Goal: Task Accomplishment & Management: Use online tool/utility

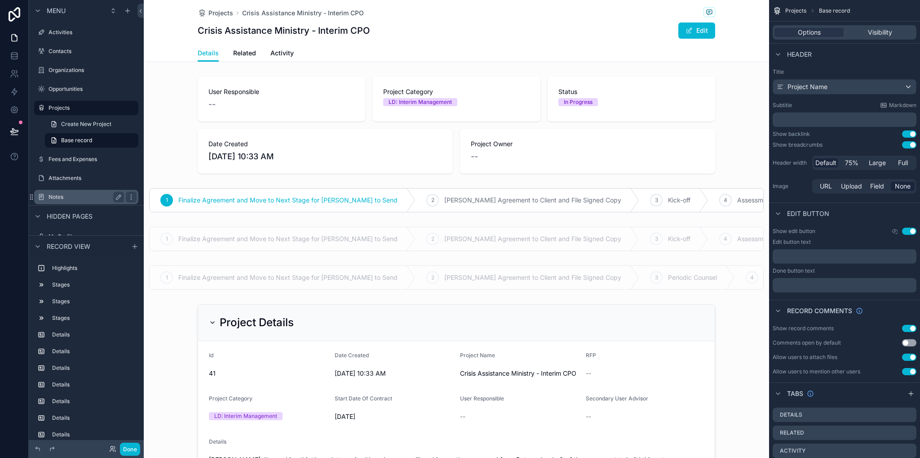
click at [61, 178] on label "Attachments" at bounding box center [93, 177] width 88 height 7
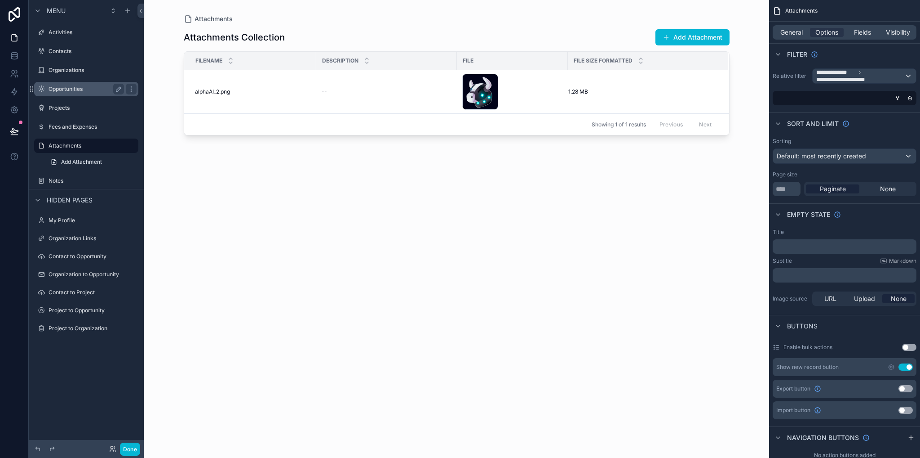
click at [63, 93] on div "Opportunities" at bounding box center [87, 89] width 76 height 11
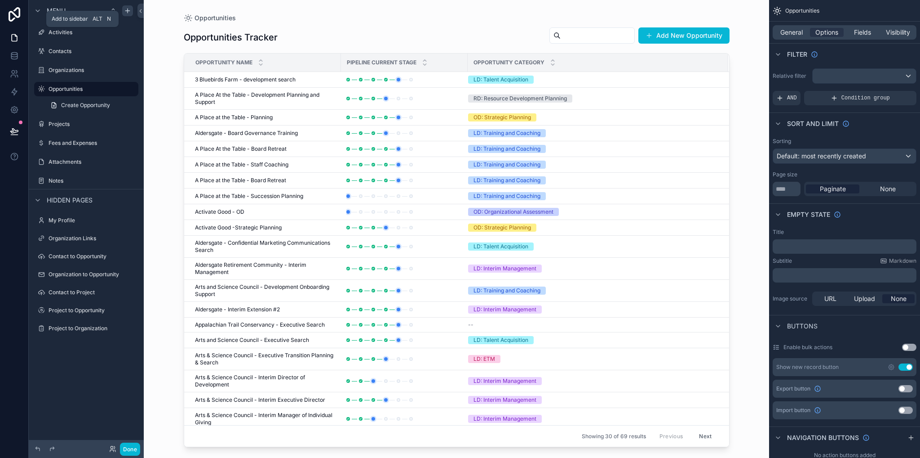
click at [131, 9] on icon "scrollable content" at bounding box center [127, 10] width 7 height 7
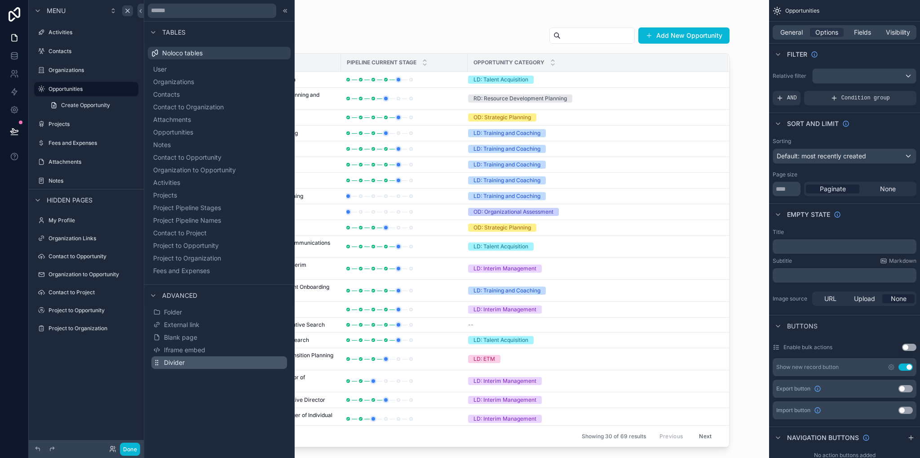
click at [183, 363] on span "Divider" at bounding box center [174, 362] width 21 height 9
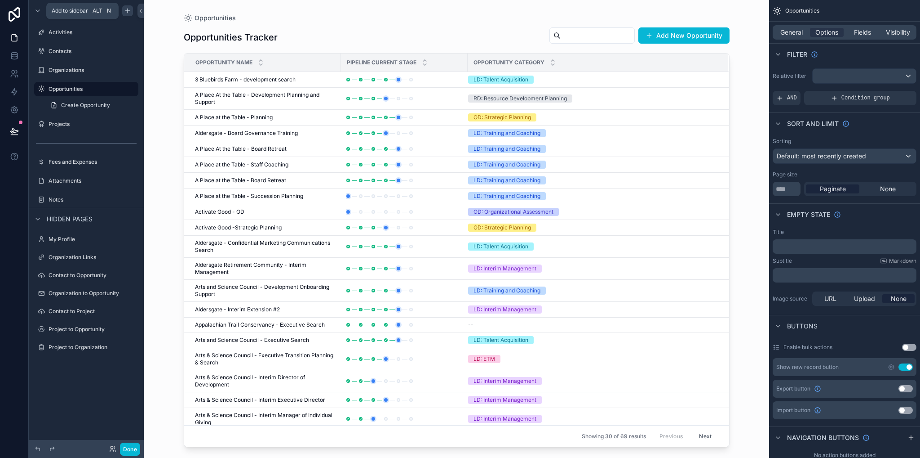
click at [127, 12] on icon "scrollable content" at bounding box center [127, 10] width 7 height 7
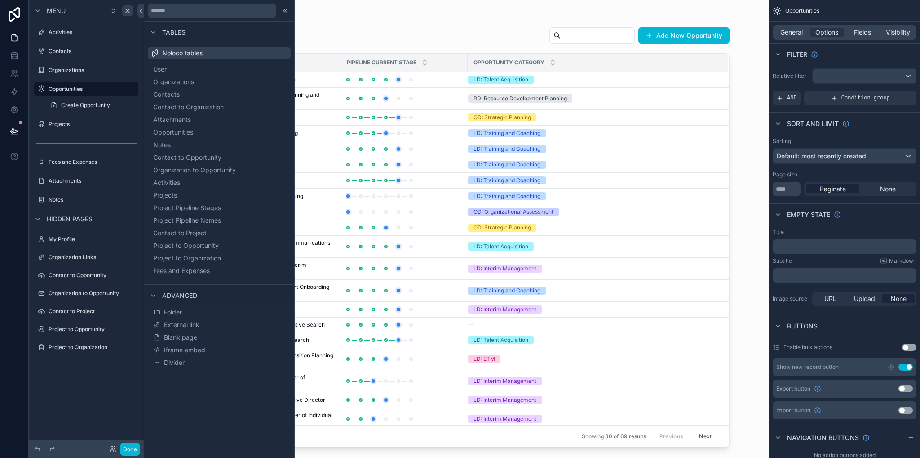
click at [39, 370] on div "Menu Activities Contacts Organizations Opportunities Create Opportunity Project…" at bounding box center [86, 223] width 115 height 447
click at [191, 364] on button "Divider" at bounding box center [219, 362] width 136 height 13
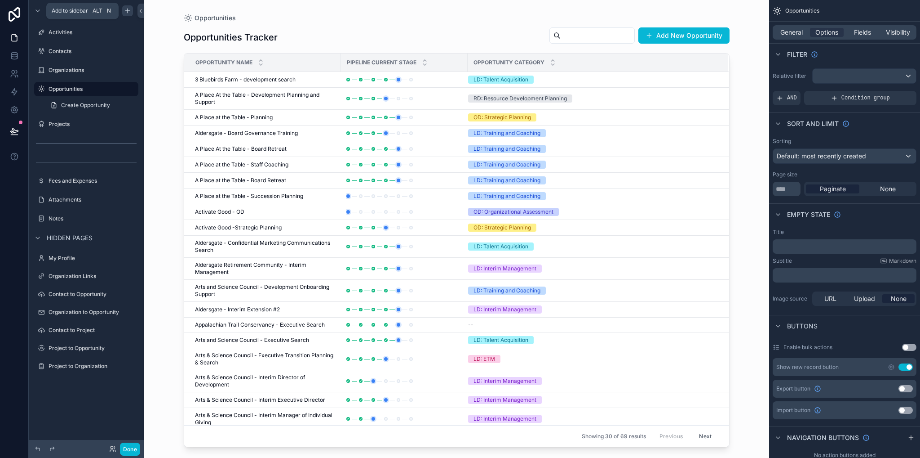
click at [129, 13] on icon "scrollable content" at bounding box center [127, 10] width 7 height 7
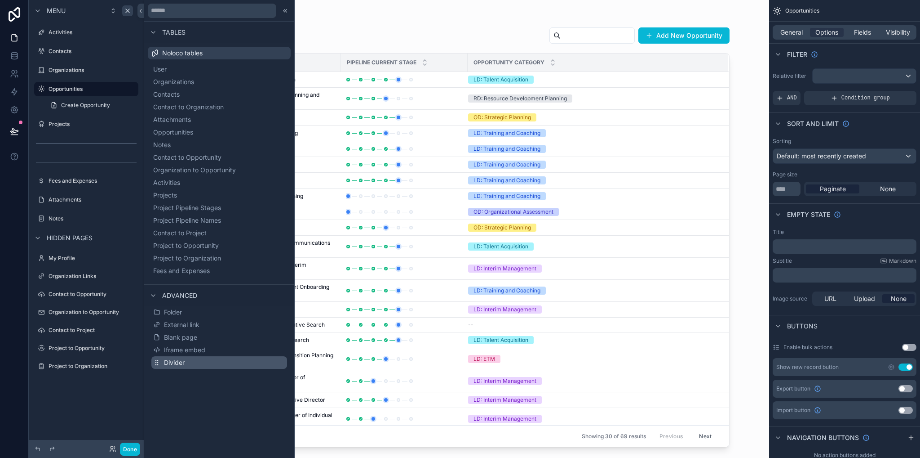
click at [181, 362] on span "Divider" at bounding box center [174, 362] width 21 height 9
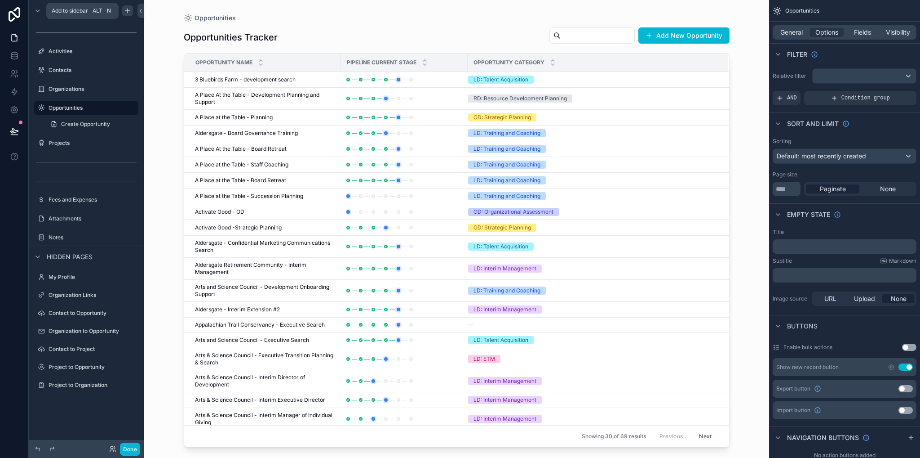
click at [129, 11] on icon "scrollable content" at bounding box center [127, 11] width 4 height 0
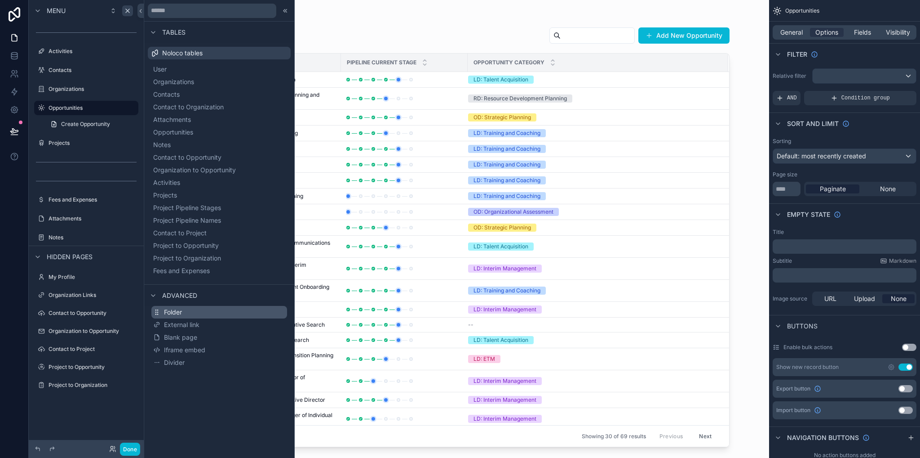
click at [178, 317] on button "Folder" at bounding box center [219, 312] width 136 height 13
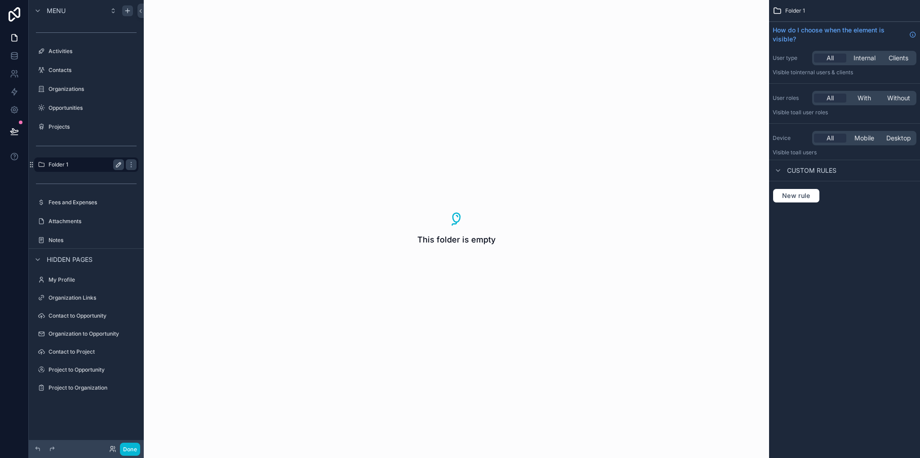
click at [116, 167] on icon "scrollable content" at bounding box center [118, 164] width 7 height 7
click at [103, 164] on input "********" at bounding box center [79, 164] width 61 height 11
type input "*"
type input "*******"
click at [128, 165] on icon "scrollable content" at bounding box center [131, 164] width 7 height 7
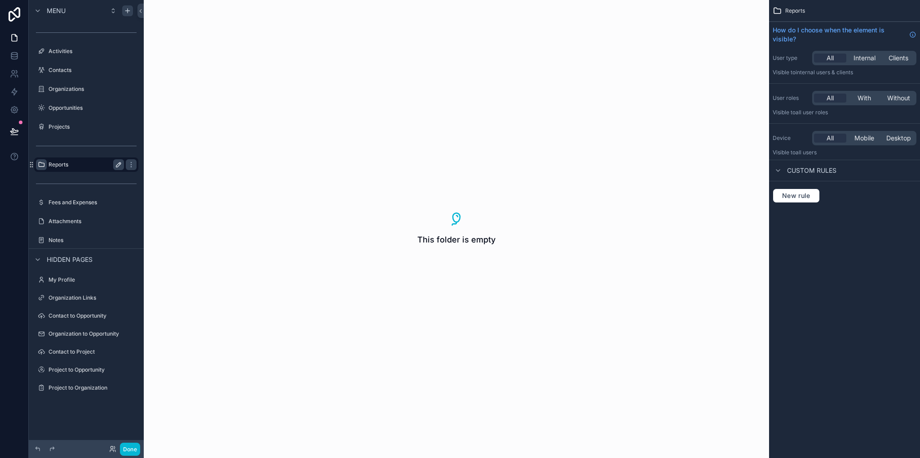
click at [40, 164] on icon "scrollable content" at bounding box center [41, 164] width 7 height 7
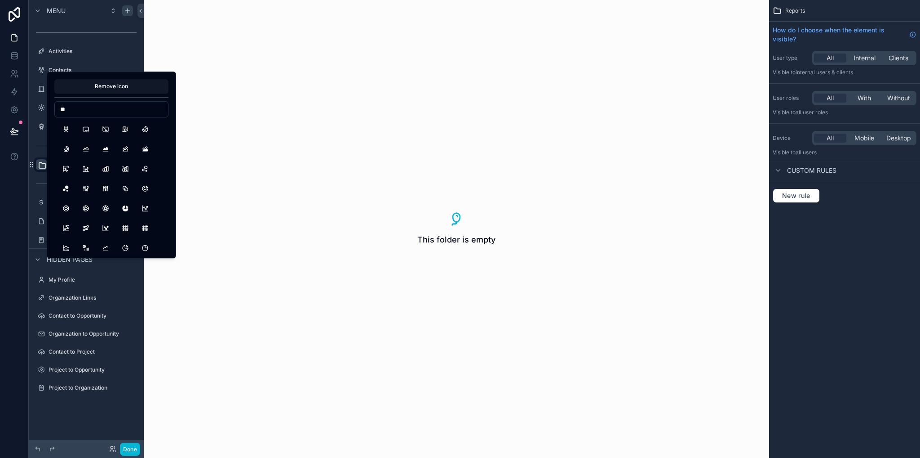
type input "*"
type input "******"
click at [88, 128] on button "ReportAnalytics" at bounding box center [86, 129] width 16 height 16
click at [279, 231] on div "This folder is empty" at bounding box center [457, 229] width 626 height 458
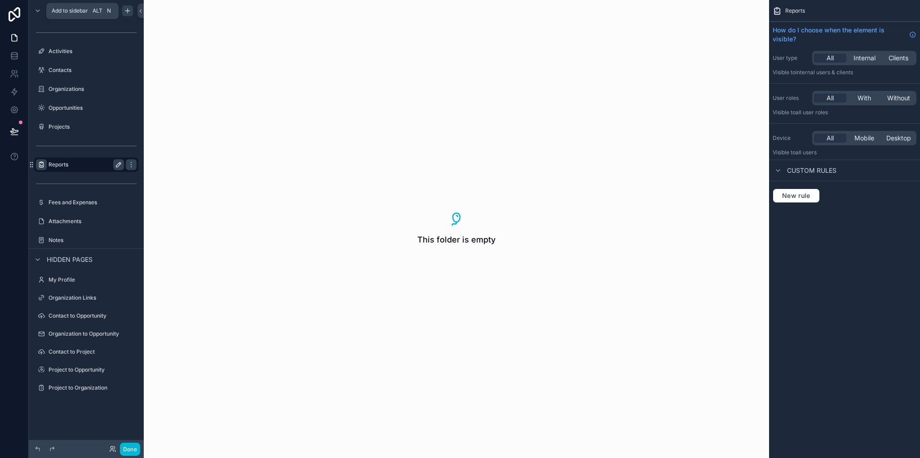
click at [133, 8] on div "scrollable content" at bounding box center [127, 10] width 11 height 11
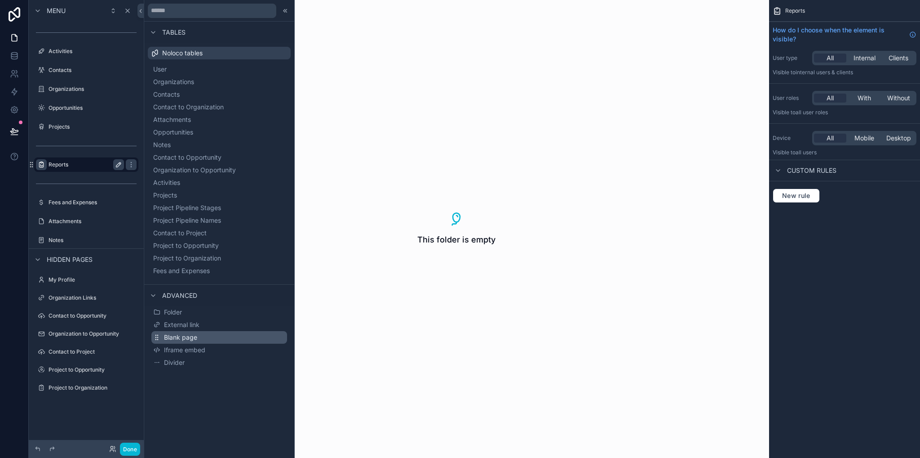
click at [173, 339] on span "Blank page" at bounding box center [180, 337] width 33 height 9
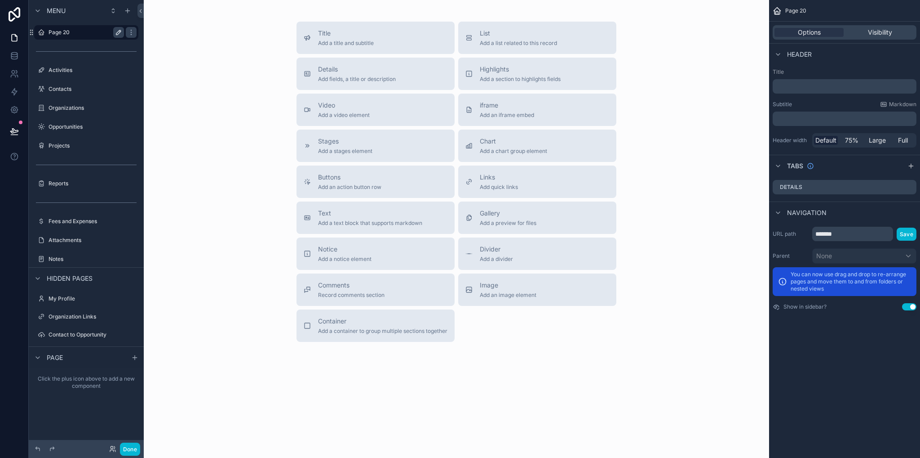
click at [117, 33] on icon "scrollable content" at bounding box center [118, 32] width 7 height 7
click at [87, 29] on div "*******" at bounding box center [86, 31] width 115 height 17
click at [87, 31] on input "*******" at bounding box center [79, 32] width 61 height 11
type input "*"
type input "*********"
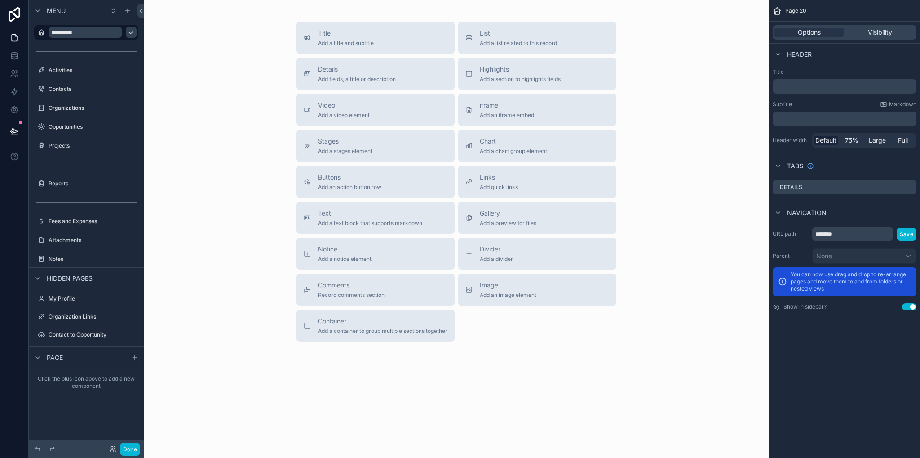
click at [128, 34] on icon "scrollable content" at bounding box center [131, 32] width 7 height 7
click at [88, 31] on label "Dashboard" at bounding box center [85, 32] width 72 height 7
click at [14, 53] on icon at bounding box center [14, 55] width 9 height 9
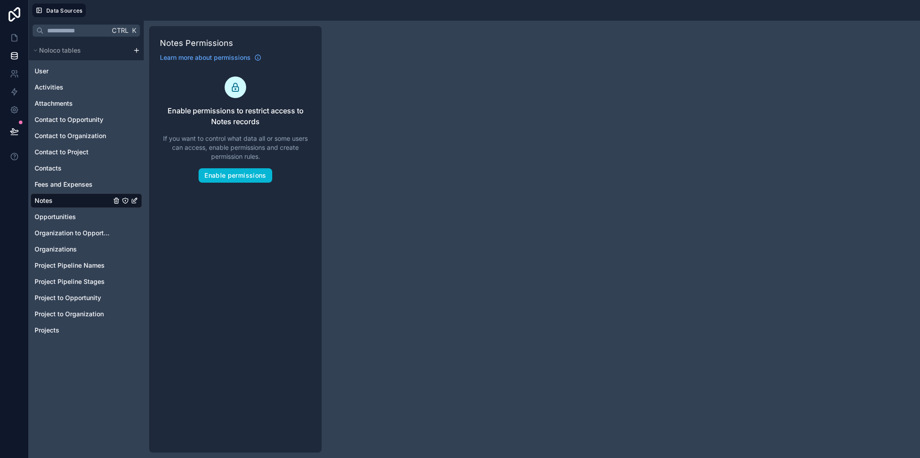
click at [81, 395] on div "Ctrl K Noloco tables User Activities Attachments Contact to Opportunity Contact…" at bounding box center [86, 239] width 115 height 437
click at [136, 51] on html "Data Sources Ctrl K Noloco tables User Activities Attachments Contact to Opport…" at bounding box center [460, 229] width 920 height 458
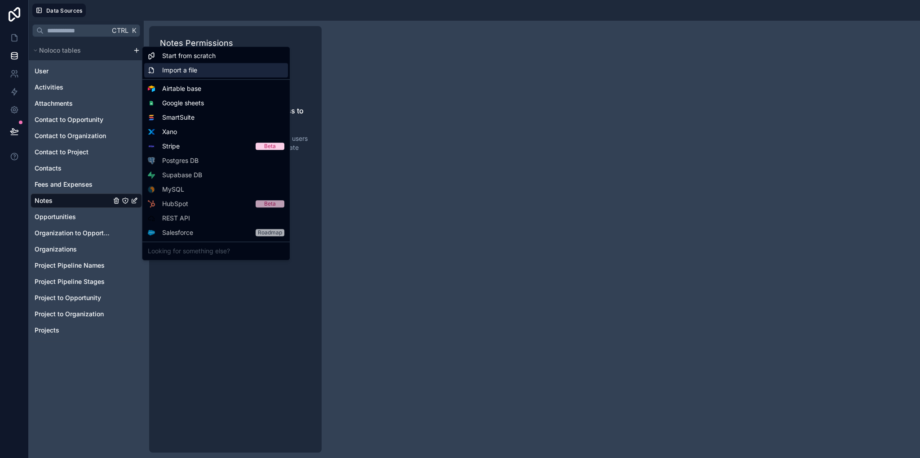
click at [187, 67] on span "Import a file" at bounding box center [179, 70] width 35 height 9
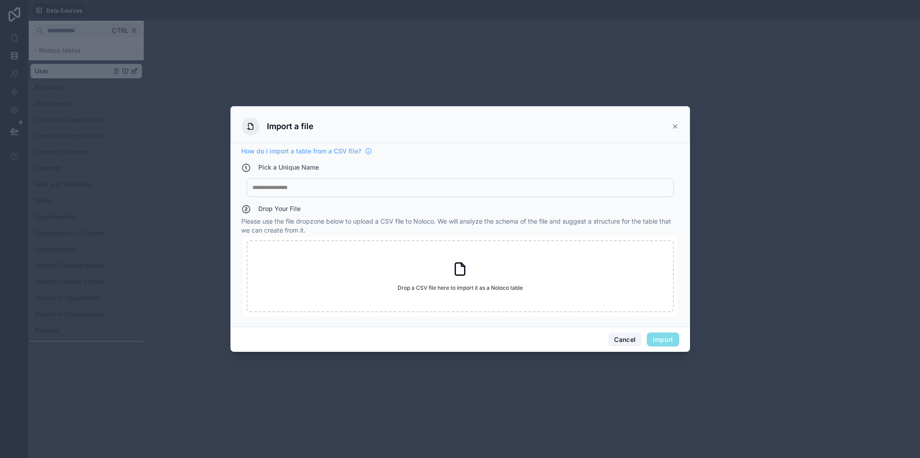
click at [615, 338] on button "Cancel" at bounding box center [625, 339] width 33 height 14
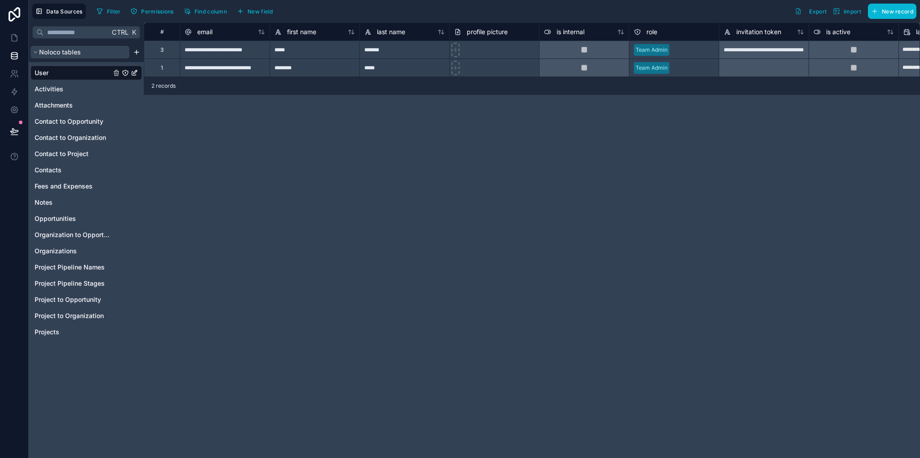
click at [47, 50] on span "Noloco tables" at bounding box center [60, 52] width 42 height 9
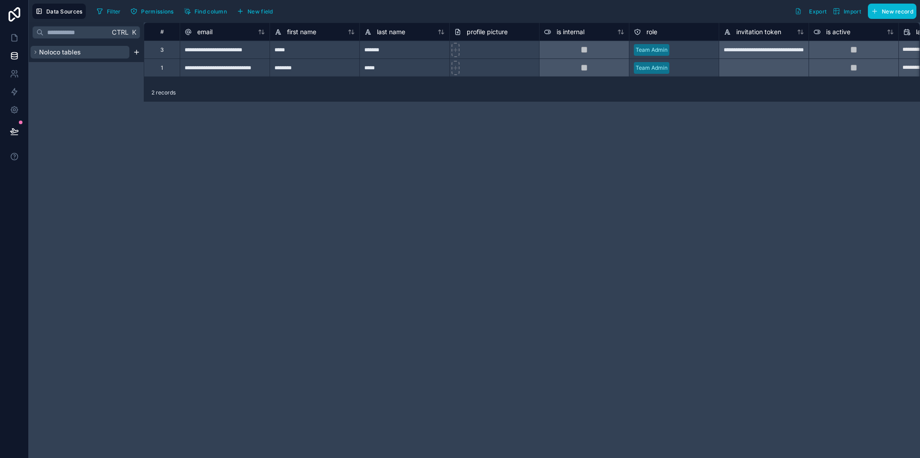
click at [95, 53] on button "Noloco tables" at bounding box center [80, 52] width 99 height 13
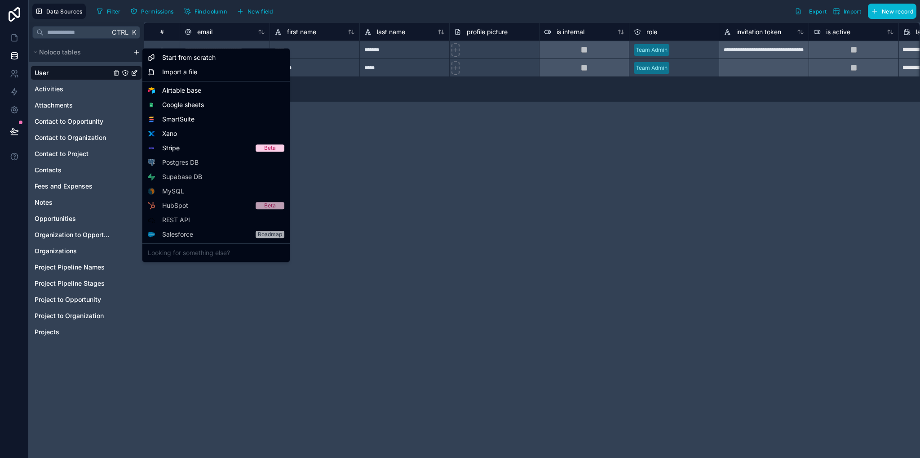
click at [135, 52] on html "**********" at bounding box center [460, 229] width 920 height 458
click at [188, 62] on div "Start from scratch" at bounding box center [216, 57] width 144 height 14
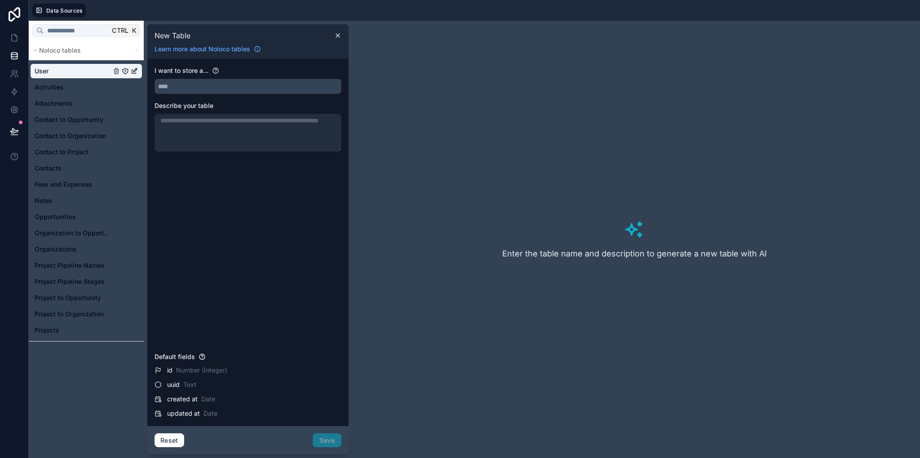
click at [222, 91] on input "text" at bounding box center [248, 86] width 186 height 14
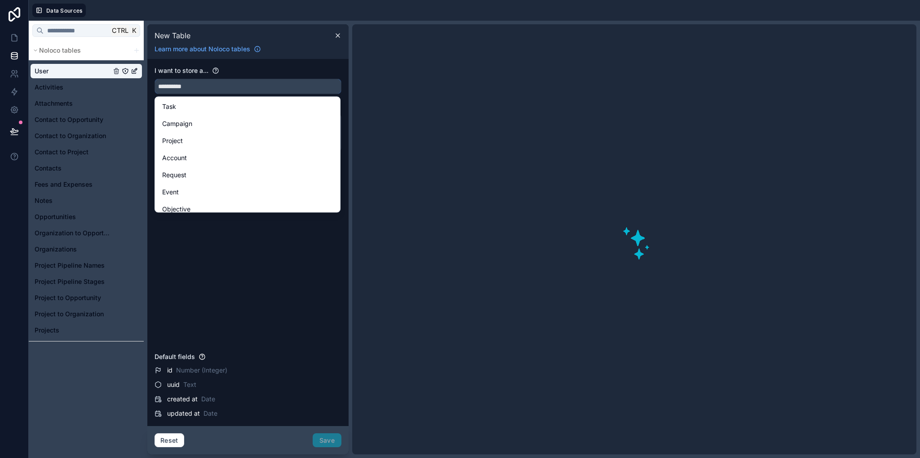
click at [155, 79] on button "*********" at bounding box center [248, 86] width 187 height 15
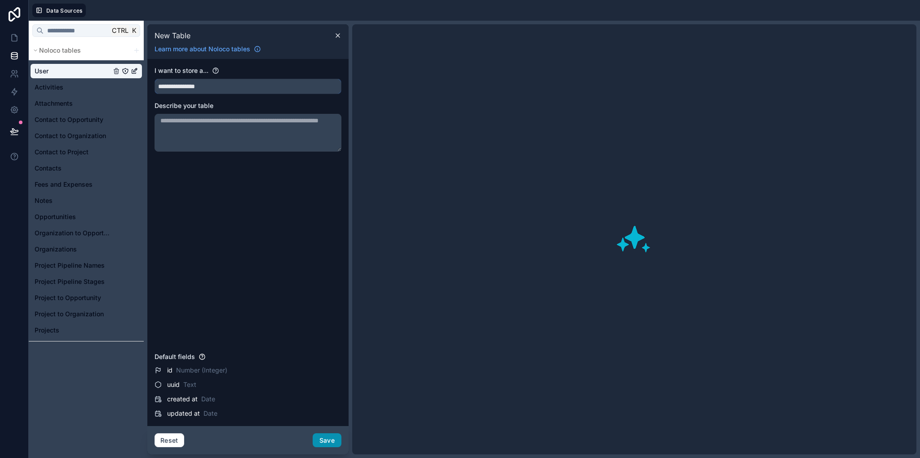
type input "**********"
click at [333, 439] on button "Save" at bounding box center [327, 440] width 29 height 14
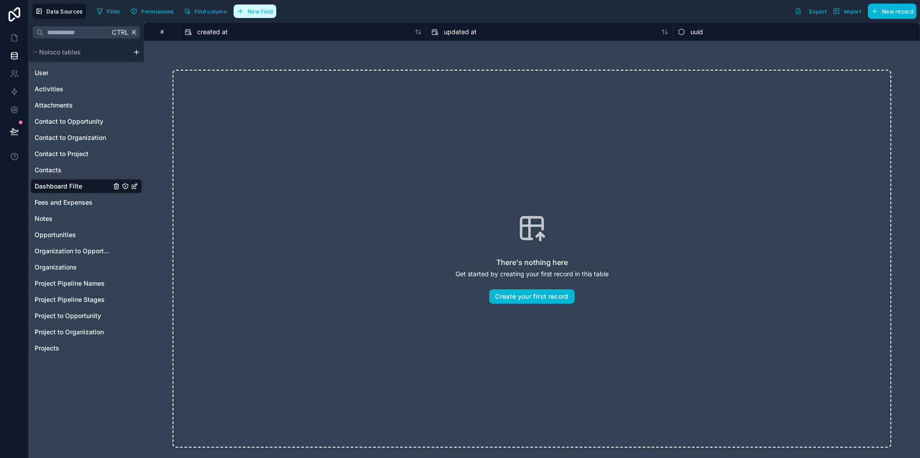
click at [252, 14] on span "New field" at bounding box center [261, 11] width 26 height 7
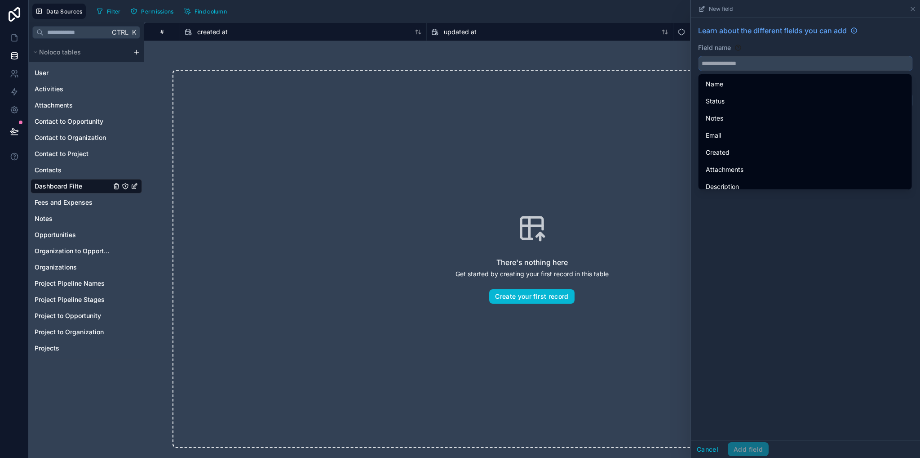
click at [757, 67] on input "text" at bounding box center [806, 63] width 214 height 14
click at [698, 56] on button "****" at bounding box center [805, 63] width 215 height 15
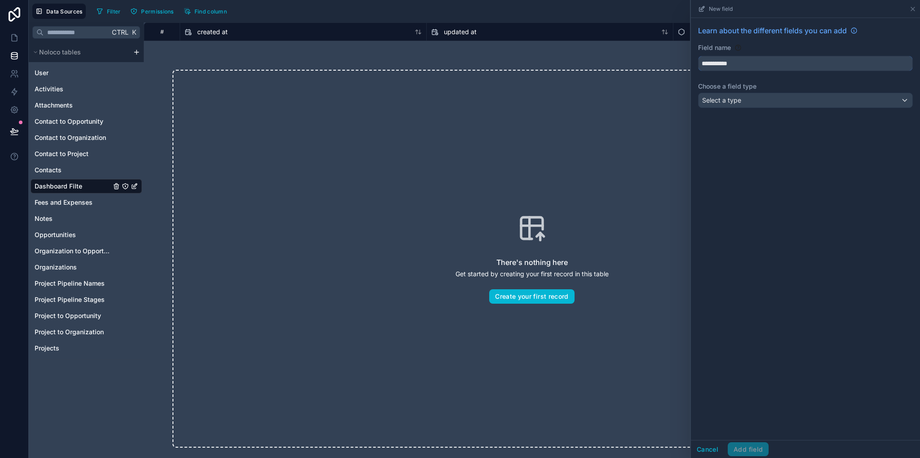
type input "**********"
click at [742, 108] on div "**********" at bounding box center [805, 68] width 229 height 101
click at [739, 103] on span "Select a type" at bounding box center [721, 100] width 39 height 9
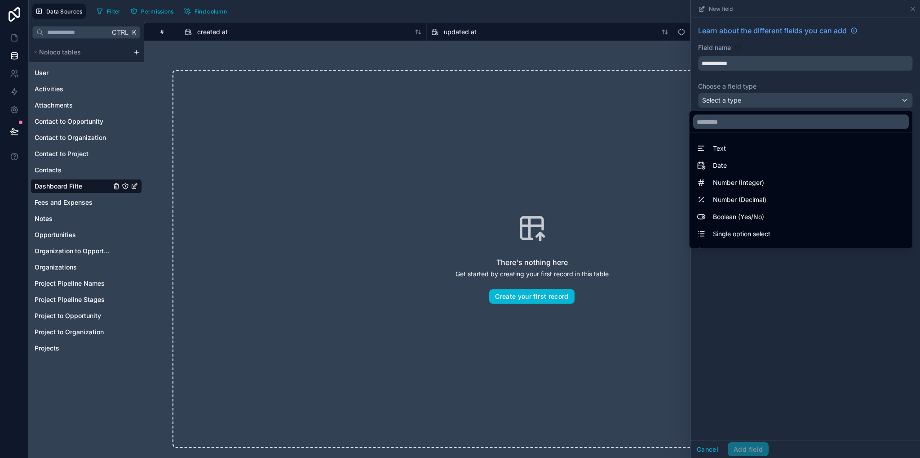
click at [746, 165] on div "Date" at bounding box center [801, 165] width 209 height 11
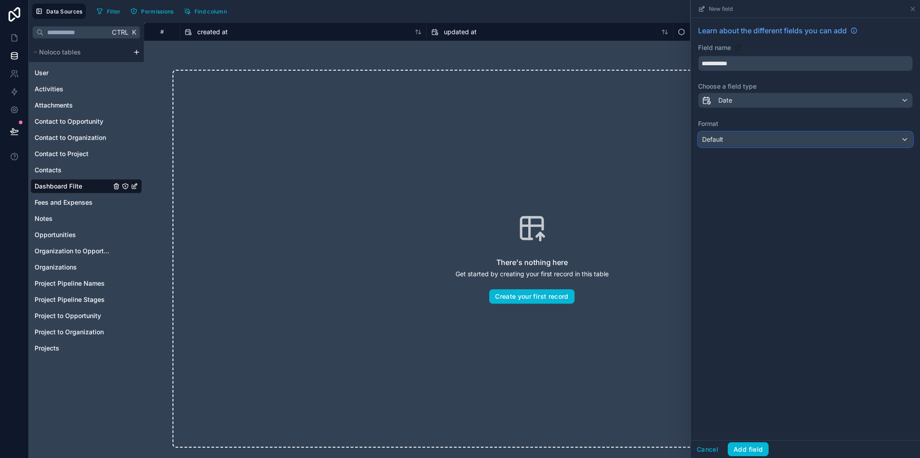
click at [737, 134] on div "Default" at bounding box center [806, 139] width 214 height 14
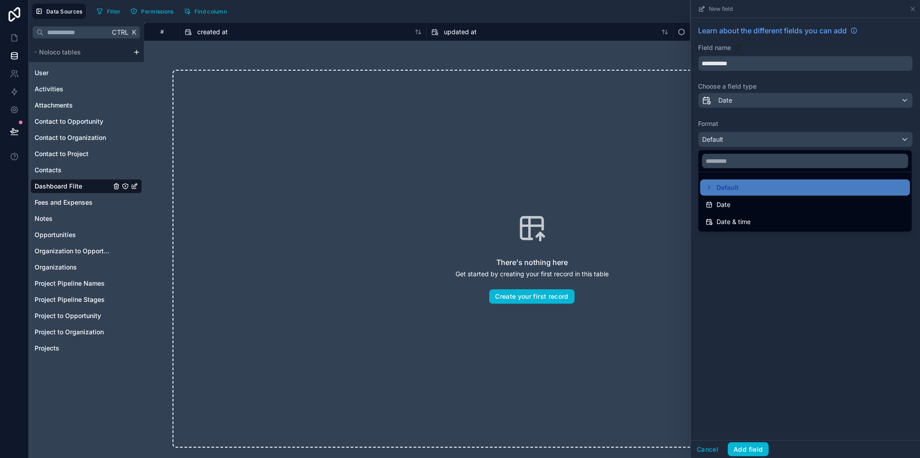
click at [742, 103] on div at bounding box center [805, 229] width 229 height 458
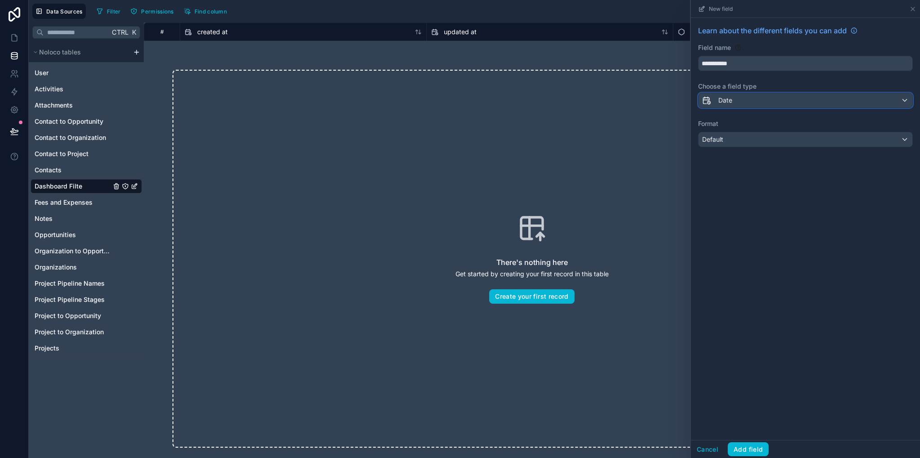
click at [742, 101] on div "Date" at bounding box center [806, 100] width 214 height 14
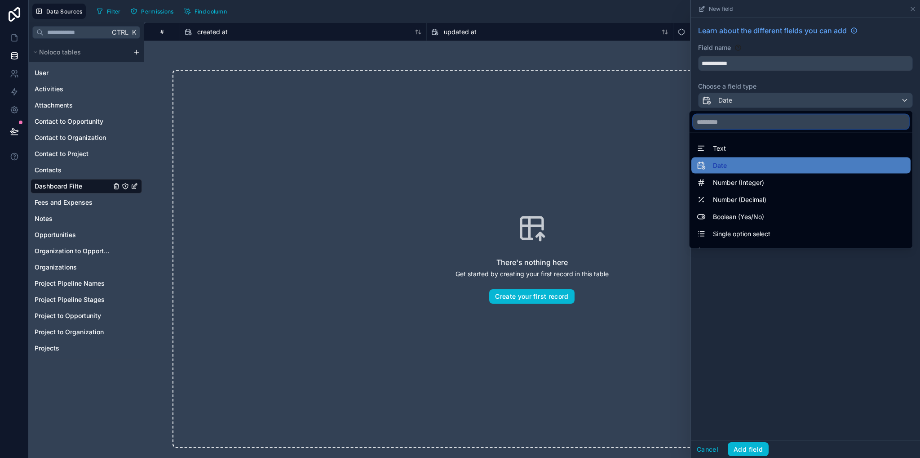
click at [769, 120] on input "text" at bounding box center [801, 122] width 216 height 14
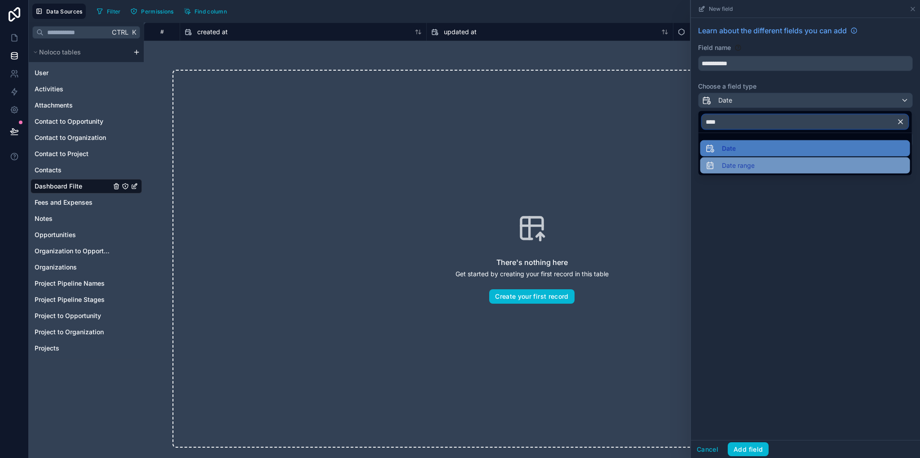
type input "****"
click at [747, 165] on span "Date range" at bounding box center [738, 165] width 33 height 11
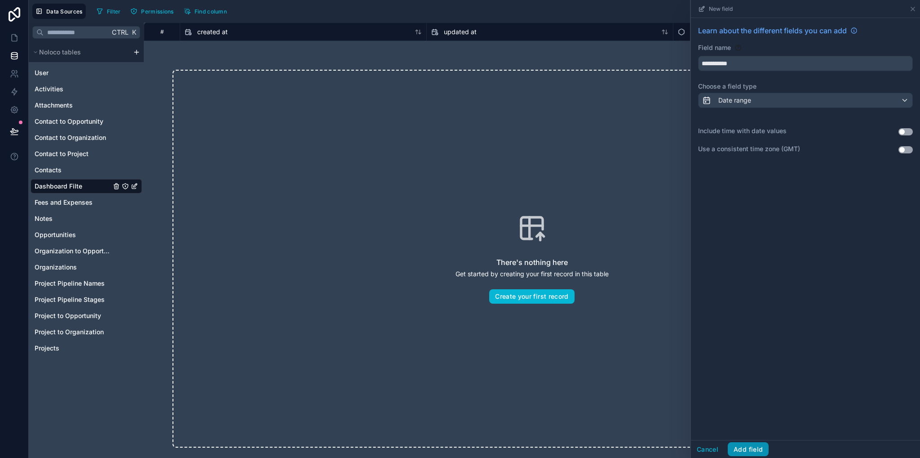
click at [750, 452] on button "Add field" at bounding box center [748, 449] width 41 height 14
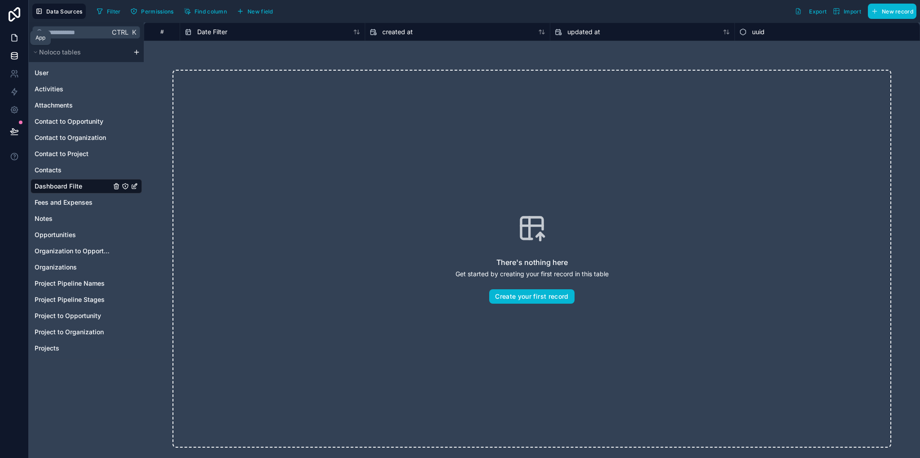
click at [13, 39] on icon at bounding box center [14, 37] width 9 height 9
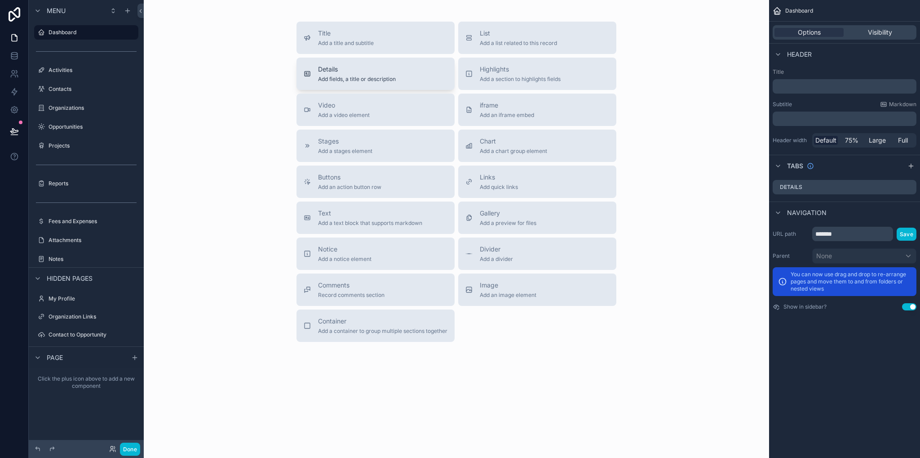
click at [355, 72] on span "Details" at bounding box center [357, 69] width 78 height 9
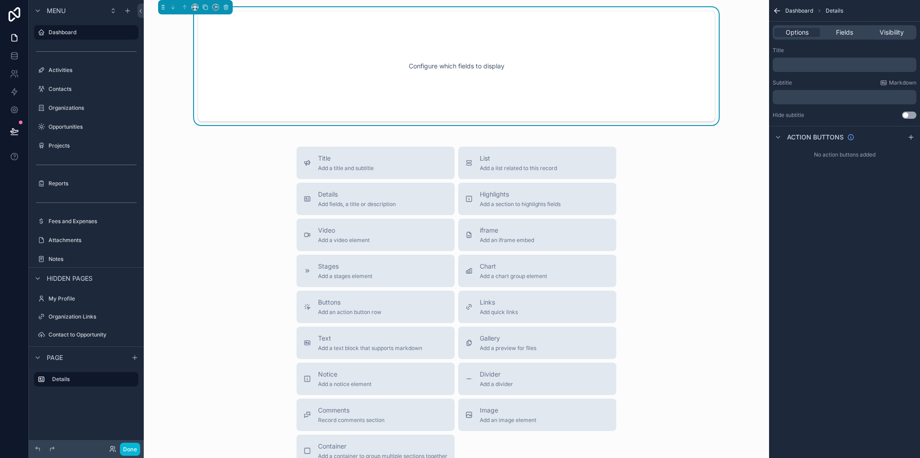
click at [812, 71] on div "﻿" at bounding box center [845, 65] width 144 height 14
click at [821, 65] on p "﻿" at bounding box center [846, 64] width 138 height 7
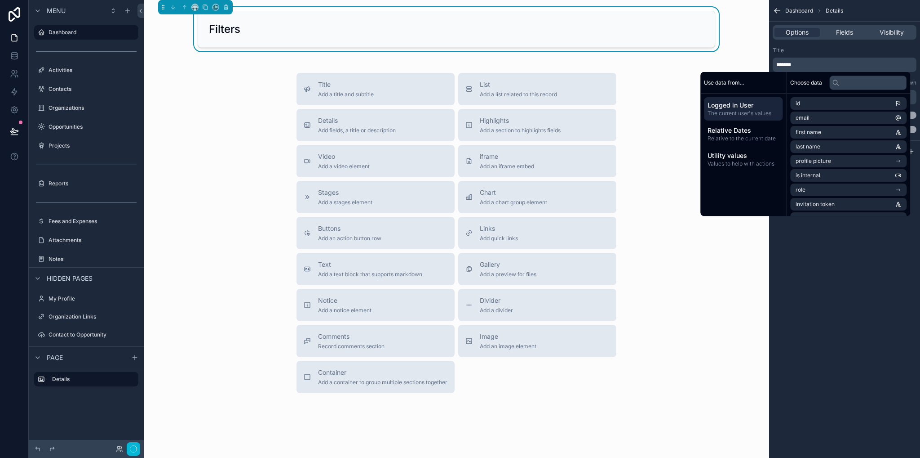
click at [842, 307] on div "Dashboard Details Options Fields Visibility Title ******* Subtitle Markdown ﻿ H…" at bounding box center [844, 229] width 151 height 458
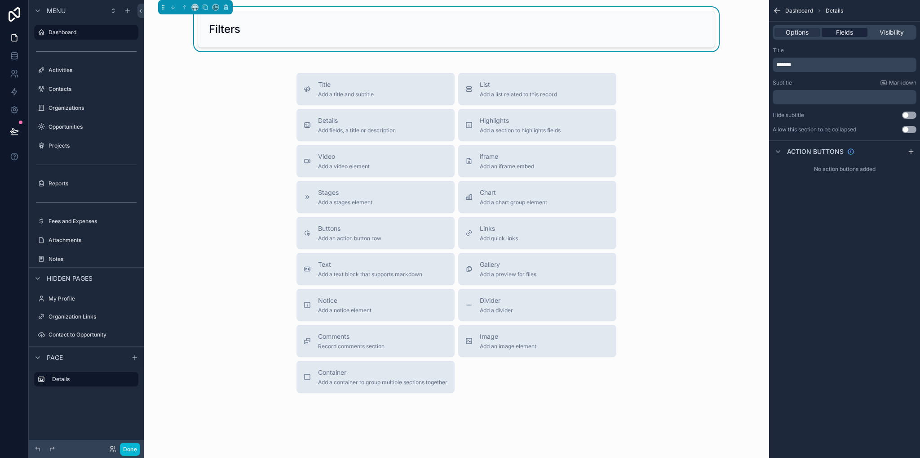
click at [841, 33] on span "Fields" at bounding box center [844, 32] width 17 height 9
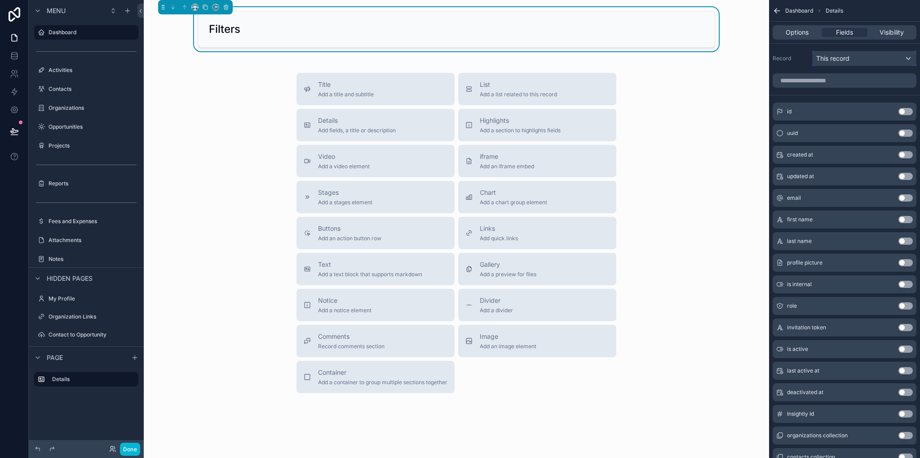
click at [853, 55] on div "This record" at bounding box center [864, 58] width 103 height 14
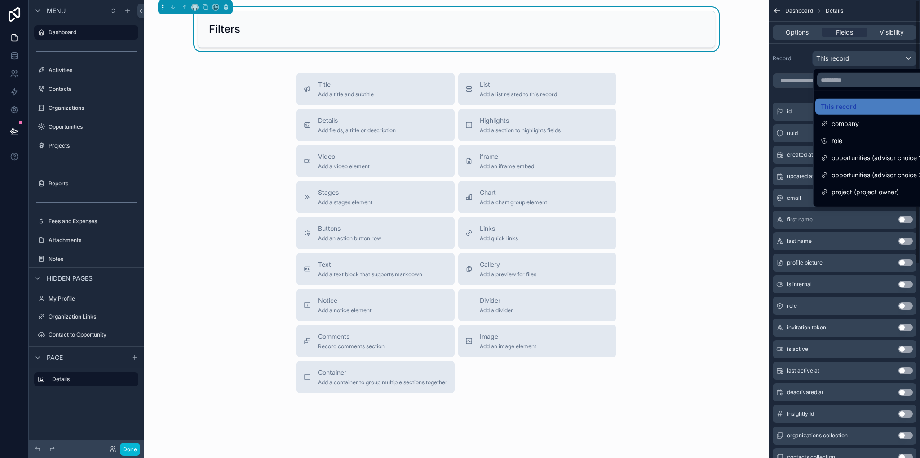
click at [800, 58] on div "scrollable content" at bounding box center [460, 229] width 920 height 458
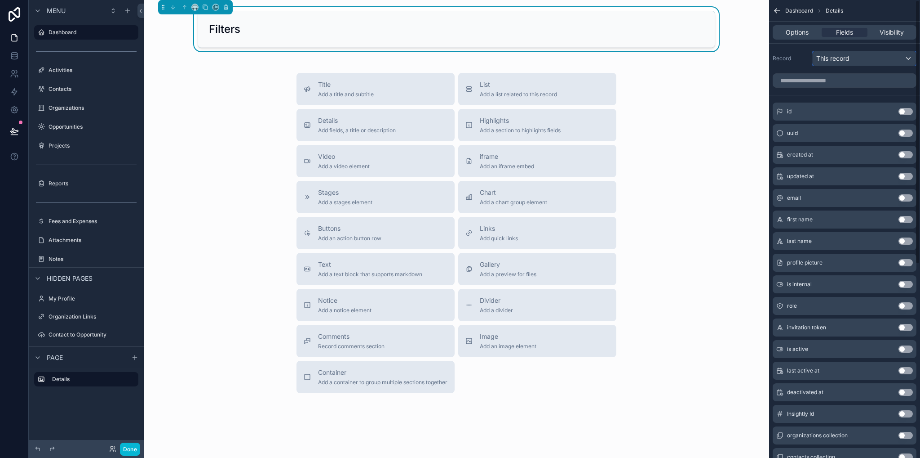
click at [844, 55] on span "This record" at bounding box center [833, 58] width 33 height 9
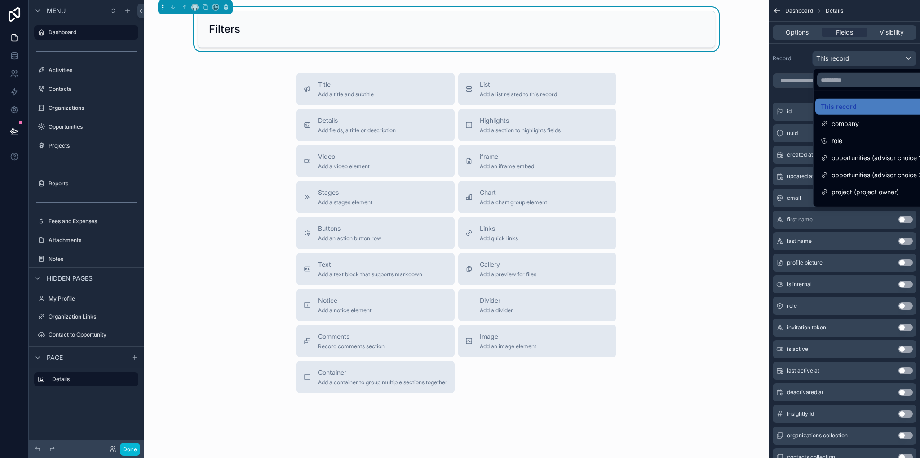
click at [792, 36] on div "scrollable content" at bounding box center [460, 229] width 920 height 458
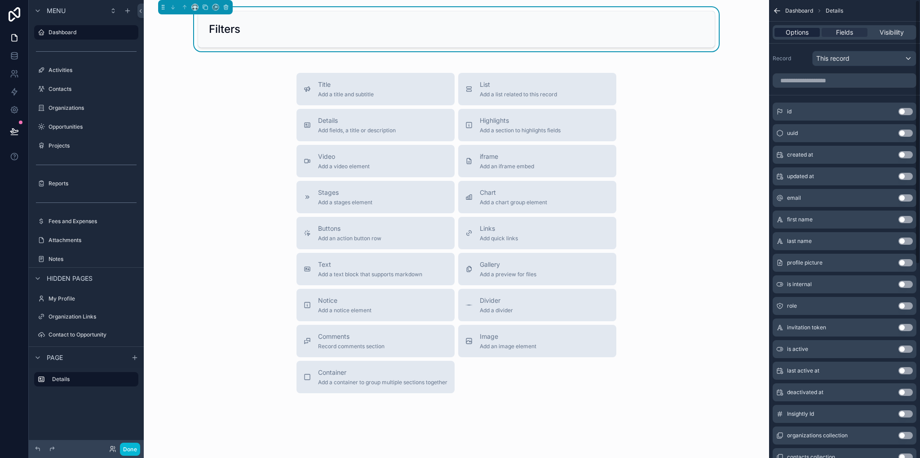
click at [793, 32] on span "Options" at bounding box center [797, 32] width 23 height 9
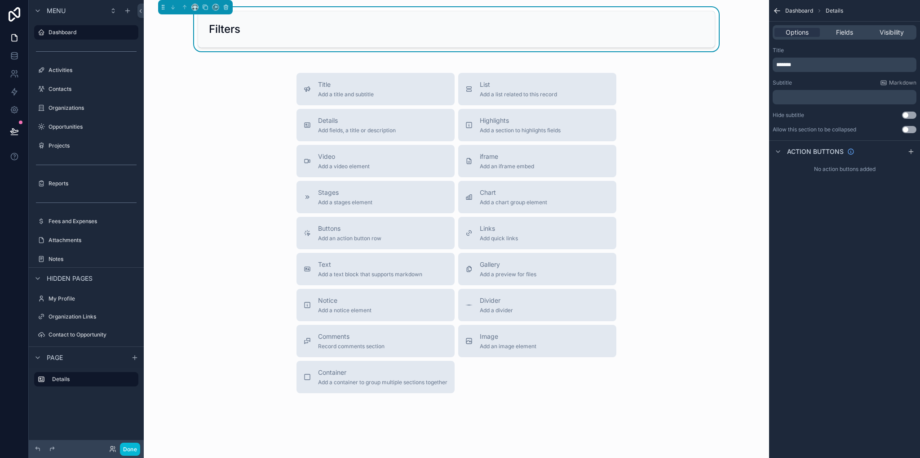
click at [650, 88] on div "Title Add a title and subtitle List Add a list related to this record Details A…" at bounding box center [456, 233] width 611 height 320
click at [550, 45] on div "Filters" at bounding box center [456, 29] width 517 height 36
click at [852, 30] on span "Fields" at bounding box center [844, 32] width 17 height 9
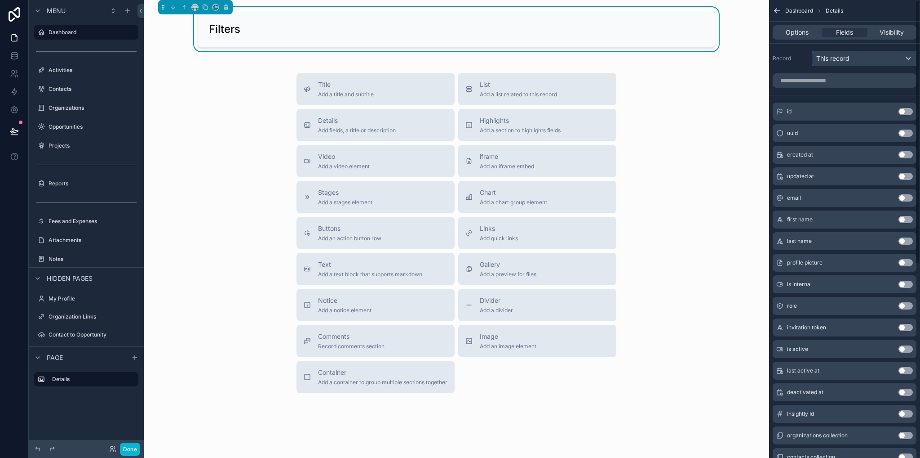
click at [846, 58] on span "This record" at bounding box center [833, 58] width 33 height 9
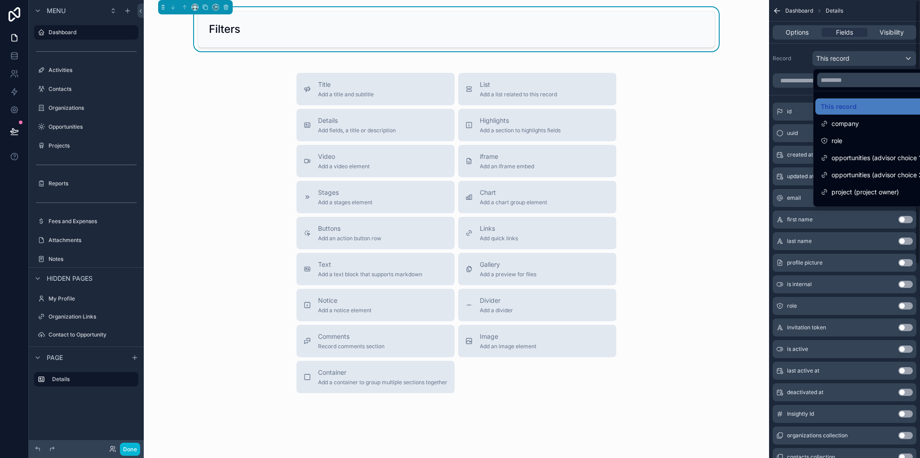
click at [800, 51] on div "scrollable content" at bounding box center [460, 229] width 920 height 458
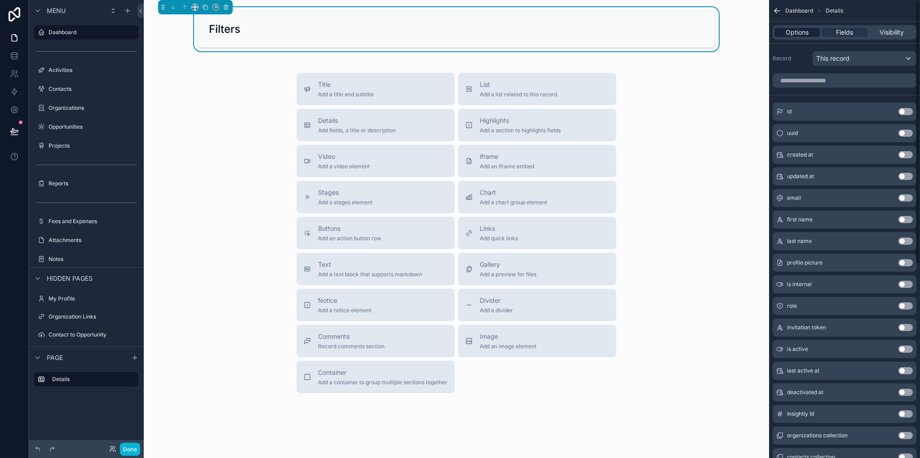
click at [791, 31] on span "Options" at bounding box center [797, 32] width 23 height 9
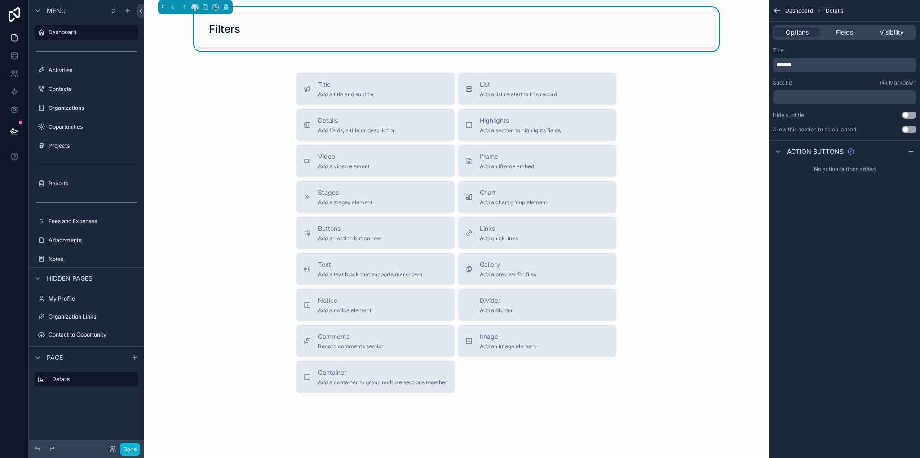
click at [779, 9] on icon "scrollable content" at bounding box center [777, 10] width 9 height 9
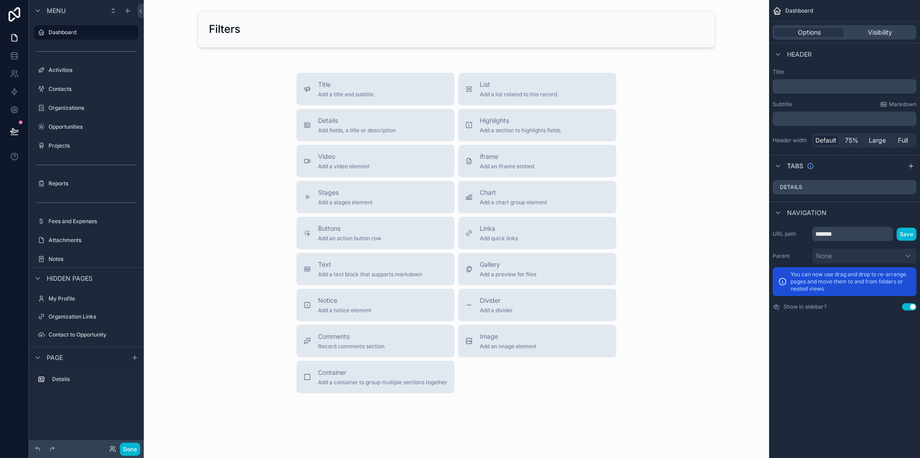
click at [746, 104] on div "Title Add a title and subtitle List Add a list related to this record Details A…" at bounding box center [456, 233] width 611 height 320
click at [50, 29] on label "Dashboard" at bounding box center [85, 32] width 72 height 7
click at [78, 66] on div "Activities" at bounding box center [87, 70] width 76 height 11
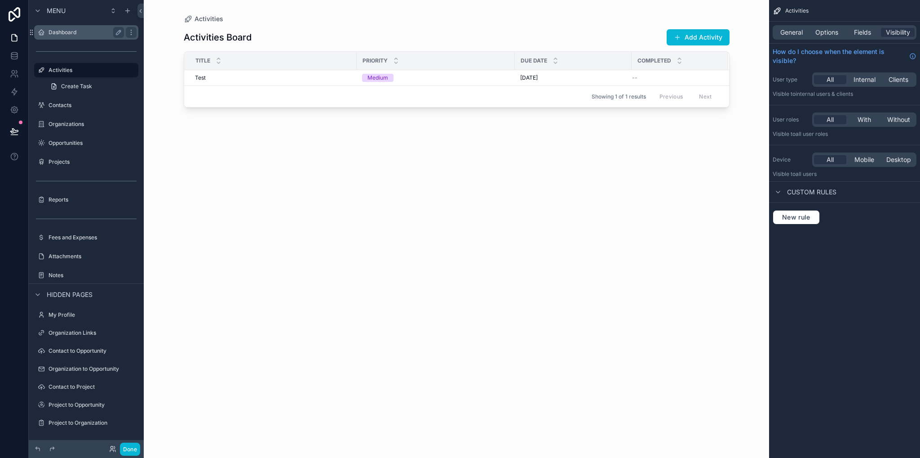
click at [73, 36] on div "Dashboard" at bounding box center [87, 32] width 76 height 11
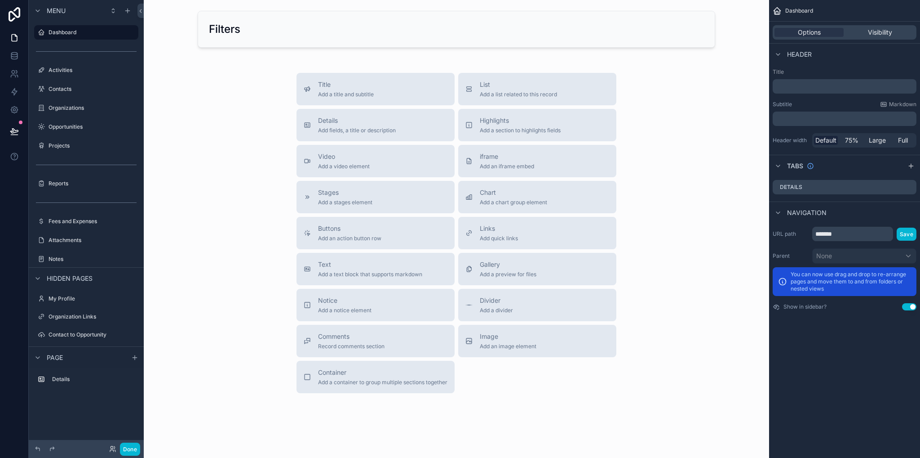
click at [823, 89] on p "﻿" at bounding box center [846, 86] width 138 height 9
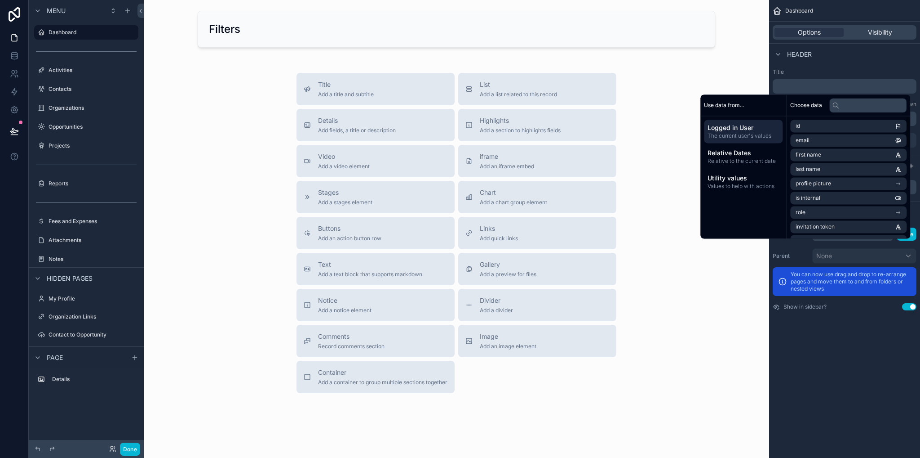
click at [849, 358] on div "Dashboard Options Visibility Header Title ﻿ Subtitle Markdown ﻿ Header width De…" at bounding box center [844, 229] width 151 height 458
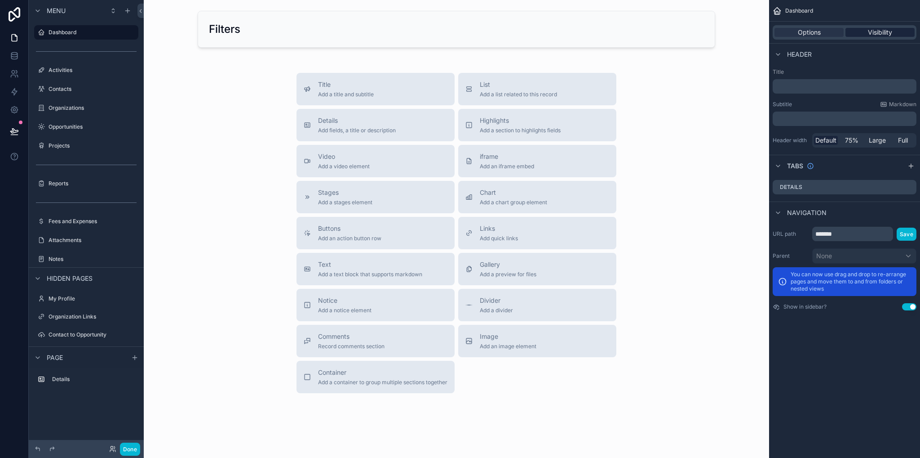
click at [877, 34] on span "Visibility" at bounding box center [880, 32] width 24 height 9
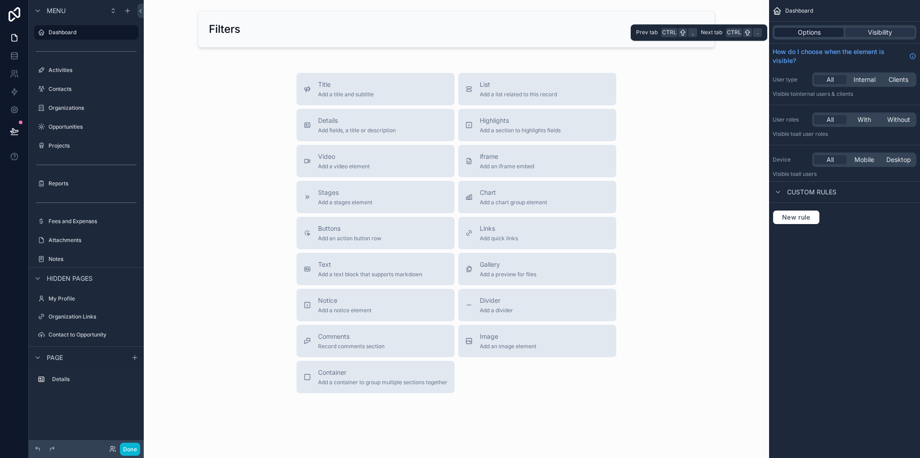
click at [817, 36] on span "Options" at bounding box center [809, 32] width 23 height 9
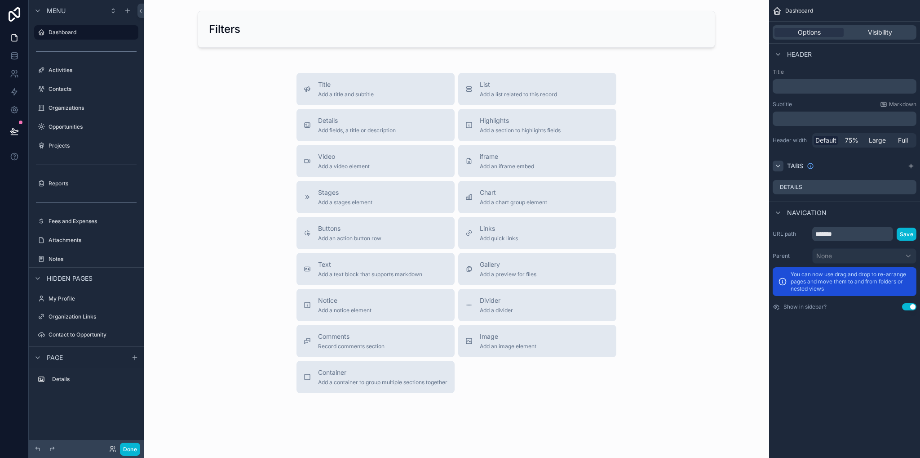
click at [781, 167] on icon "scrollable content" at bounding box center [778, 165] width 7 height 7
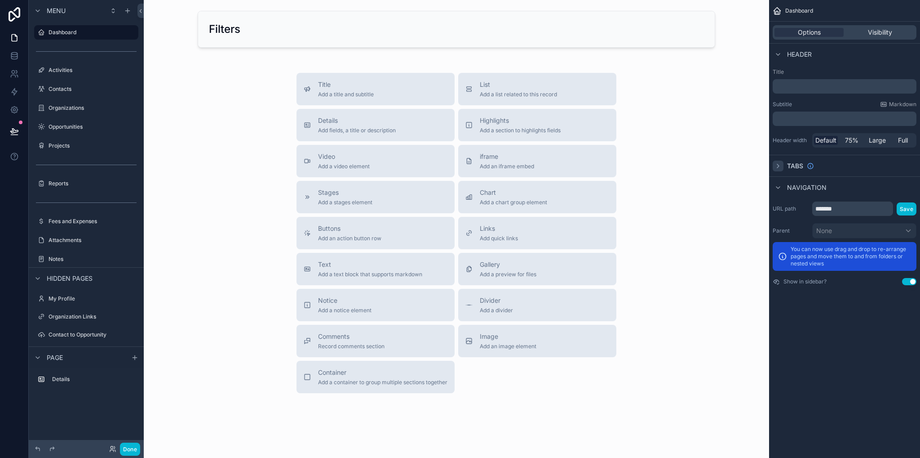
click at [781, 167] on icon "scrollable content" at bounding box center [778, 165] width 7 height 7
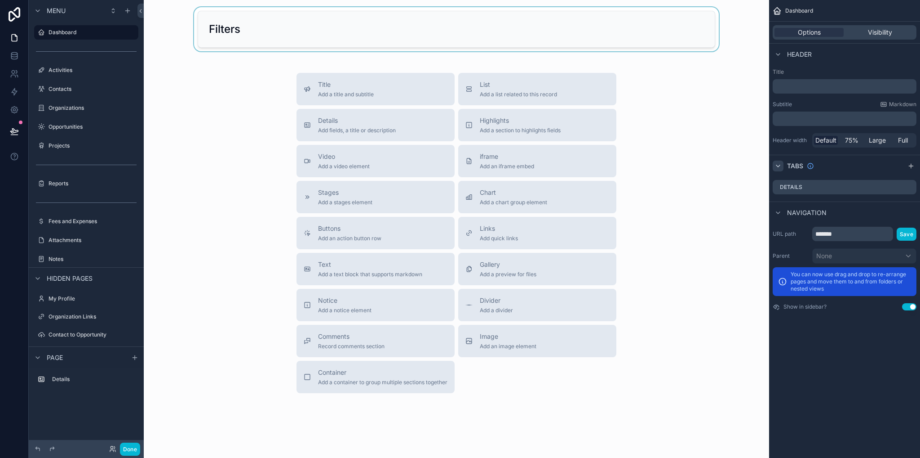
click at [586, 35] on div "scrollable content" at bounding box center [456, 29] width 611 height 44
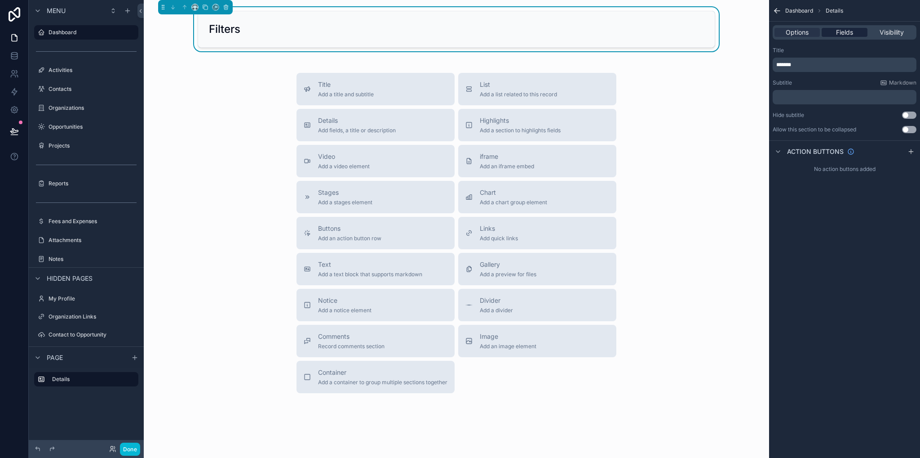
click at [844, 31] on span "Fields" at bounding box center [844, 32] width 17 height 9
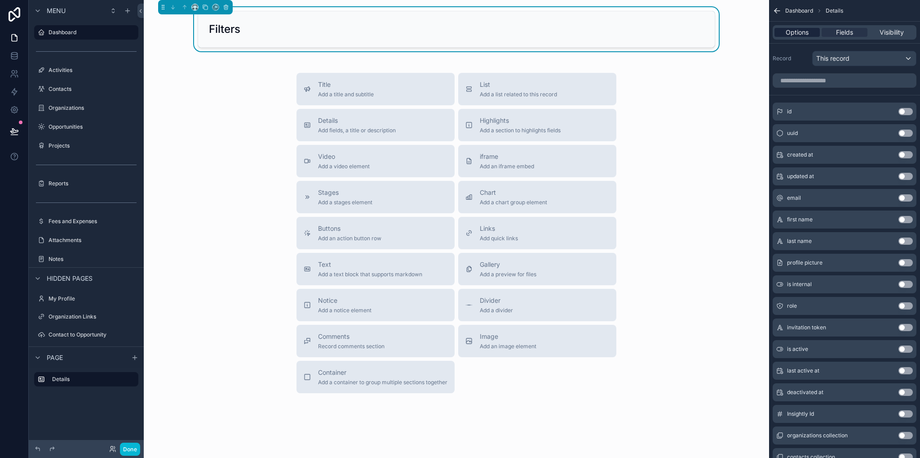
click at [800, 33] on span "Options" at bounding box center [797, 32] width 23 height 9
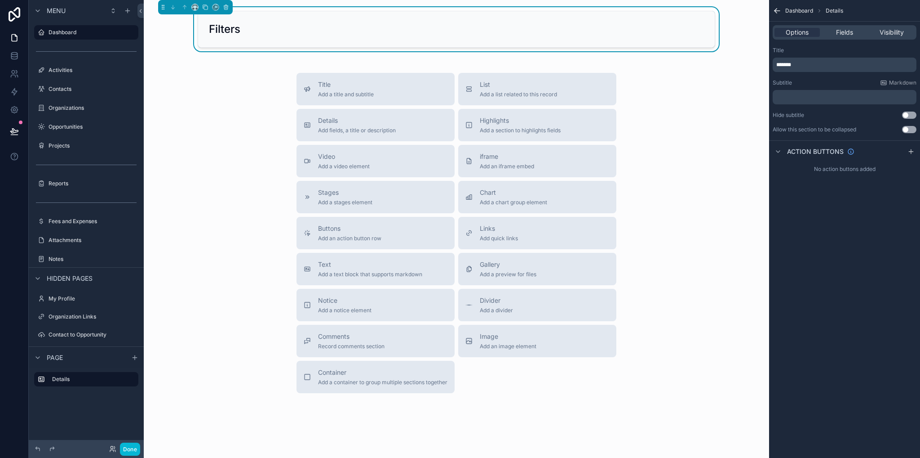
click at [909, 129] on button "Use setting" at bounding box center [909, 129] width 14 height 7
click at [884, 27] on div "Options Fields Visibility" at bounding box center [845, 32] width 144 height 14
click at [828, 29] on div "Fields" at bounding box center [844, 32] width 45 height 9
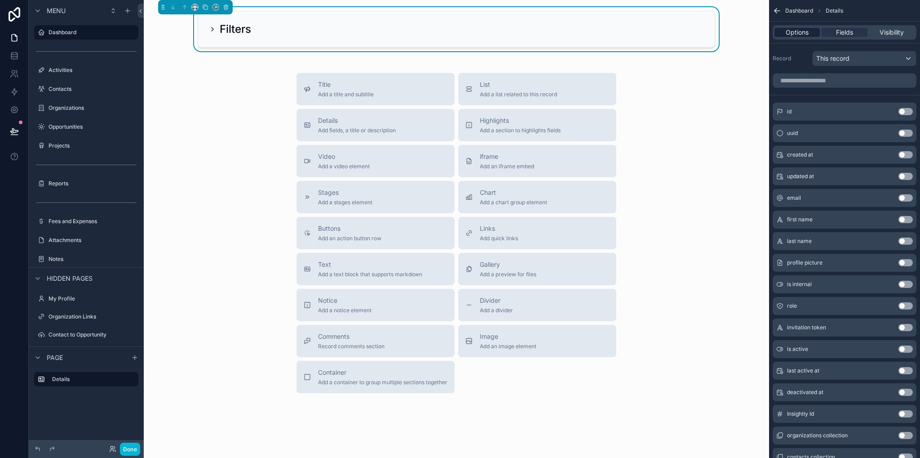
click at [799, 32] on span "Options" at bounding box center [797, 32] width 23 height 9
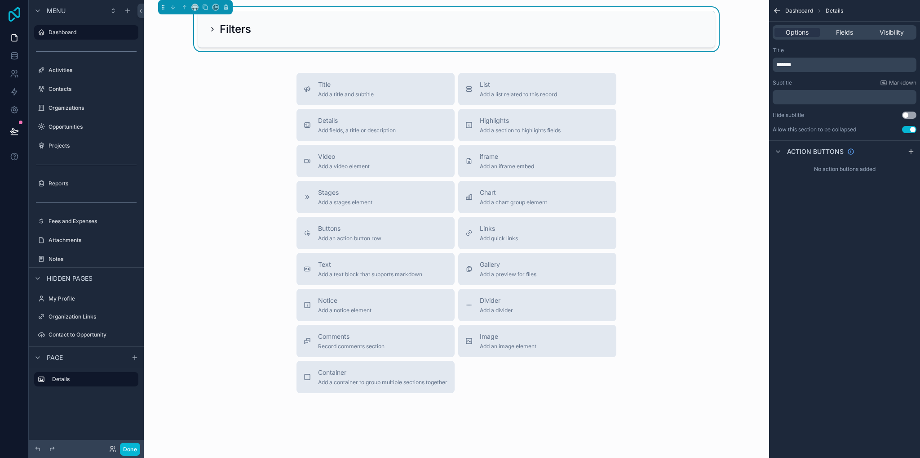
click at [21, 14] on icon at bounding box center [14, 14] width 18 height 14
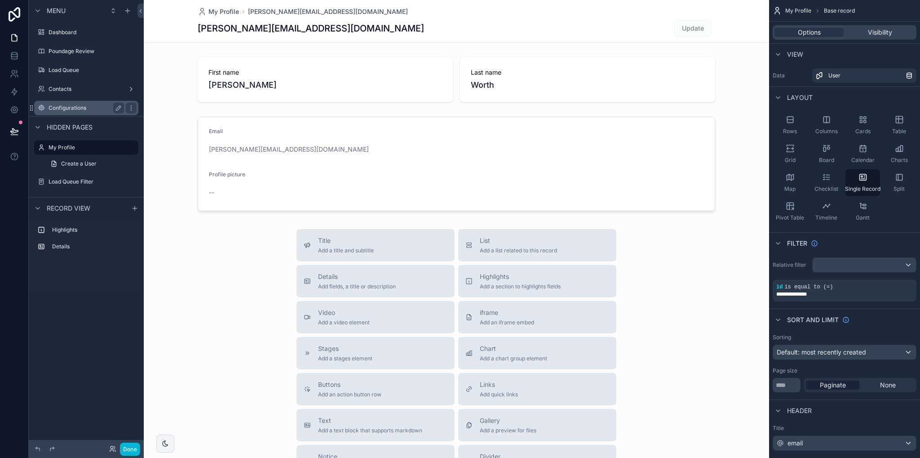
click at [79, 108] on label "Configurations" at bounding box center [85, 107] width 72 height 7
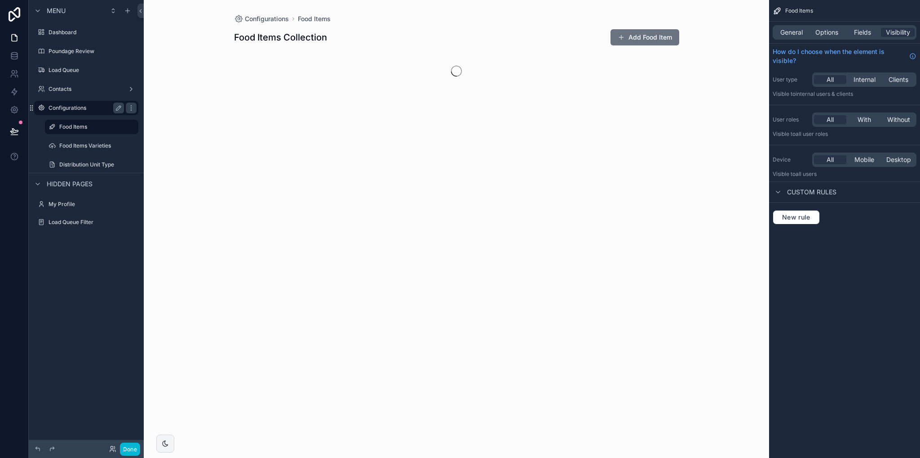
click at [77, 107] on label "Configurations" at bounding box center [85, 107] width 72 height 7
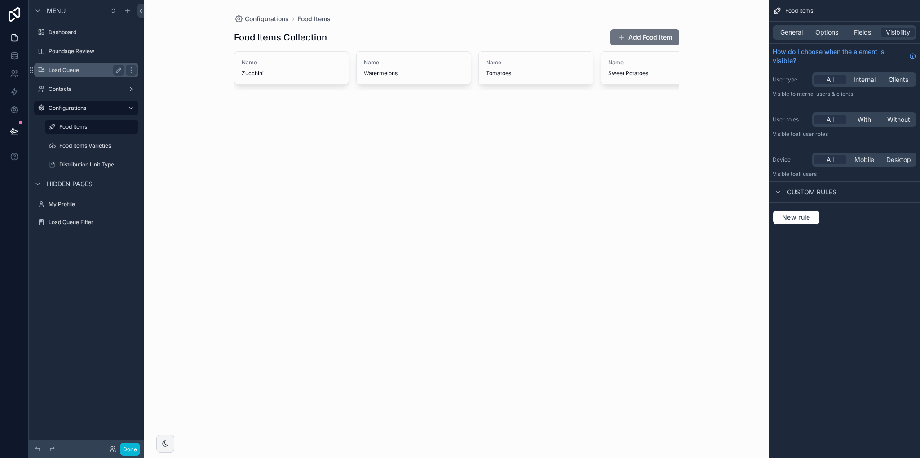
click at [66, 67] on label "Load Queue" at bounding box center [85, 70] width 72 height 7
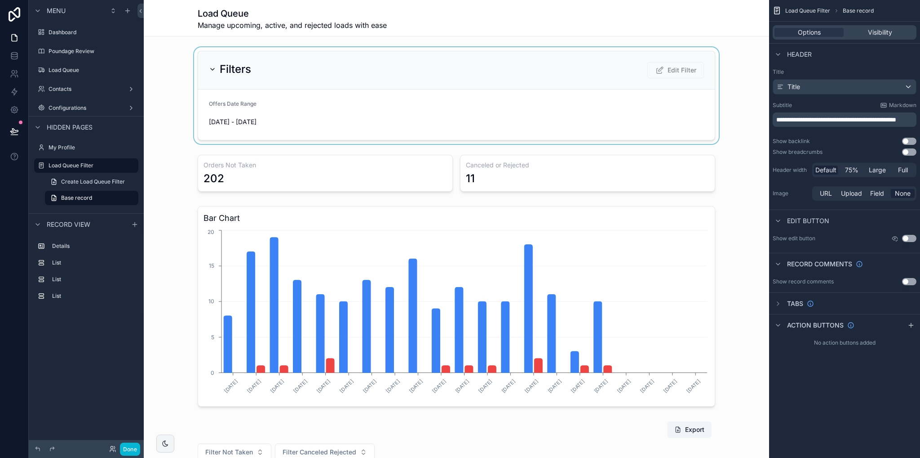
click at [746, 49] on div "scrollable content" at bounding box center [457, 95] width 626 height 97
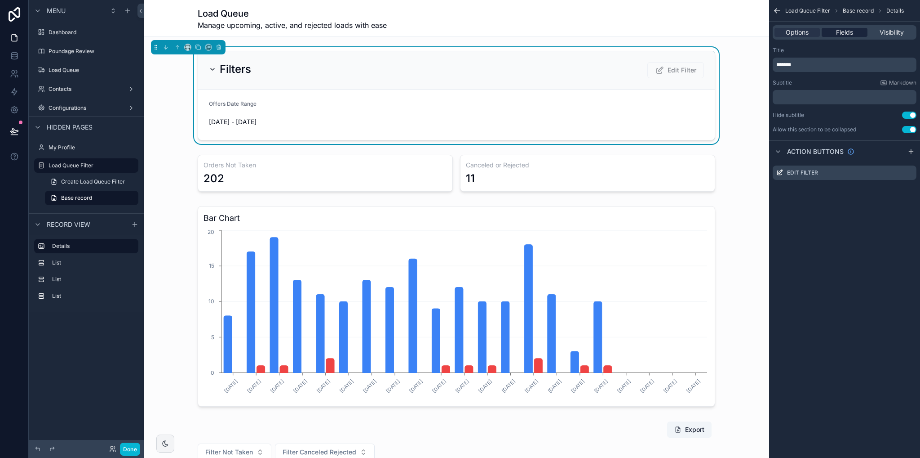
click at [844, 30] on span "Fields" at bounding box center [844, 32] width 17 height 9
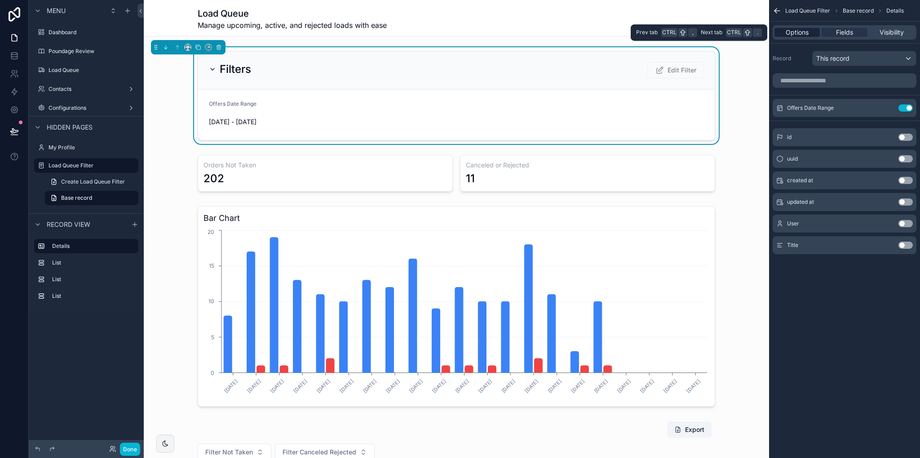
click at [799, 31] on span "Options" at bounding box center [797, 32] width 23 height 9
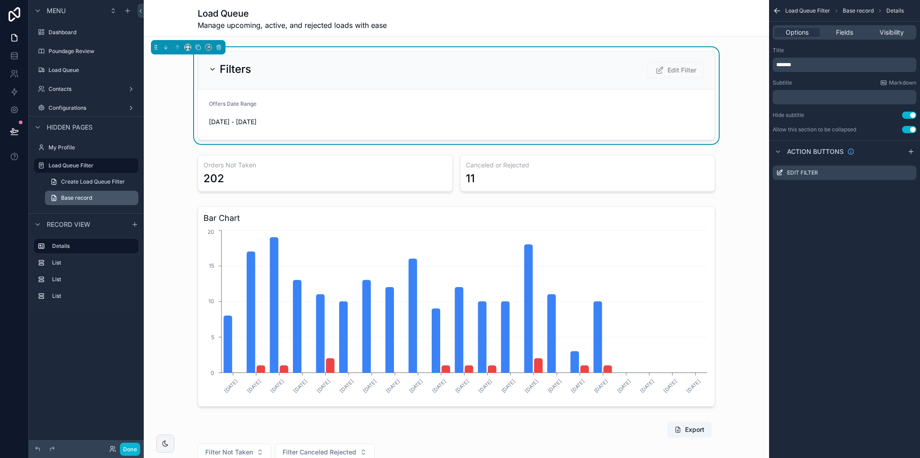
click at [79, 197] on span "Base record" at bounding box center [76, 197] width 31 height 7
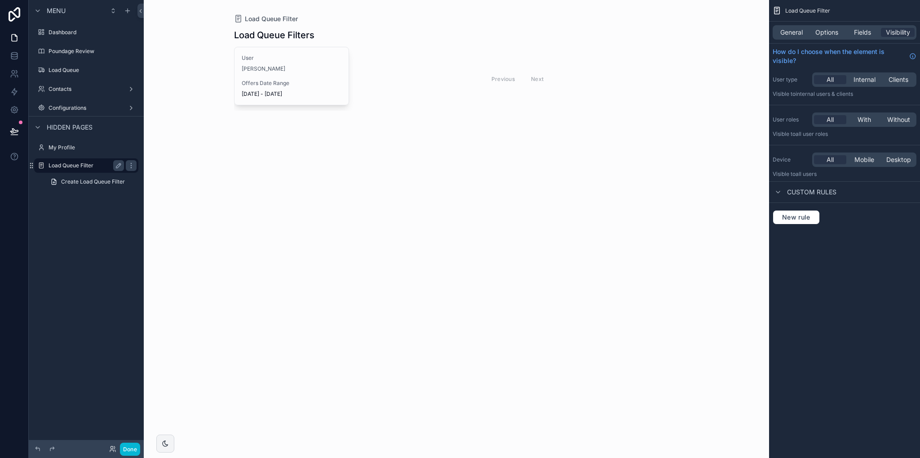
click at [74, 167] on label "Load Queue Filter" at bounding box center [85, 165] width 72 height 7
click at [162, 110] on div "Load Queue Filter Load Queue Filters User [PERSON_NAME] Worth Offers Date Range…" at bounding box center [457, 229] width 626 height 458
click at [57, 72] on label "Load Queue" at bounding box center [85, 70] width 72 height 7
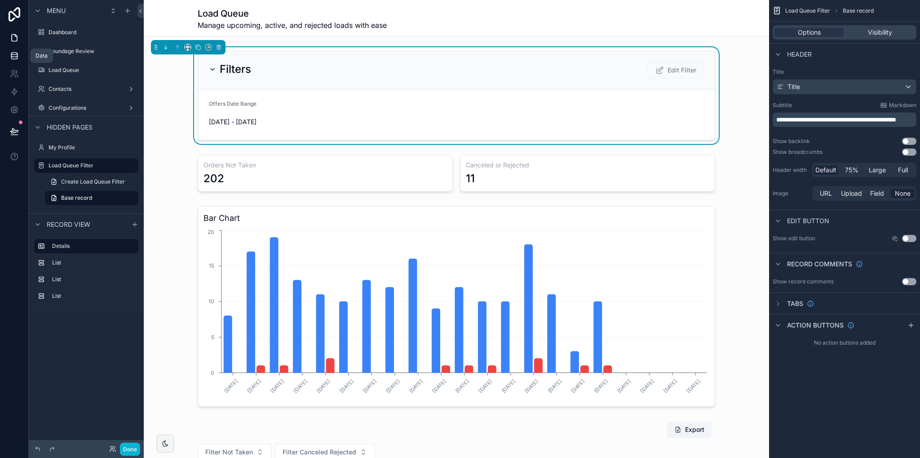
click at [11, 55] on icon at bounding box center [14, 55] width 6 height 4
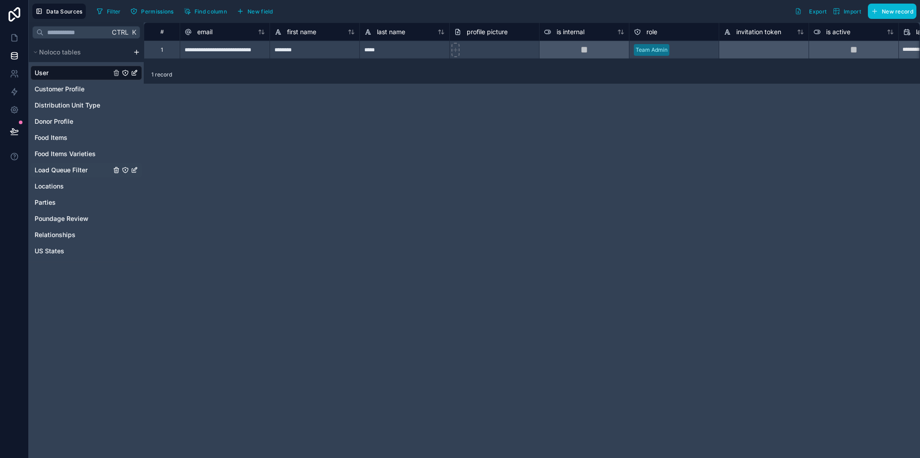
click at [54, 170] on span "Load Queue Filter" at bounding box center [61, 169] width 53 height 9
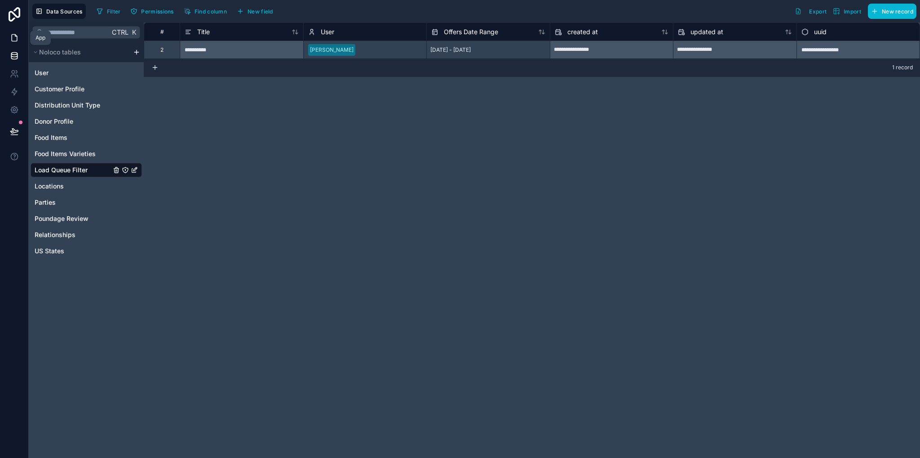
click at [16, 33] on link at bounding box center [14, 38] width 28 height 18
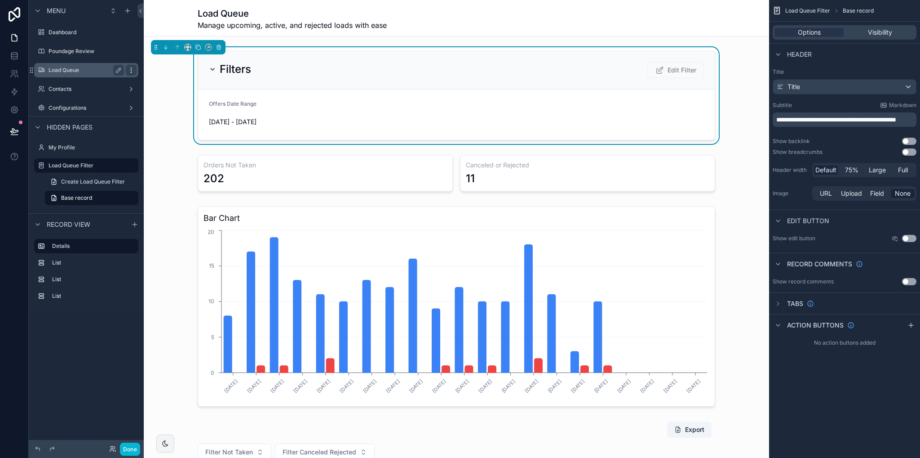
click at [131, 72] on icon "scrollable content" at bounding box center [131, 70] width 7 height 7
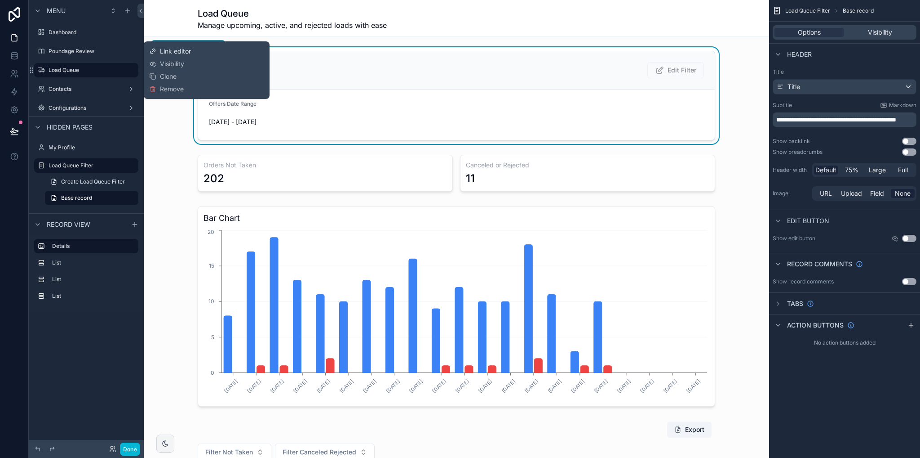
click at [173, 51] on span "Link editor" at bounding box center [175, 51] width 31 height 9
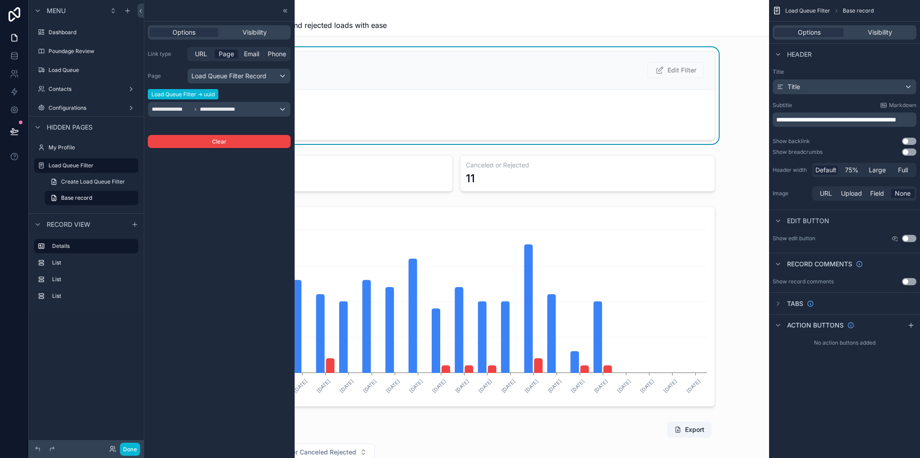
click at [15, 58] on icon at bounding box center [14, 55] width 9 height 9
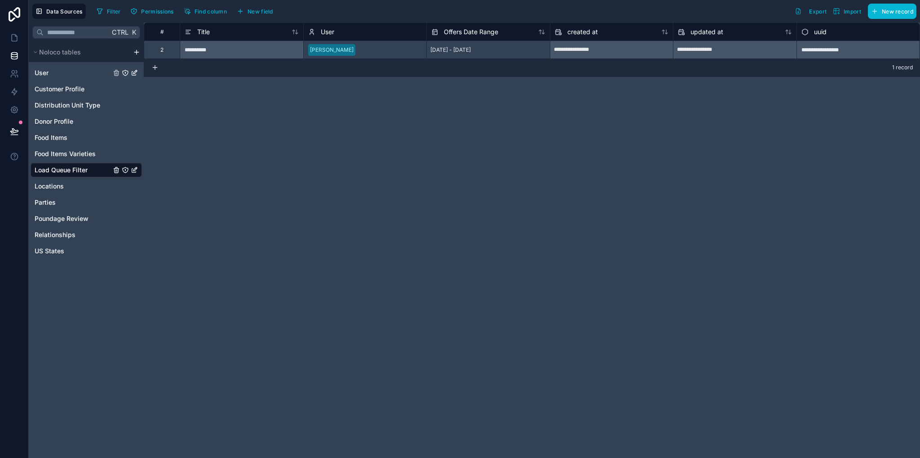
click at [61, 76] on link "User" at bounding box center [73, 72] width 76 height 9
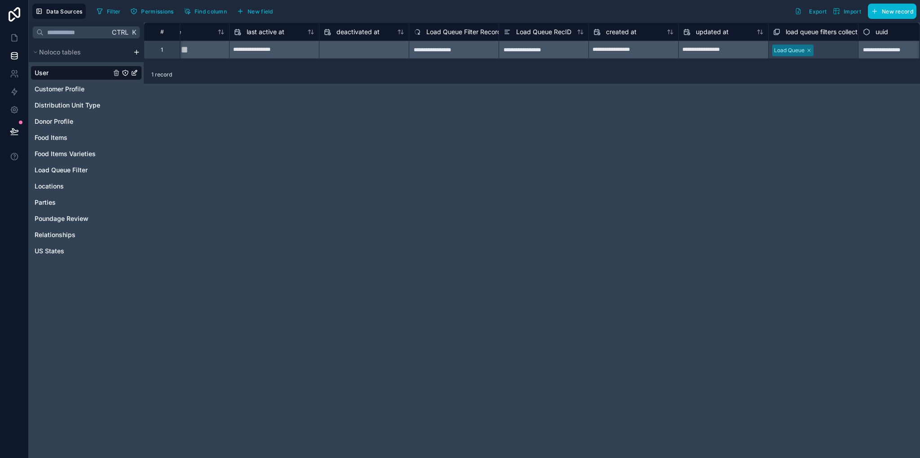
scroll to position [0, 698]
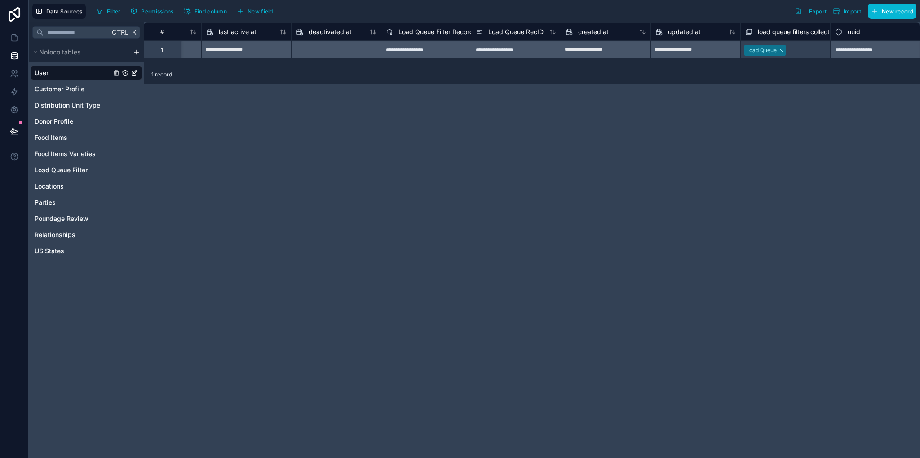
click at [440, 32] on span "Load Queue Filter RecordIds" at bounding box center [441, 31] width 84 height 9
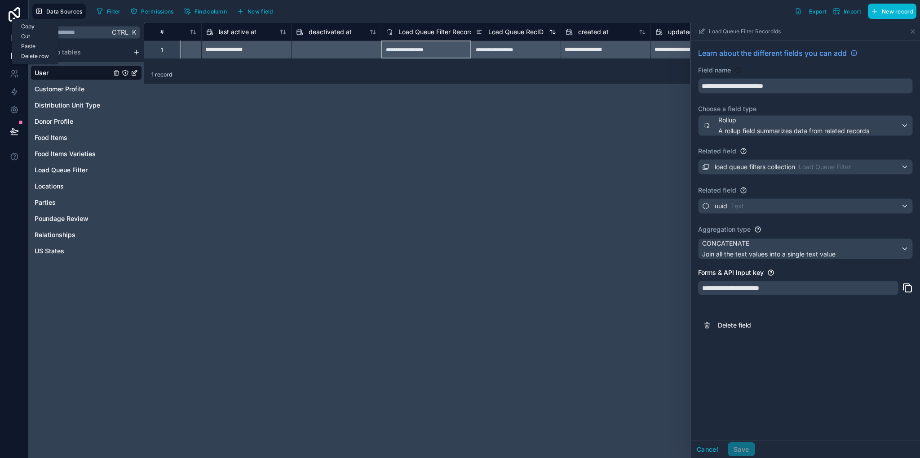
click at [508, 29] on span "Load Queue RecID" at bounding box center [516, 31] width 55 height 9
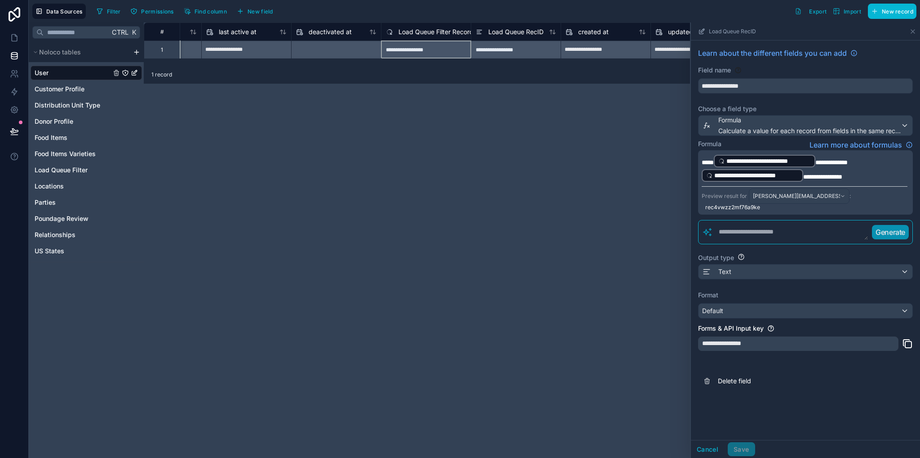
click at [873, 176] on p "**********" at bounding box center [805, 168] width 206 height 29
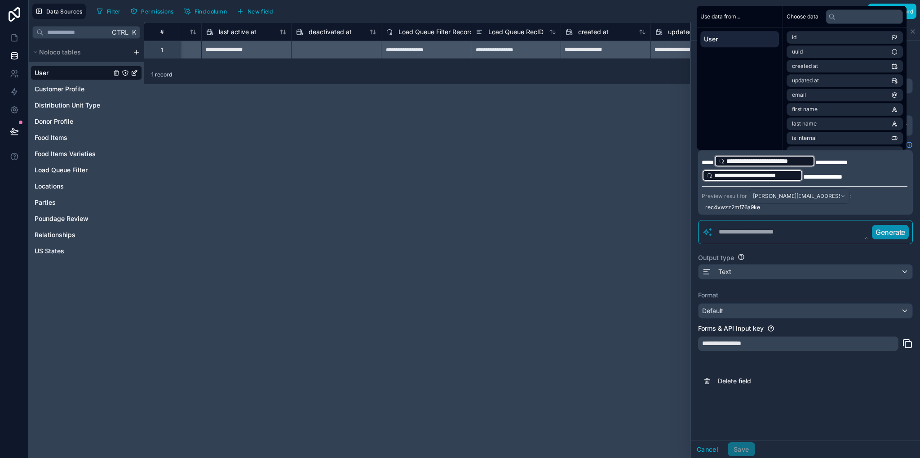
click at [465, 201] on div "**********" at bounding box center [532, 239] width 777 height 435
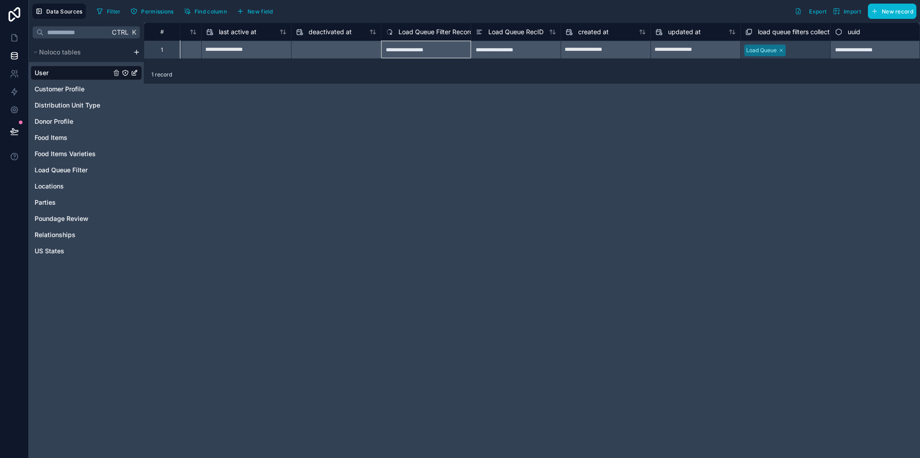
click at [442, 31] on span "Load Queue Filter RecordIds" at bounding box center [441, 31] width 84 height 9
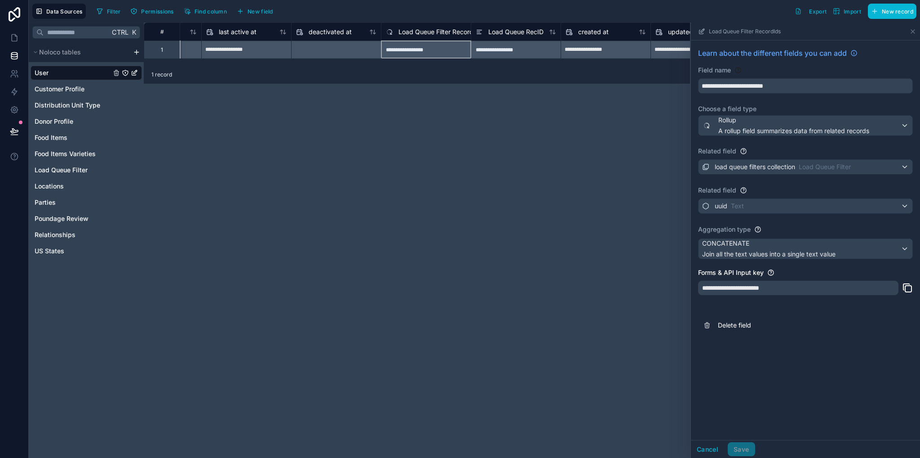
click at [579, 194] on div "**********" at bounding box center [532, 239] width 777 height 435
click at [911, 33] on icon at bounding box center [913, 31] width 7 height 7
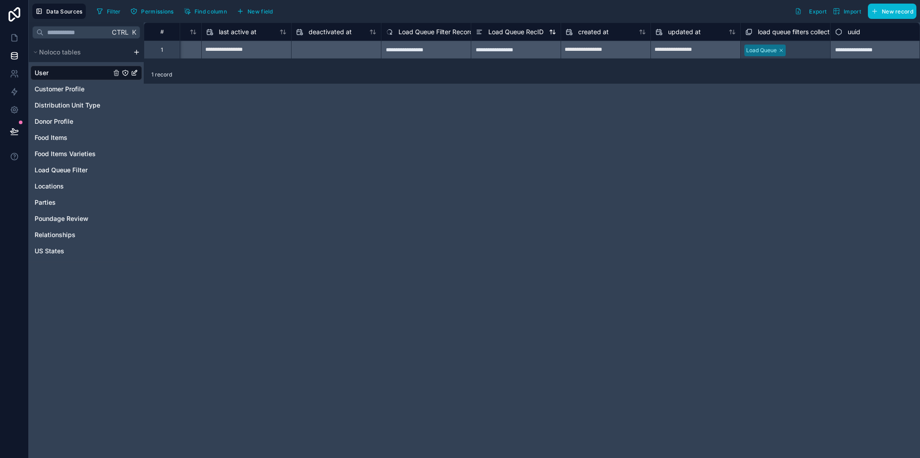
click at [514, 32] on span "Load Queue RecID" at bounding box center [516, 31] width 55 height 9
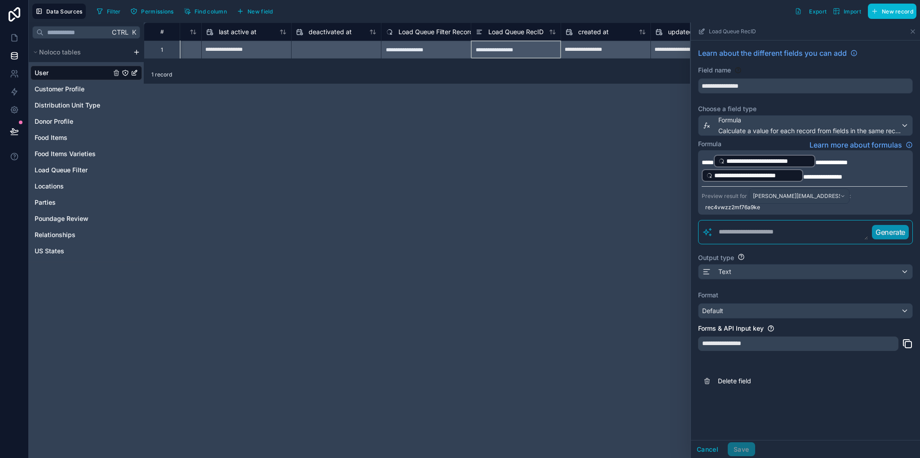
click at [887, 175] on p "**********" at bounding box center [805, 168] width 206 height 29
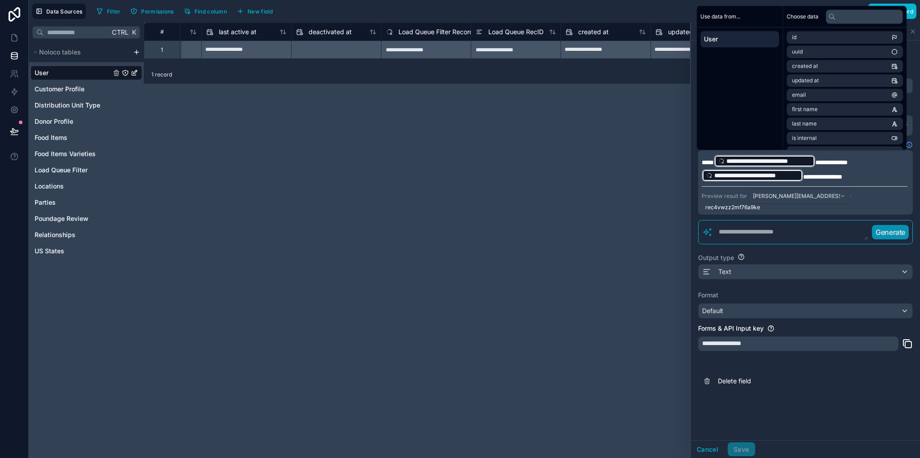
drag, startPoint x: 529, startPoint y: 238, endPoint x: 533, endPoint y: 241, distance: 5.8
click at [528, 238] on div "**********" at bounding box center [532, 239] width 777 height 435
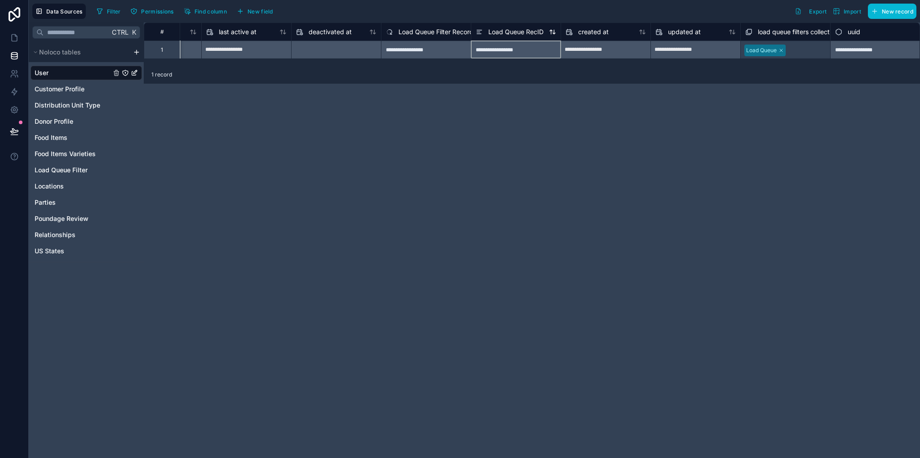
click at [510, 33] on span "Load Queue RecID" at bounding box center [516, 31] width 55 height 9
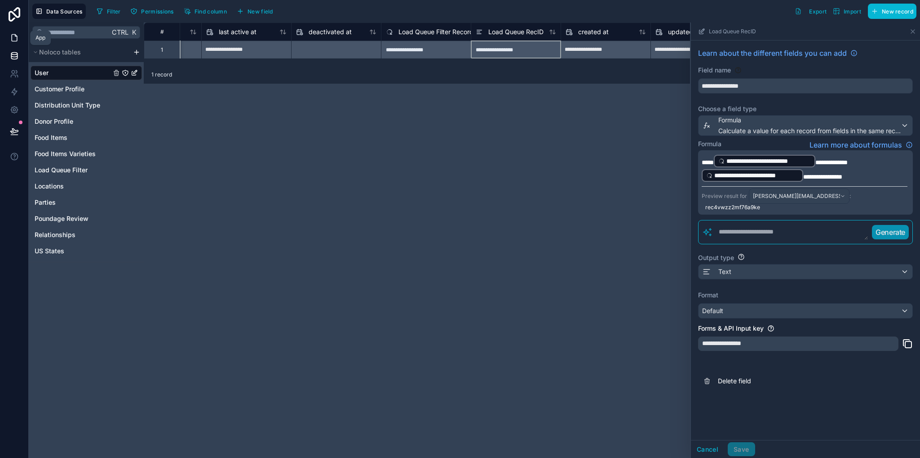
click at [10, 36] on icon at bounding box center [14, 37] width 9 height 9
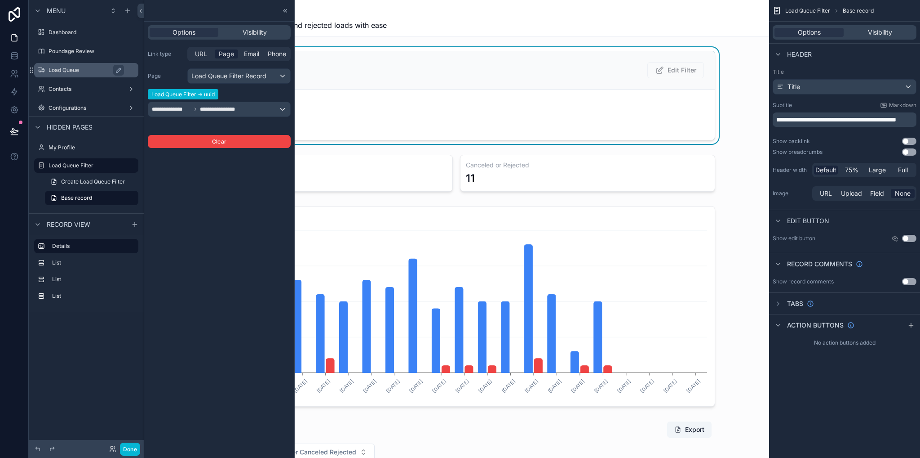
click at [67, 71] on label "Load Queue" at bounding box center [91, 70] width 84 height 7
click at [67, 91] on label "Contacts" at bounding box center [85, 88] width 72 height 7
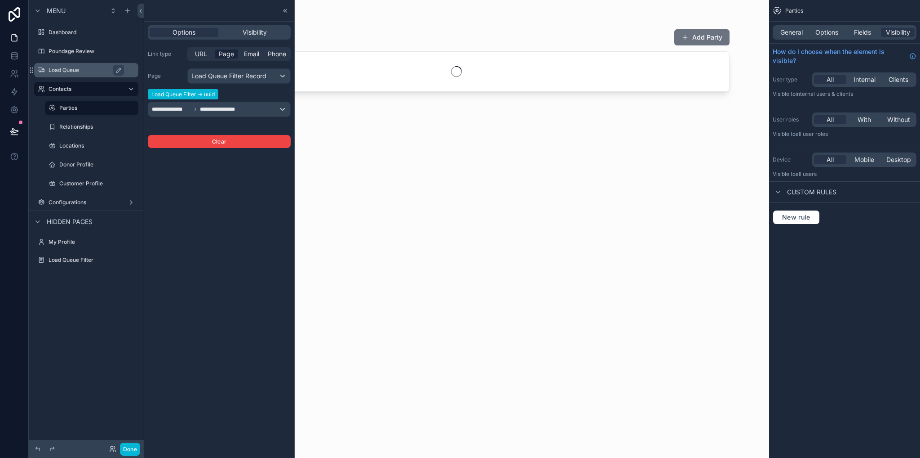
click at [66, 67] on label "Load Queue" at bounding box center [91, 70] width 84 height 7
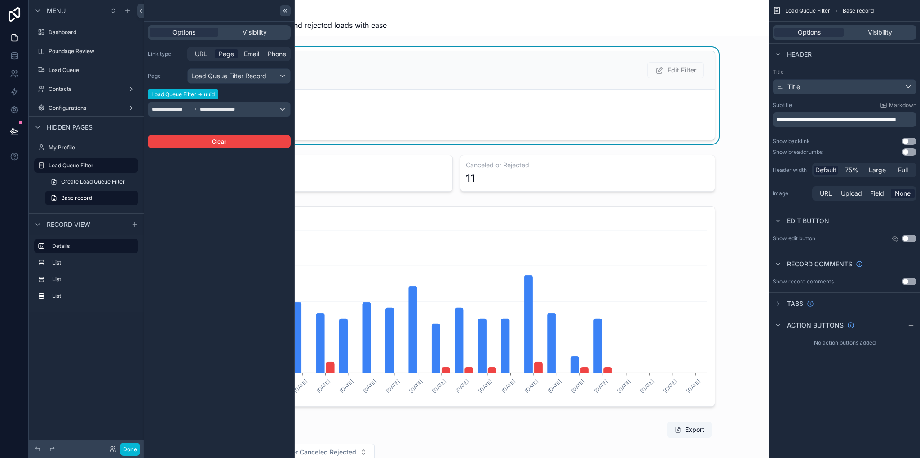
click at [288, 11] on icon at bounding box center [285, 10] width 7 height 7
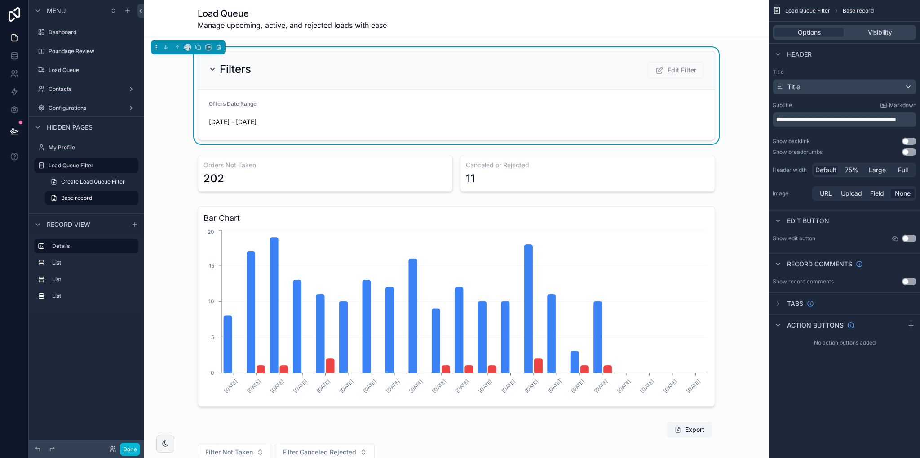
click at [742, 147] on div "Filters Edit Filter Offers Date Range [DATE] - [DATE] Orders Not Taken 202 Canc…" at bounding box center [457, 352] width 626 height 611
click at [68, 168] on label "Load Queue Filter" at bounding box center [85, 165] width 72 height 7
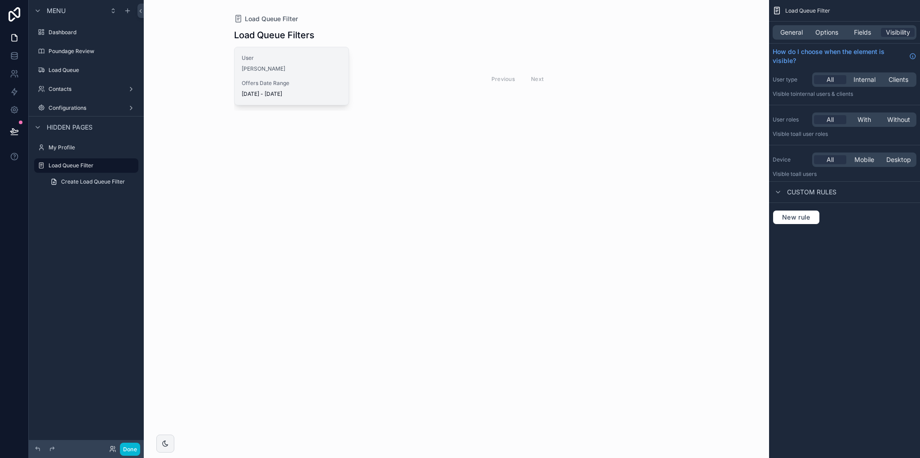
click at [291, 76] on div "User [PERSON_NAME] Worth Offers Date Range [DATE] - [DATE]" at bounding box center [292, 76] width 114 height 58
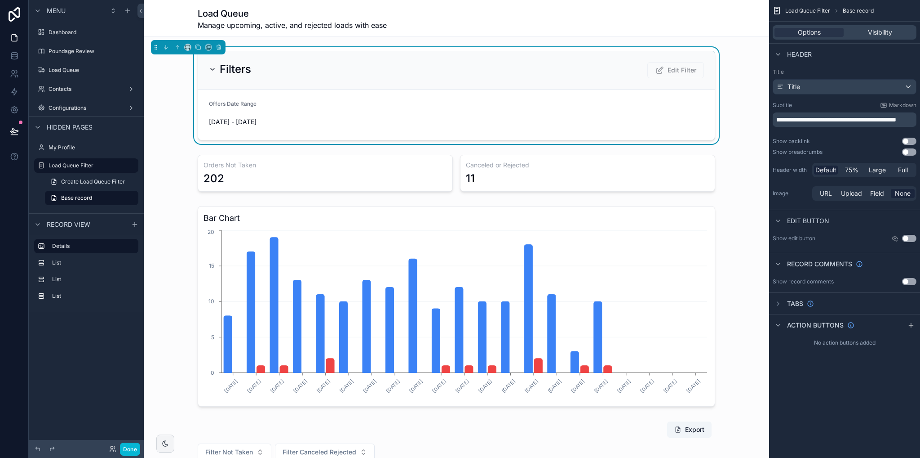
click at [308, 110] on div "Offers Date Range" at bounding box center [289, 105] width 160 height 11
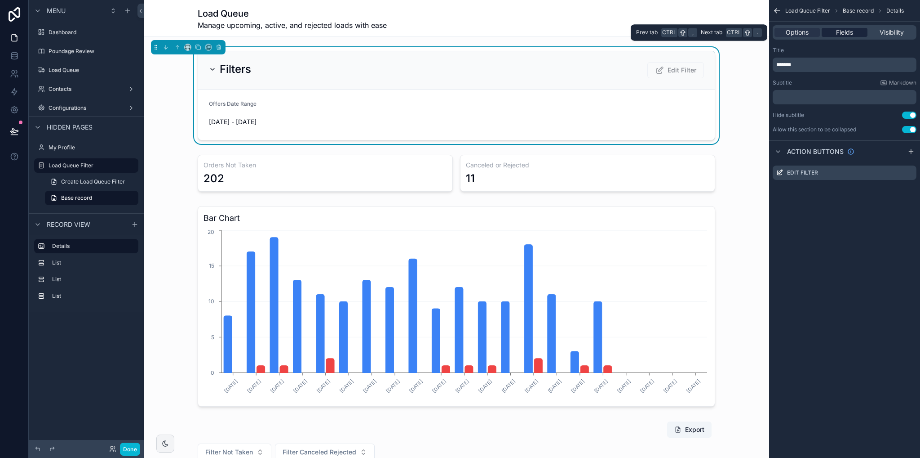
click at [844, 31] on span "Fields" at bounding box center [844, 32] width 17 height 9
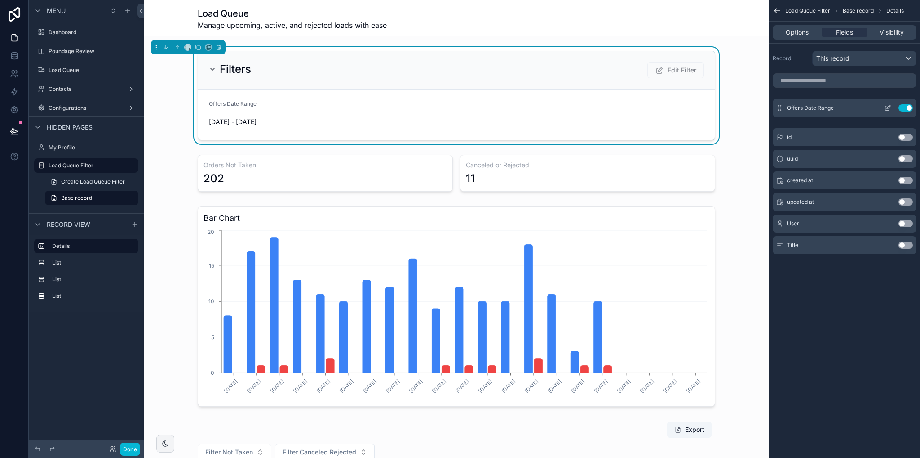
click at [889, 106] on icon "scrollable content" at bounding box center [889, 107] width 4 height 4
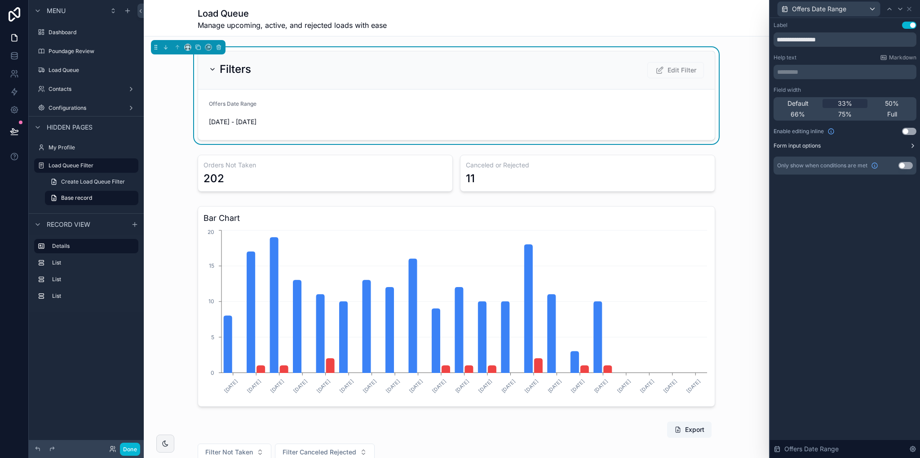
click at [911, 146] on icon at bounding box center [913, 145] width 7 height 7
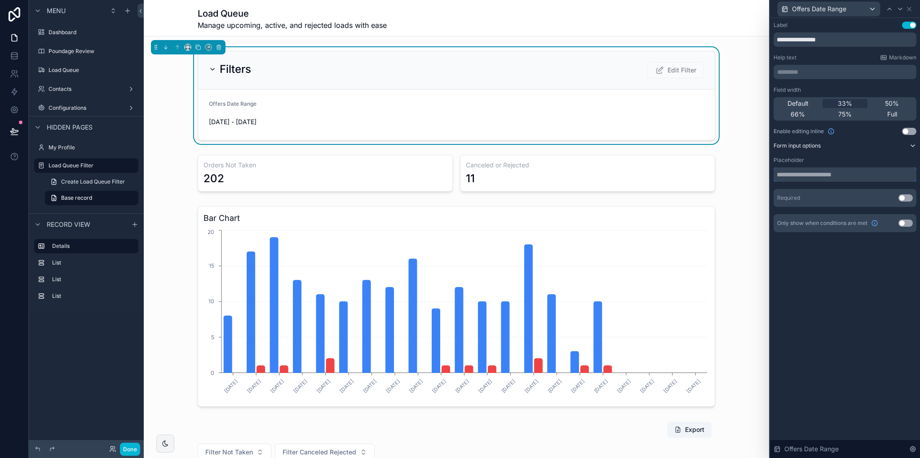
click at [867, 174] on input "text" at bounding box center [845, 174] width 143 height 14
click at [859, 260] on div "**********" at bounding box center [845, 238] width 150 height 440
click at [816, 173] on input "*****" at bounding box center [845, 174] width 143 height 14
type input "*"
click at [848, 291] on div "**********" at bounding box center [845, 238] width 150 height 440
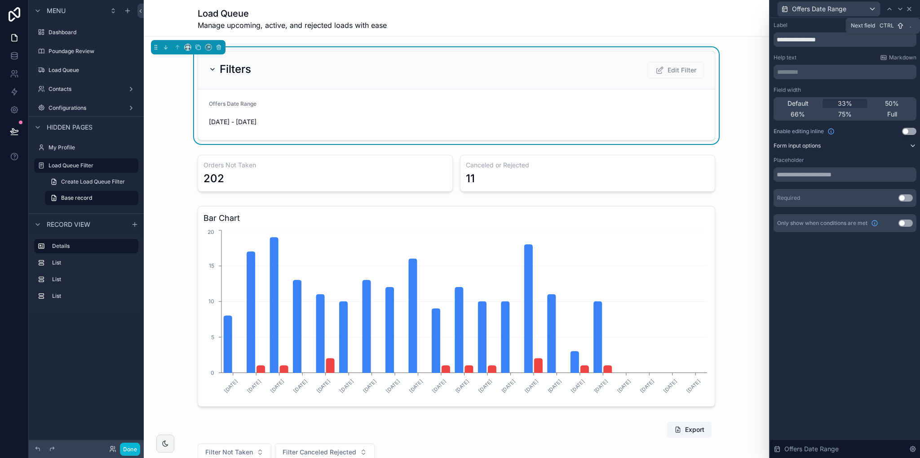
click at [908, 9] on icon at bounding box center [910, 9] width 4 height 4
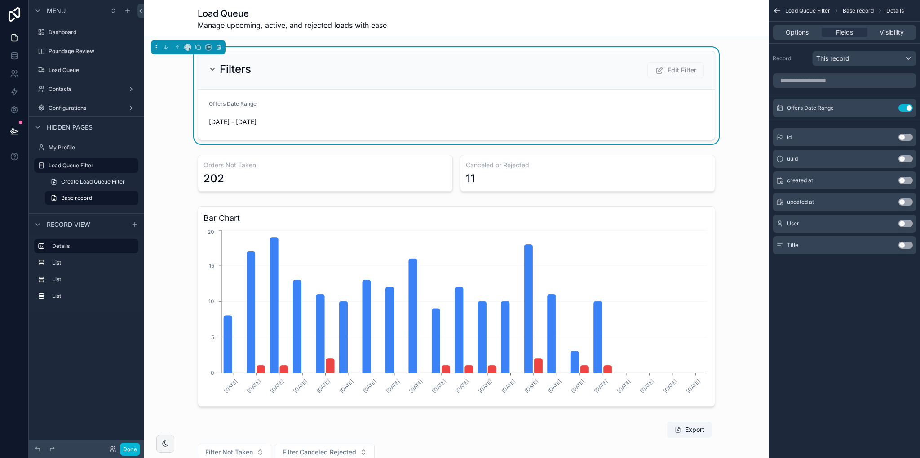
click at [211, 69] on icon "scrollable content" at bounding box center [212, 69] width 7 height 7
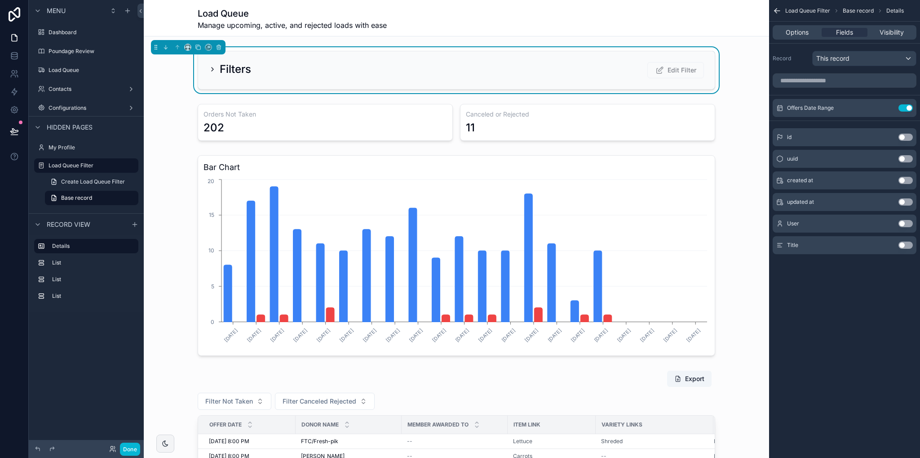
click at [209, 69] on icon "scrollable content" at bounding box center [212, 69] width 7 height 7
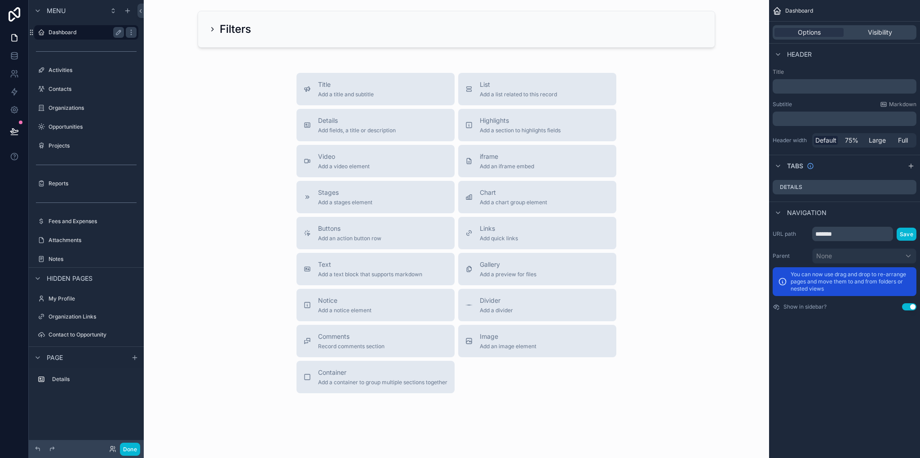
click at [62, 34] on label "Dashboard" at bounding box center [85, 32] width 72 height 7
click at [133, 35] on icon "scrollable content" at bounding box center [131, 32] width 7 height 7
click at [194, 86] on div "Title Add a title and subtitle List Add a list related to this record Details A…" at bounding box center [456, 233] width 611 height 320
click at [81, 34] on label "Dashboard" at bounding box center [85, 32] width 72 height 7
click at [130, 36] on icon "scrollable content" at bounding box center [131, 32] width 7 height 7
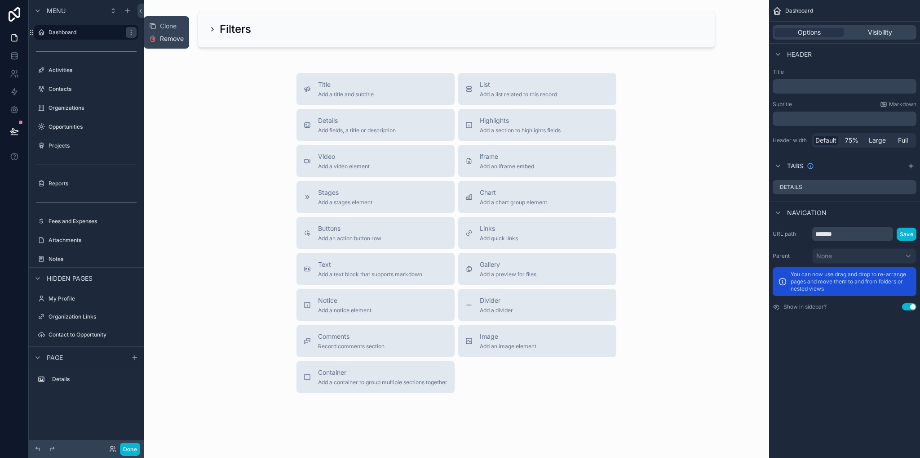
click at [171, 42] on span "Remove" at bounding box center [172, 38] width 24 height 9
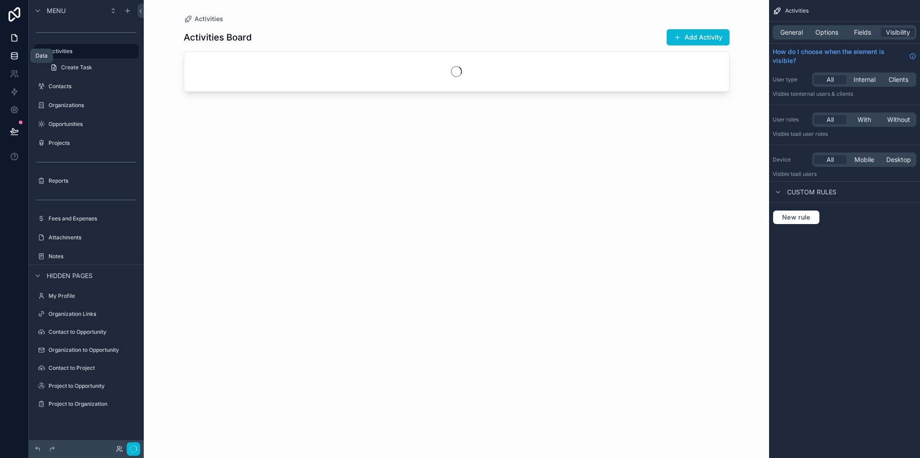
click at [9, 58] on link at bounding box center [14, 56] width 28 height 18
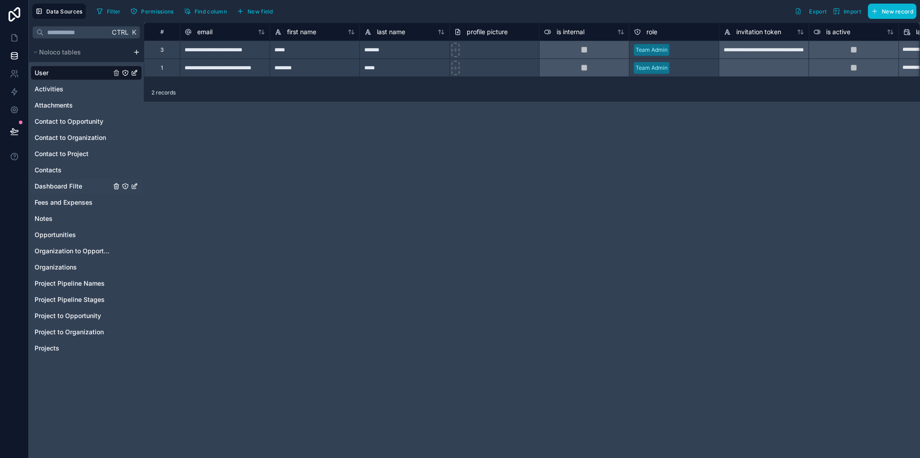
click at [70, 187] on span "Dashboard Filte" at bounding box center [59, 186] width 48 height 9
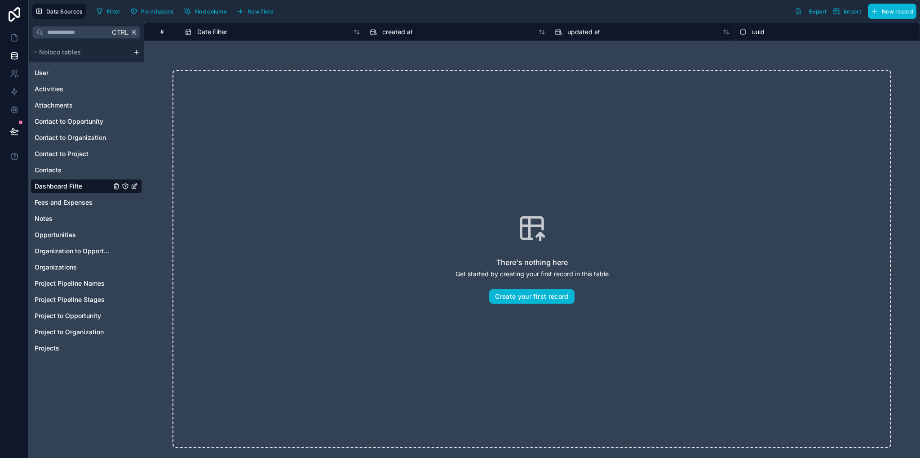
click at [138, 187] on div "Dashboard Filte" at bounding box center [86, 186] width 111 height 14
click at [135, 186] on icon "Dashboard Filte" at bounding box center [135, 185] width 4 height 4
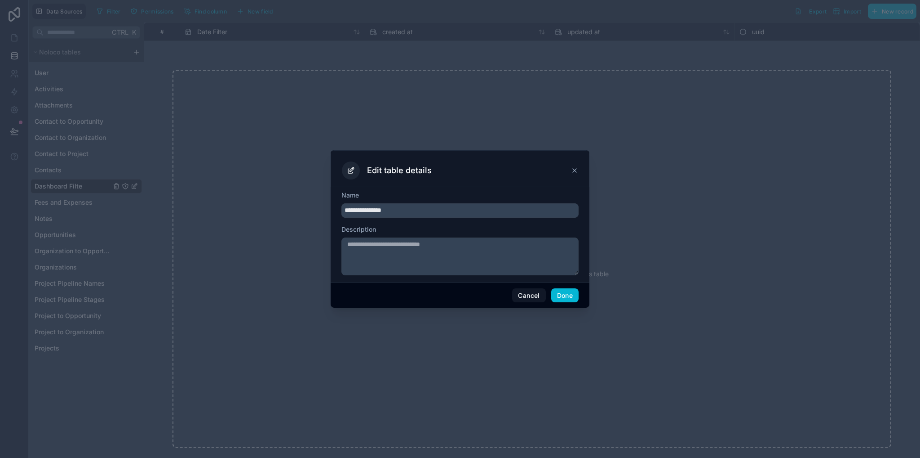
type input "**********"
click at [555, 298] on button "Done" at bounding box center [564, 295] width 27 height 14
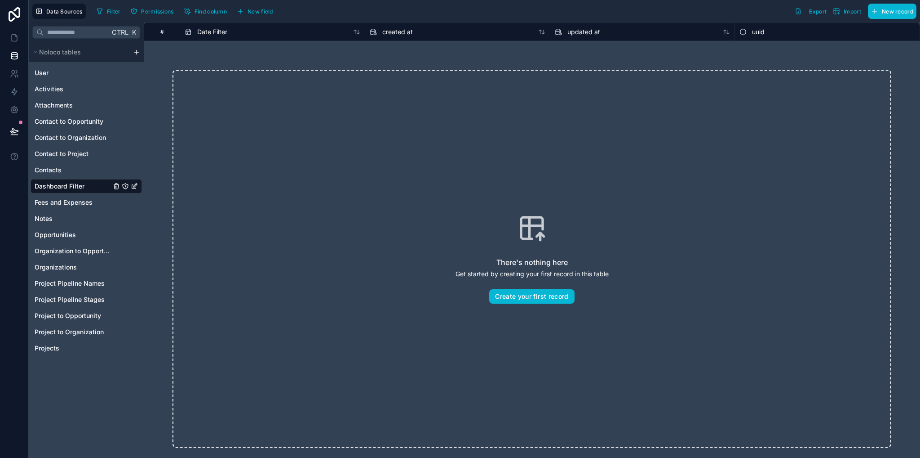
click at [135, 186] on icon "Dashboard Filter" at bounding box center [134, 185] width 7 height 7
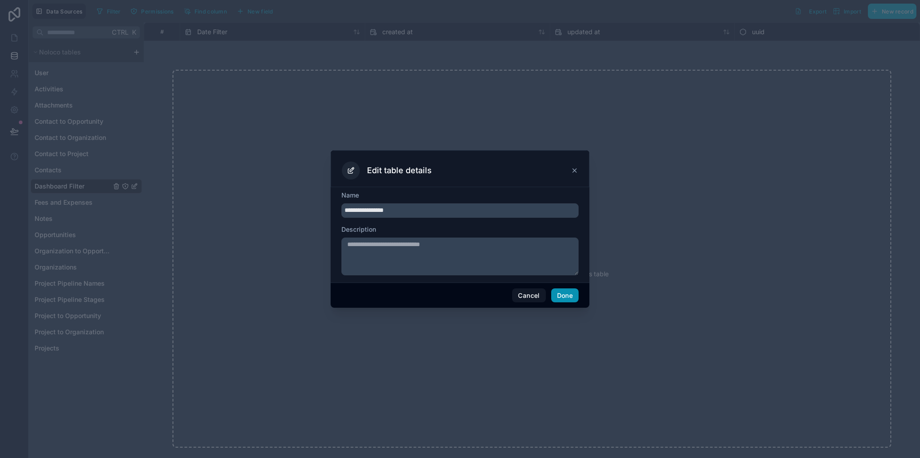
type input "**********"
click at [566, 292] on button "Done" at bounding box center [564, 295] width 27 height 14
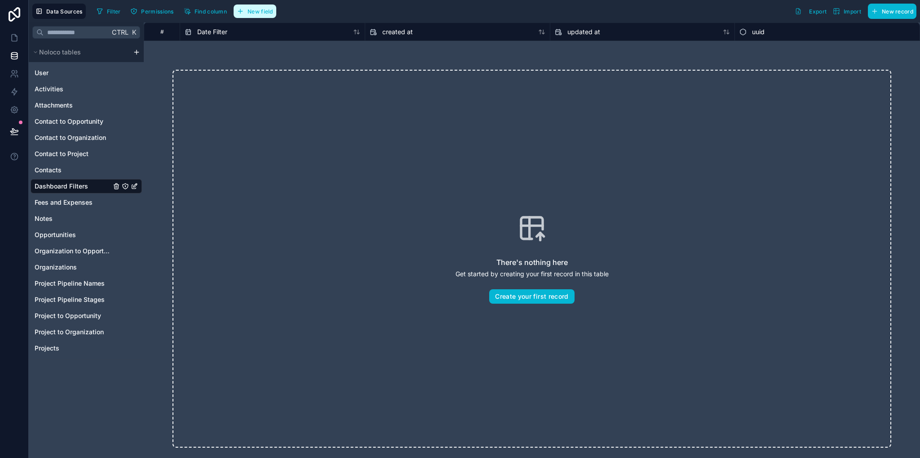
click at [253, 14] on span "New field" at bounding box center [261, 11] width 26 height 7
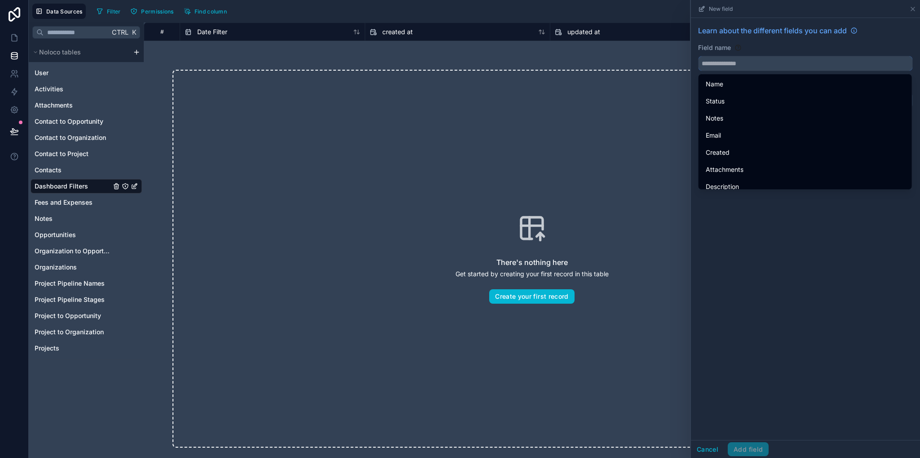
click at [734, 67] on input "text" at bounding box center [806, 63] width 214 height 14
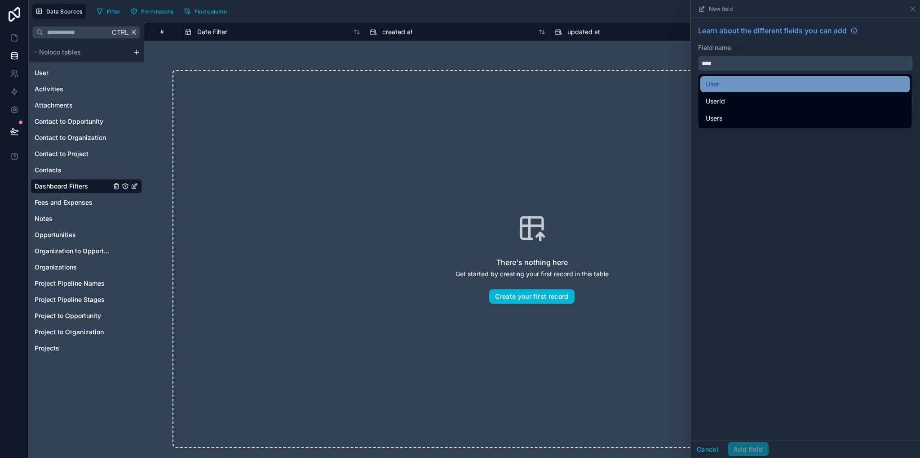
type input "****"
click at [724, 87] on div "User" at bounding box center [805, 84] width 199 height 11
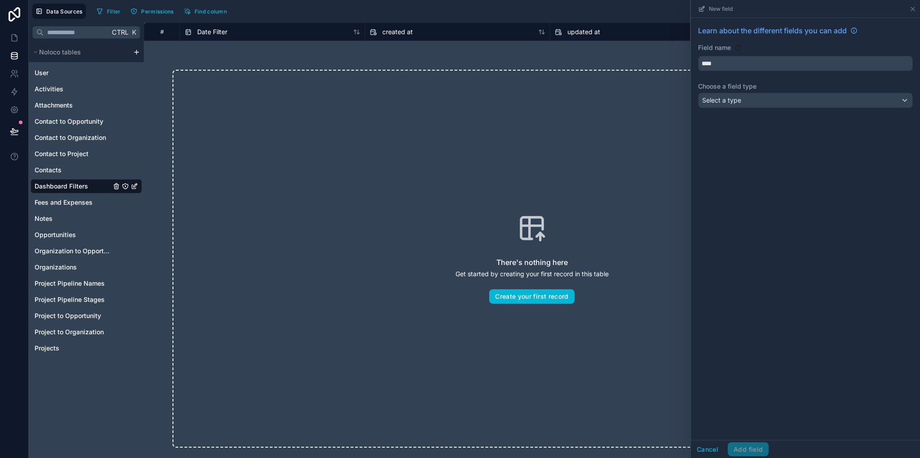
drag, startPoint x: 742, startPoint y: 90, endPoint x: 744, endPoint y: 95, distance: 4.8
click at [743, 91] on div "Learn about the different fields you can add Field name **** Choose a field typ…" at bounding box center [805, 68] width 229 height 101
click at [744, 95] on div "Select a type" at bounding box center [806, 100] width 214 height 14
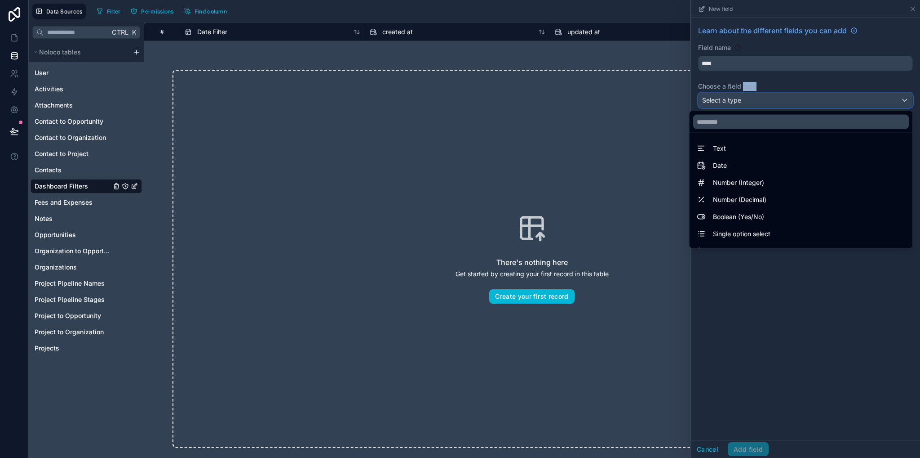
scroll to position [261, 0]
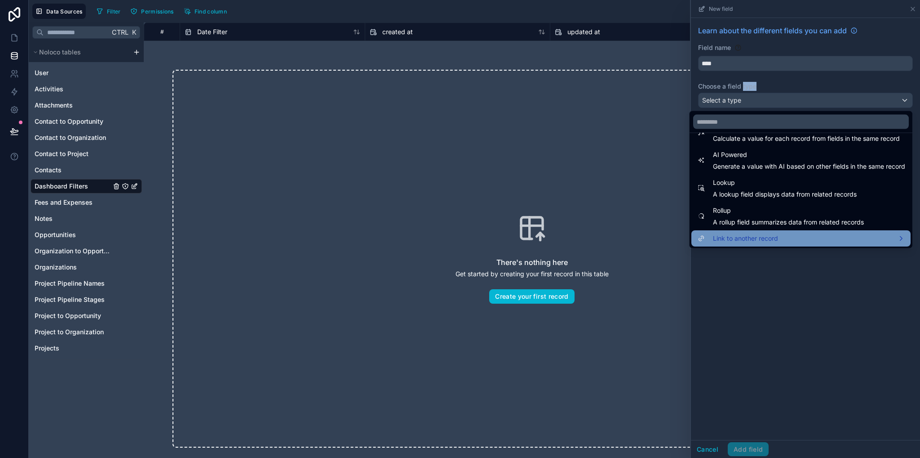
click at [734, 238] on span "Link to another record" at bounding box center [745, 238] width 65 height 11
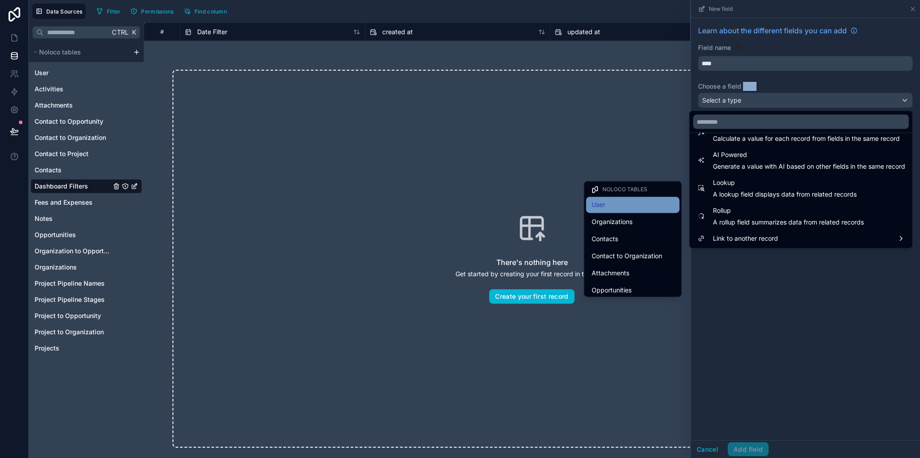
click at [624, 211] on div "User" at bounding box center [632, 204] width 93 height 16
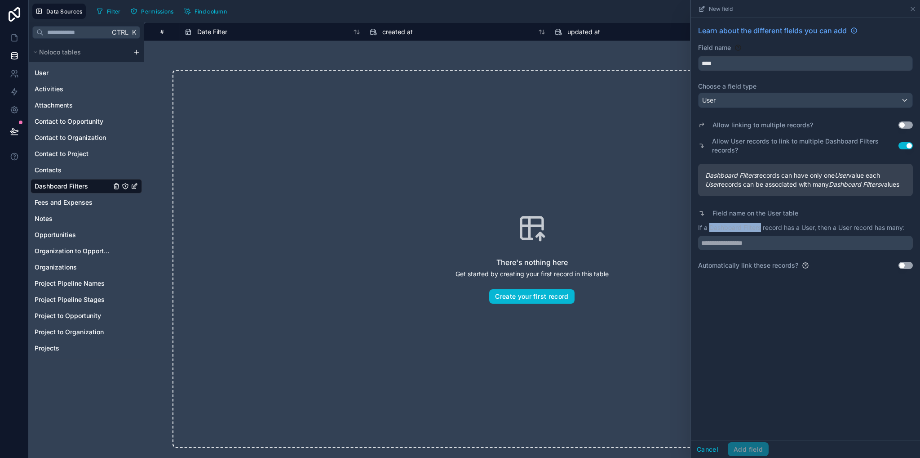
drag, startPoint x: 711, startPoint y: 237, endPoint x: 760, endPoint y: 240, distance: 49.0
click at [760, 232] on p "If a Dashboard Filters record has a User, then a User record has many:" at bounding box center [805, 227] width 215 height 9
copy p "Dashboard Filters"
click at [757, 250] on input "text" at bounding box center [805, 242] width 215 height 14
paste input "**********"
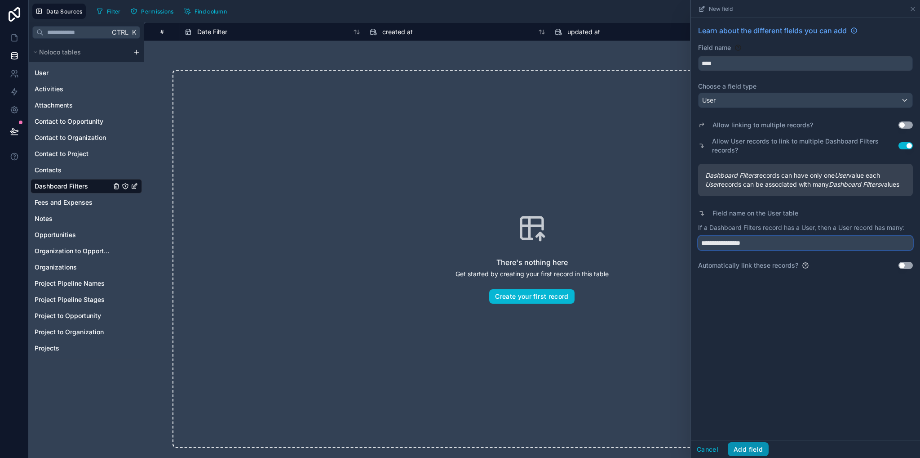
type input "**********"
click at [750, 453] on button "Add field" at bounding box center [748, 449] width 41 height 14
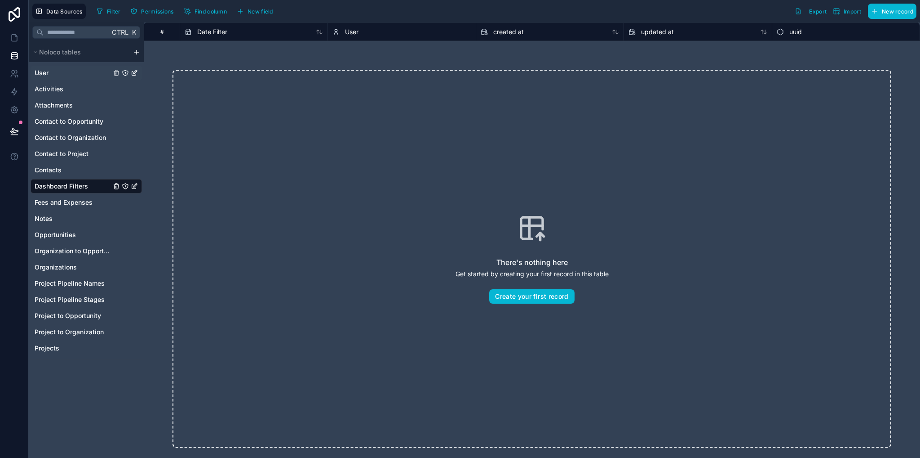
click at [40, 73] on span "User" at bounding box center [42, 72] width 14 height 9
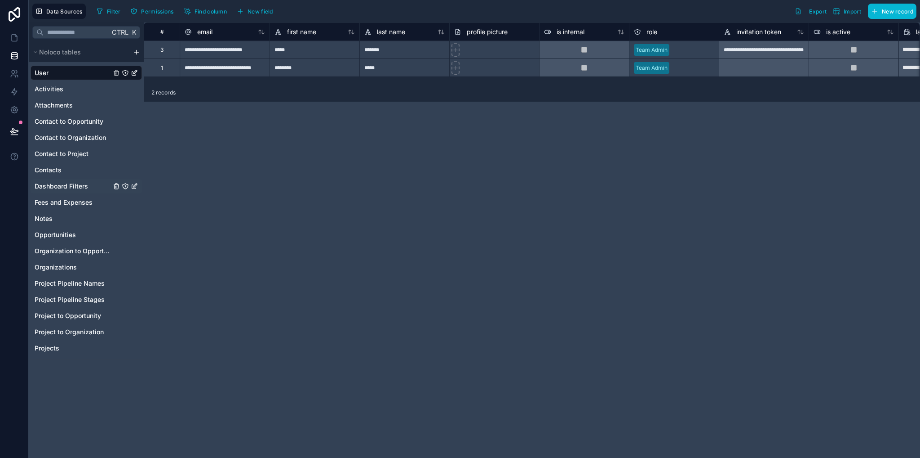
click at [70, 186] on span "Dashboard Filters" at bounding box center [61, 186] width 53 height 9
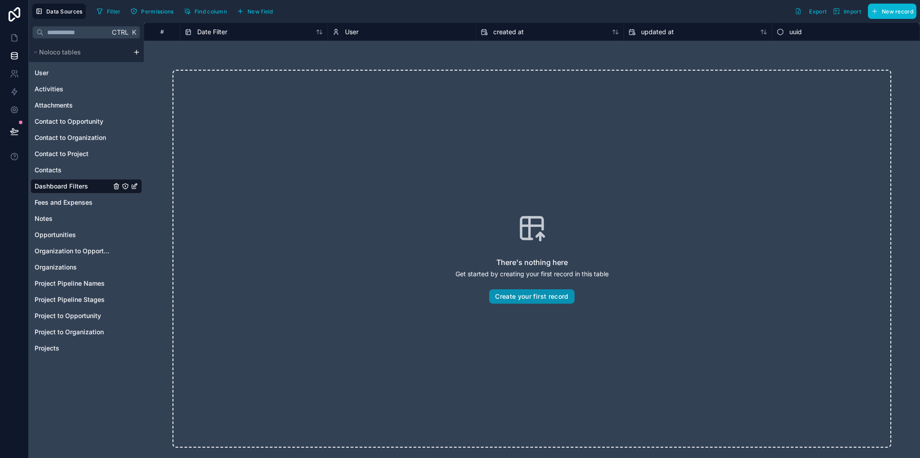
click at [519, 294] on button "Create your first record" at bounding box center [531, 296] width 85 height 14
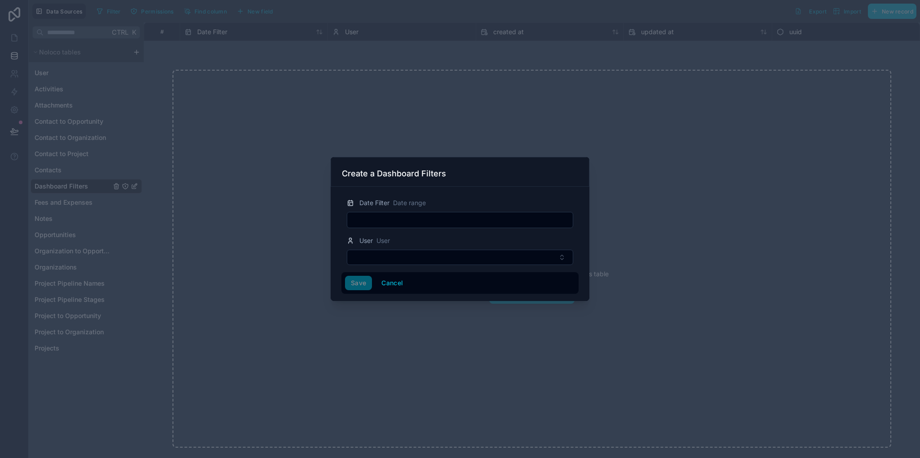
click at [390, 222] on input "text" at bounding box center [460, 219] width 226 height 13
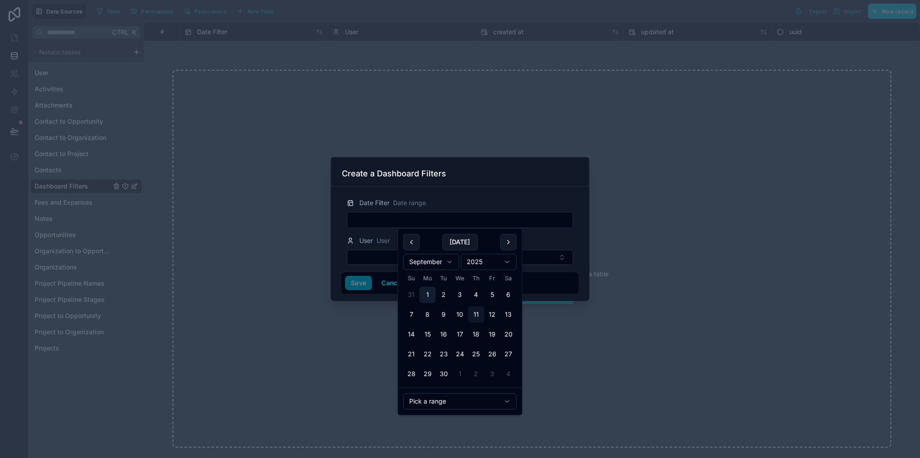
click at [430, 296] on button "1" at bounding box center [428, 294] width 16 height 16
click at [441, 376] on button "30" at bounding box center [444, 373] width 16 height 16
type input "**********"
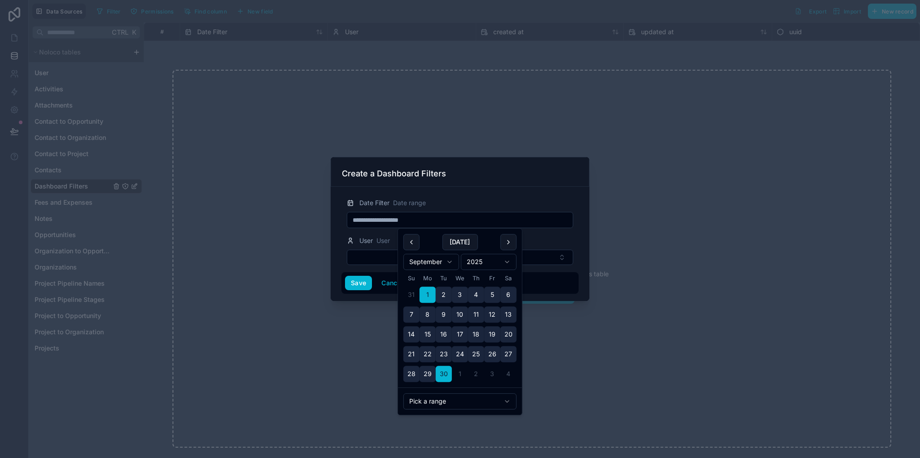
click at [603, 358] on div at bounding box center [460, 229] width 920 height 458
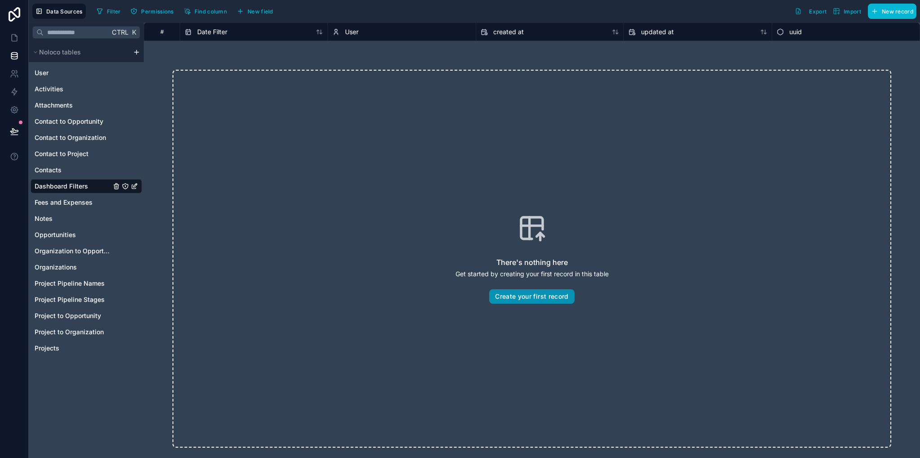
click at [503, 297] on button "Create your first record" at bounding box center [531, 296] width 85 height 14
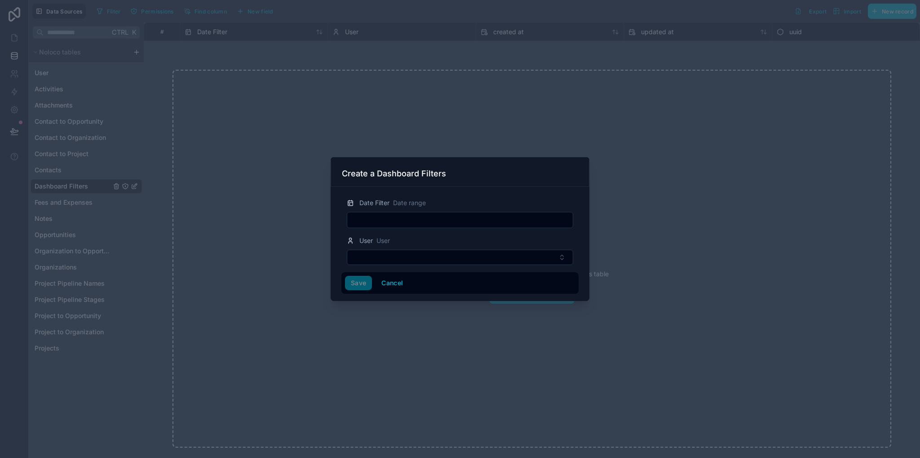
click at [359, 216] on input "text" at bounding box center [460, 219] width 226 height 13
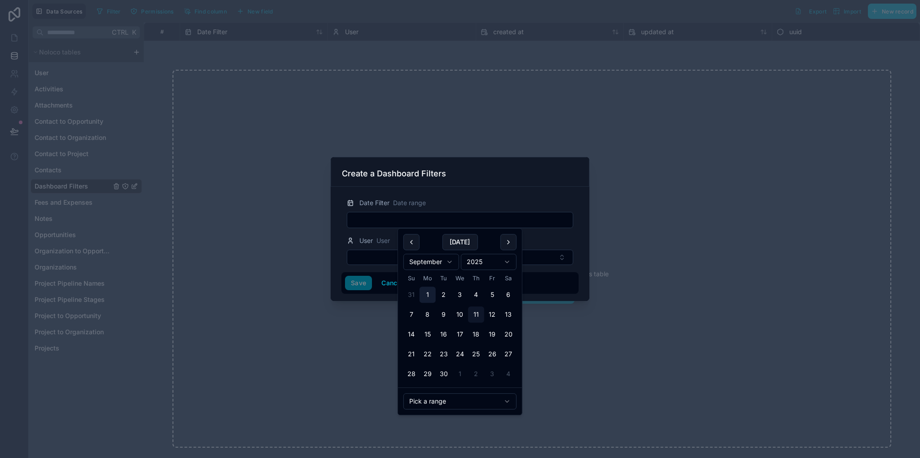
click at [428, 299] on button "1" at bounding box center [428, 294] width 16 height 16
click at [442, 376] on button "30" at bounding box center [444, 373] width 16 height 16
type input "**********"
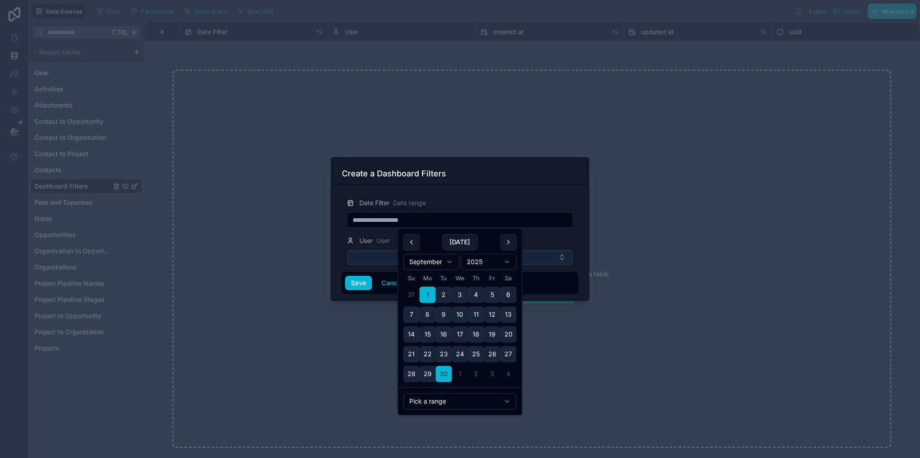
click at [374, 260] on button "Select Button" at bounding box center [460, 256] width 227 height 15
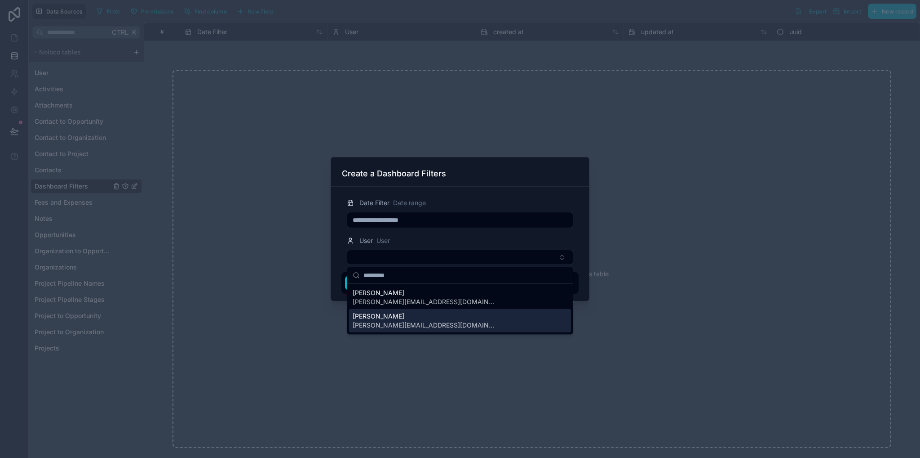
click at [384, 322] on span "[PERSON_NAME][EMAIL_ADDRESS][DOMAIN_NAME]" at bounding box center [425, 324] width 144 height 9
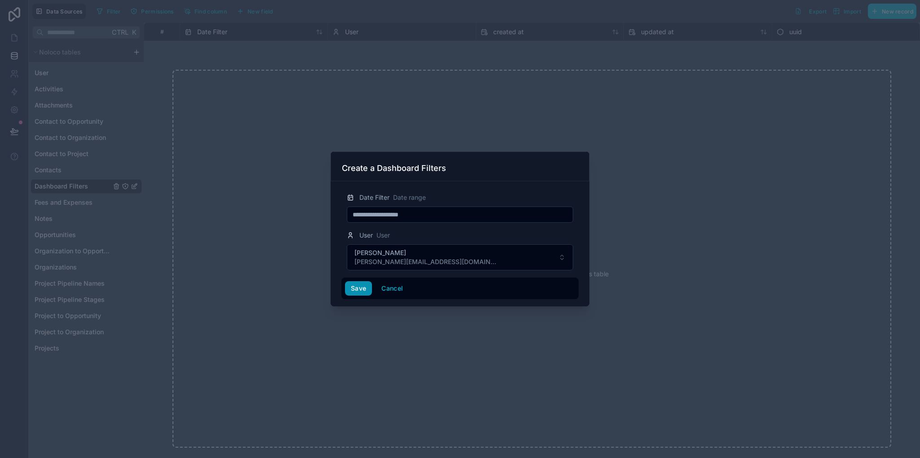
click at [366, 292] on button "Save" at bounding box center [358, 288] width 27 height 14
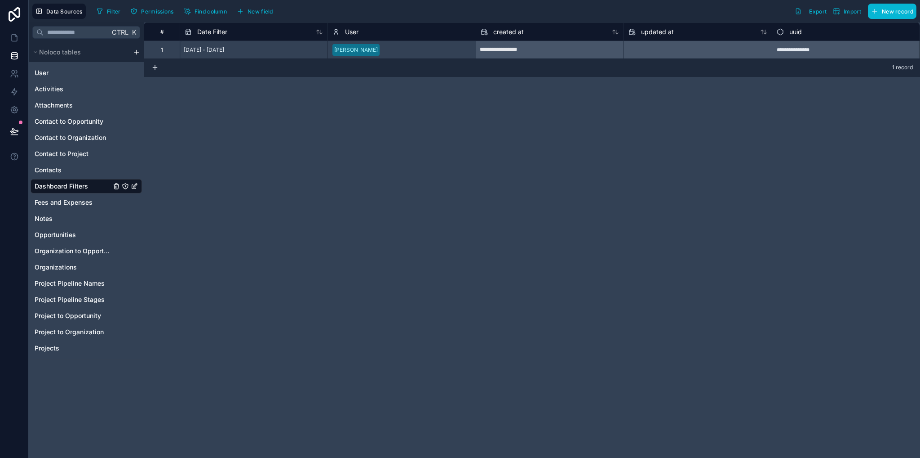
click at [156, 71] on button at bounding box center [154, 68] width 7 height 18
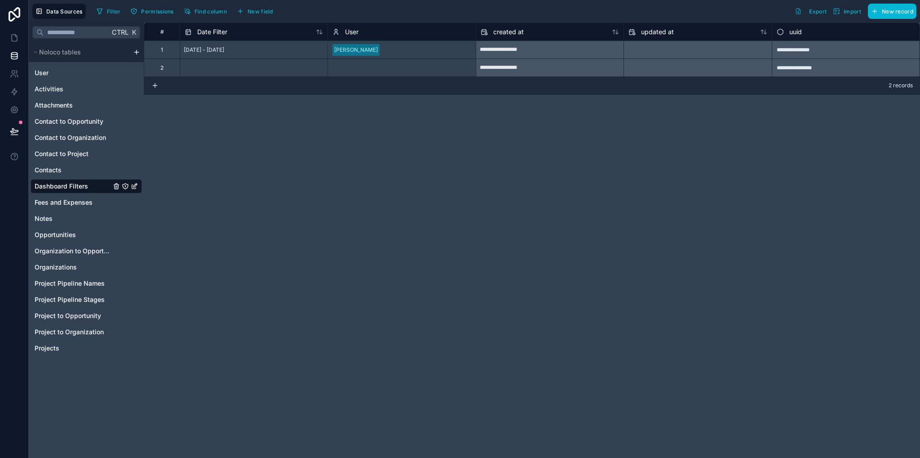
click at [254, 67] on div at bounding box center [254, 67] width 148 height 18
click at [214, 69] on div at bounding box center [254, 67] width 148 height 18
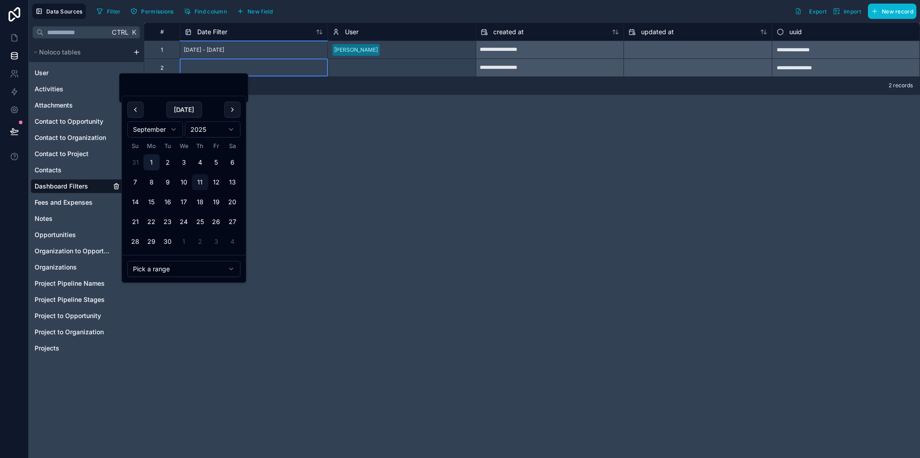
click at [151, 160] on button "1" at bounding box center [151, 162] width 16 height 16
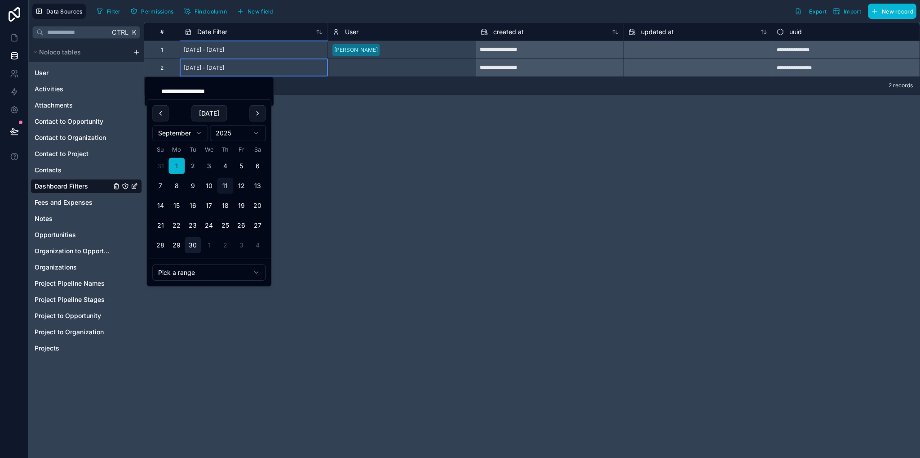
click at [192, 247] on button "30" at bounding box center [193, 245] width 16 height 16
type input "**********"
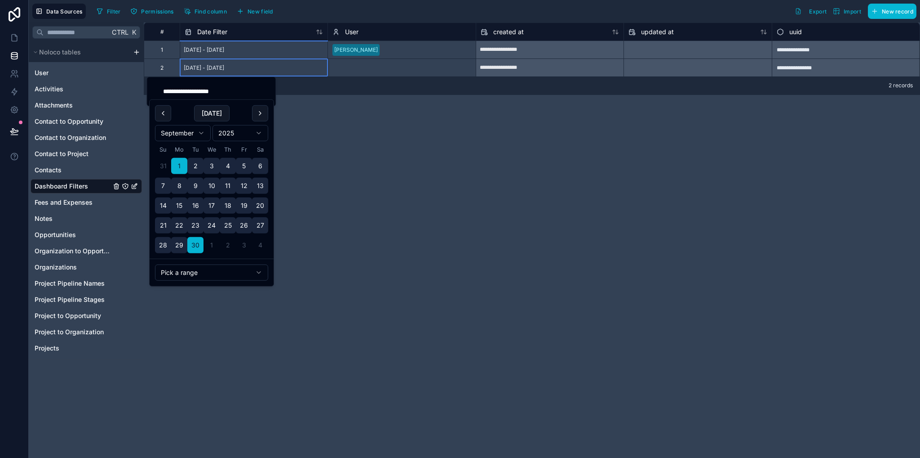
click at [354, 69] on div "Select a User" at bounding box center [350, 67] width 34 height 7
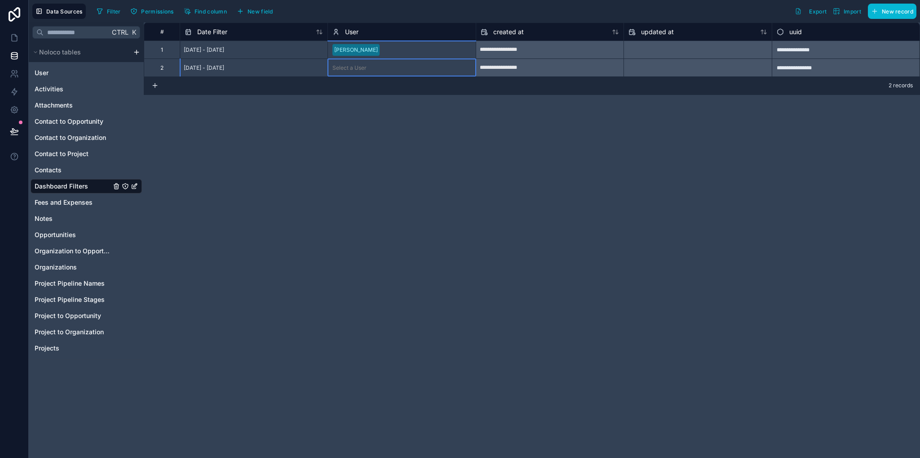
click at [357, 65] on div "Select a User" at bounding box center [350, 67] width 34 height 7
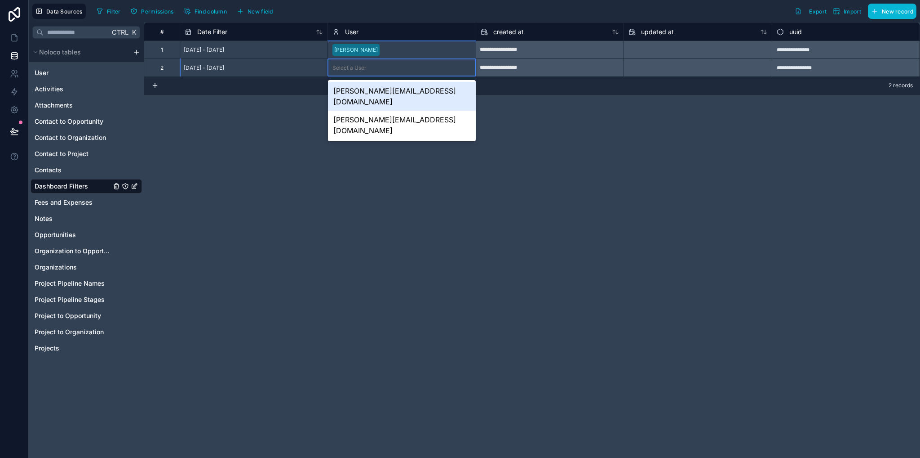
click at [358, 92] on div "nevin@armstrongmcguire.com" at bounding box center [402, 96] width 148 height 29
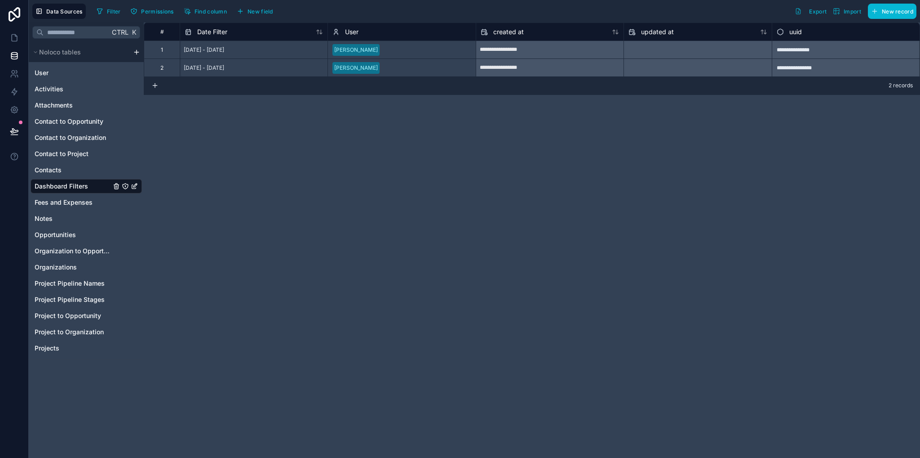
click at [600, 102] on div "**********" at bounding box center [532, 239] width 777 height 435
click at [43, 76] on span "User" at bounding box center [42, 72] width 14 height 9
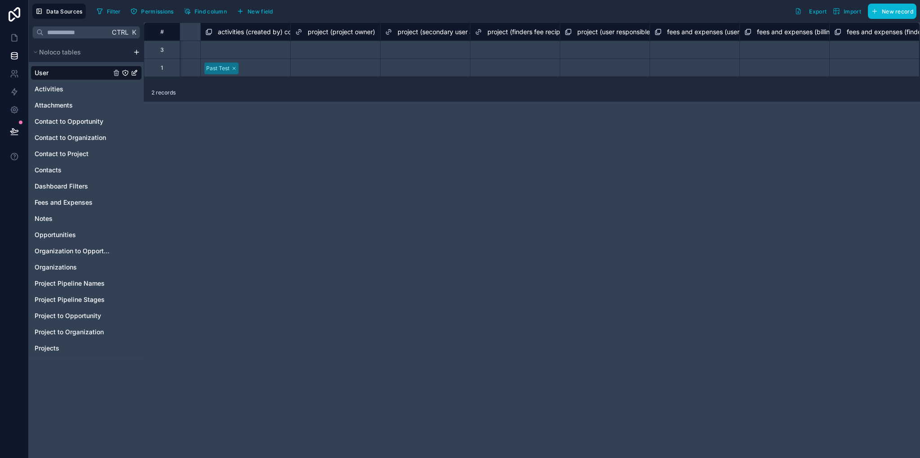
scroll to position [0, 2046]
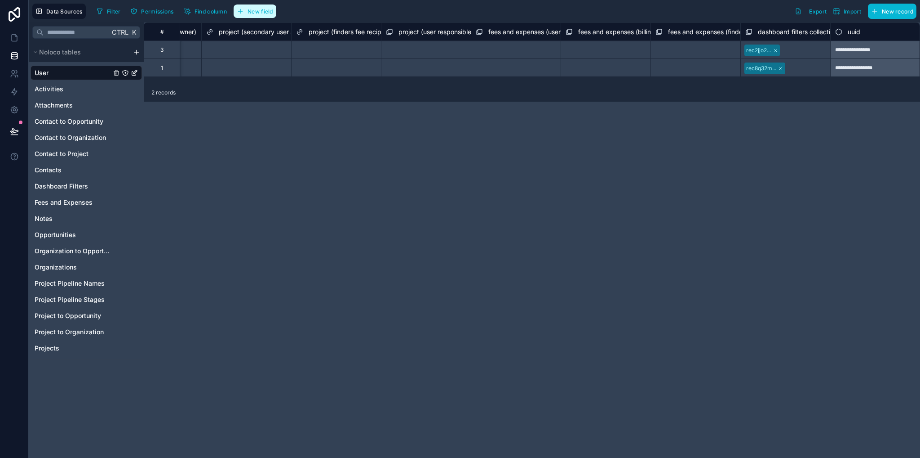
click at [246, 9] on button "New field" at bounding box center [255, 10] width 43 height 13
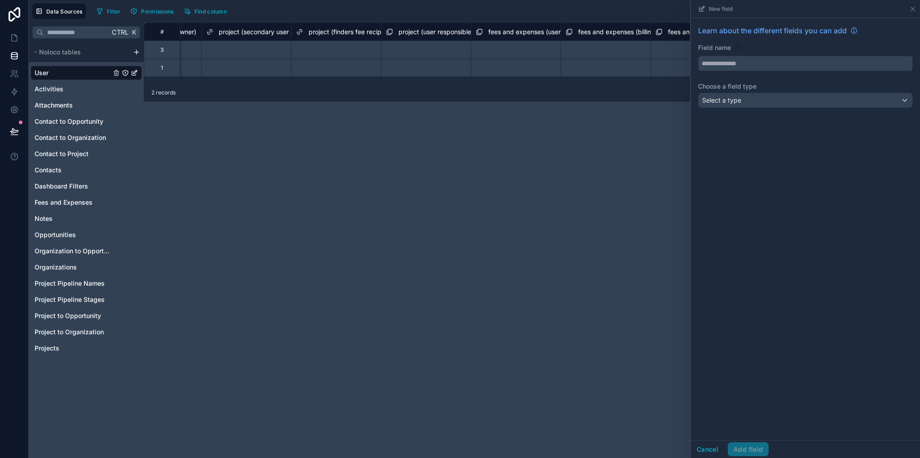
click at [742, 65] on input "text" at bounding box center [806, 63] width 214 height 14
click at [698, 56] on button "*********" at bounding box center [805, 63] width 215 height 15
click at [698, 56] on button "**********" at bounding box center [805, 63] width 215 height 15
type input "**********"
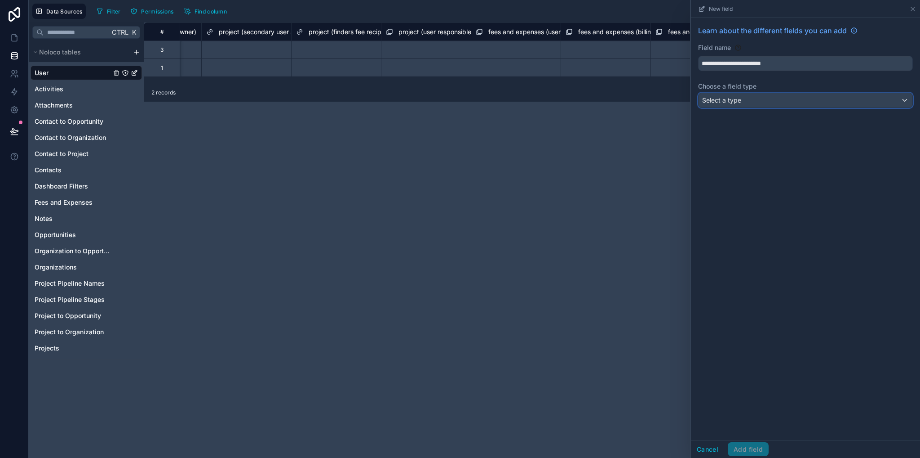
click at [706, 103] on span "Select a type" at bounding box center [721, 100] width 39 height 8
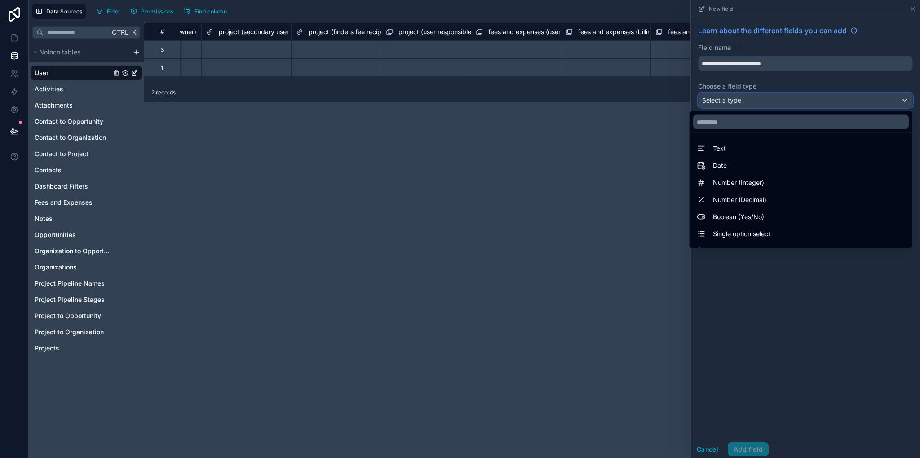
scroll to position [261, 0]
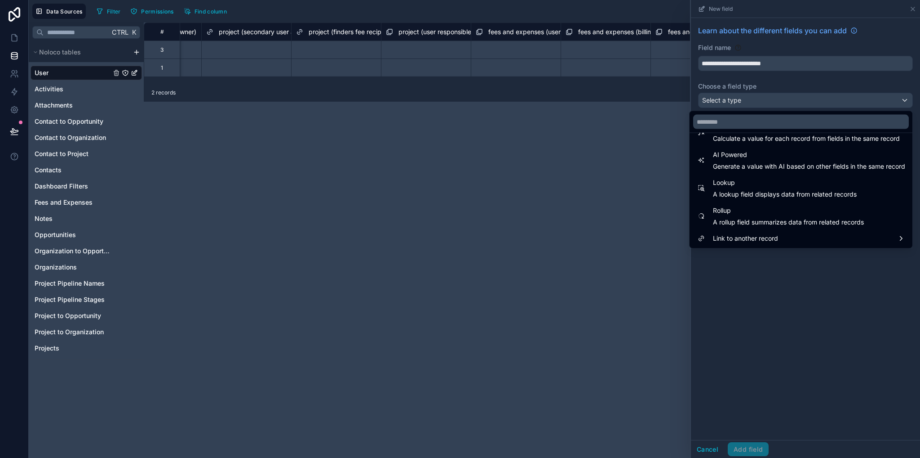
click at [729, 221] on span "A rollup field summarizes data from related records" at bounding box center [788, 222] width 151 height 9
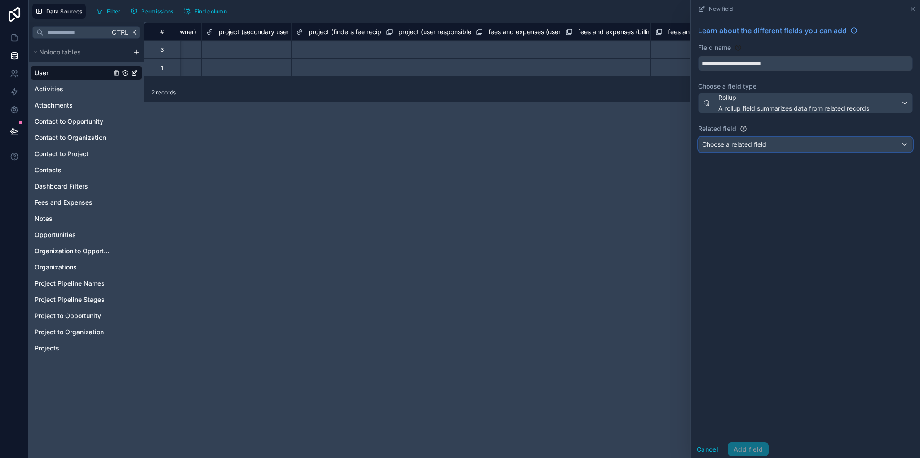
click at [755, 149] on div "Choose a related field" at bounding box center [806, 144] width 214 height 14
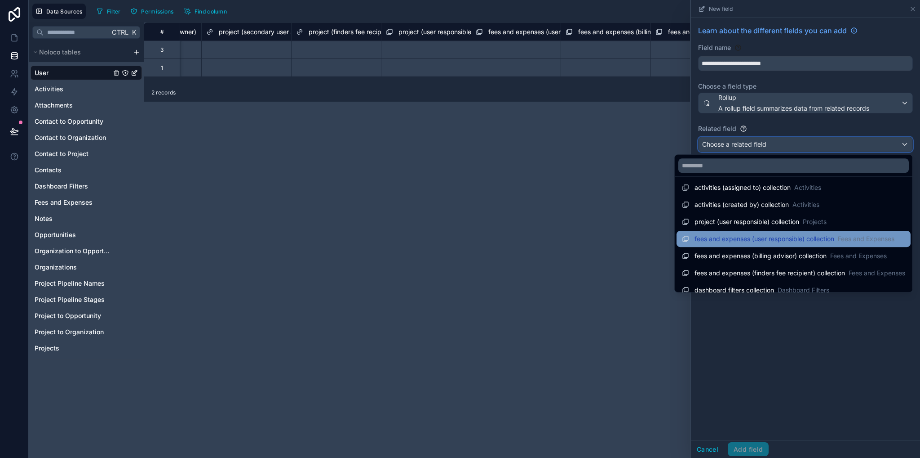
scroll to position [98, 0]
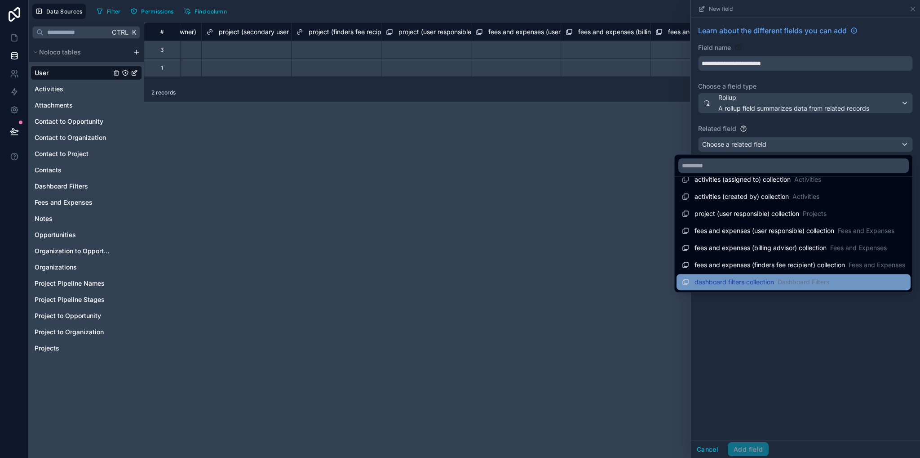
click at [741, 280] on span "dashboard filters collection" at bounding box center [735, 281] width 80 height 9
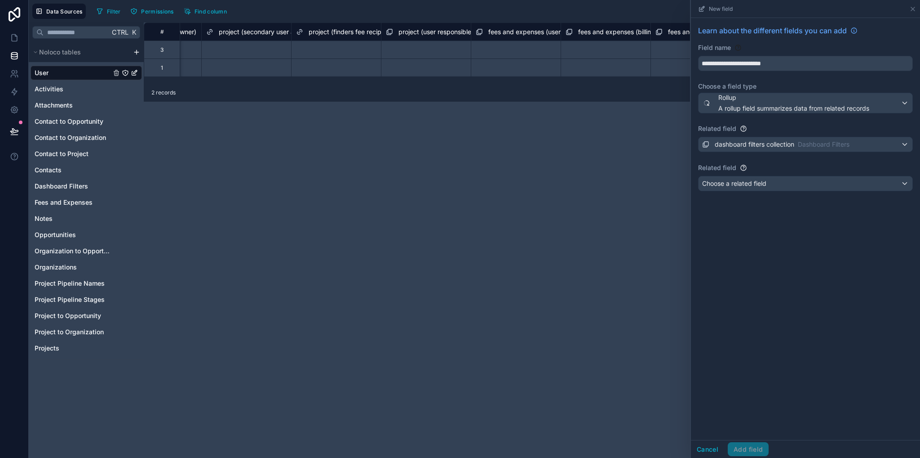
click at [745, 191] on div "**********" at bounding box center [805, 110] width 229 height 184
click at [742, 185] on span "Choose a related field" at bounding box center [734, 183] width 64 height 8
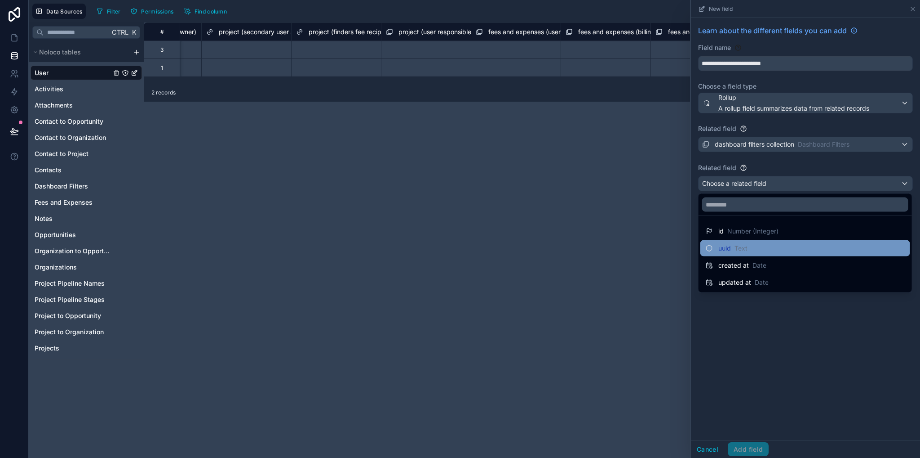
click at [747, 247] on span "Text" at bounding box center [741, 248] width 13 height 9
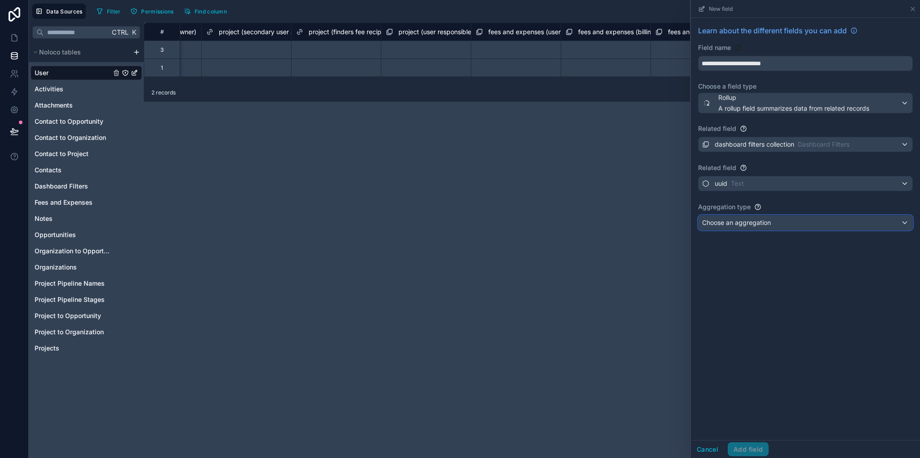
click at [739, 225] on span "Choose an aggregation" at bounding box center [736, 222] width 69 height 8
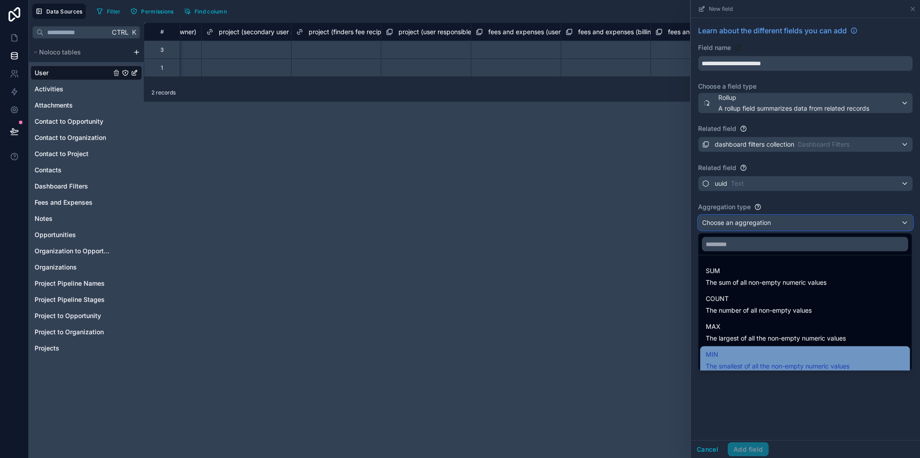
scroll to position [60, 0]
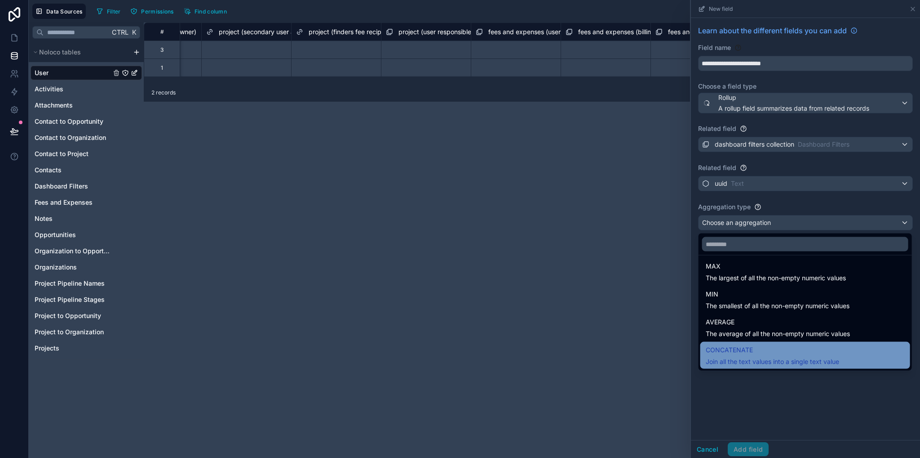
click at [750, 348] on span "CONCATENATE" at bounding box center [772, 349] width 133 height 11
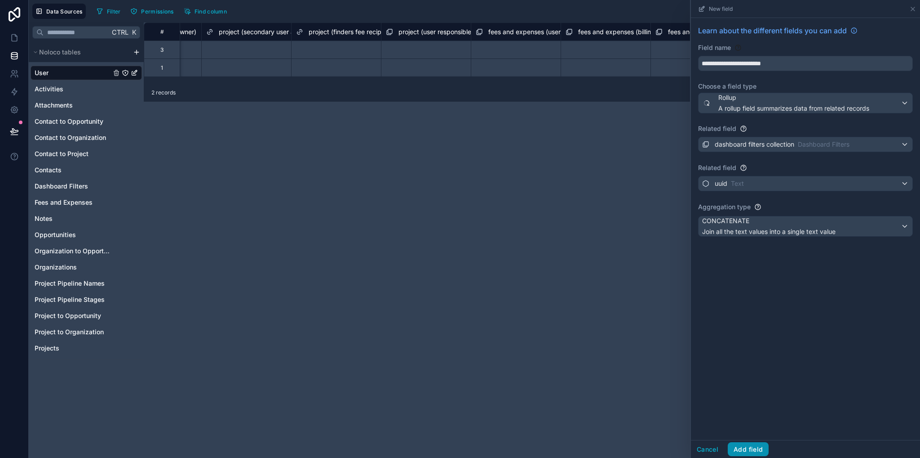
click at [748, 451] on button "Add field" at bounding box center [748, 449] width 41 height 14
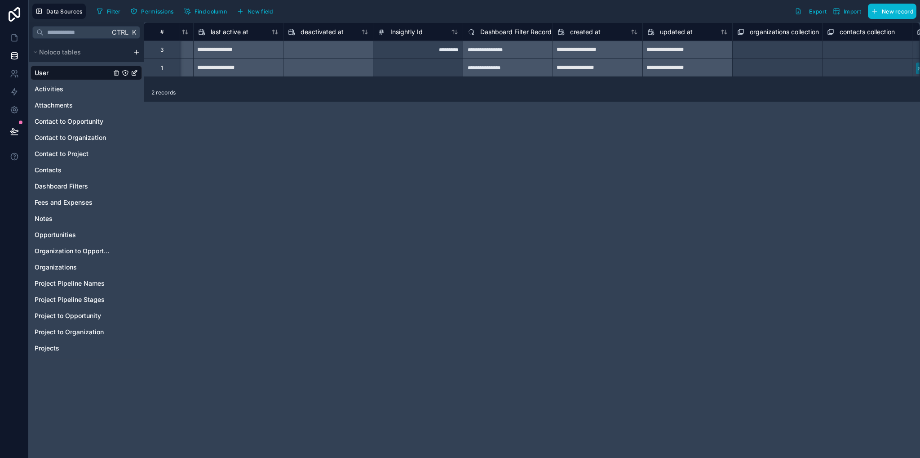
scroll to position [0, 704]
click at [498, 31] on span "Dashboard Filter Record Id" at bounding box center [521, 31] width 79 height 9
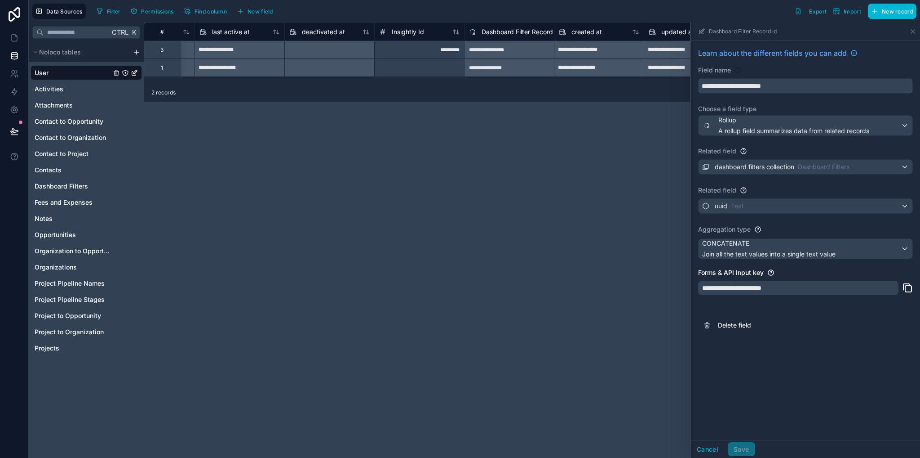
click at [830, 90] on input "**********" at bounding box center [806, 86] width 214 height 14
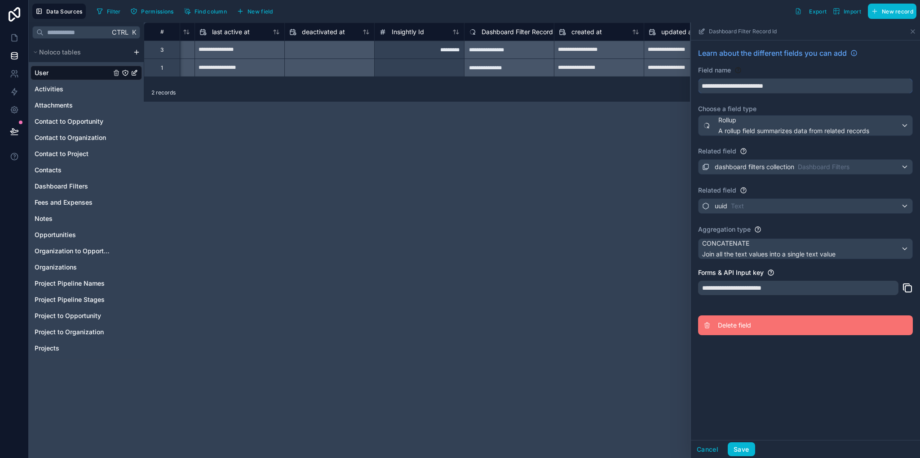
type input "**********"
click at [736, 324] on span "Delete field" at bounding box center [782, 324] width 129 height 9
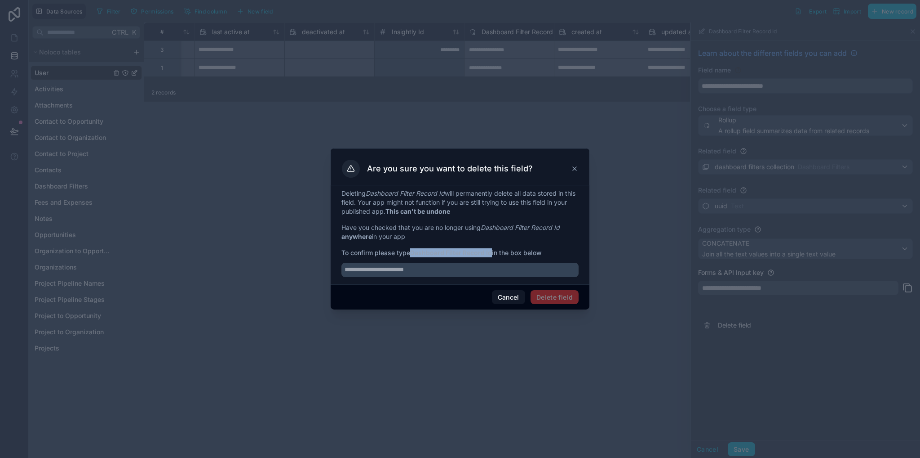
drag, startPoint x: 413, startPoint y: 252, endPoint x: 493, endPoint y: 256, distance: 80.1
click at [492, 256] on strong "Dashboard Filter Record Id" at bounding box center [451, 253] width 82 height 8
copy strong "Dashboard Filter Record Id"
drag, startPoint x: 483, startPoint y: 269, endPoint x: 493, endPoint y: 284, distance: 18.2
click at [482, 269] on input "text" at bounding box center [460, 269] width 237 height 14
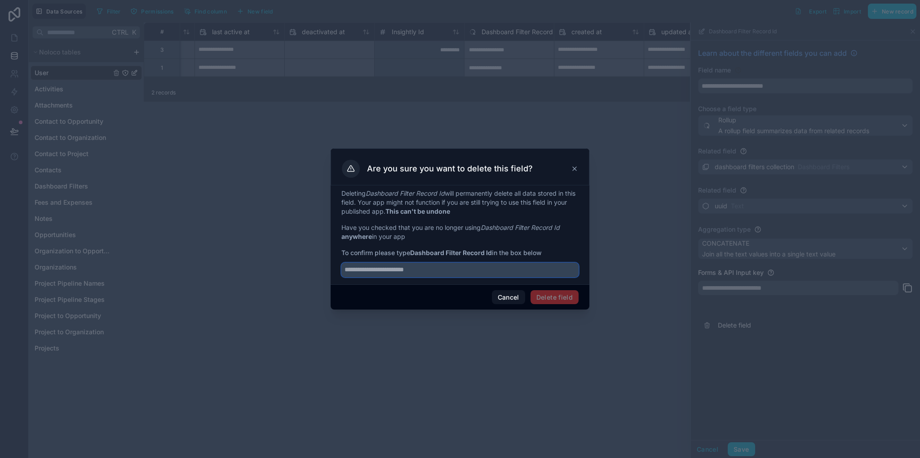
paste input "**********"
type input "**********"
click at [559, 293] on button "Delete field" at bounding box center [555, 297] width 48 height 14
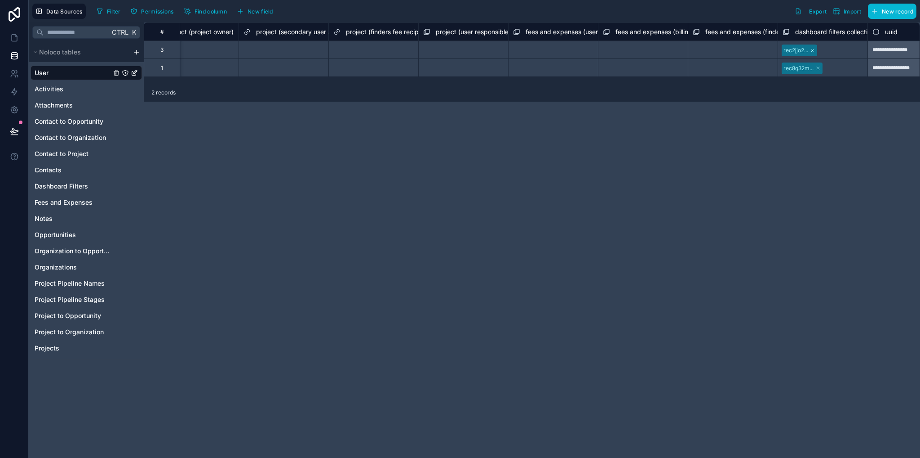
scroll to position [0, 2014]
click at [266, 11] on span "New field" at bounding box center [261, 11] width 26 height 7
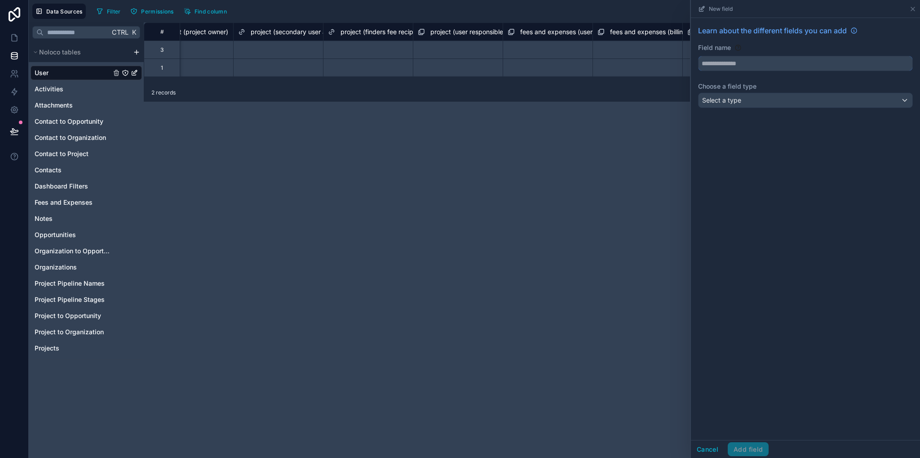
click at [704, 62] on input "text" at bounding box center [806, 63] width 214 height 14
click at [698, 56] on button "**********" at bounding box center [805, 63] width 215 height 15
type input "**********"
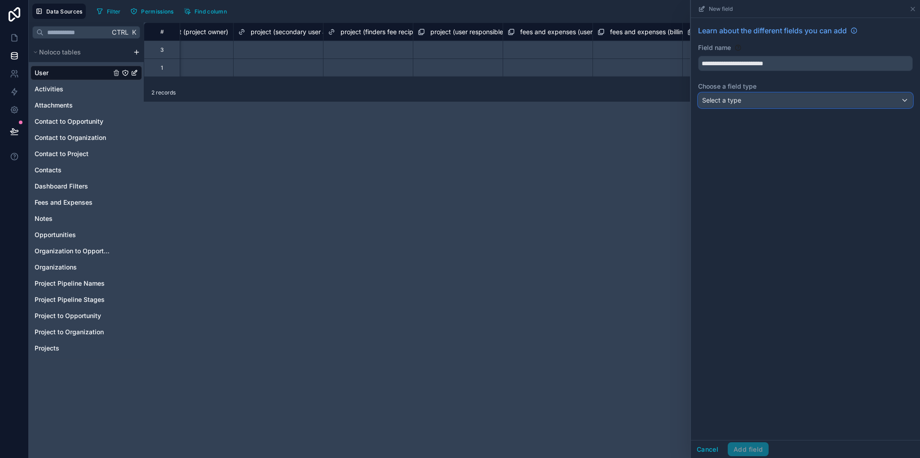
click at [716, 96] on span "Select a type" at bounding box center [721, 100] width 39 height 8
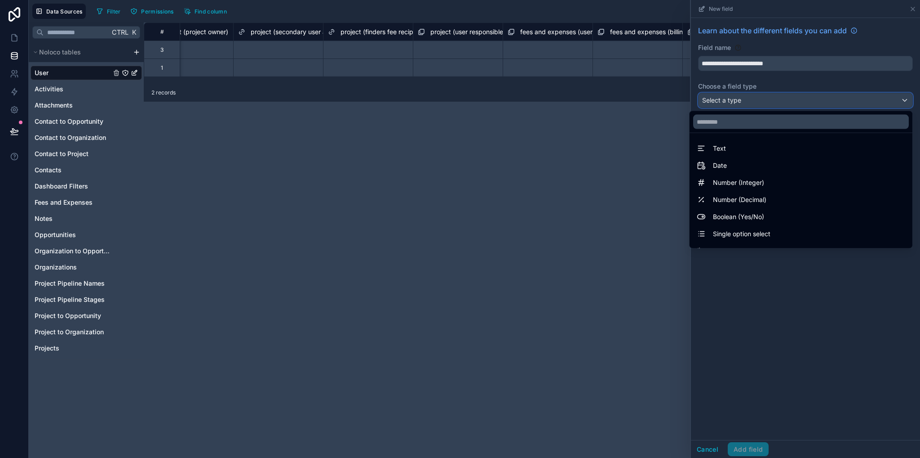
scroll to position [261, 0]
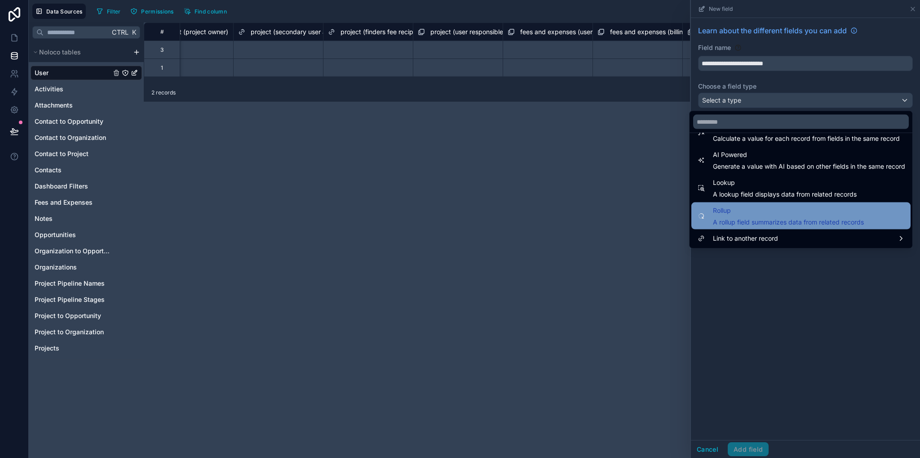
click at [734, 214] on span "Rollup" at bounding box center [788, 210] width 151 height 11
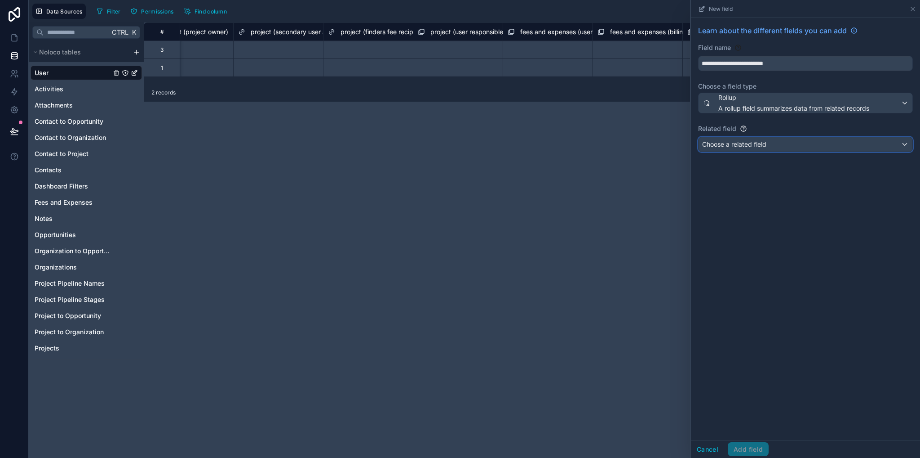
click at [724, 150] on div "Choose a related field" at bounding box center [806, 144] width 214 height 14
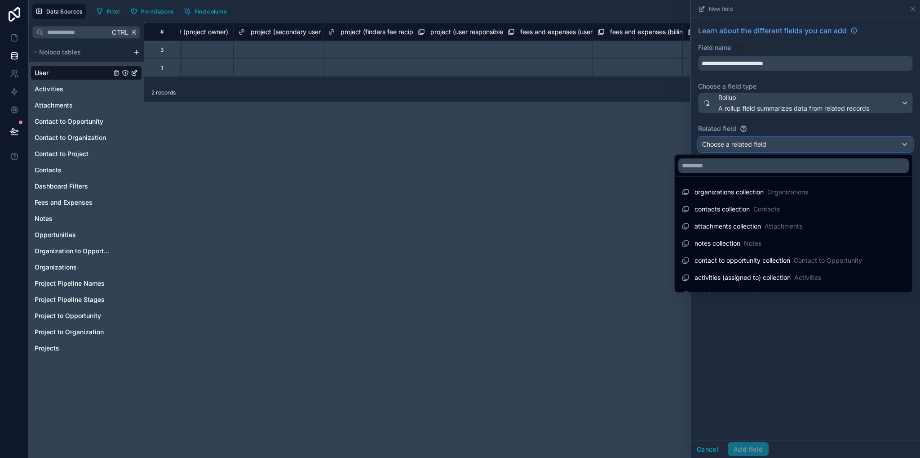
scroll to position [98, 0]
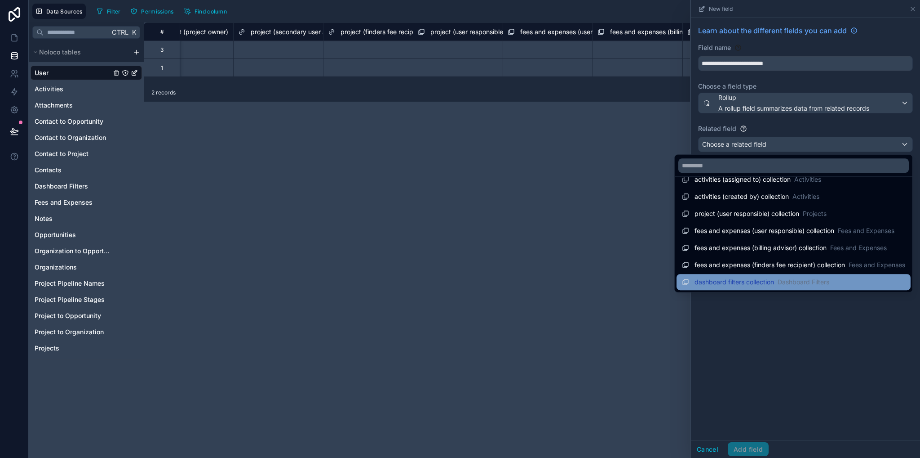
click at [750, 282] on span "dashboard filters collection" at bounding box center [735, 281] width 80 height 9
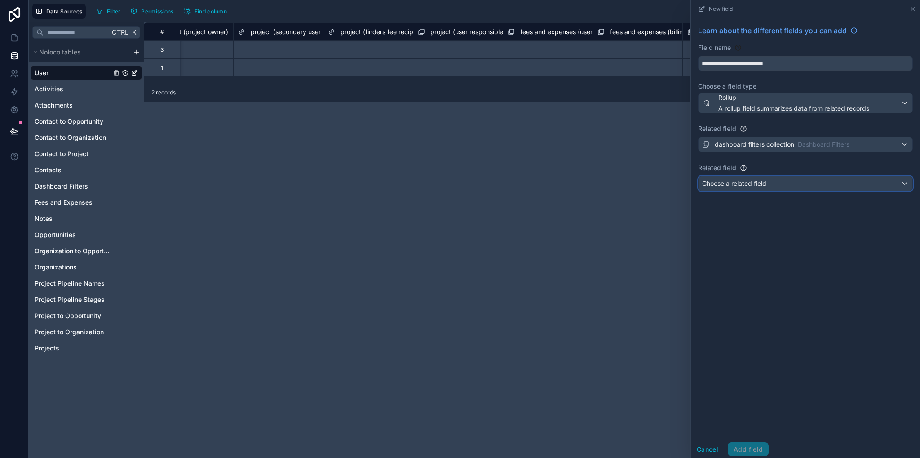
click at [720, 178] on div "Choose a related field" at bounding box center [806, 183] width 214 height 14
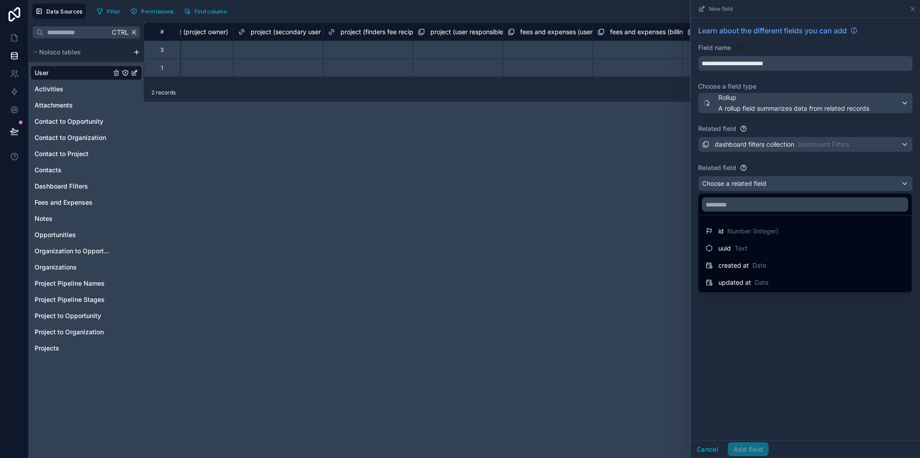
click at [731, 243] on div "uuid Text" at bounding box center [727, 248] width 42 height 11
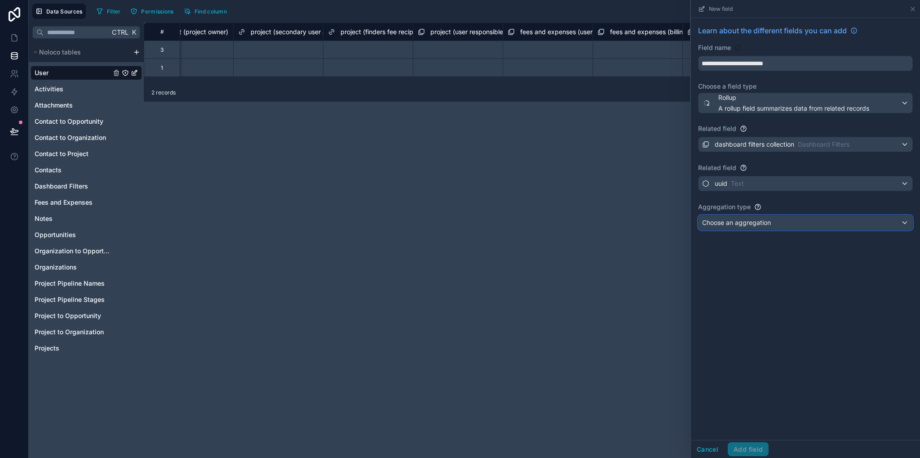
click at [724, 227] on div "Choose an aggregation" at bounding box center [806, 222] width 214 height 14
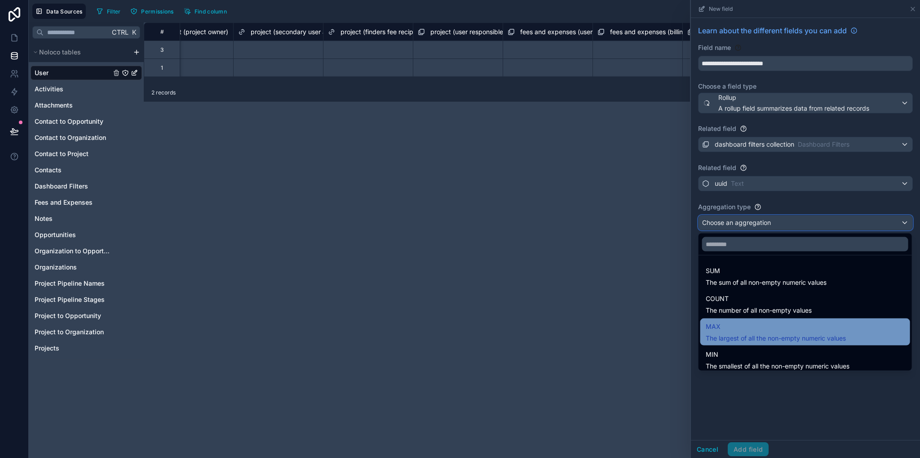
scroll to position [60, 0]
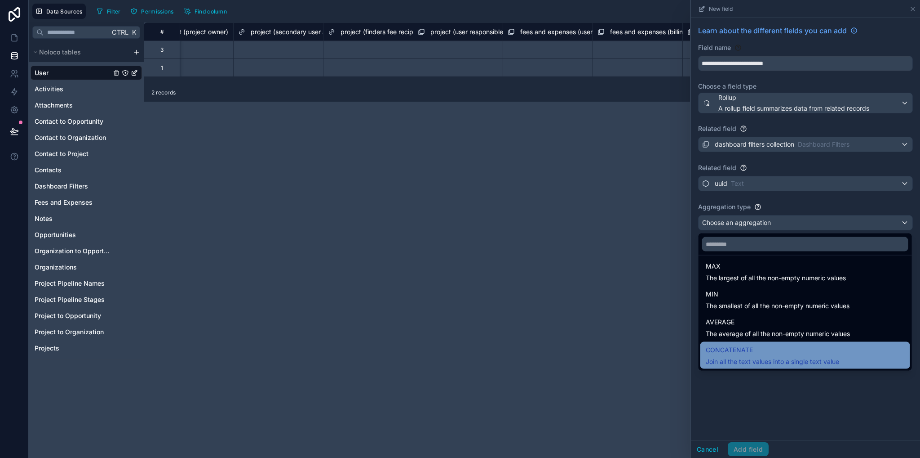
click at [751, 353] on span "CONCATENATE" at bounding box center [772, 349] width 133 height 11
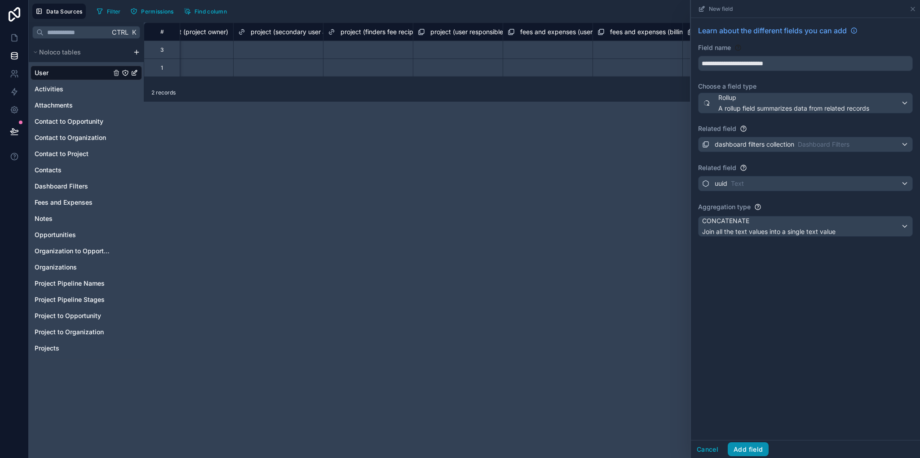
click at [751, 449] on button "Add field" at bounding box center [748, 449] width 41 height 14
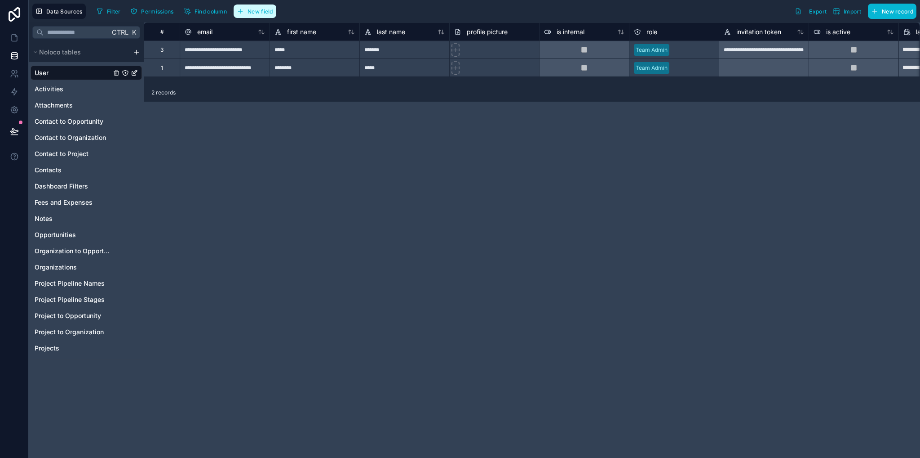
click at [239, 8] on icon "button" at bounding box center [240, 11] width 7 height 7
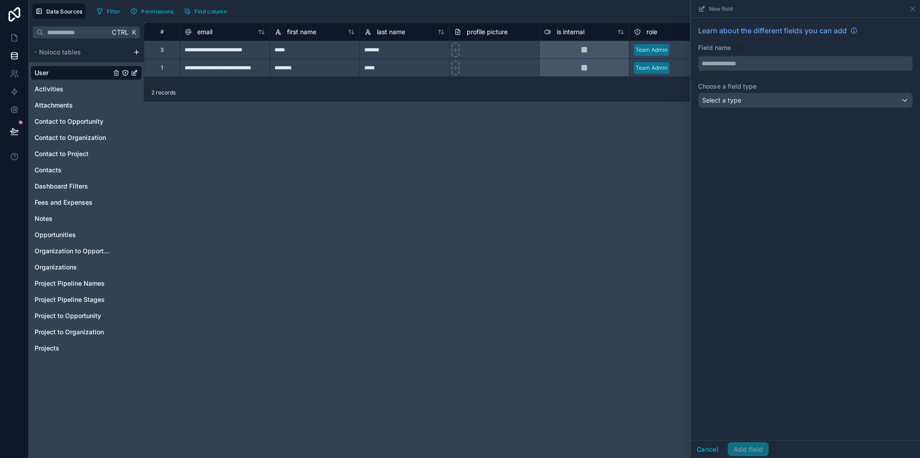
click at [748, 57] on input "text" at bounding box center [806, 63] width 214 height 14
click at [698, 56] on button "****" at bounding box center [805, 63] width 215 height 15
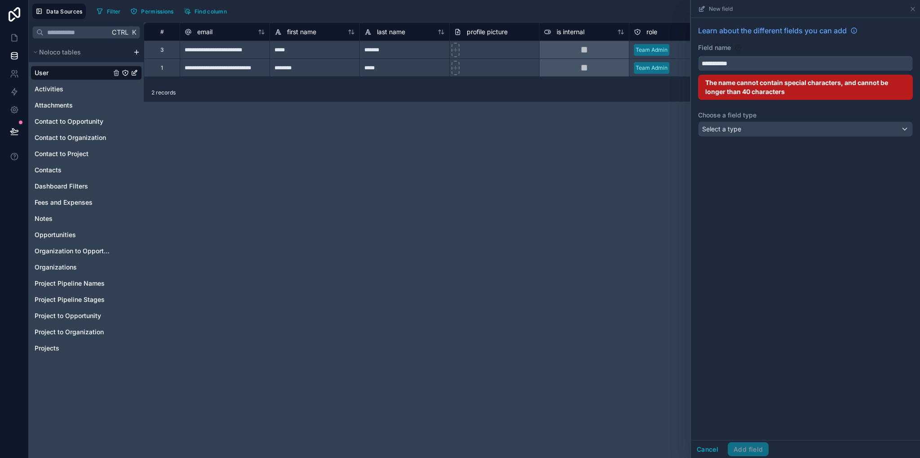
click at [698, 56] on button "**********" at bounding box center [805, 63] width 215 height 15
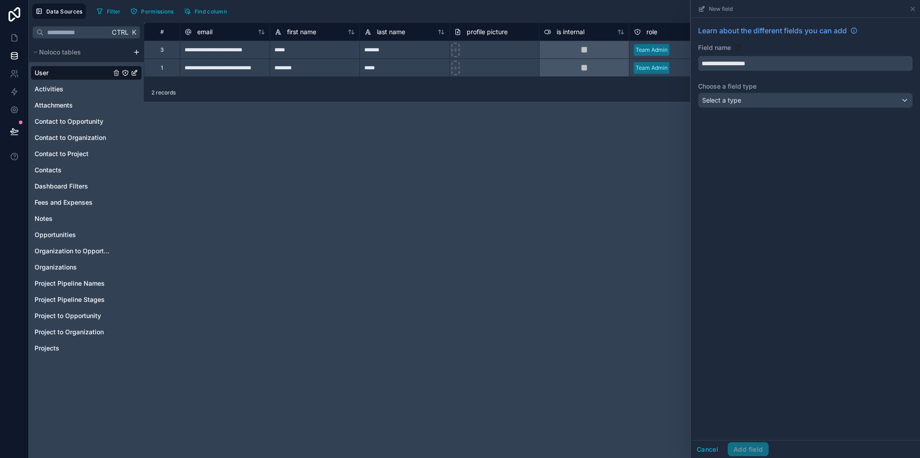
click at [698, 56] on button "**********" at bounding box center [805, 63] width 215 height 15
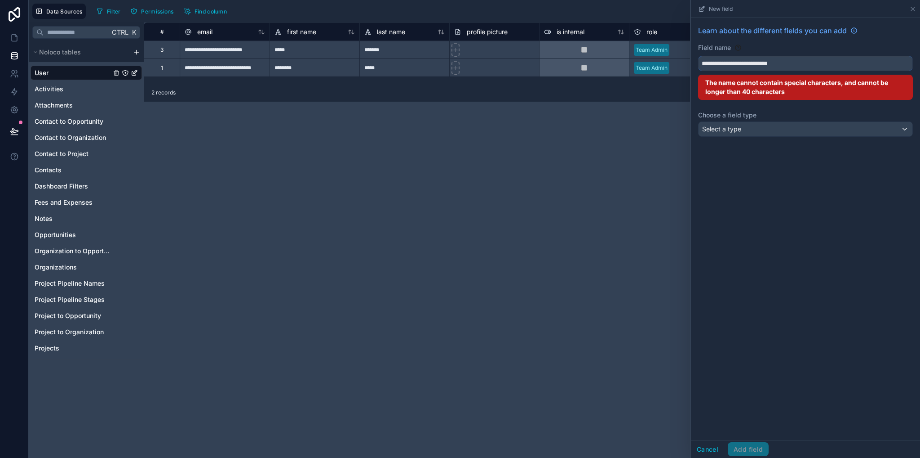
click at [698, 56] on button "**********" at bounding box center [805, 63] width 215 height 15
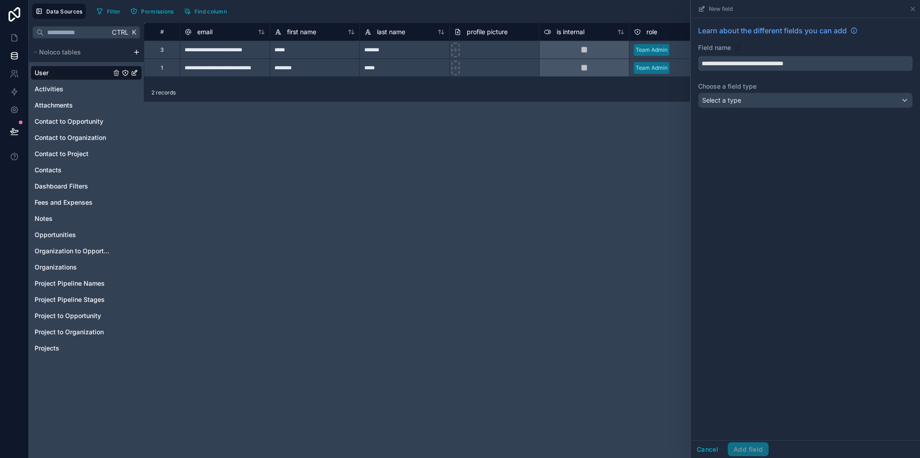
type input "**********"
click at [735, 103] on span "Select a type" at bounding box center [721, 100] width 39 height 8
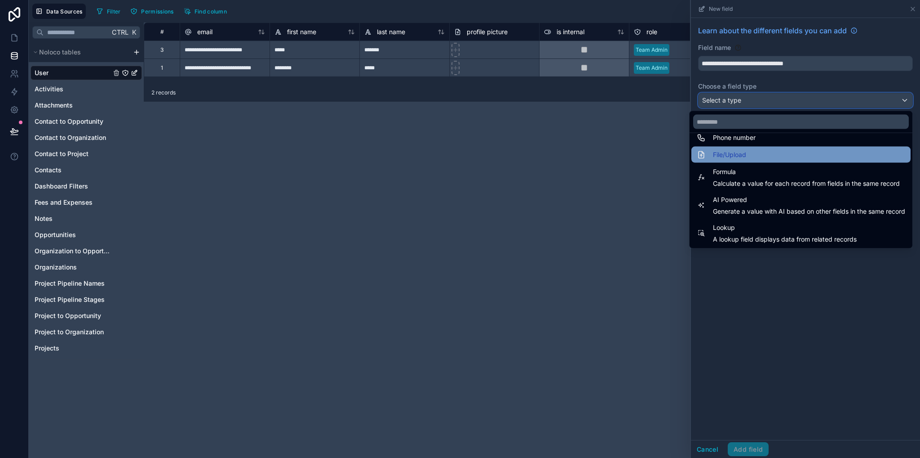
scroll to position [171, 0]
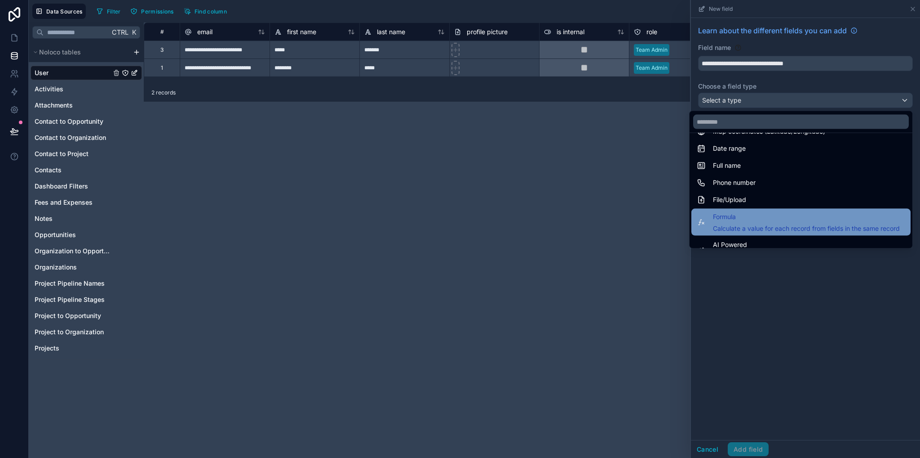
click at [729, 217] on span "Formula" at bounding box center [806, 216] width 187 height 11
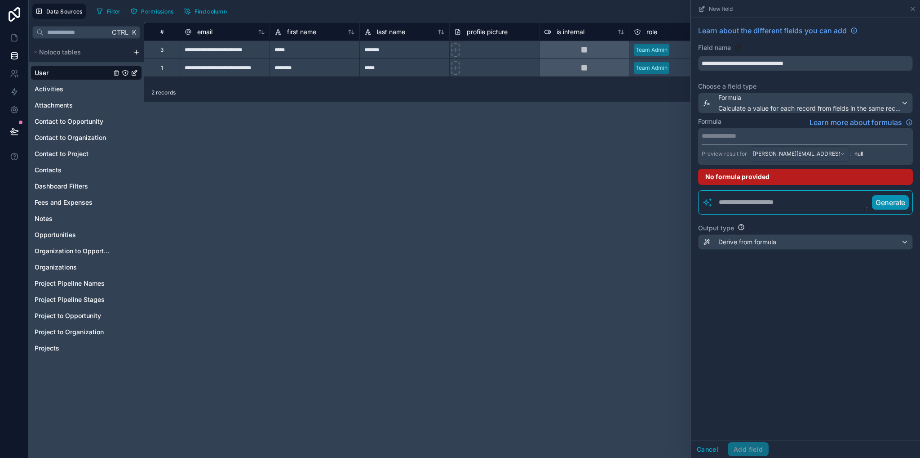
click at [744, 137] on p "**********" at bounding box center [805, 135] width 206 height 9
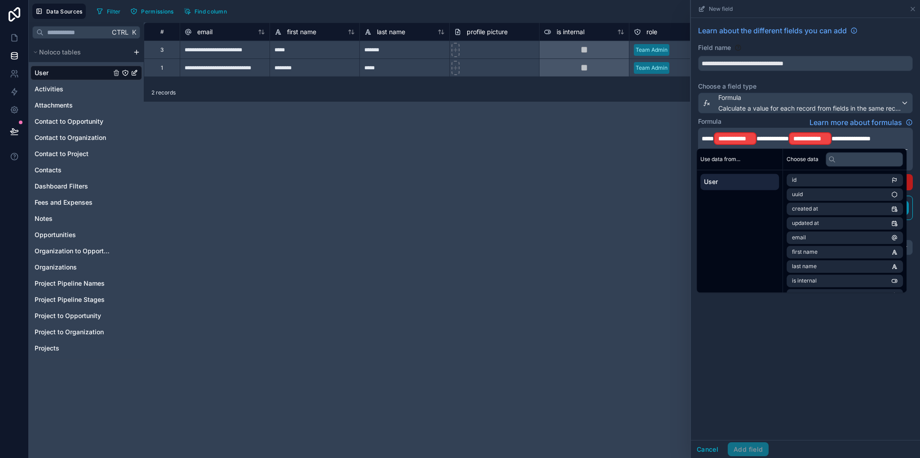
click at [896, 134] on p "**********" at bounding box center [805, 138] width 206 height 14
click at [739, 136] on span "**********" at bounding box center [736, 138] width 34 height 9
click at [762, 138] on span "**********" at bounding box center [773, 138] width 32 height 6
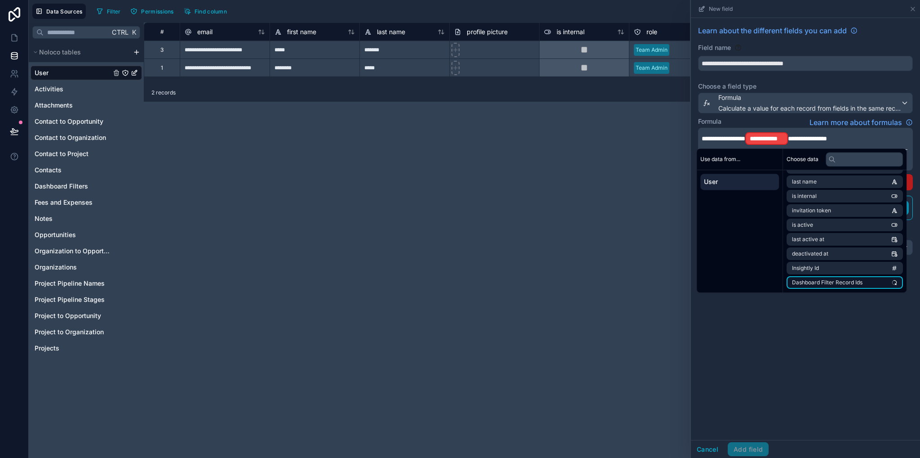
click at [837, 284] on span "Dashboard Filter Record Ids" at bounding box center [827, 282] width 71 height 7
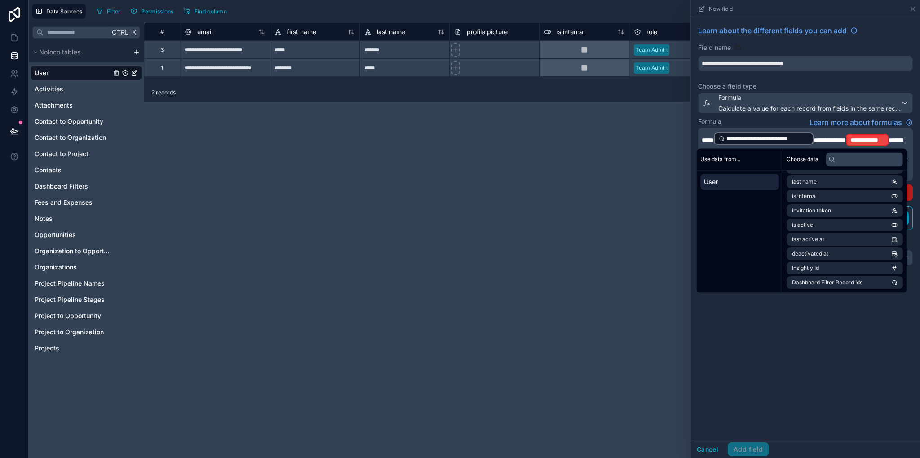
click at [884, 137] on span "**********" at bounding box center [868, 139] width 34 height 9
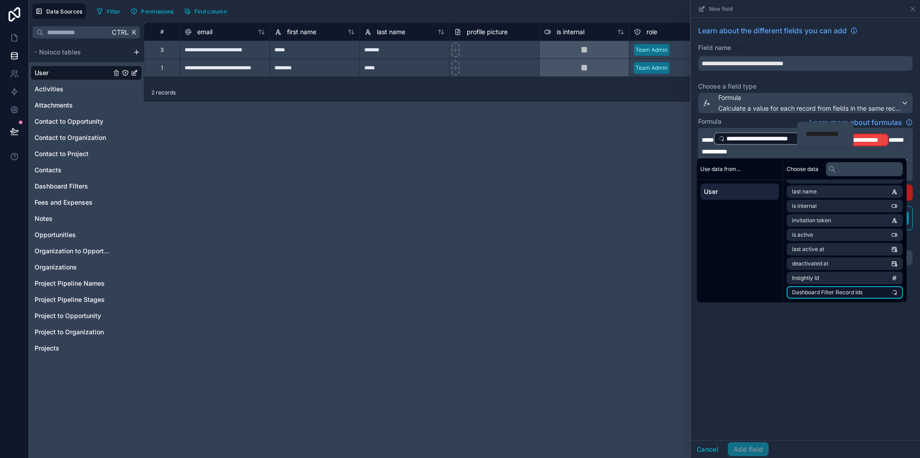
click at [834, 292] on span "Dashboard Filter Record Ids" at bounding box center [827, 292] width 71 height 7
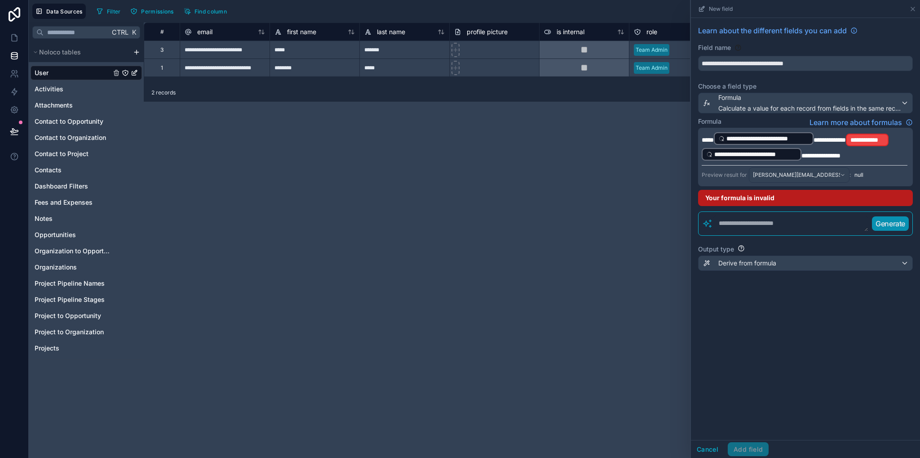
click at [853, 152] on p "**********" at bounding box center [805, 146] width 206 height 30
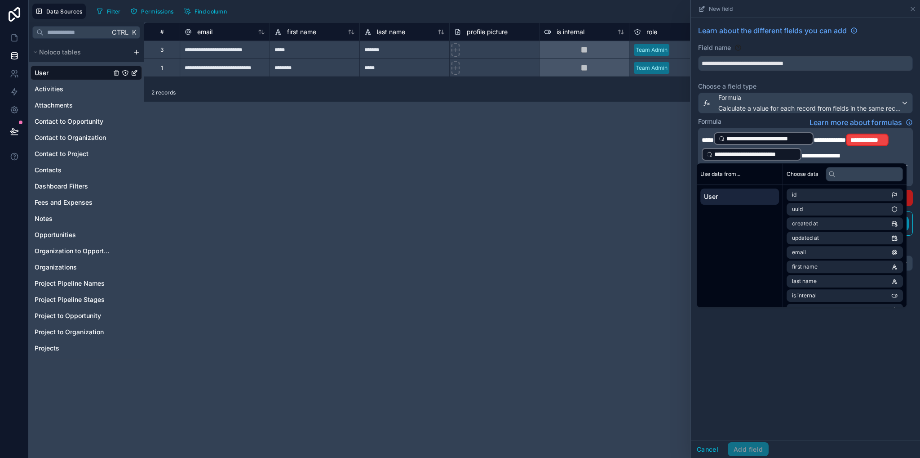
click at [846, 140] on span "**********" at bounding box center [830, 140] width 32 height 6
click at [760, 440] on div "Cancel Add field" at bounding box center [805, 449] width 229 height 18
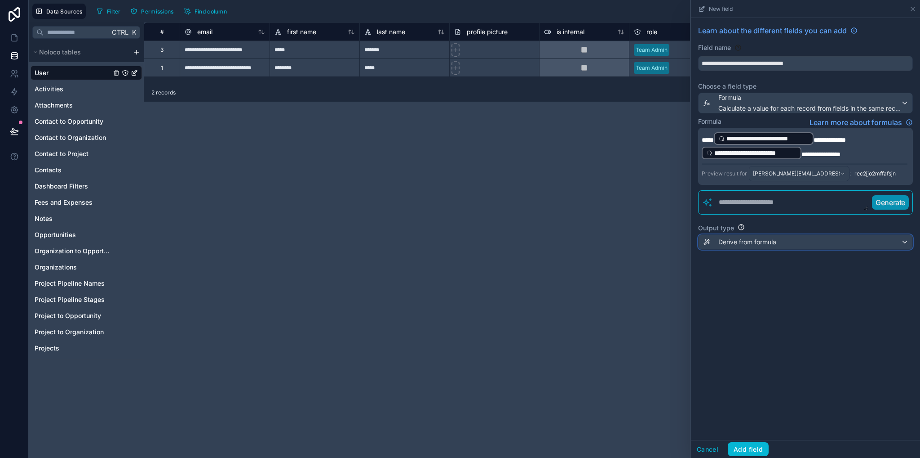
click at [746, 239] on span "Derive from formula" at bounding box center [748, 241] width 58 height 9
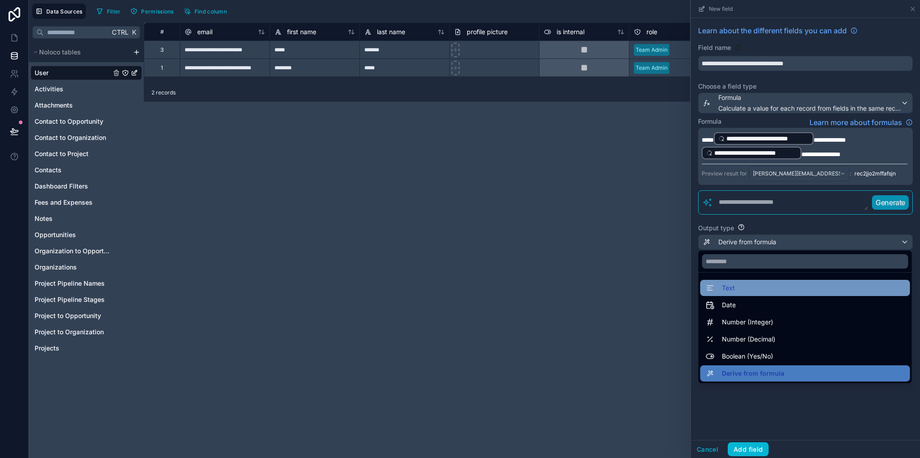
click at [735, 290] on div "Text" at bounding box center [805, 287] width 199 height 11
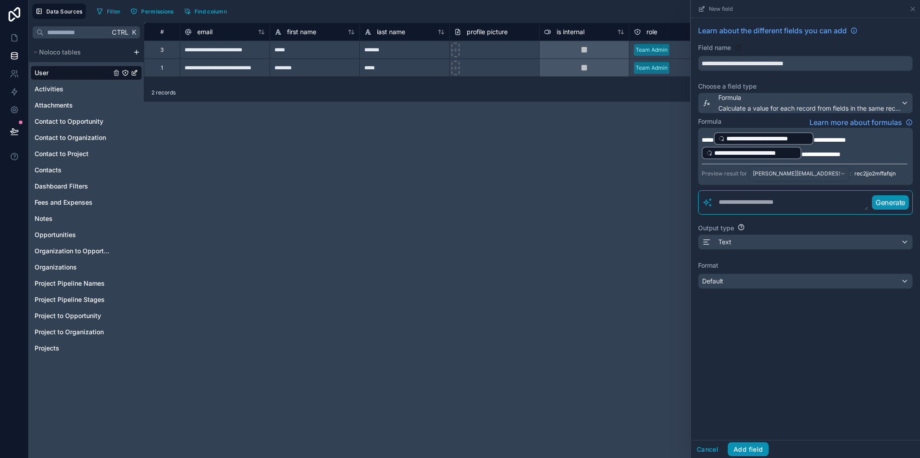
click at [753, 452] on button "Add field" at bounding box center [748, 449] width 41 height 14
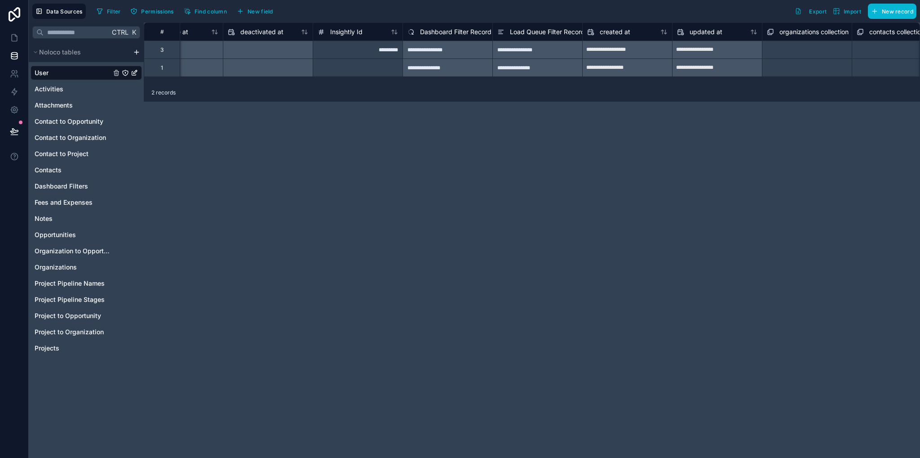
scroll to position [0, 768]
click at [6, 38] on link at bounding box center [14, 38] width 28 height 18
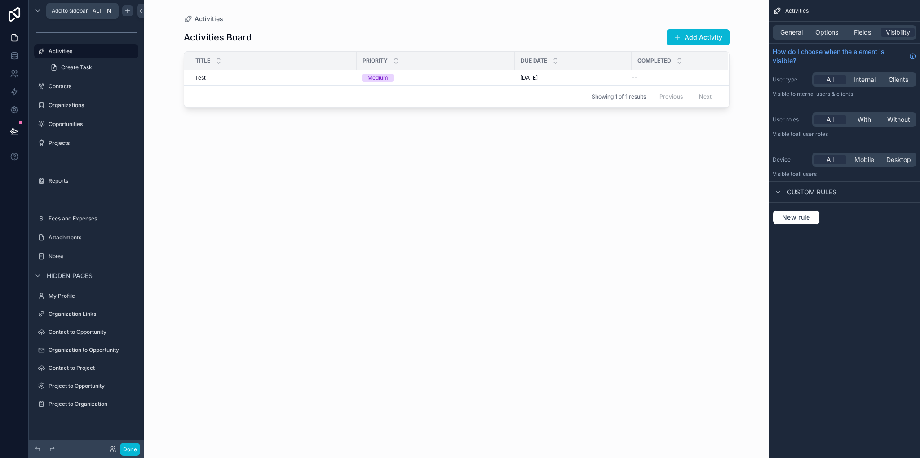
click at [128, 11] on icon "scrollable content" at bounding box center [127, 11] width 4 height 0
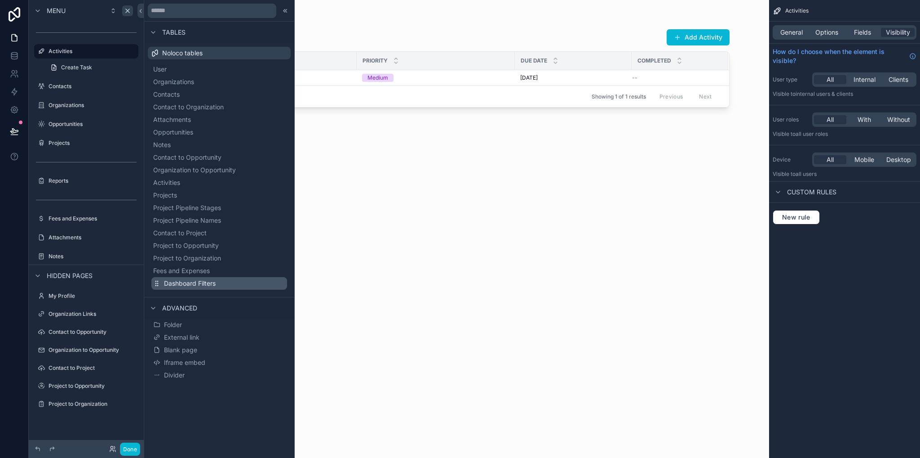
click at [200, 283] on span "Dashboard Filters" at bounding box center [190, 283] width 52 height 9
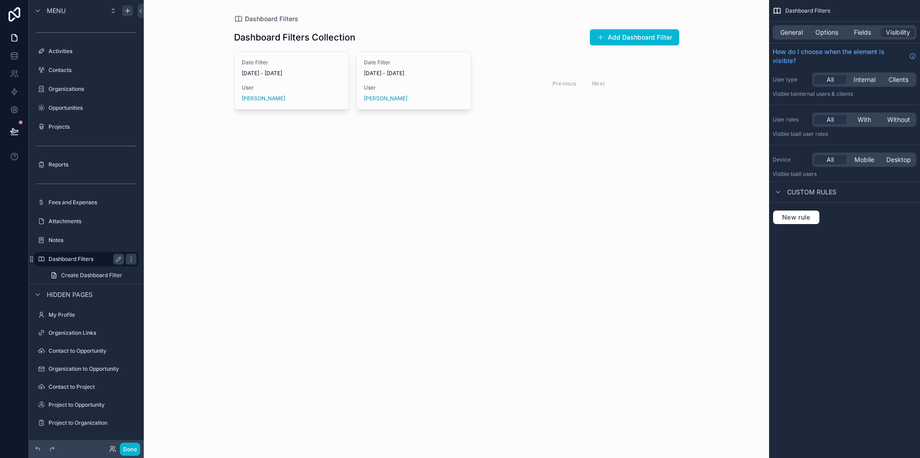
click at [58, 259] on label "Dashboard Filters" at bounding box center [85, 258] width 72 height 7
click at [791, 32] on span "General" at bounding box center [792, 32] width 22 height 9
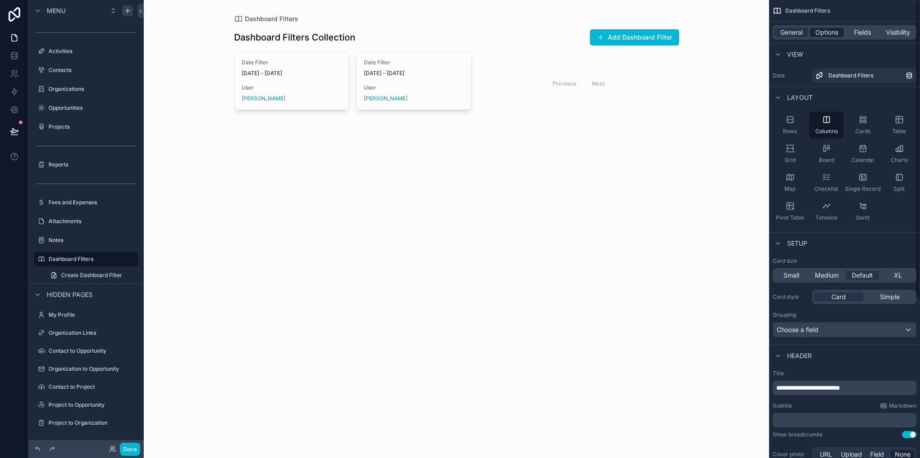
click at [831, 33] on span "Options" at bounding box center [827, 32] width 23 height 9
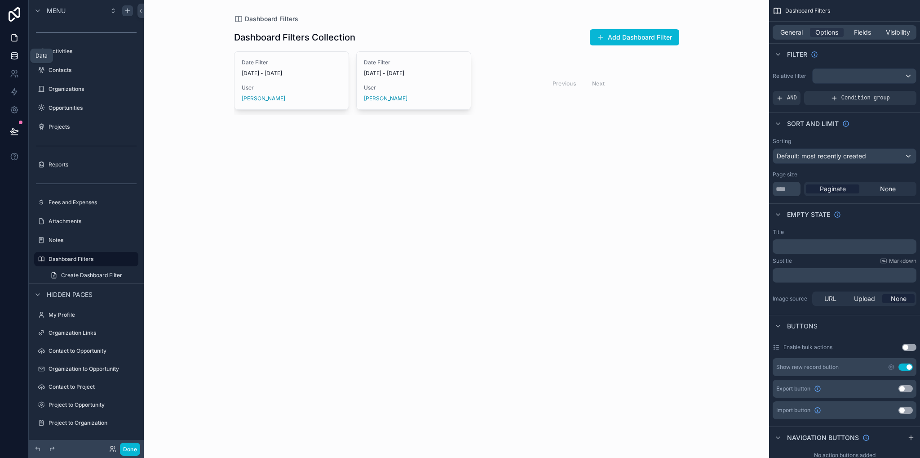
click at [15, 58] on icon at bounding box center [14, 55] width 9 height 9
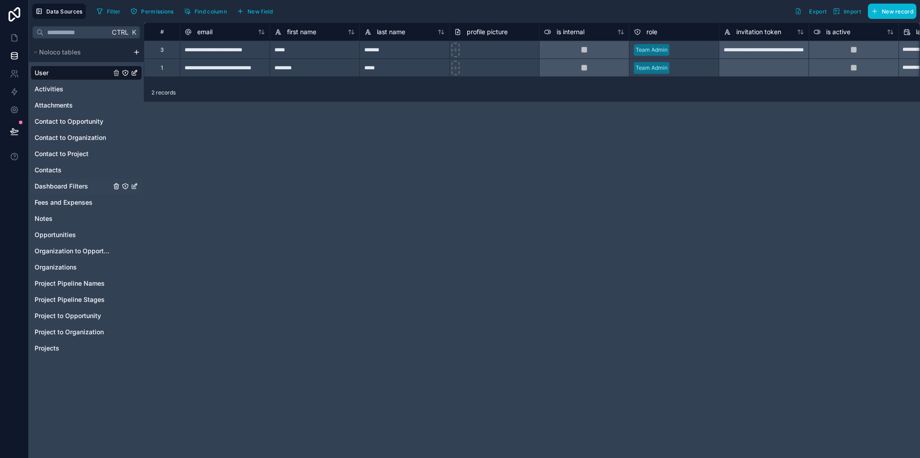
click at [69, 184] on span "Dashboard Filters" at bounding box center [61, 186] width 53 height 9
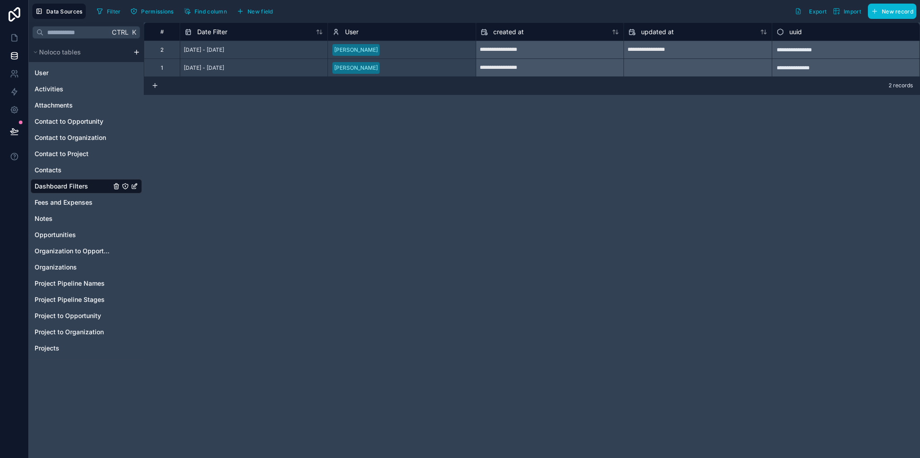
click at [126, 187] on icon "Dashboard Filters" at bounding box center [125, 185] width 7 height 7
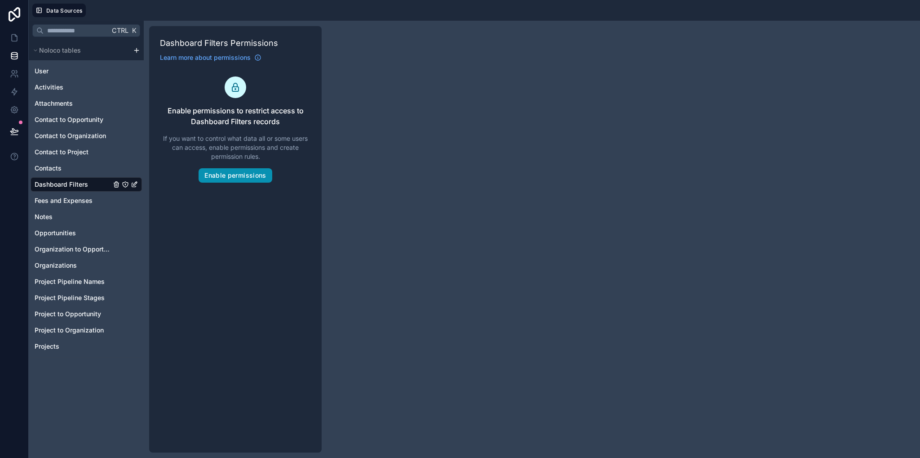
click at [237, 176] on button "Enable permissions" at bounding box center [235, 175] width 73 height 14
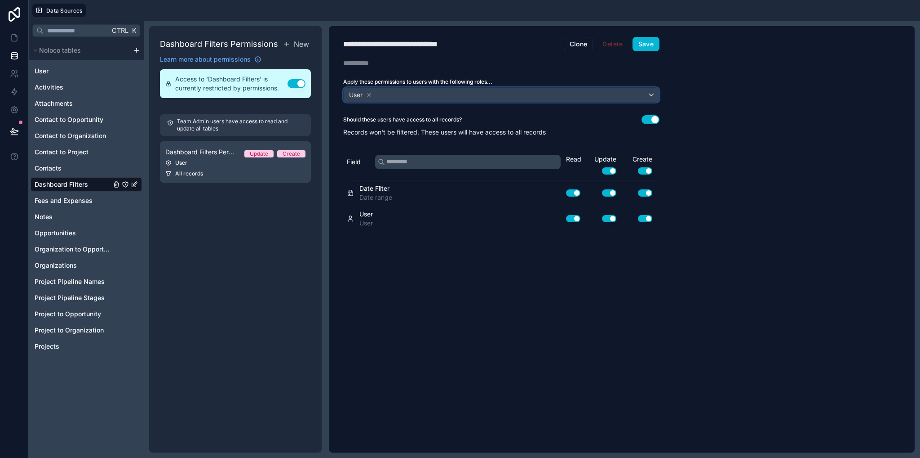
click at [653, 94] on div "User" at bounding box center [501, 95] width 315 height 14
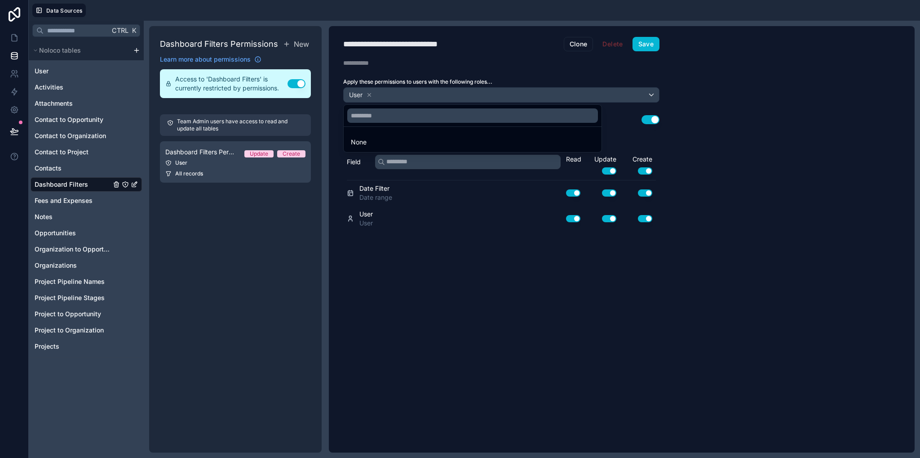
click at [770, 140] on div at bounding box center [460, 229] width 920 height 458
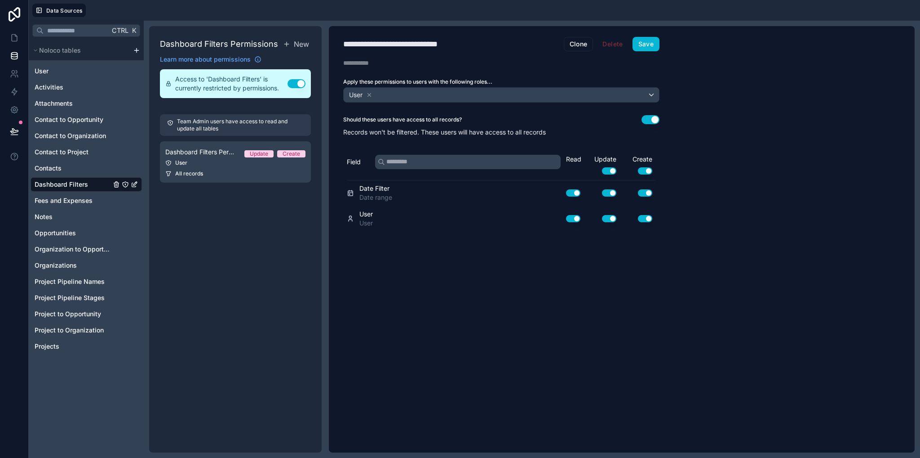
click at [656, 118] on button "Use setting" at bounding box center [651, 119] width 18 height 9
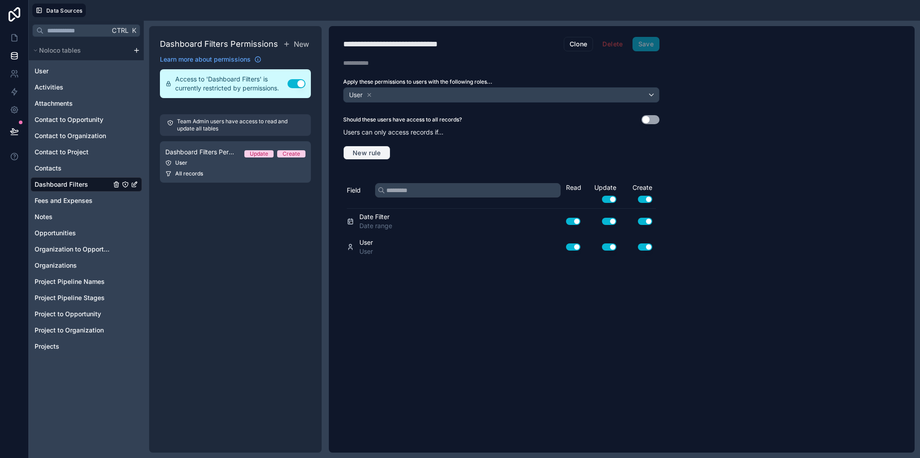
click at [372, 154] on span "New rule" at bounding box center [367, 153] width 36 height 8
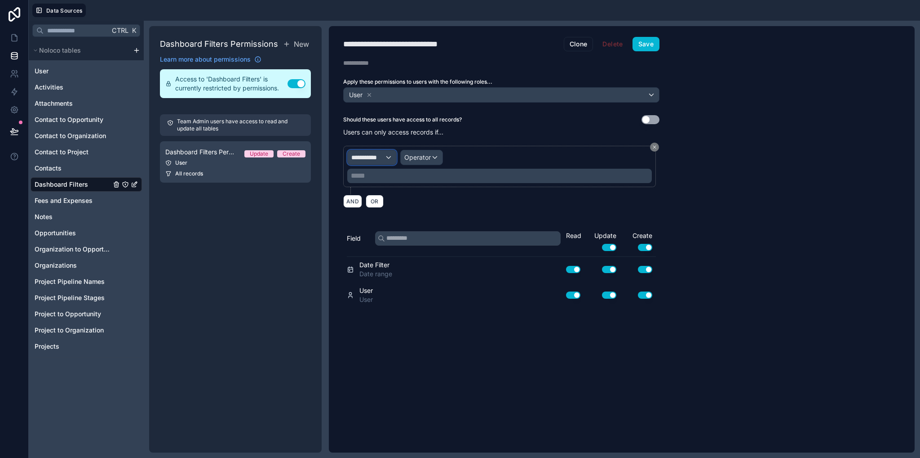
click at [369, 157] on span "**********" at bounding box center [367, 157] width 33 height 9
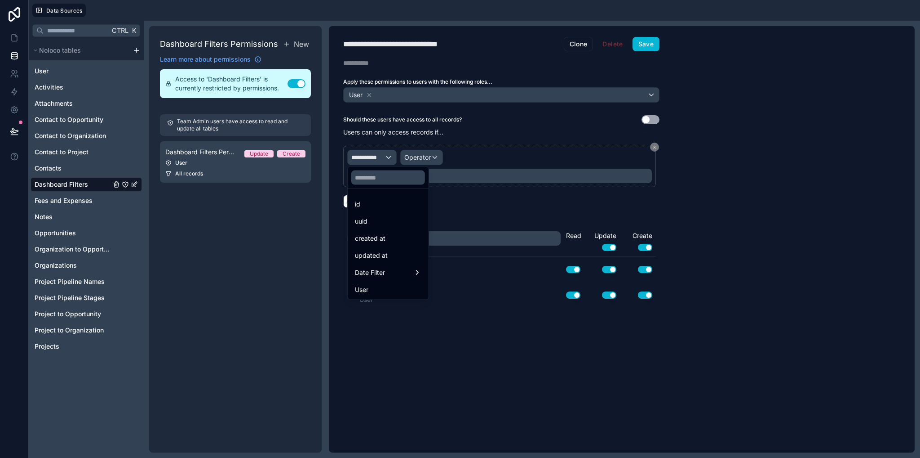
click at [378, 290] on div "User" at bounding box center [388, 289] width 67 height 11
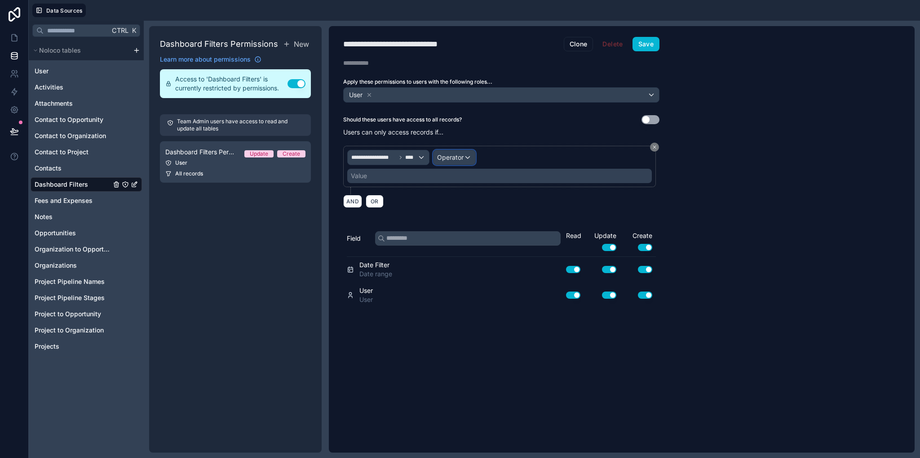
click at [460, 162] on div "Operator" at bounding box center [455, 157] width 42 height 14
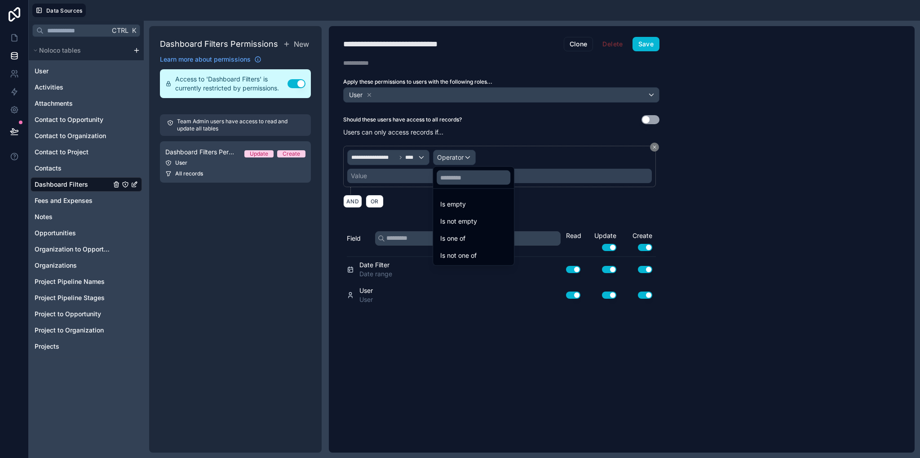
drag, startPoint x: 463, startPoint y: 243, endPoint x: 440, endPoint y: 204, distance: 45.9
click at [462, 243] on div "Is one of" at bounding box center [473, 238] width 77 height 16
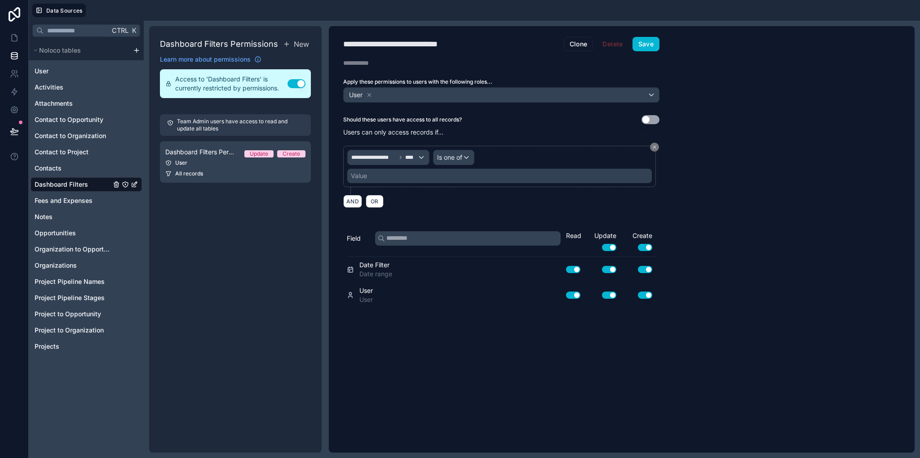
click at [415, 169] on div "Value" at bounding box center [499, 176] width 305 height 14
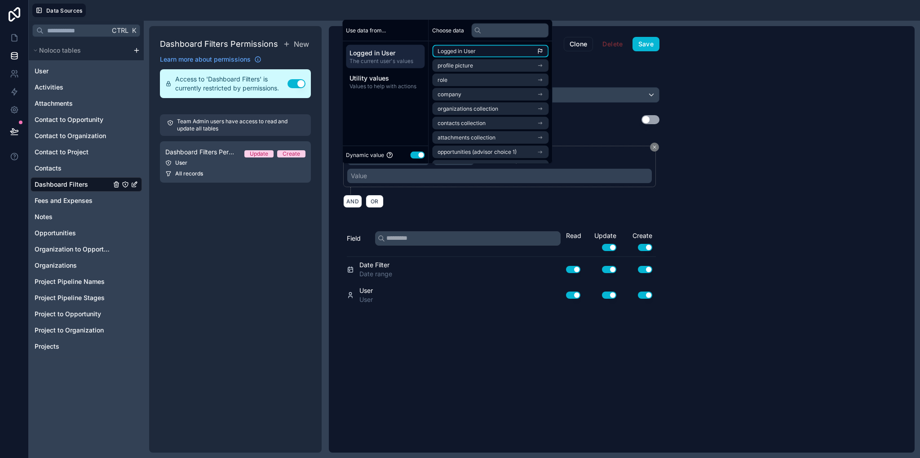
click at [464, 54] on span "Logged in User" at bounding box center [457, 51] width 38 height 7
click at [790, 175] on div "**********" at bounding box center [622, 239] width 586 height 426
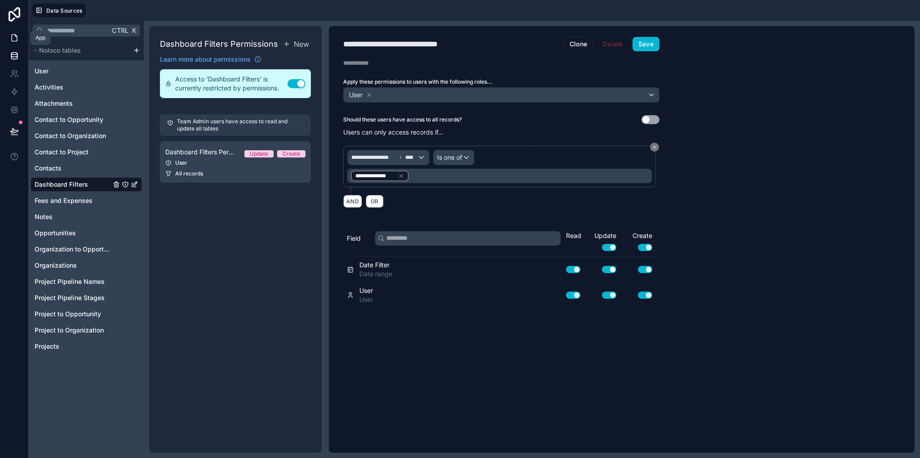
click at [10, 42] on link at bounding box center [14, 38] width 28 height 18
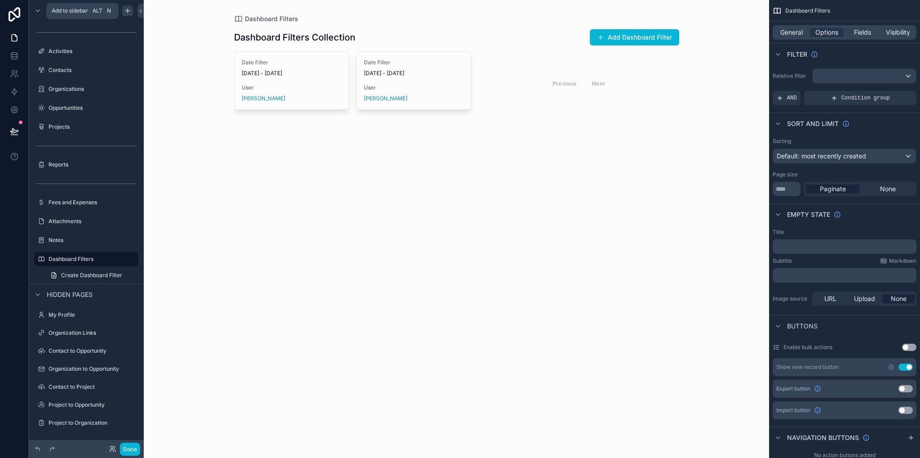
click at [127, 13] on icon "scrollable content" at bounding box center [127, 10] width 7 height 7
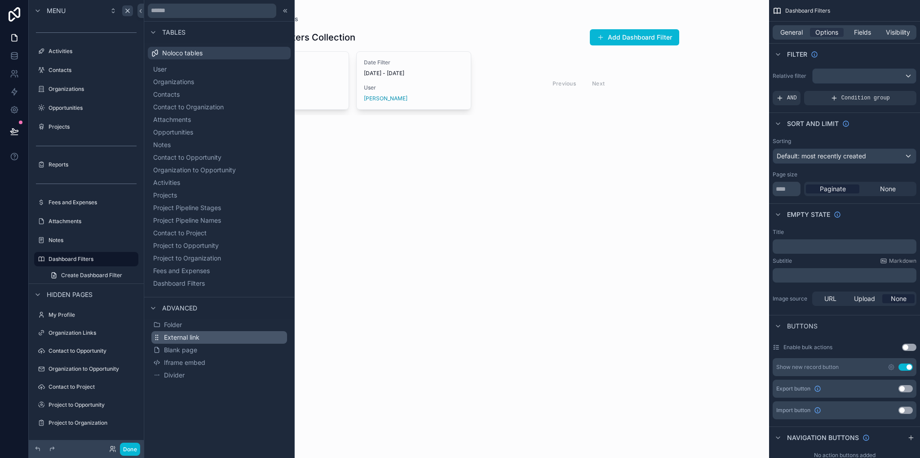
click at [187, 338] on span "External link" at bounding box center [182, 337] width 36 height 9
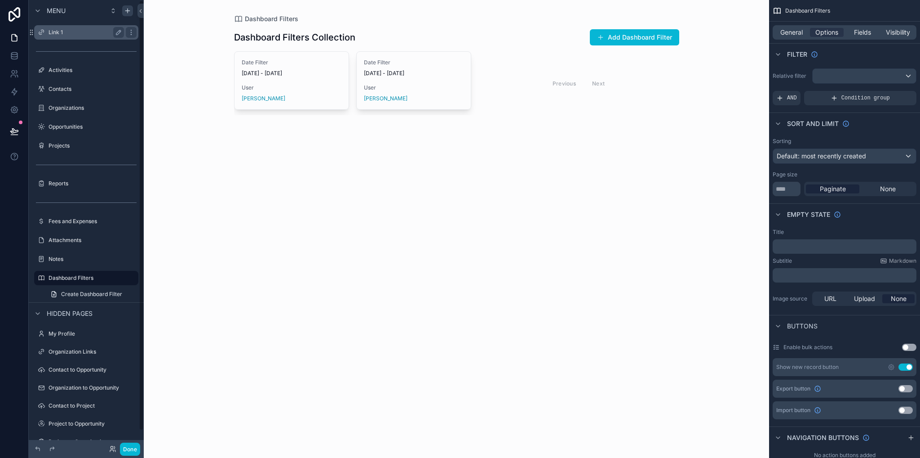
drag, startPoint x: 53, startPoint y: 32, endPoint x: 74, endPoint y: 30, distance: 21.2
click at [53, 32] on label "Link 1" at bounding box center [85, 32] width 72 height 7
click at [117, 33] on icon "scrollable content" at bounding box center [118, 32] width 7 height 7
click at [83, 31] on input "******" at bounding box center [79, 32] width 61 height 11
type input "*"
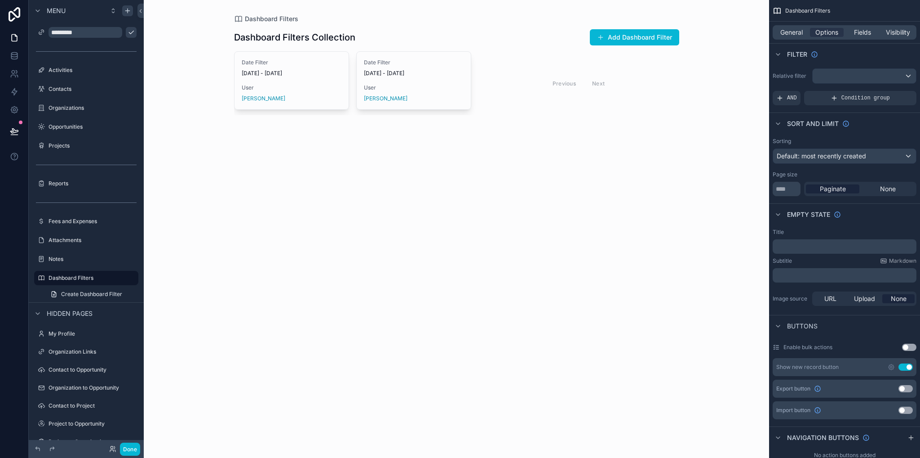
type input "*********"
click at [128, 31] on icon "scrollable content" at bounding box center [131, 32] width 7 height 7
click at [59, 33] on label "Dashboard" at bounding box center [85, 32] width 72 height 7
click at [62, 32] on label "Dashboard" at bounding box center [85, 32] width 72 height 7
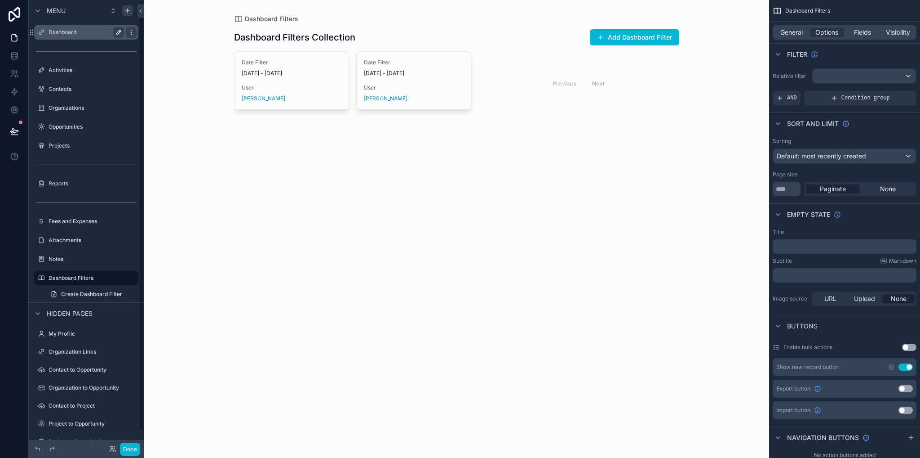
click at [133, 32] on icon "scrollable content" at bounding box center [131, 32] width 7 height 7
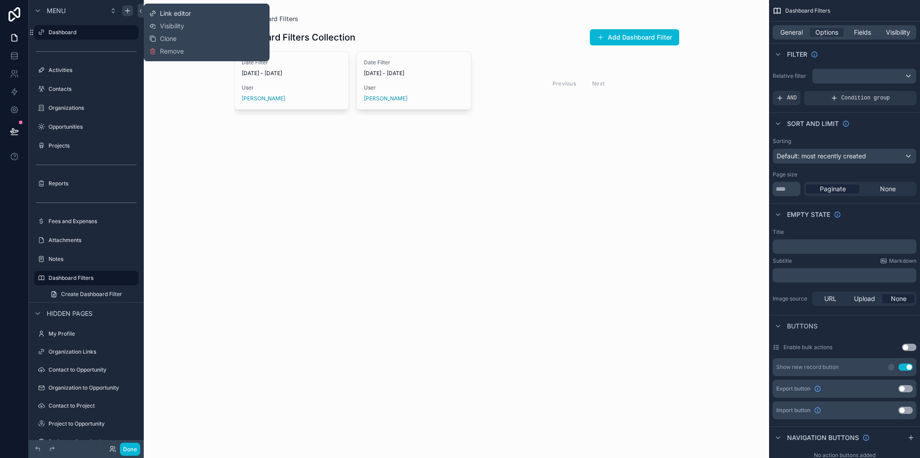
click at [178, 14] on span "Link editor" at bounding box center [175, 13] width 31 height 9
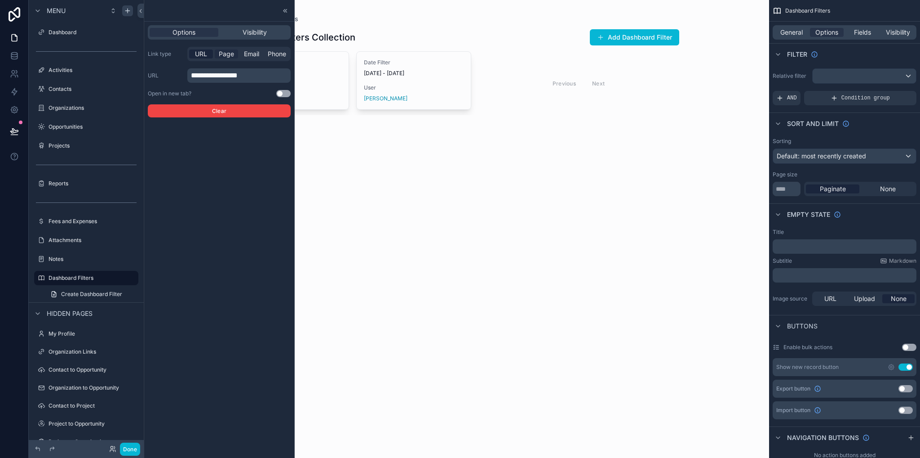
click at [222, 57] on span "Page" at bounding box center [226, 53] width 15 height 9
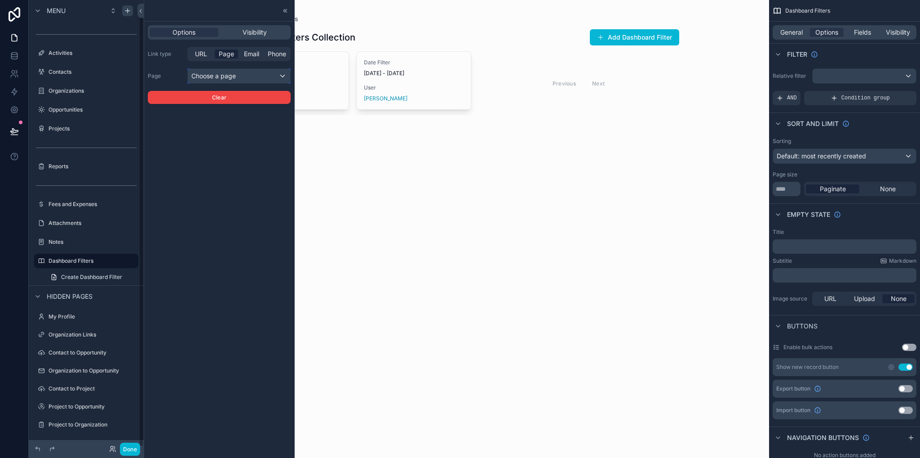
click at [214, 81] on div "Choose a page" at bounding box center [239, 76] width 102 height 14
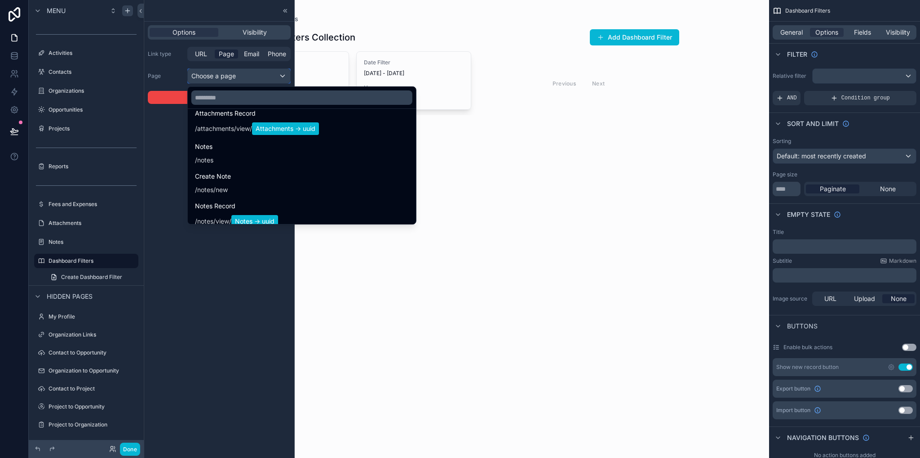
scroll to position [1404, 0]
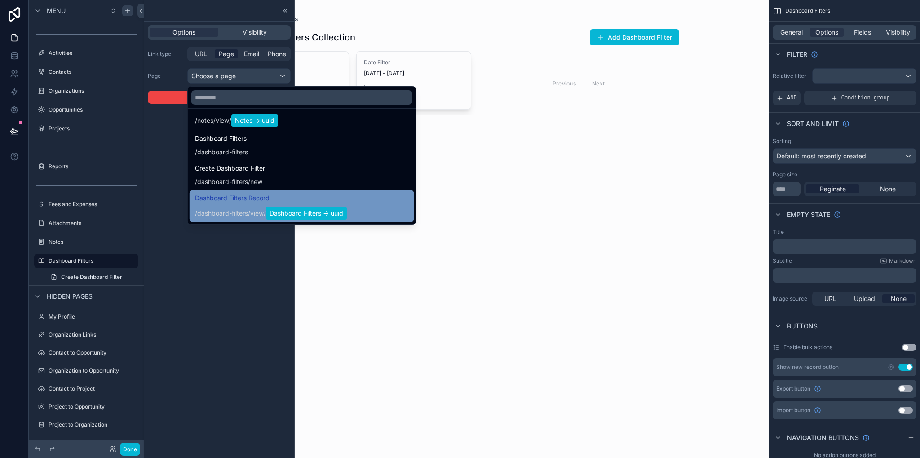
click at [248, 210] on span "/" at bounding box center [249, 213] width 2 height 9
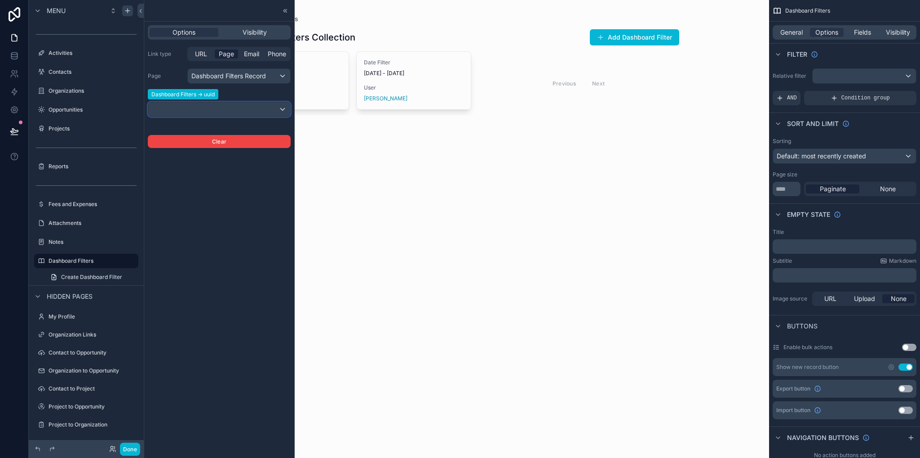
click at [201, 108] on div at bounding box center [219, 109] width 142 height 14
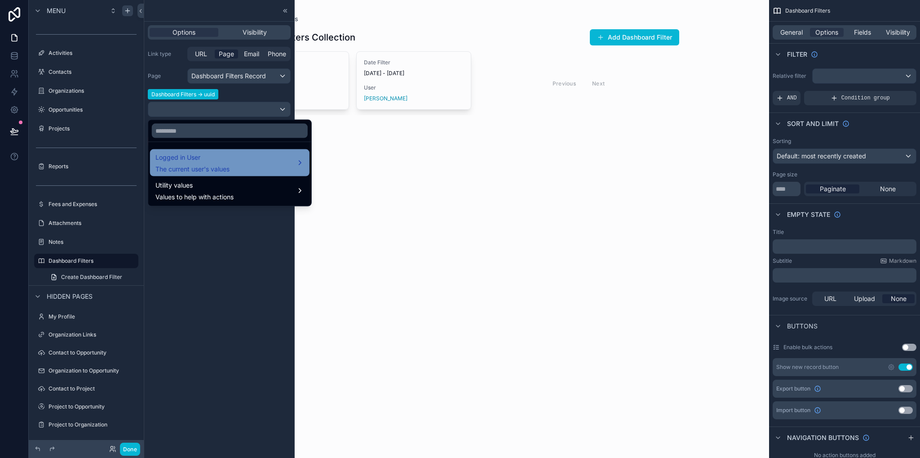
click at [187, 168] on span "The current user's values" at bounding box center [193, 168] width 74 height 9
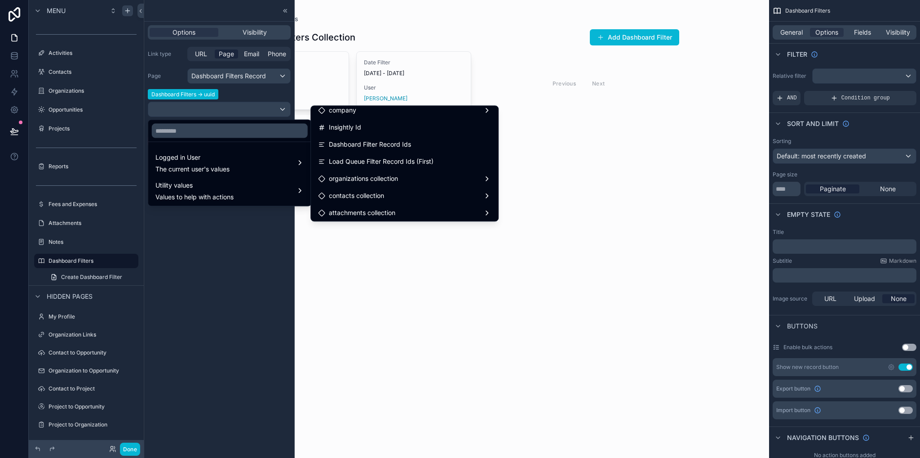
scroll to position [121, 0]
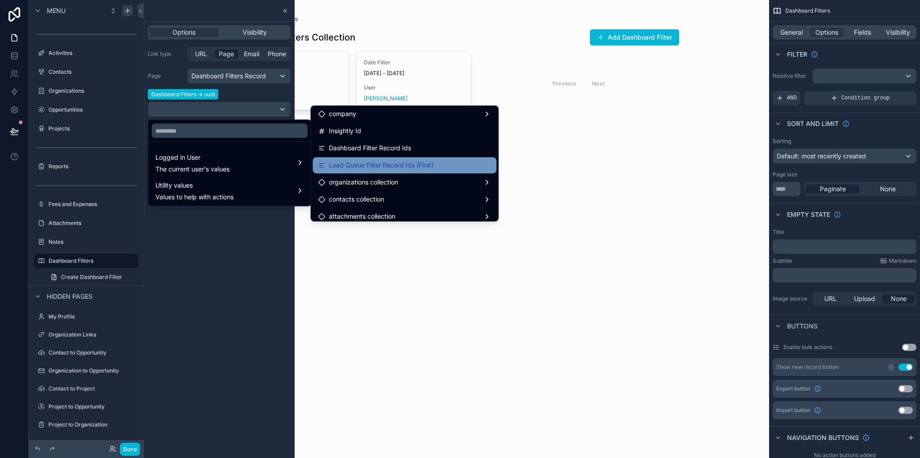
click at [415, 165] on span "Load Queue Filter Record Ids (First)" at bounding box center [381, 165] width 105 height 11
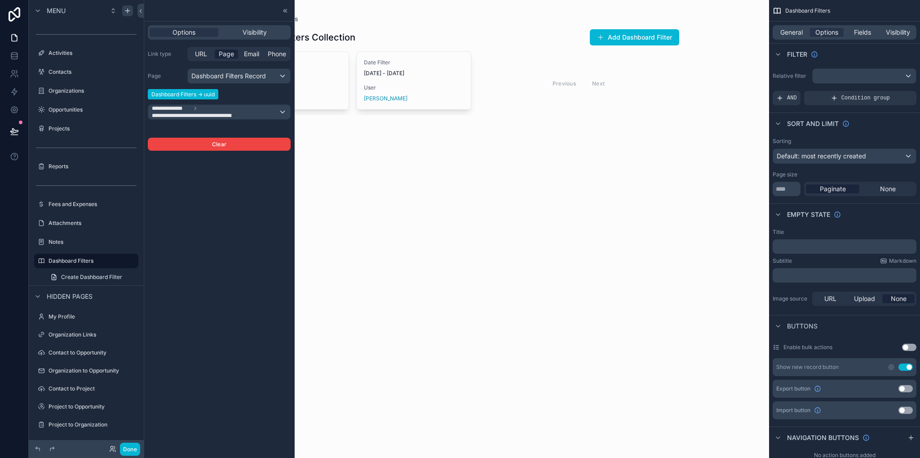
click at [498, 198] on div "Dashboard Filters Dashboard Filters Collection Add Dashboard Filter Date Filter…" at bounding box center [457, 229] width 626 height 458
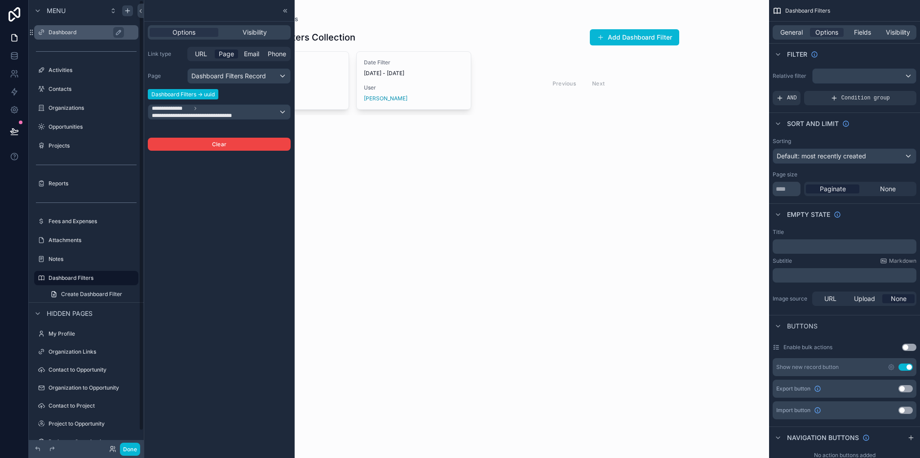
click at [63, 33] on label "Dashboard" at bounding box center [91, 32] width 84 height 7
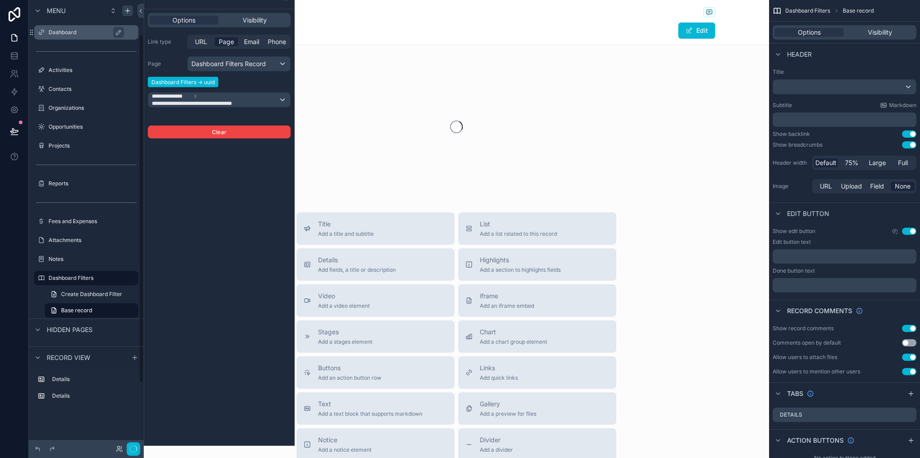
scroll to position [44, 0]
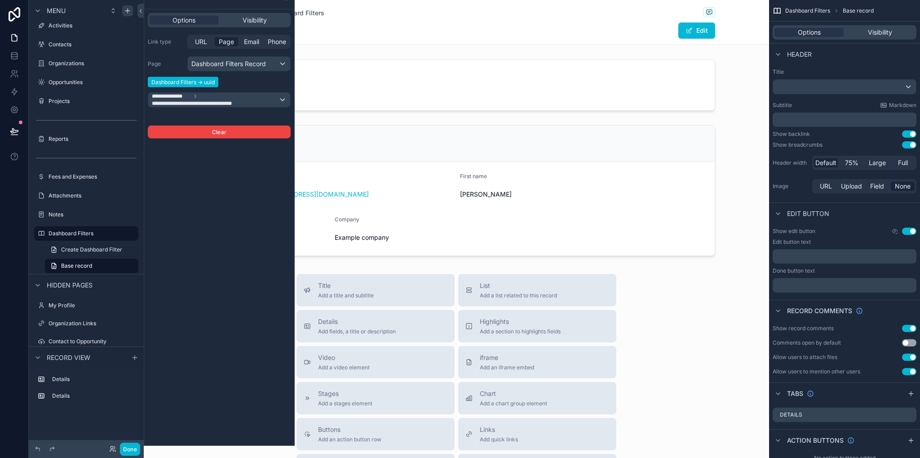
click at [688, 285] on div "Title Add a title and subtitle List Add a list related to this record Details A…" at bounding box center [457, 434] width 626 height 320
click at [617, 234] on div "scrollable content" at bounding box center [457, 190] width 626 height 138
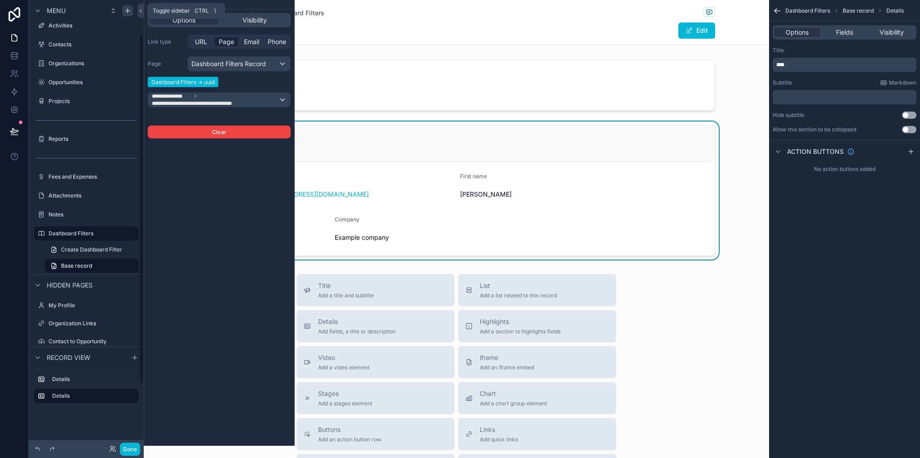
click at [140, 10] on icon at bounding box center [141, 11] width 6 height 7
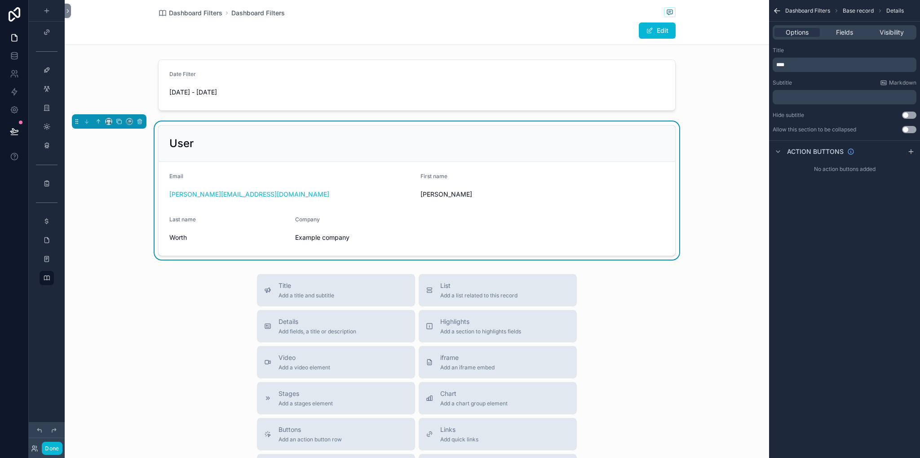
scroll to position [0, 0]
click at [139, 123] on icon "scrollable content" at bounding box center [140, 121] width 6 height 6
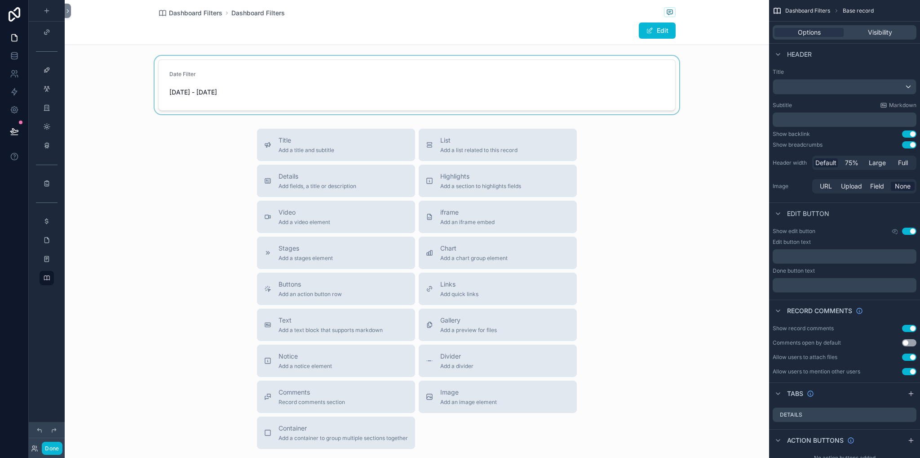
click at [380, 80] on div "scrollable content" at bounding box center [417, 85] width 705 height 58
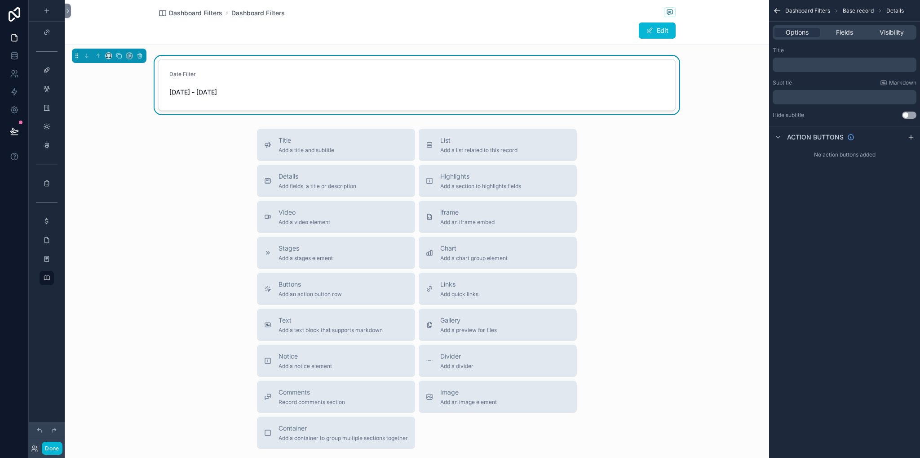
click at [703, 143] on div "Title Add a title and subtitle List Add a list related to this record Details A…" at bounding box center [417, 289] width 705 height 320
click at [68, 11] on icon at bounding box center [68, 10] width 2 height 3
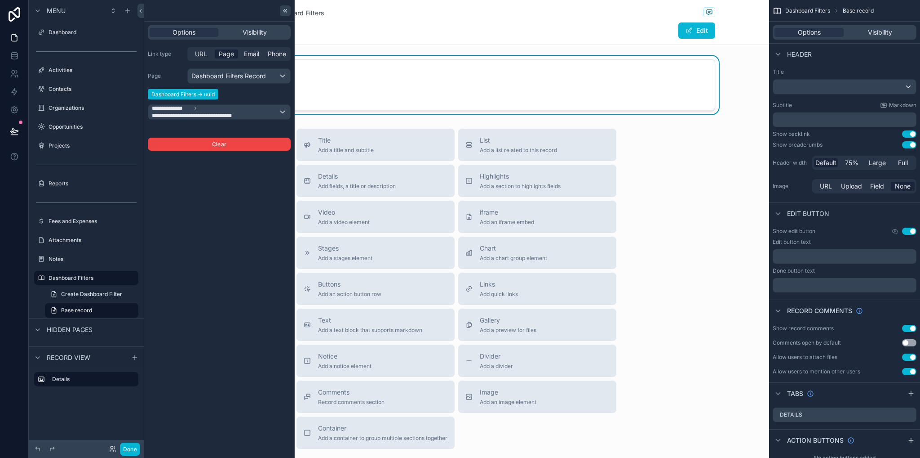
click at [284, 12] on icon at bounding box center [285, 10] width 7 height 7
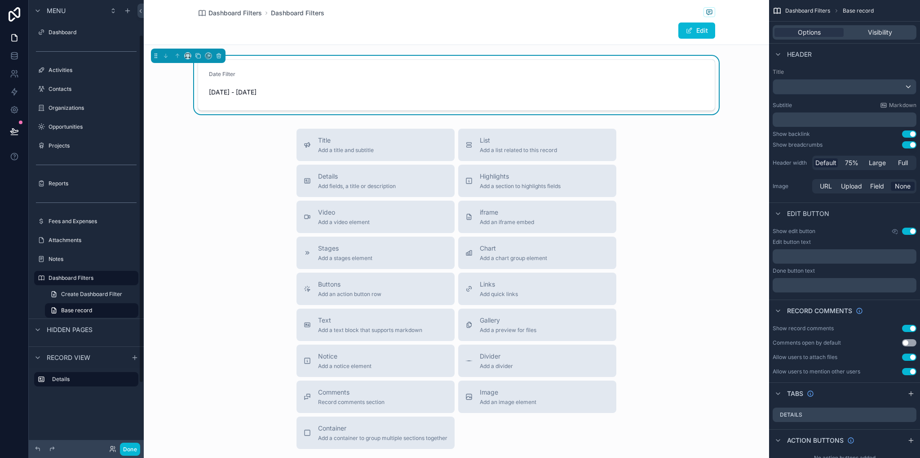
scroll to position [127, 0]
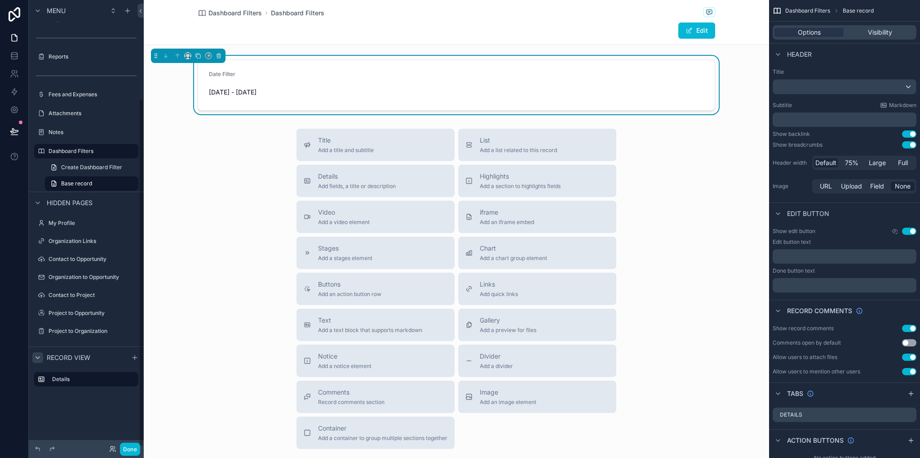
click at [36, 356] on icon "scrollable content" at bounding box center [38, 357] width 4 height 2
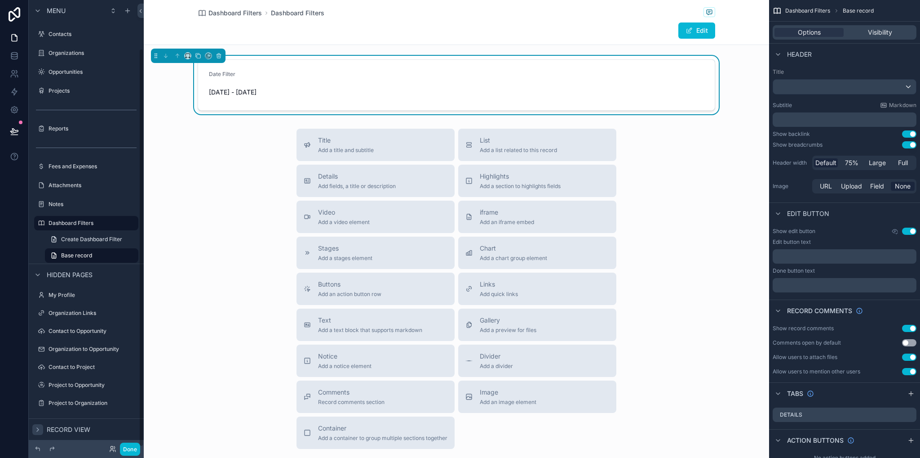
click at [37, 429] on icon "scrollable content" at bounding box center [37, 429] width 7 height 7
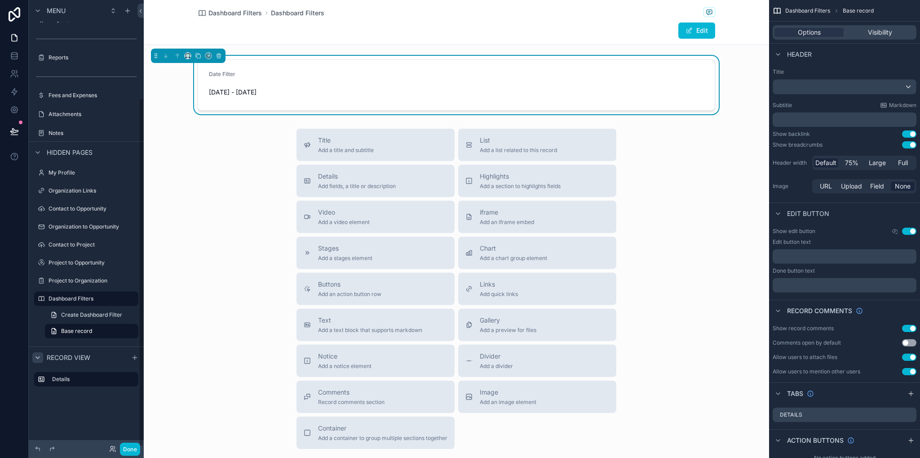
scroll to position [126, 0]
click at [76, 333] on span "Base record" at bounding box center [76, 330] width 31 height 7
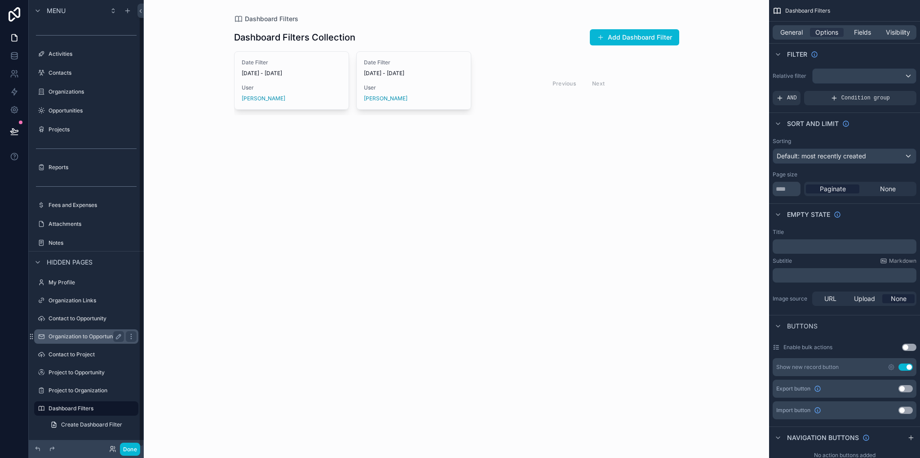
scroll to position [16, 0]
click at [75, 409] on label "Dashboard Filters" at bounding box center [85, 407] width 72 height 7
click at [339, 84] on span "User" at bounding box center [292, 87] width 100 height 7
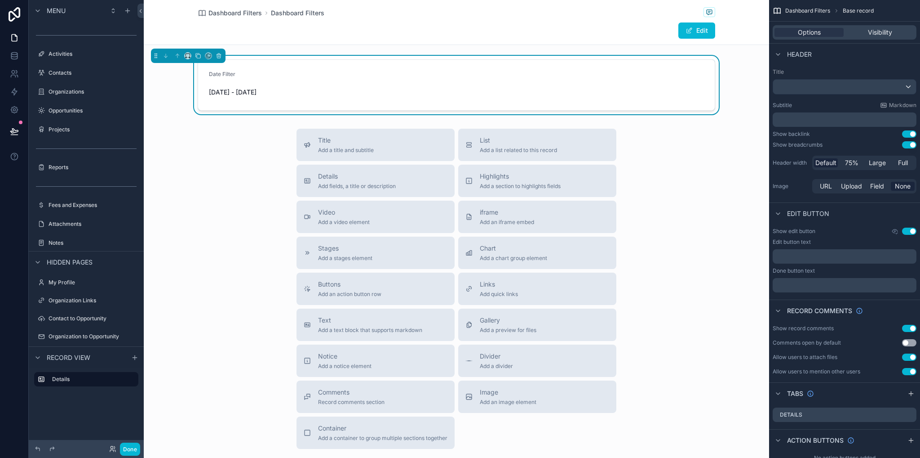
click at [912, 143] on button "Use setting" at bounding box center [909, 144] width 14 height 7
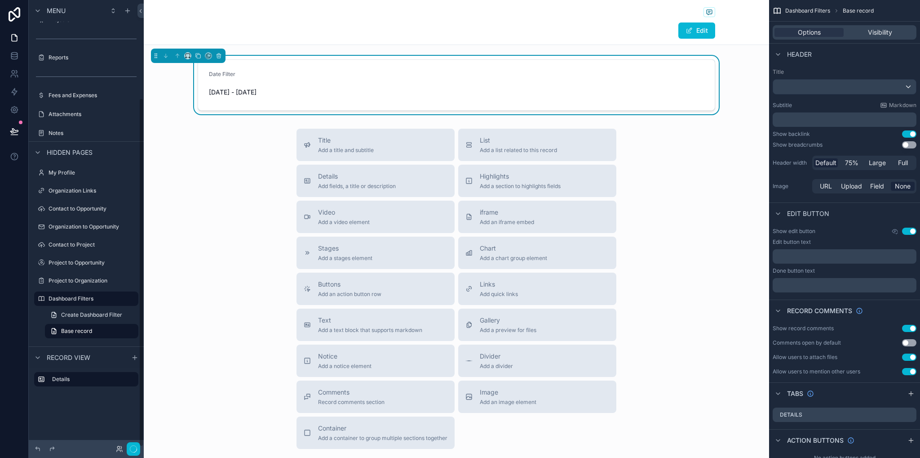
click at [911, 135] on button "Use setting" at bounding box center [909, 133] width 14 height 7
click at [908, 329] on button "Use setting" at bounding box center [909, 327] width 14 height 7
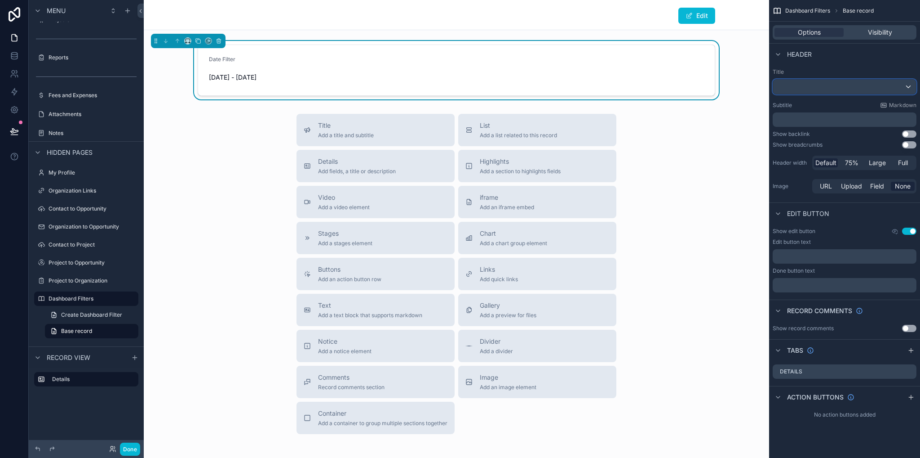
click at [792, 88] on div "scrollable content" at bounding box center [844, 87] width 143 height 14
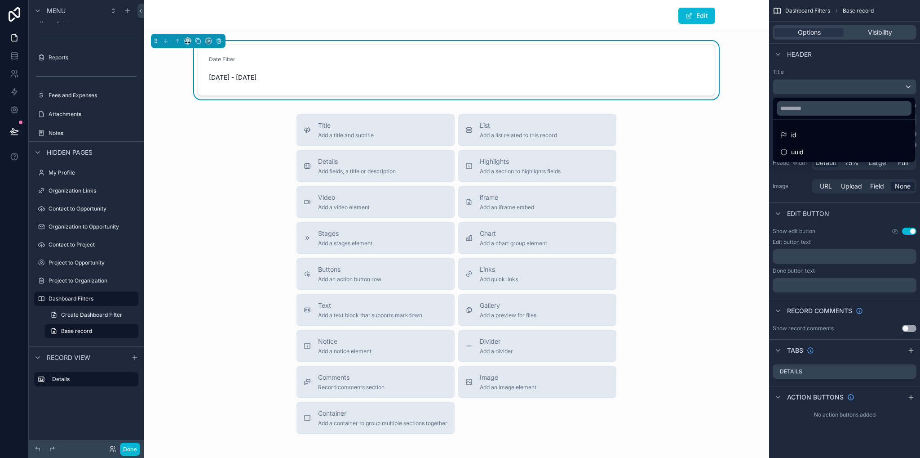
click at [9, 56] on div "scrollable content" at bounding box center [460, 229] width 920 height 458
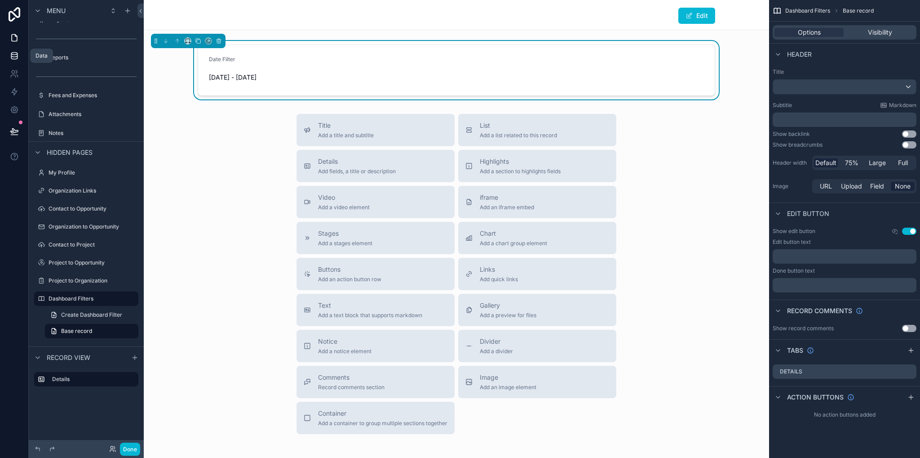
click at [14, 57] on icon at bounding box center [14, 55] width 9 height 9
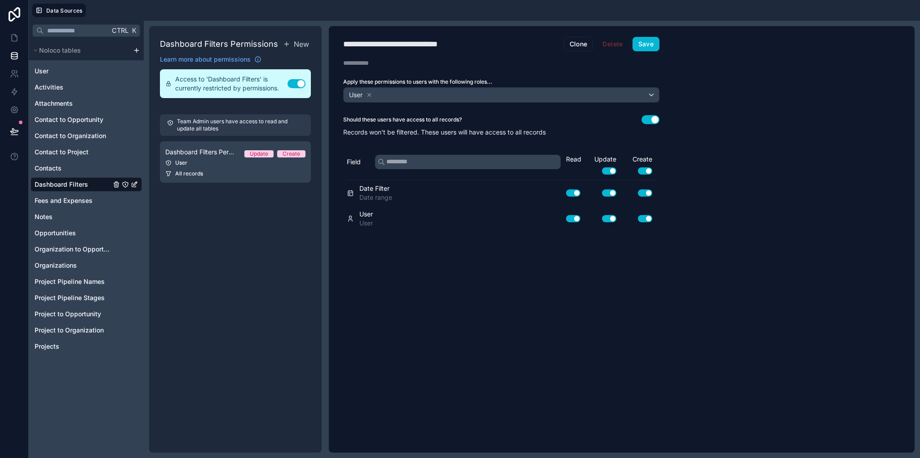
click at [74, 189] on div "Dashboard Filters" at bounding box center [86, 184] width 111 height 14
click at [56, 169] on span "Contacts" at bounding box center [48, 168] width 27 height 9
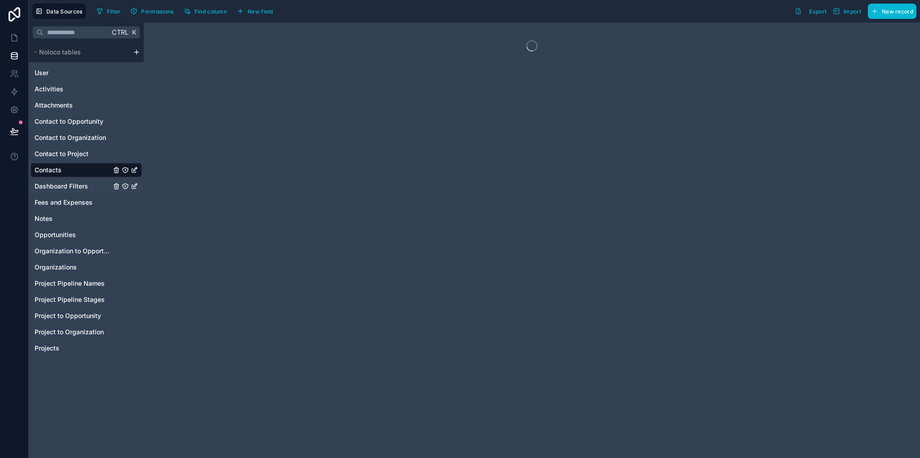
click at [60, 186] on span "Dashboard Filters" at bounding box center [61, 186] width 53 height 9
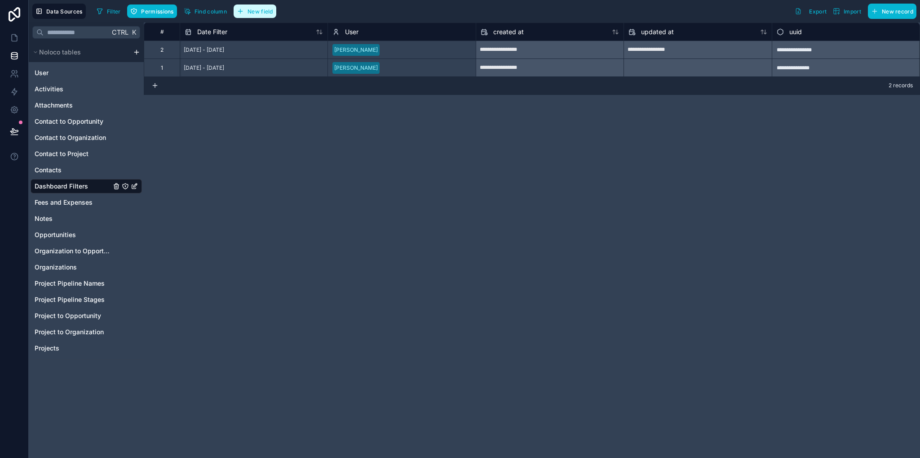
click at [251, 13] on span "New field" at bounding box center [261, 11] width 26 height 7
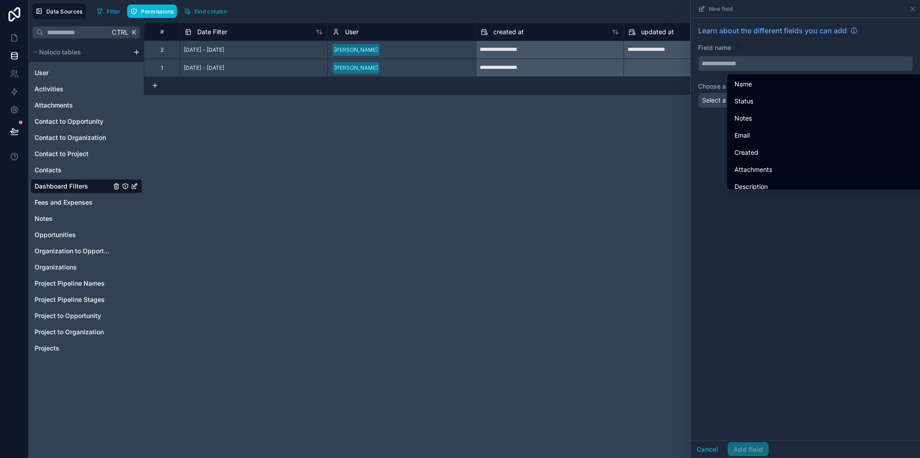
click at [744, 67] on input "text" at bounding box center [806, 63] width 214 height 14
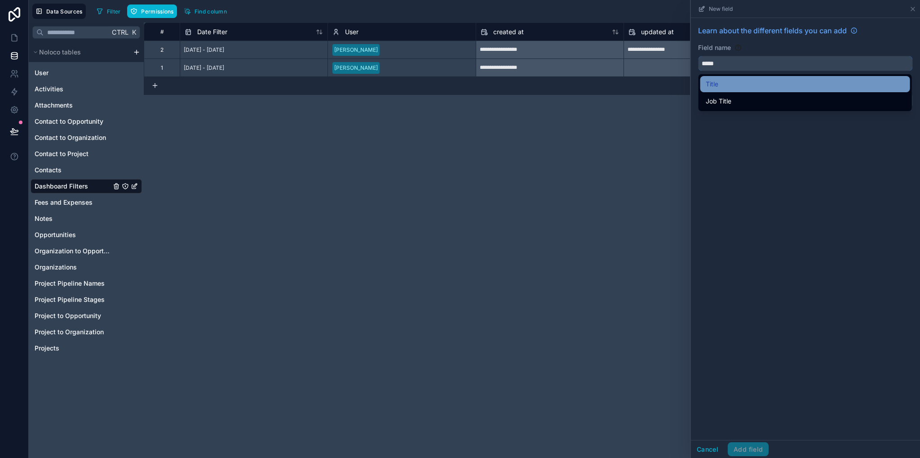
type input "*****"
click at [715, 83] on span "Title" at bounding box center [712, 84] width 13 height 11
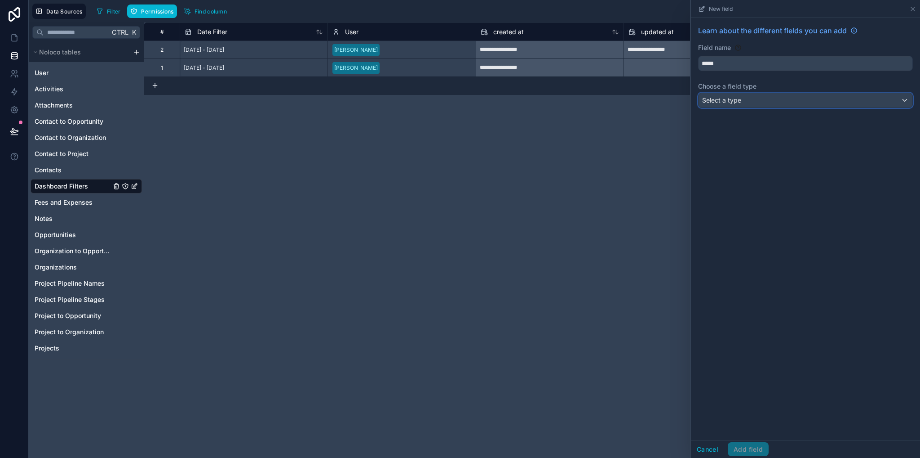
click at [726, 99] on span "Select a type" at bounding box center [721, 100] width 39 height 8
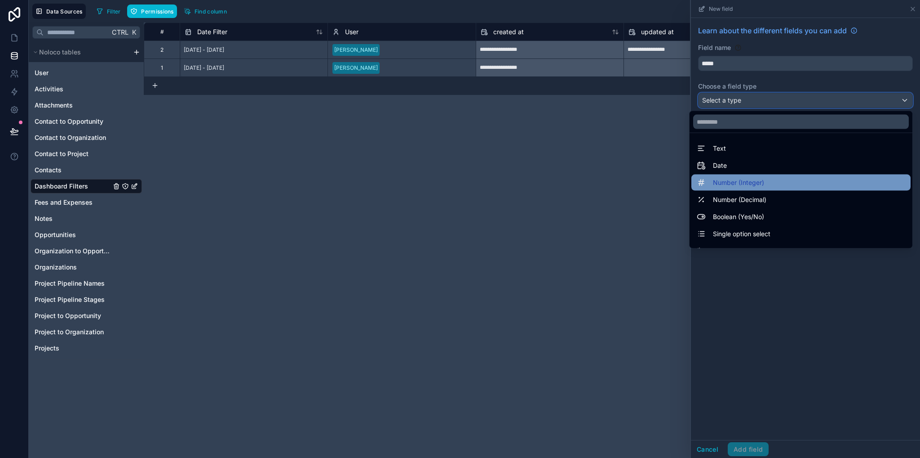
scroll to position [261, 0]
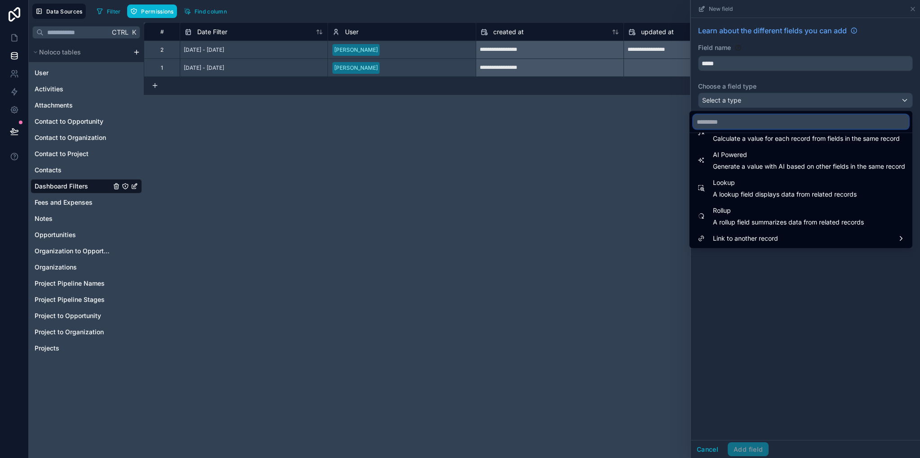
click at [725, 122] on input "text" at bounding box center [801, 122] width 216 height 14
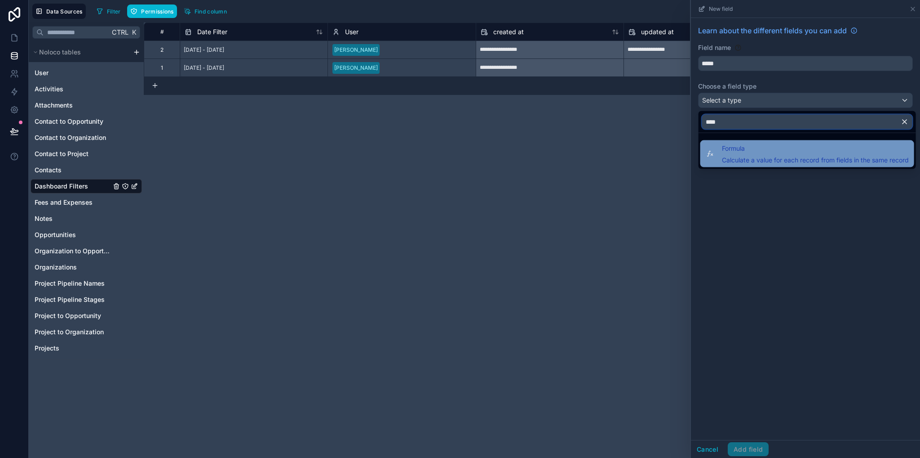
type input "****"
click at [719, 162] on div "Formula Calculate a value for each record from fields in the same record" at bounding box center [807, 154] width 203 height 22
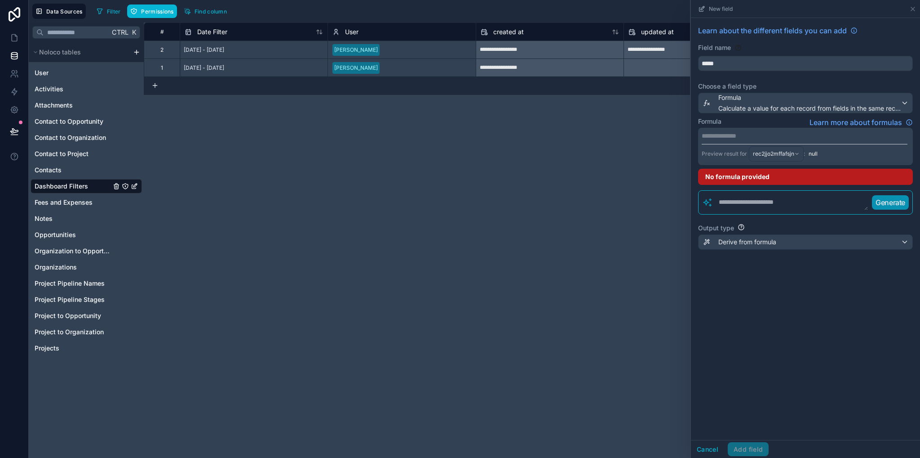
click at [716, 138] on p "**********" at bounding box center [805, 135] width 206 height 9
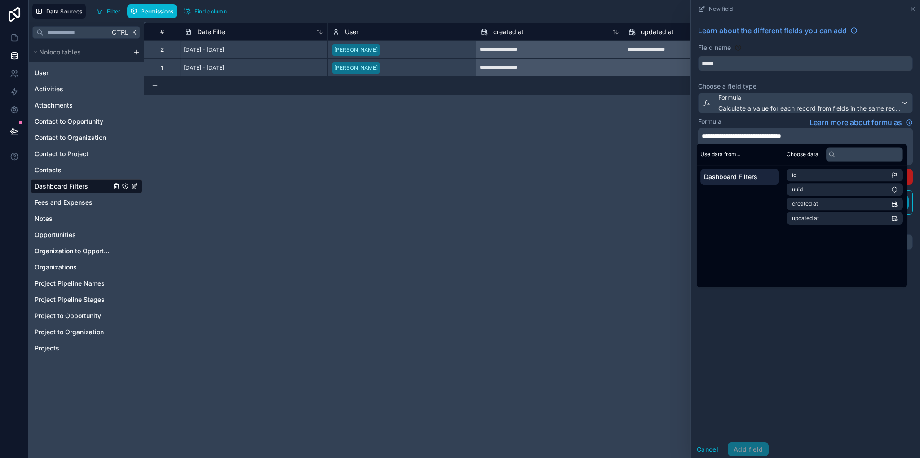
click at [814, 336] on div "**********" at bounding box center [805, 229] width 229 height 422
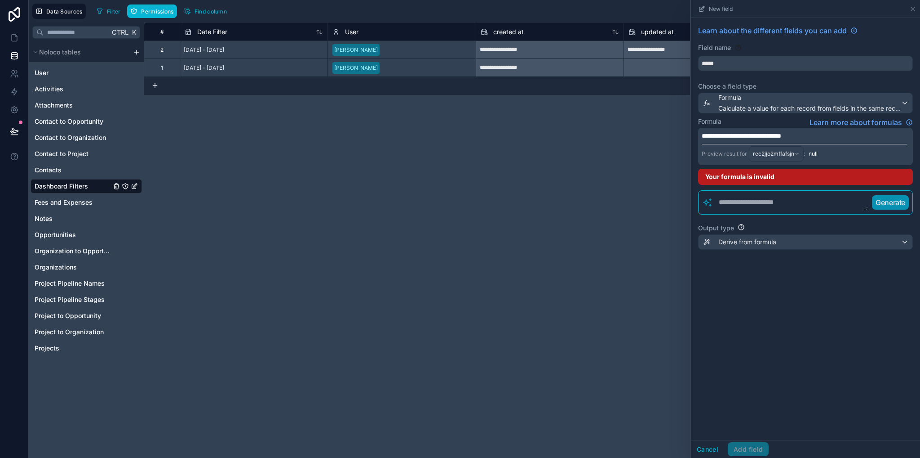
click at [703, 136] on span "**********" at bounding box center [742, 136] width 80 height 6
click at [838, 136] on p "**********" at bounding box center [805, 135] width 206 height 9
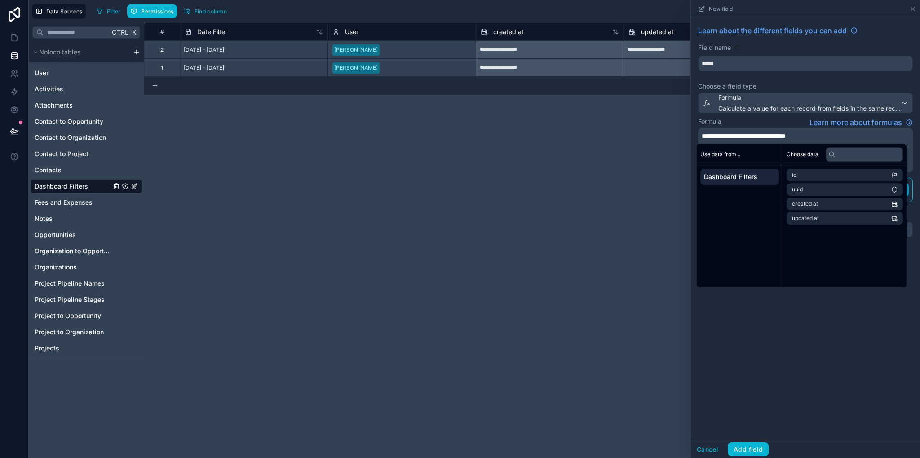
click at [784, 380] on div "**********" at bounding box center [805, 229] width 229 height 422
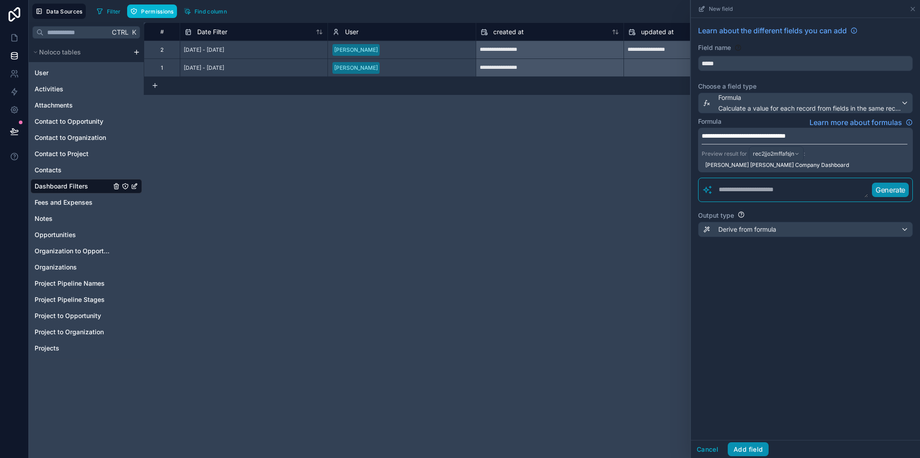
click at [754, 448] on button "Add field" at bounding box center [748, 449] width 41 height 14
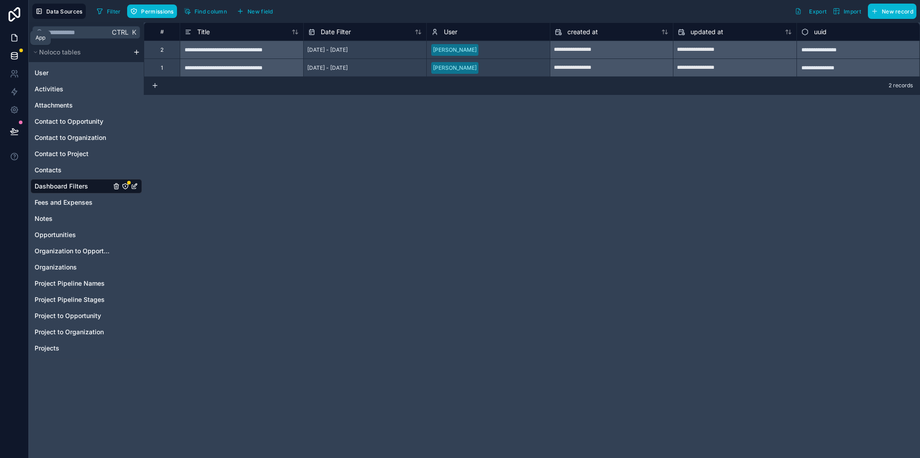
click at [13, 43] on link at bounding box center [14, 38] width 28 height 18
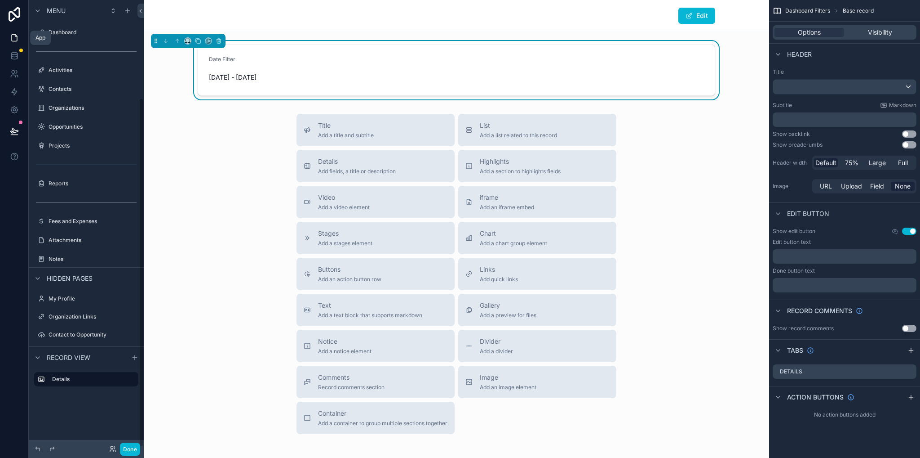
scroll to position [126, 0]
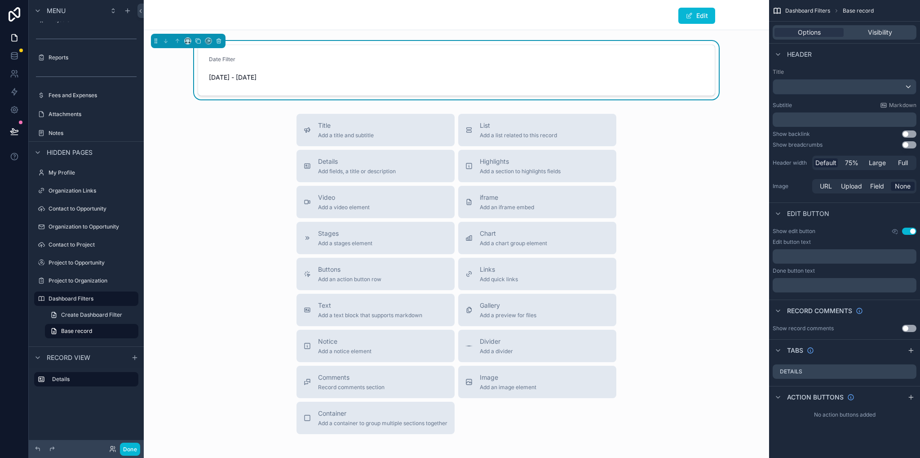
click at [720, 154] on div "Title Add a title and subtitle List Add a list related to this record Details A…" at bounding box center [457, 274] width 626 height 320
click at [827, 87] on div "scrollable content" at bounding box center [844, 87] width 143 height 14
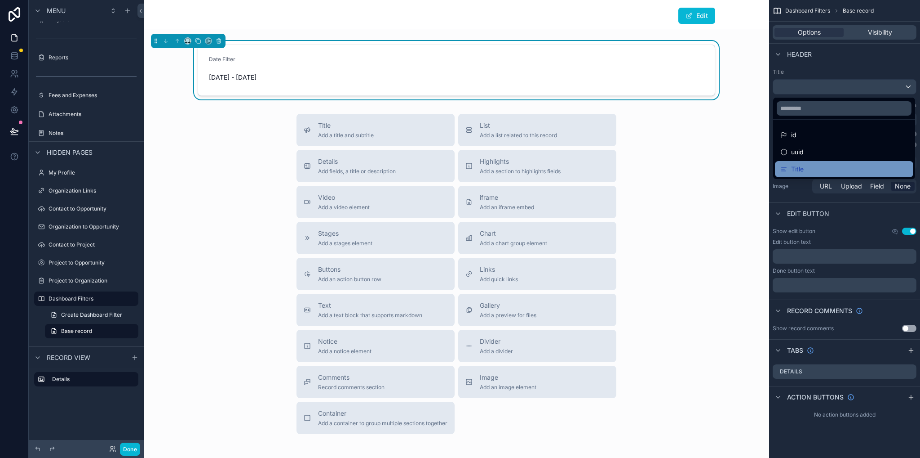
click at [814, 167] on div "Title" at bounding box center [845, 169] width 128 height 11
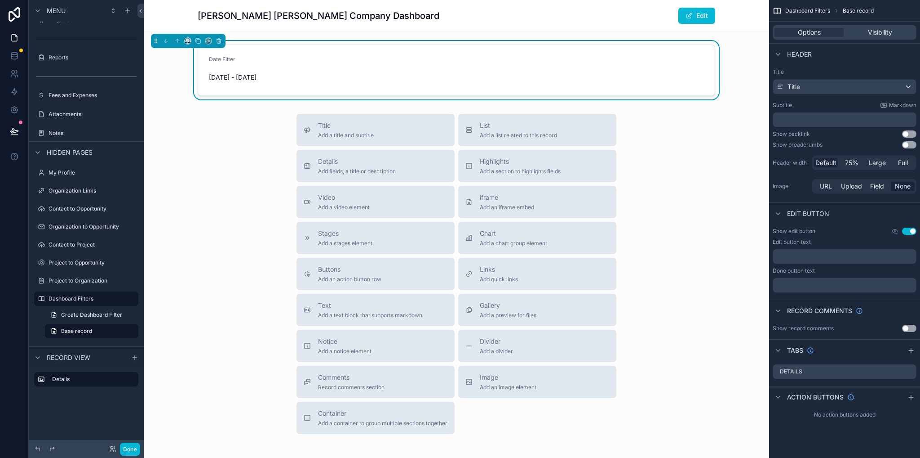
click at [826, 120] on p "﻿" at bounding box center [846, 119] width 138 height 9
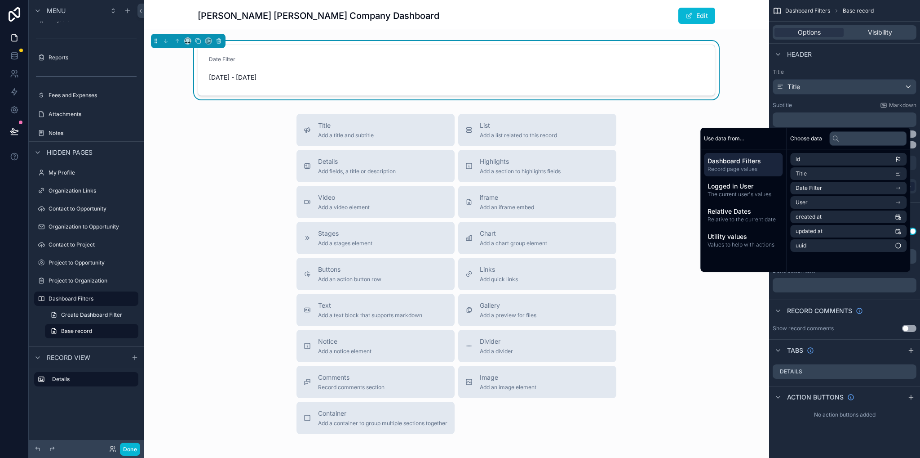
click at [677, 145] on div "Title Add a title and subtitle List Add a list related to this record Details A…" at bounding box center [457, 274] width 626 height 320
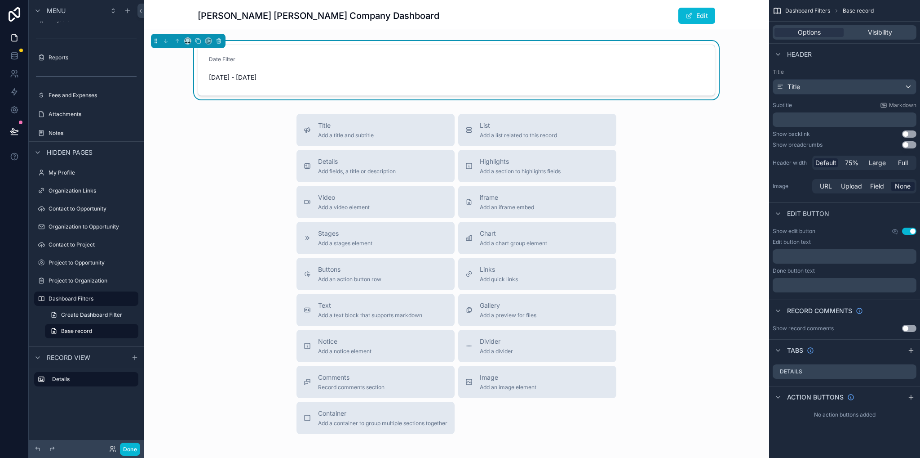
click at [672, 145] on div "Title Add a title and subtitle List Add a list related to this record Details A…" at bounding box center [457, 274] width 626 height 320
click at [275, 73] on span "9/1/2025 - 9/30/2025" at bounding box center [331, 77] width 244 height 9
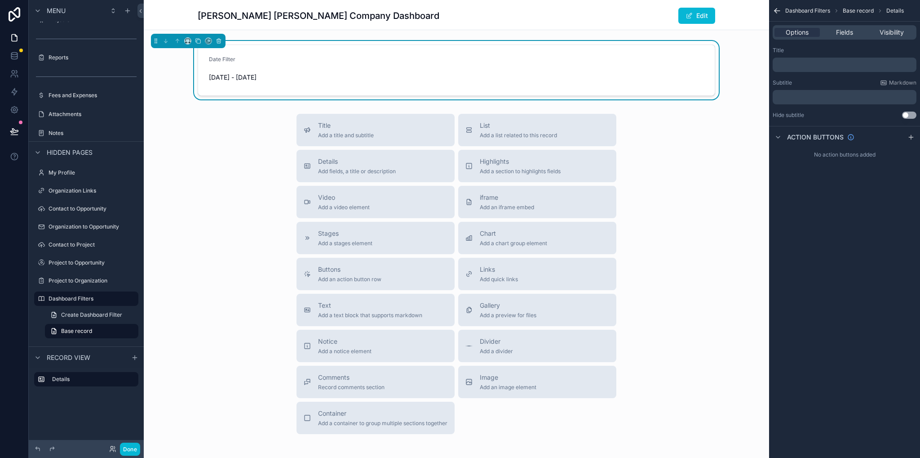
drag, startPoint x: 720, startPoint y: 191, endPoint x: 717, endPoint y: 187, distance: 4.9
click at [720, 191] on div "Title Add a title and subtitle List Add a list related to this record Details A…" at bounding box center [457, 274] width 626 height 320
click at [622, 26] on div "Armstrong Mcguire Company Dashboard Edit" at bounding box center [457, 15] width 518 height 30
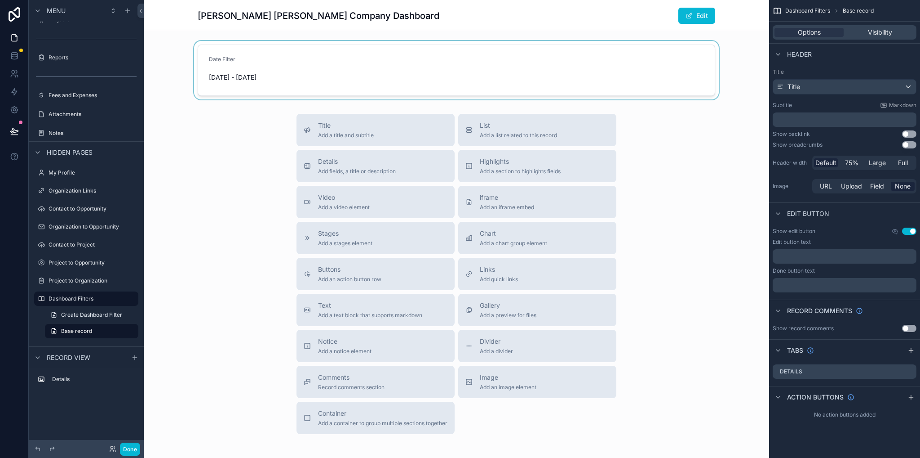
click at [293, 17] on h1 "Armstrong Mcguire Company Dashboard" at bounding box center [319, 15] width 242 height 13
click at [912, 231] on button "Use setting" at bounding box center [909, 230] width 14 height 7
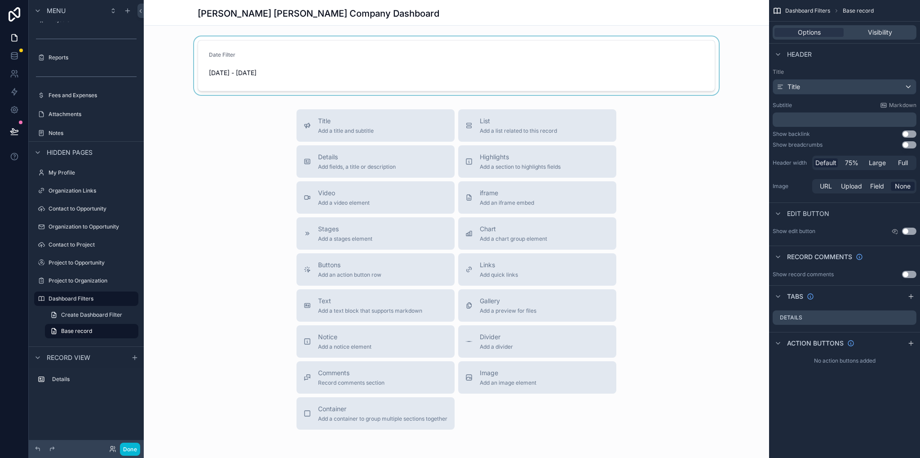
click at [352, 53] on div "scrollable content" at bounding box center [457, 65] width 626 height 58
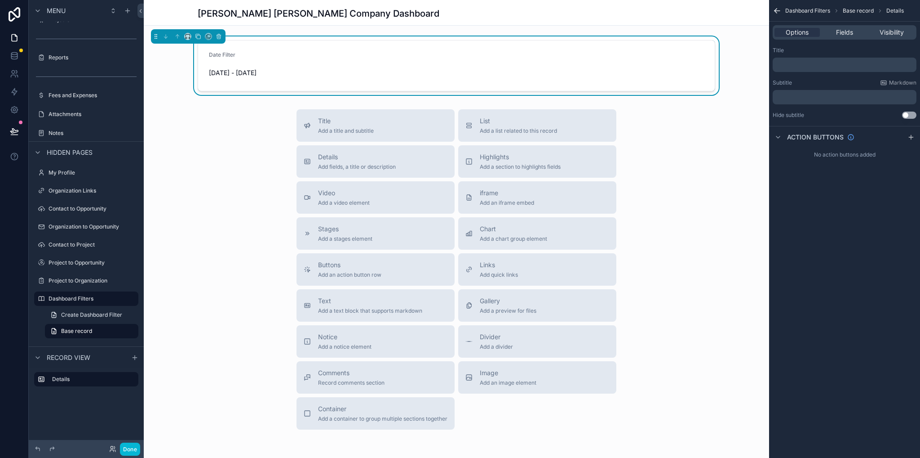
drag, startPoint x: 843, startPoint y: 24, endPoint x: 844, endPoint y: 29, distance: 5.0
click at [843, 24] on div "Options Fields Visibility" at bounding box center [844, 33] width 151 height 22
click at [844, 29] on span "Fields" at bounding box center [844, 32] width 17 height 9
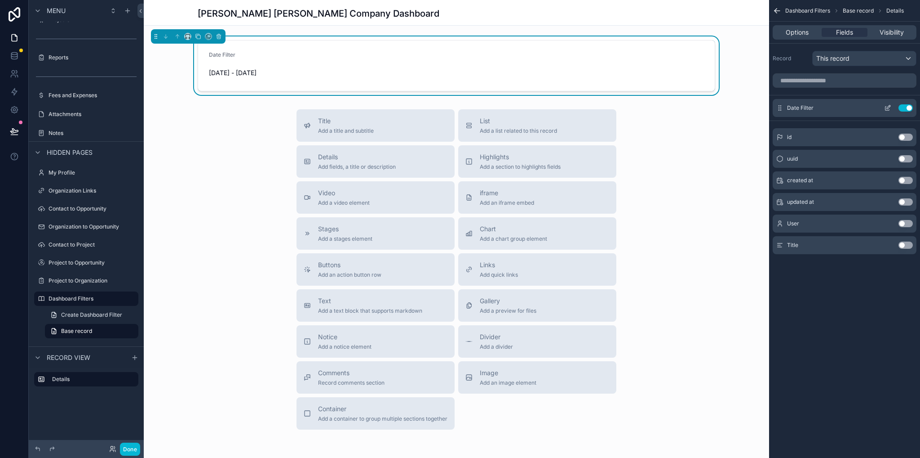
click at [892, 109] on button "scrollable content" at bounding box center [888, 107] width 14 height 7
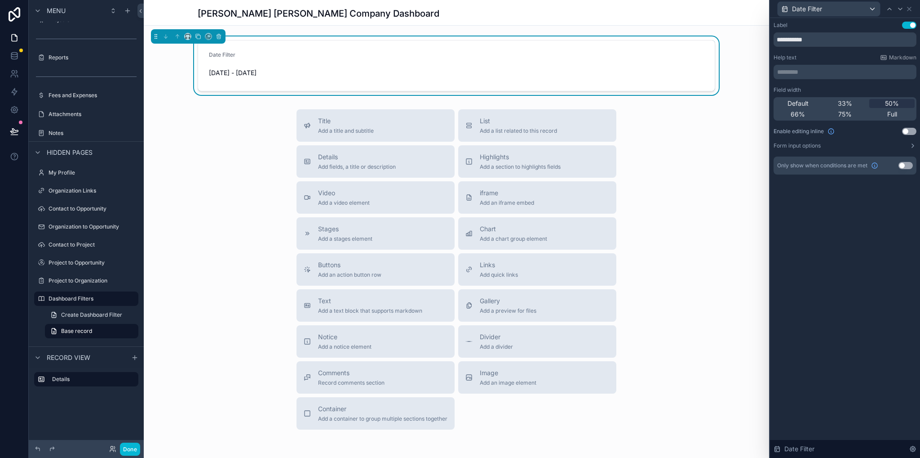
click at [909, 128] on button "Use setting" at bounding box center [909, 131] width 14 height 7
click at [703, 147] on div "Title Add a title and subtitle List Add a list related to this record Details A…" at bounding box center [457, 271] width 626 height 320
click at [852, 104] on span "33%" at bounding box center [845, 103] width 14 height 9
click at [642, 164] on div "Title Add a title and subtitle List Add a list related to this record Details A…" at bounding box center [457, 271] width 626 height 320
click at [300, 75] on input "**********" at bounding box center [289, 73] width 160 height 13
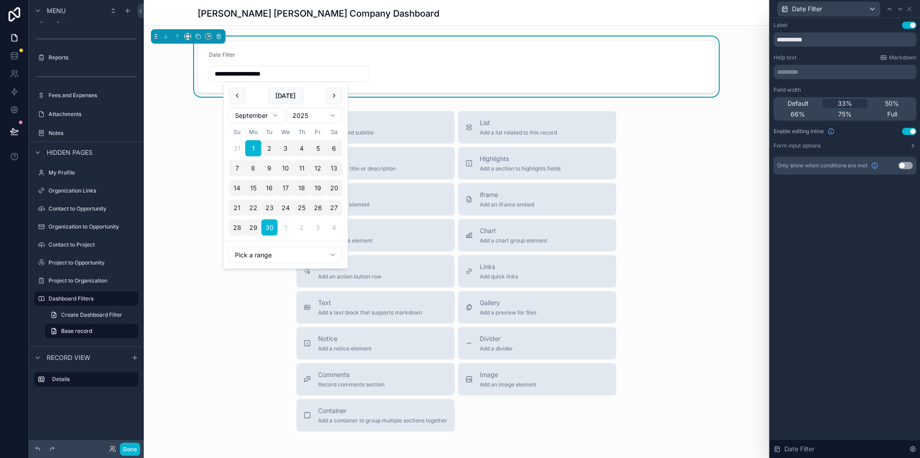
click at [212, 206] on div "Title Add a title and subtitle List Add a list related to this record Details A…" at bounding box center [457, 271] width 626 height 320
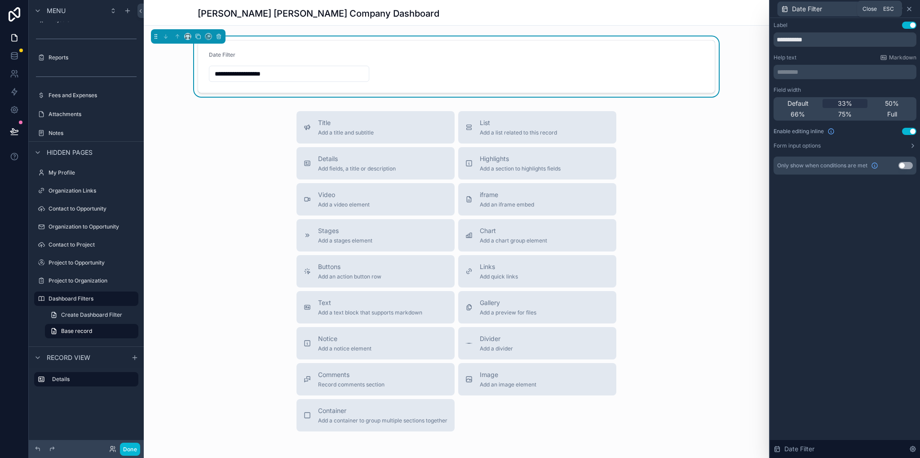
click at [911, 8] on icon at bounding box center [909, 8] width 7 height 7
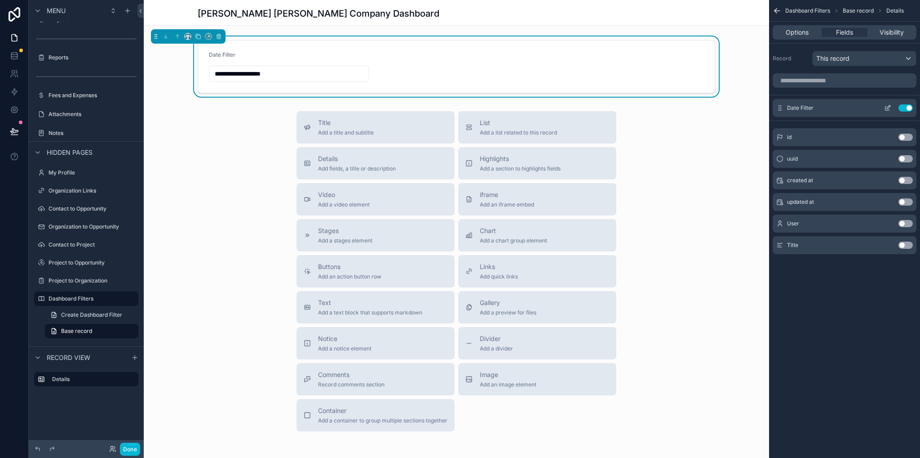
click at [888, 107] on icon "scrollable content" at bounding box center [887, 107] width 7 height 7
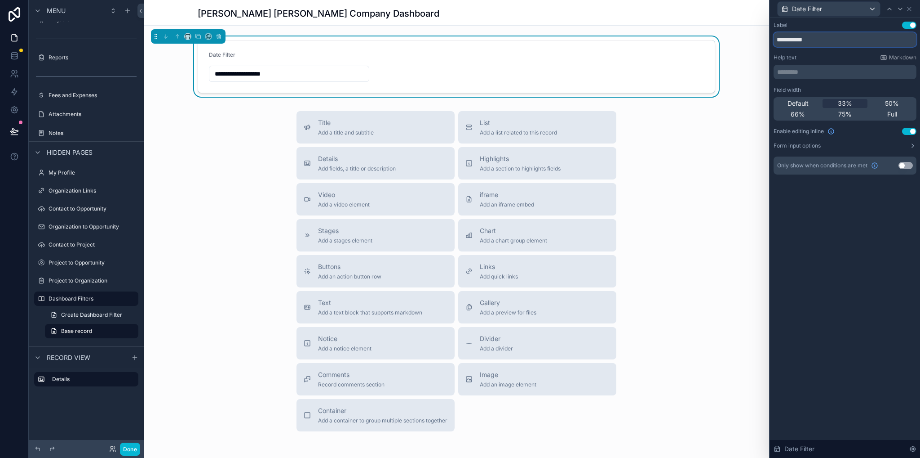
click at [818, 38] on input "**********" at bounding box center [845, 39] width 143 height 14
click at [913, 144] on icon at bounding box center [913, 145] width 7 height 7
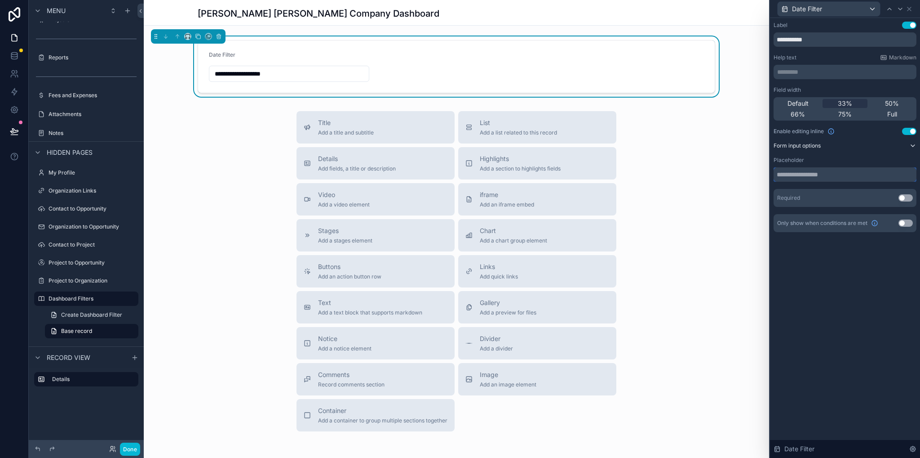
click at [850, 175] on input "text" at bounding box center [845, 174] width 143 height 14
click at [911, 7] on icon at bounding box center [909, 8] width 7 height 7
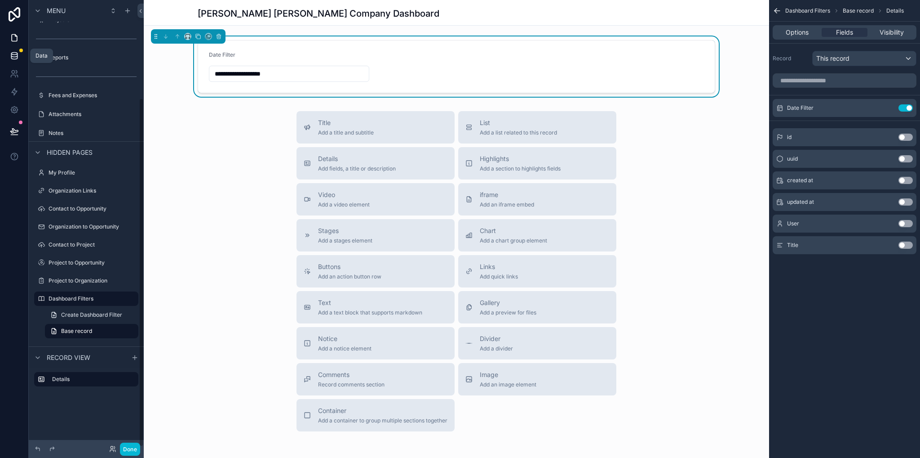
click at [10, 53] on icon at bounding box center [14, 55] width 9 height 9
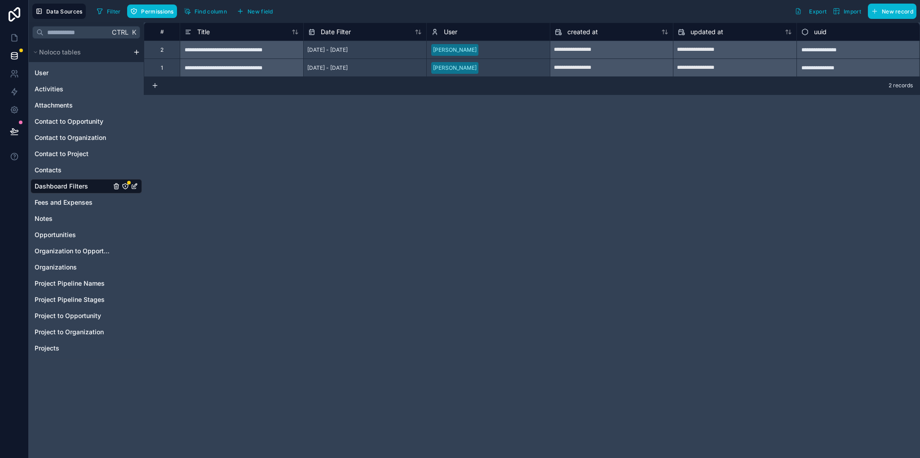
click at [386, 49] on div "9/1/2025 - 9/30/2025" at bounding box center [365, 49] width 124 height 18
click at [369, 27] on div "Date Filter" at bounding box center [365, 32] width 114 height 11
click at [326, 27] on span "Date Filter" at bounding box center [336, 31] width 30 height 9
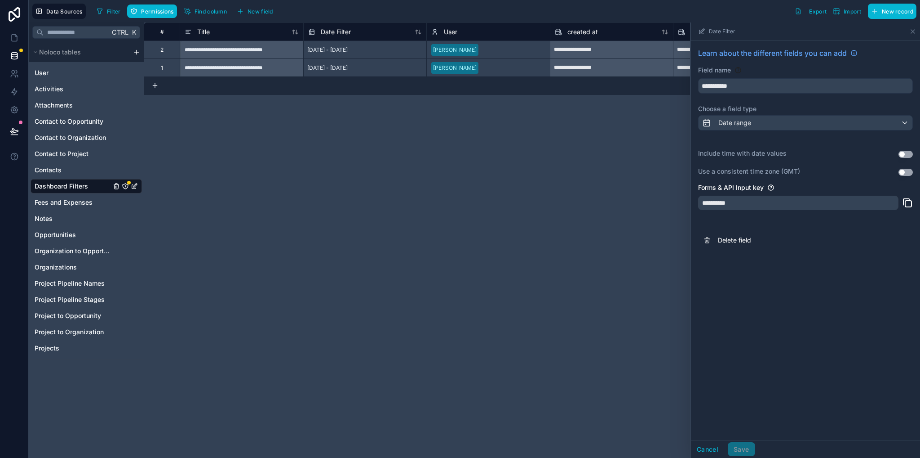
click at [577, 201] on div "**********" at bounding box center [532, 239] width 777 height 435
click at [915, 32] on icon at bounding box center [913, 31] width 7 height 7
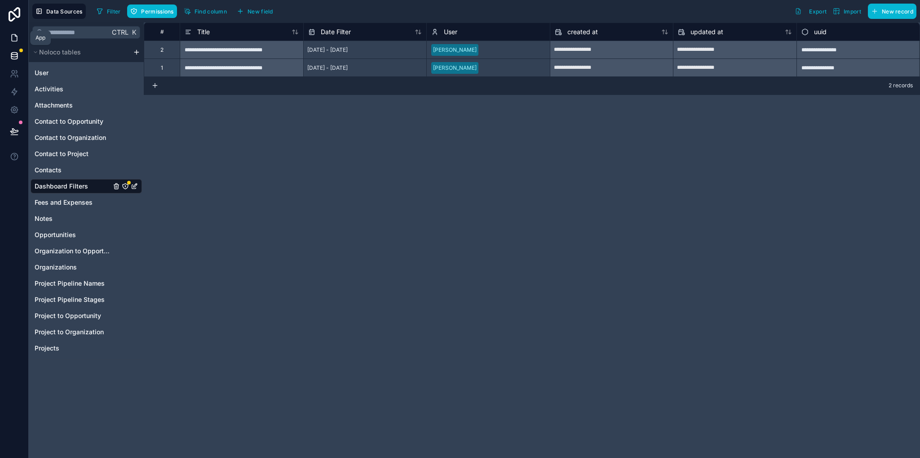
drag, startPoint x: 13, startPoint y: 40, endPoint x: 20, endPoint y: 44, distance: 8.3
click at [13, 39] on icon at bounding box center [14, 37] width 9 height 9
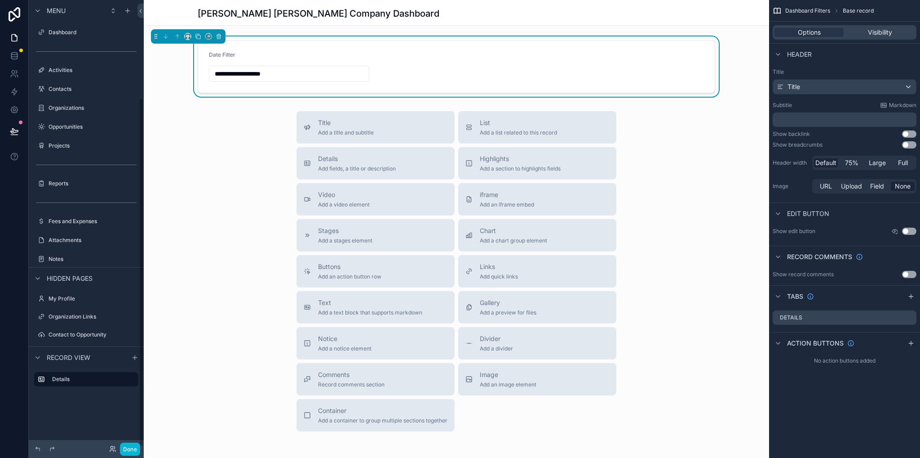
scroll to position [126, 0]
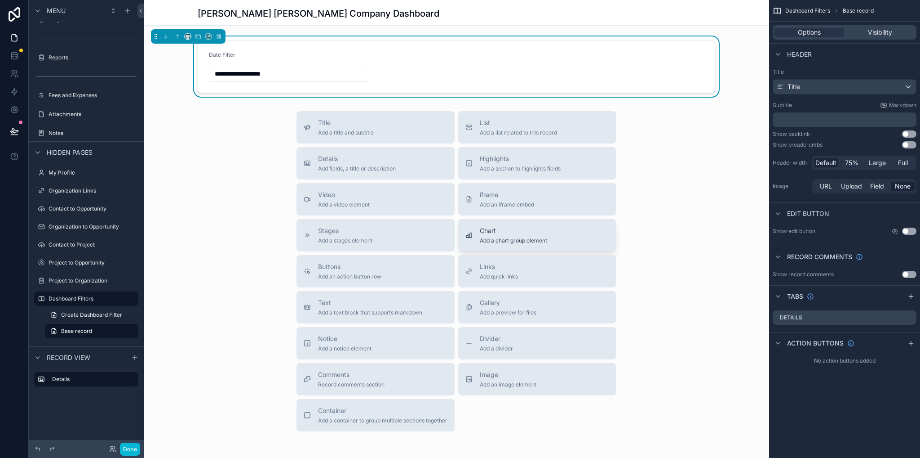
click at [497, 240] on span "Add a chart group element" at bounding box center [513, 240] width 67 height 7
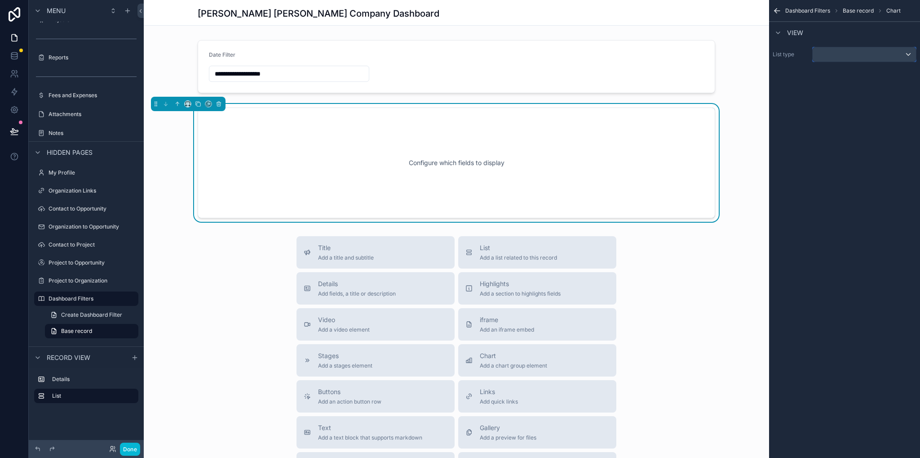
click at [875, 49] on div "scrollable content" at bounding box center [864, 54] width 103 height 14
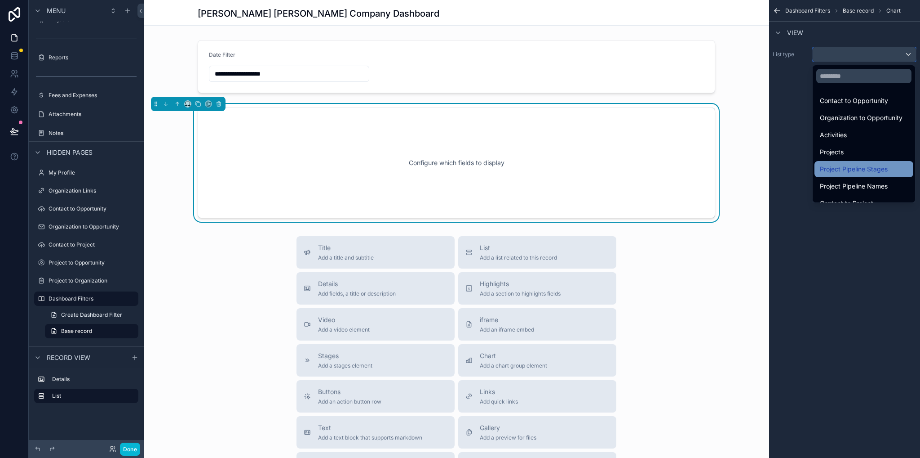
scroll to position [180, 0]
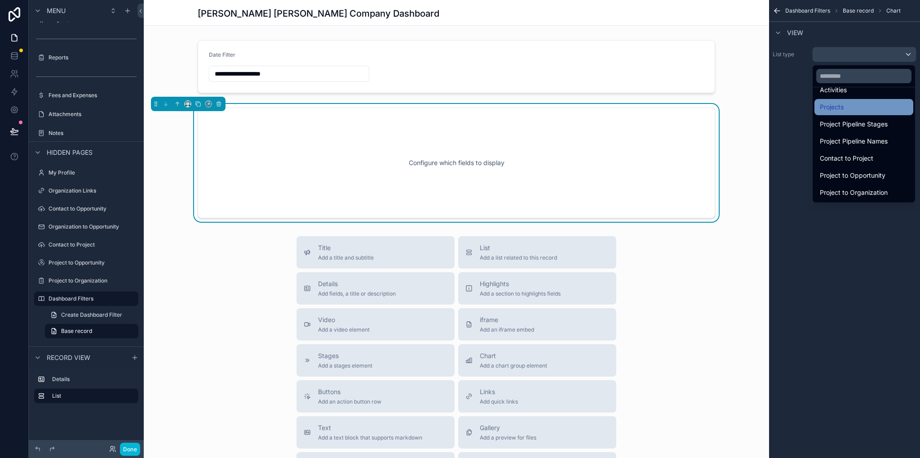
click at [840, 110] on span "Projects" at bounding box center [832, 107] width 24 height 11
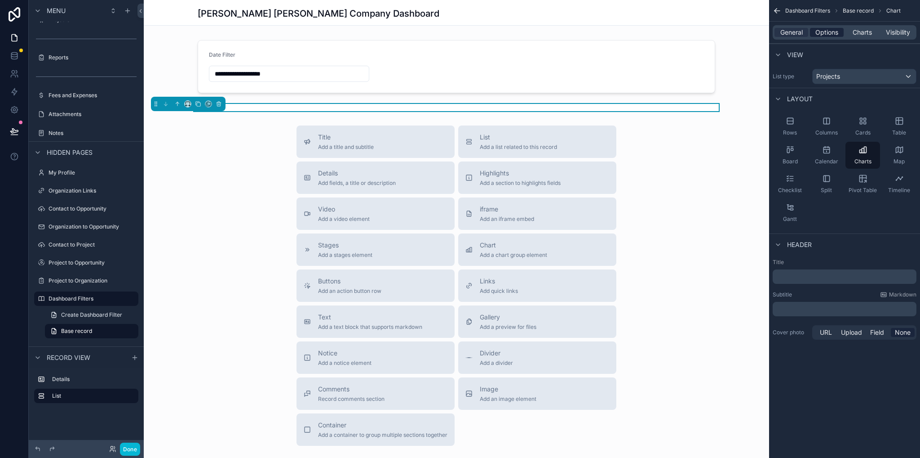
click at [831, 36] on span "Options" at bounding box center [827, 32] width 23 height 9
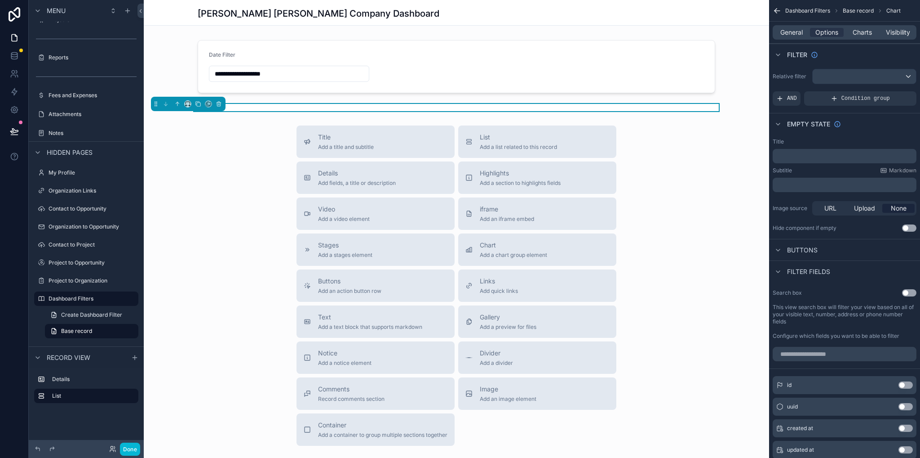
click at [782, 153] on p "﻿" at bounding box center [846, 155] width 138 height 7
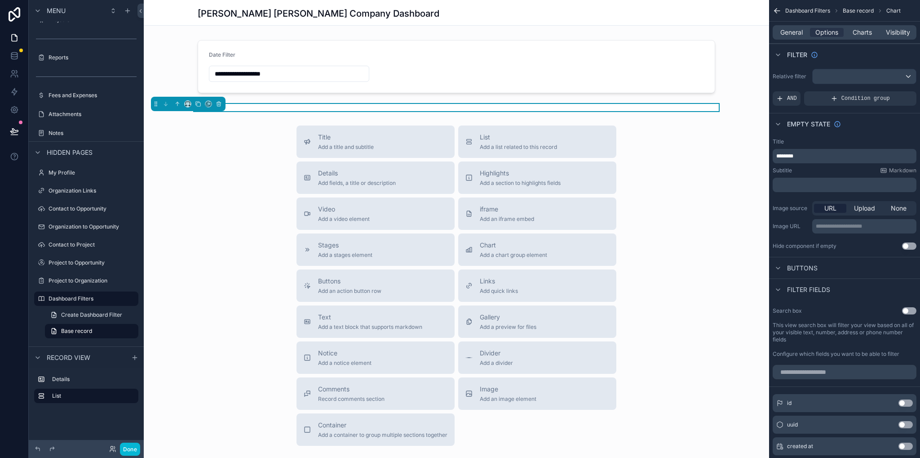
click at [697, 207] on div "Title Add a title and subtitle List Add a list related to this record Details A…" at bounding box center [457, 285] width 626 height 320
click at [868, 35] on span "Charts" at bounding box center [862, 32] width 19 height 9
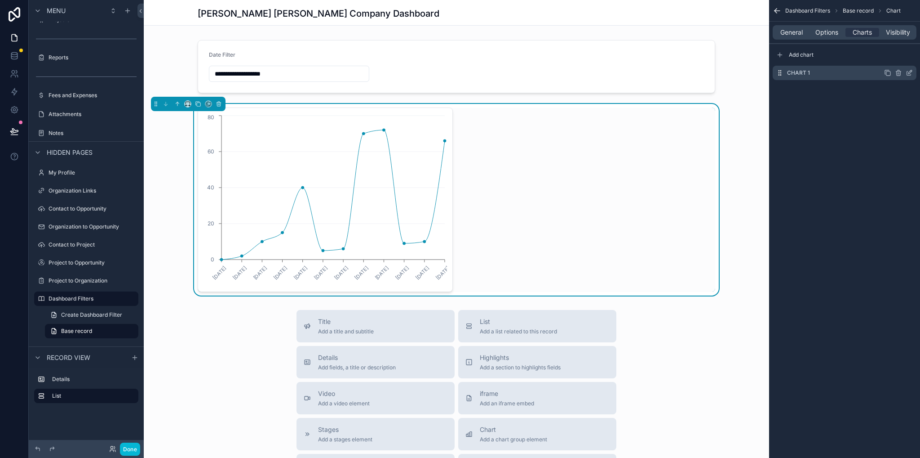
click at [909, 73] on icon "scrollable content" at bounding box center [911, 72] width 4 height 4
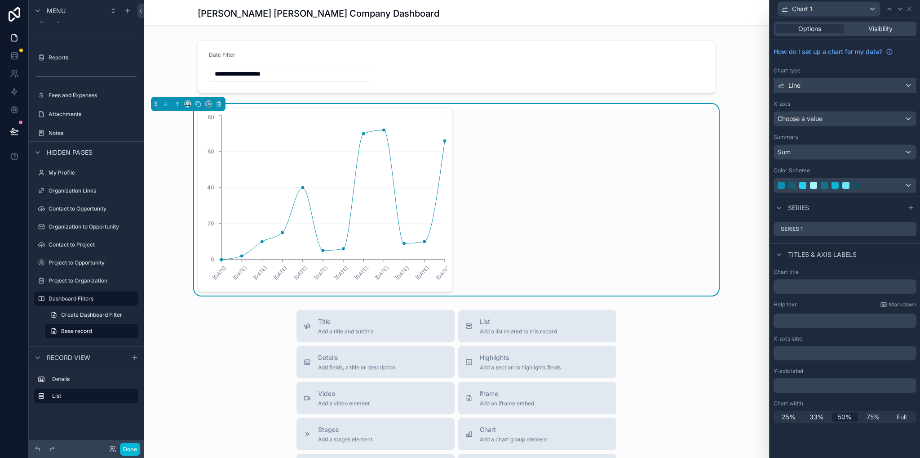
click at [814, 89] on div "Line" at bounding box center [845, 85] width 142 height 14
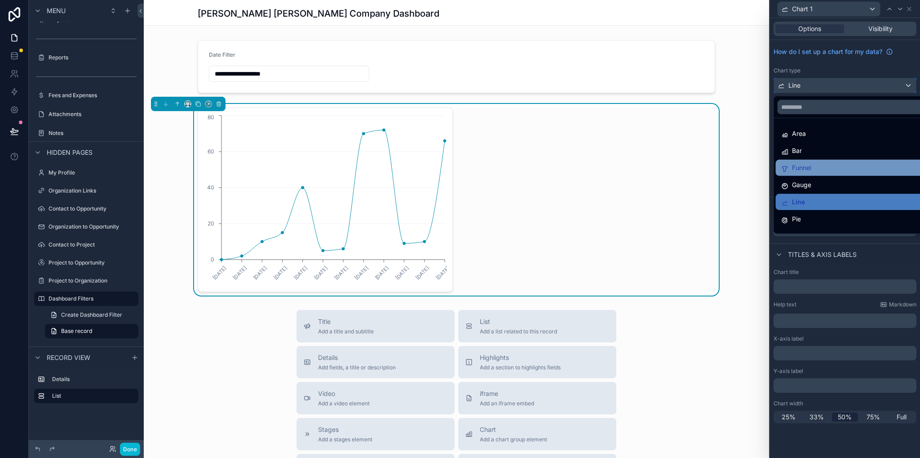
scroll to position [64, 0]
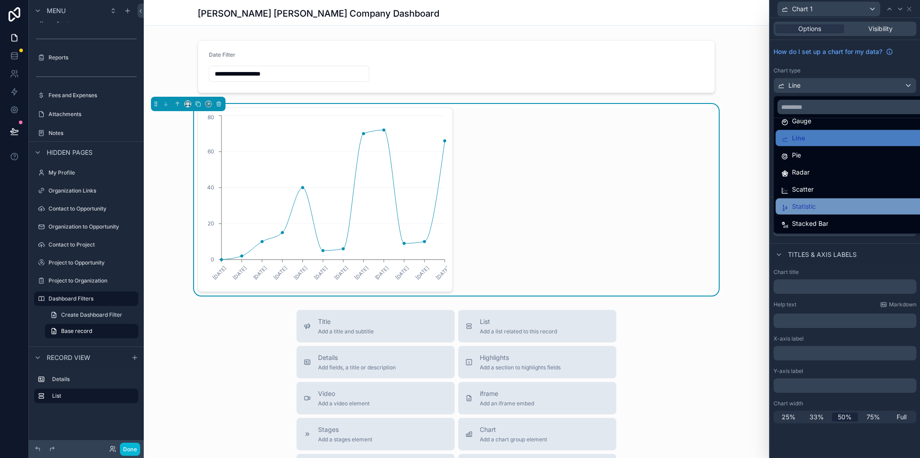
click at [826, 204] on div "Statistic" at bounding box center [856, 206] width 149 height 11
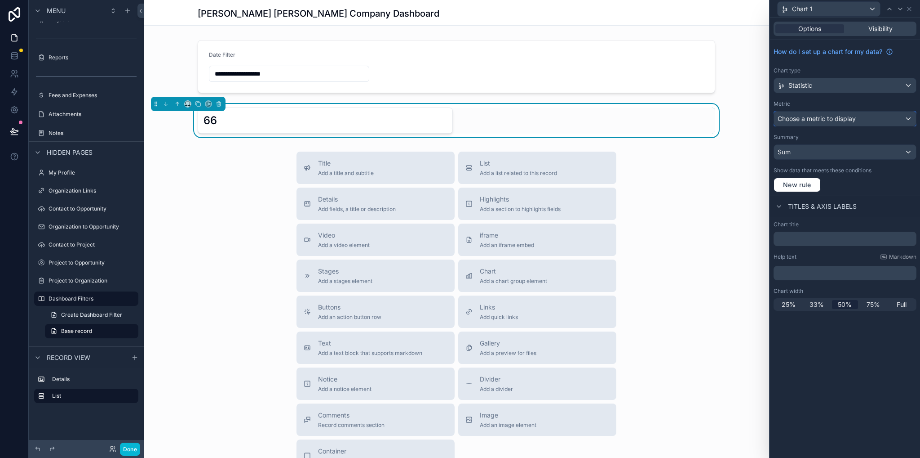
click at [809, 118] on span "Choose a metric to display" at bounding box center [817, 119] width 78 height 8
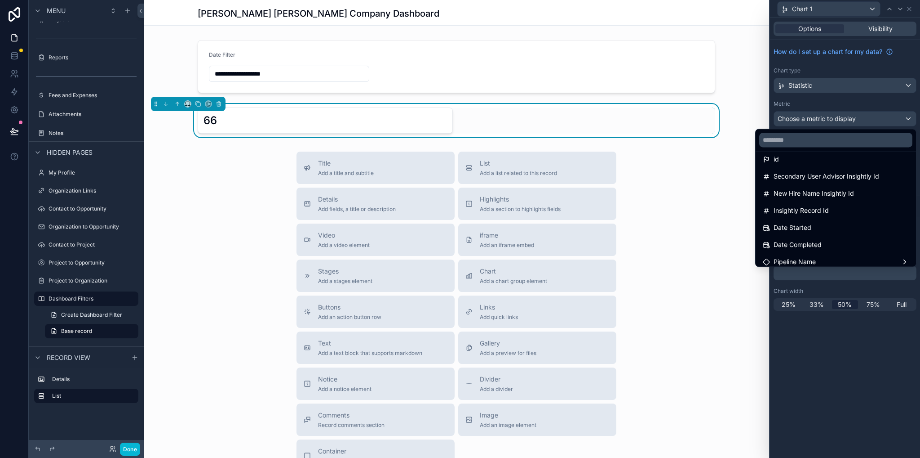
scroll to position [0, 0]
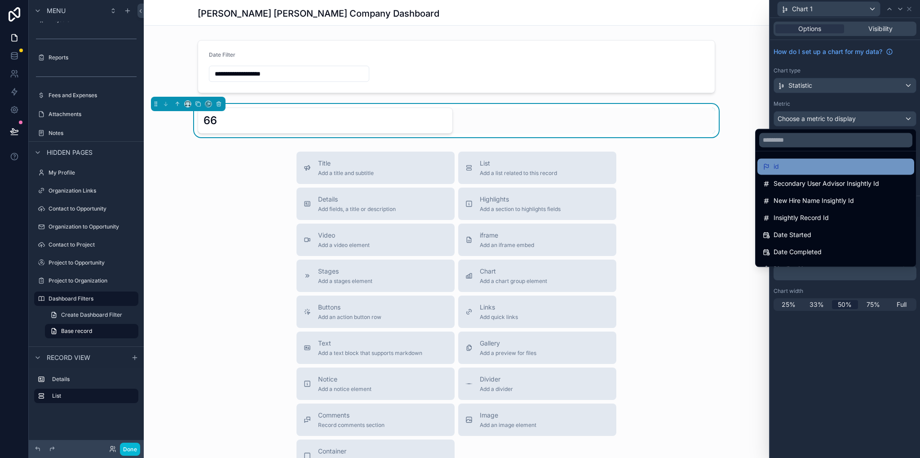
click at [810, 163] on div "id" at bounding box center [836, 166] width 146 height 11
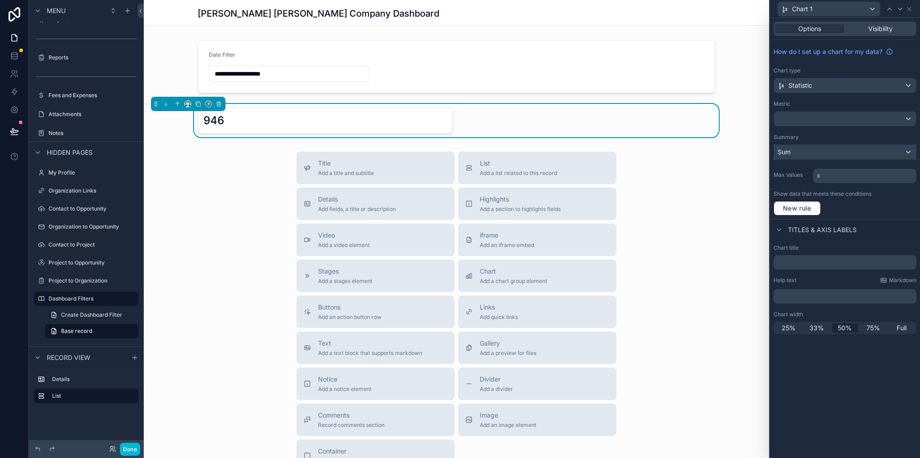
click at [807, 156] on div "Sum" at bounding box center [845, 152] width 142 height 14
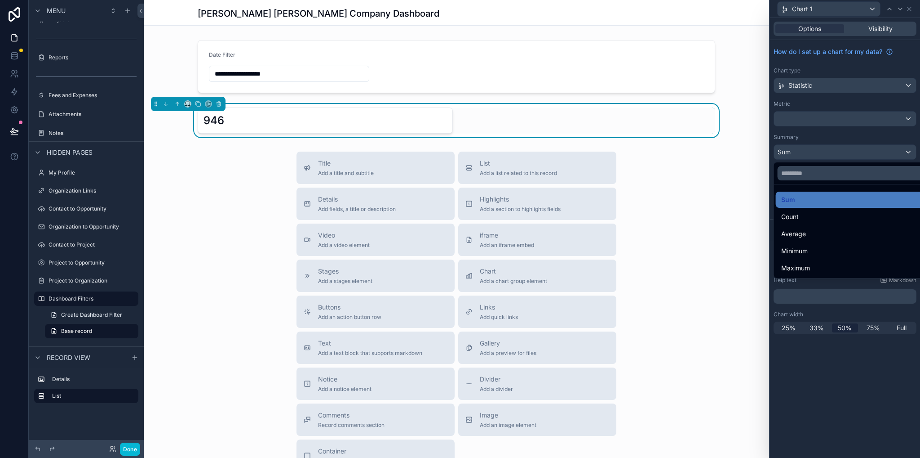
click at [808, 150] on div at bounding box center [845, 229] width 150 height 458
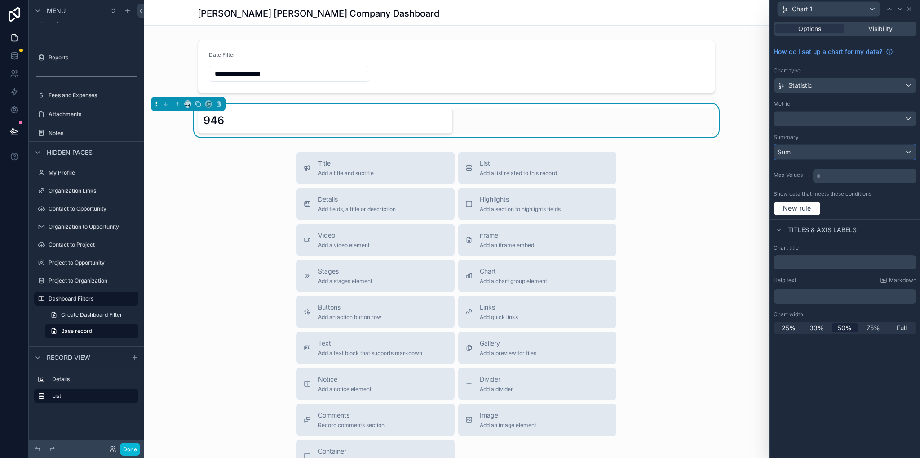
click at [809, 153] on div "Sum" at bounding box center [845, 152] width 142 height 14
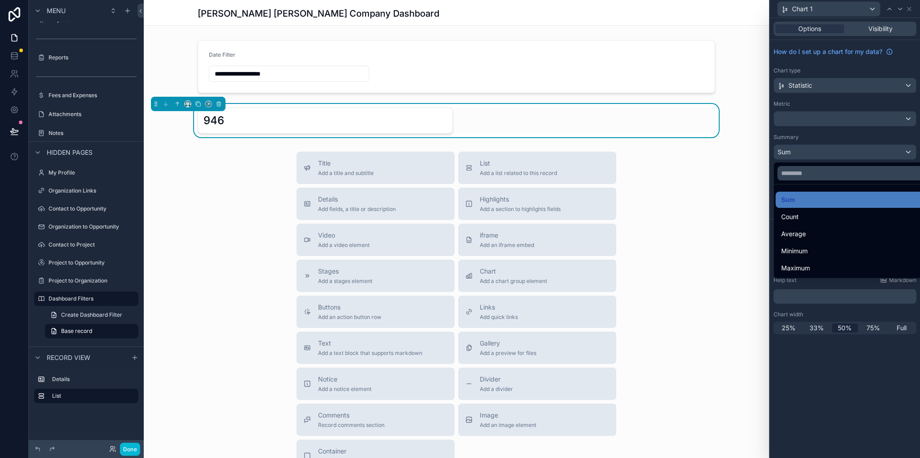
click at [794, 120] on div at bounding box center [845, 229] width 150 height 458
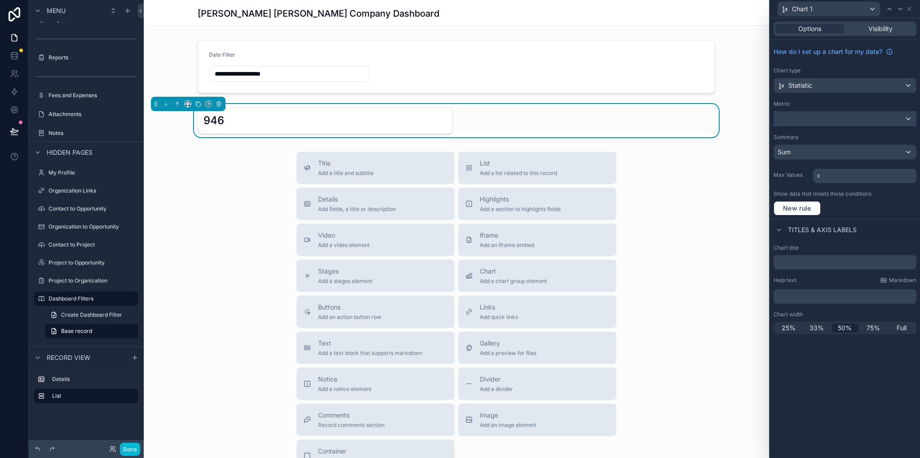
click at [799, 119] on div at bounding box center [845, 118] width 142 height 14
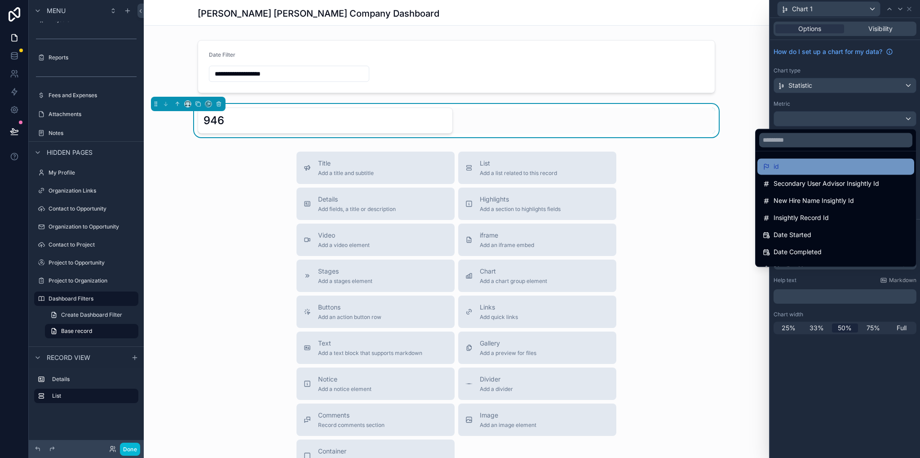
click at [811, 168] on div "id" at bounding box center [836, 166] width 146 height 11
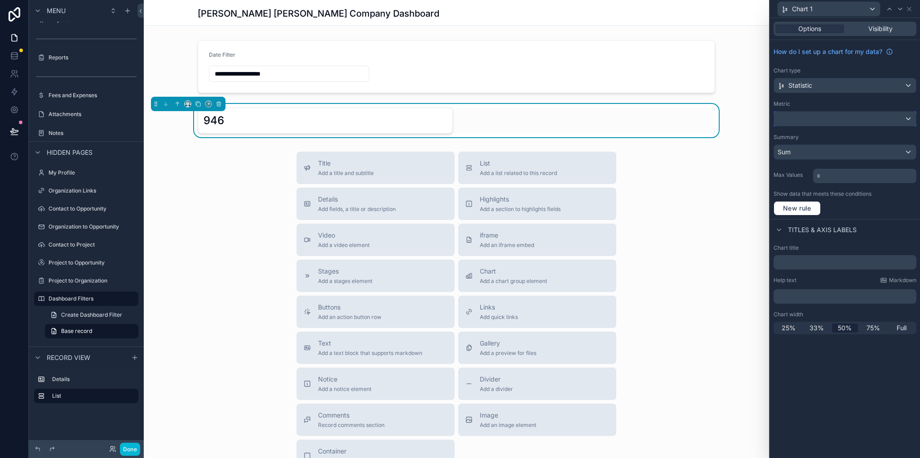
click at [803, 118] on div at bounding box center [845, 118] width 142 height 14
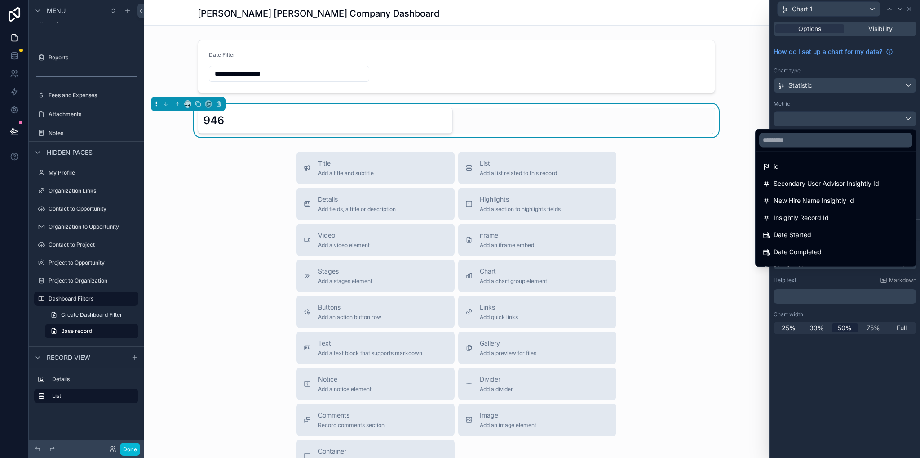
click at [811, 105] on div at bounding box center [845, 229] width 150 height 458
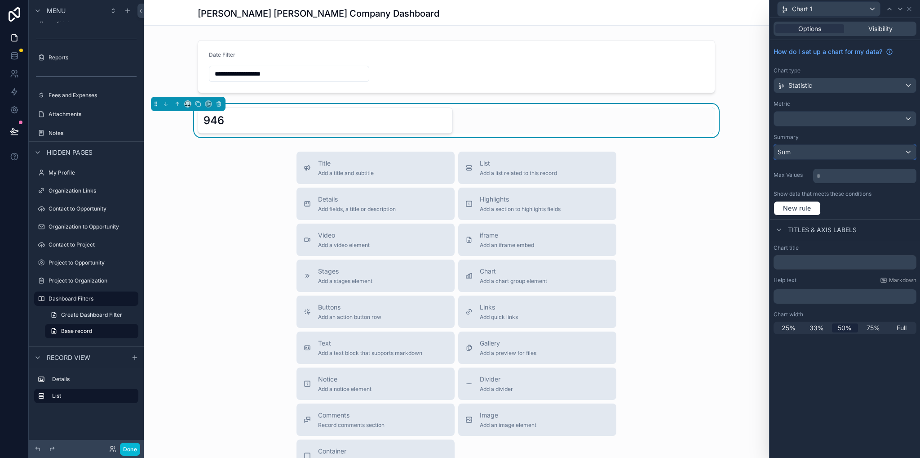
click at [799, 145] on div "Sum" at bounding box center [845, 152] width 142 height 14
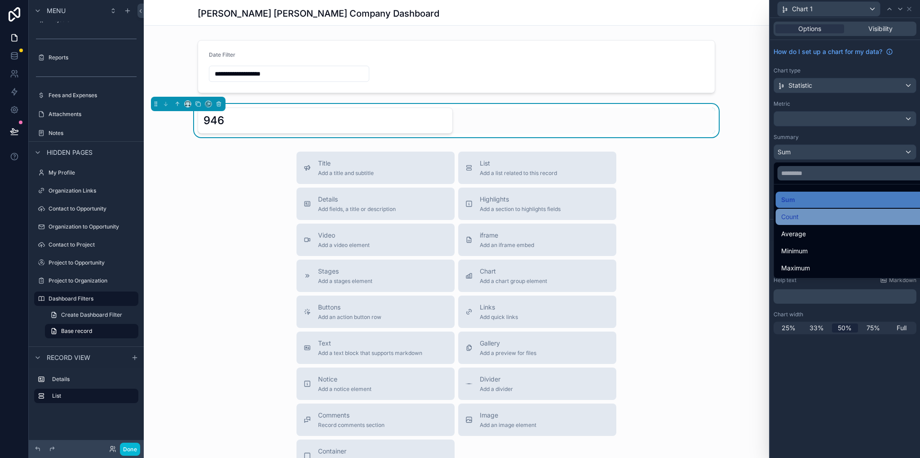
click at [796, 215] on span "Count" at bounding box center [791, 216] width 18 height 11
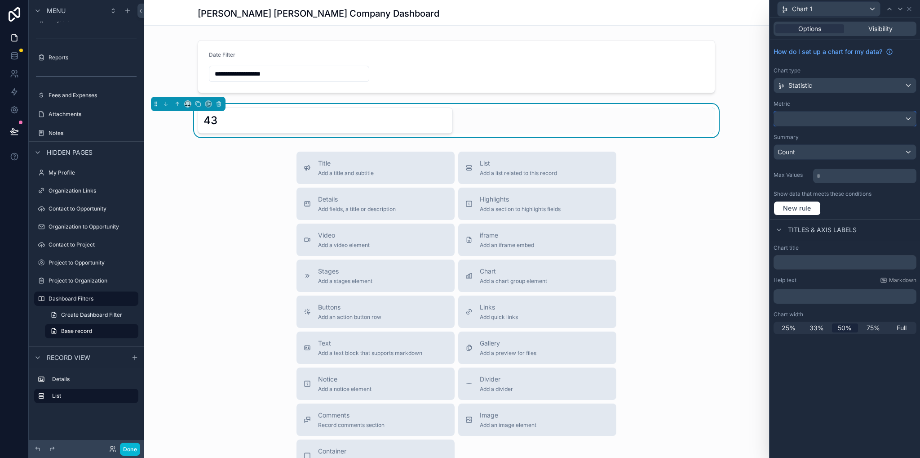
click at [806, 119] on div at bounding box center [845, 118] width 142 height 14
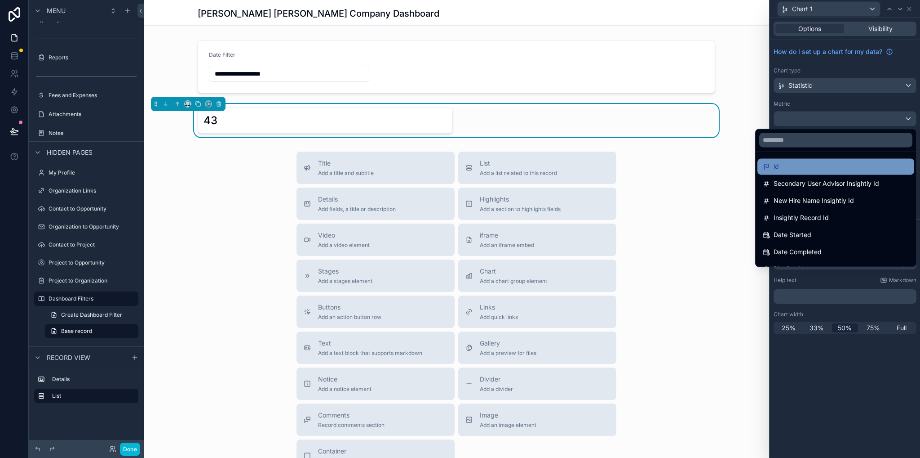
click at [787, 169] on div "id" at bounding box center [836, 166] width 146 height 11
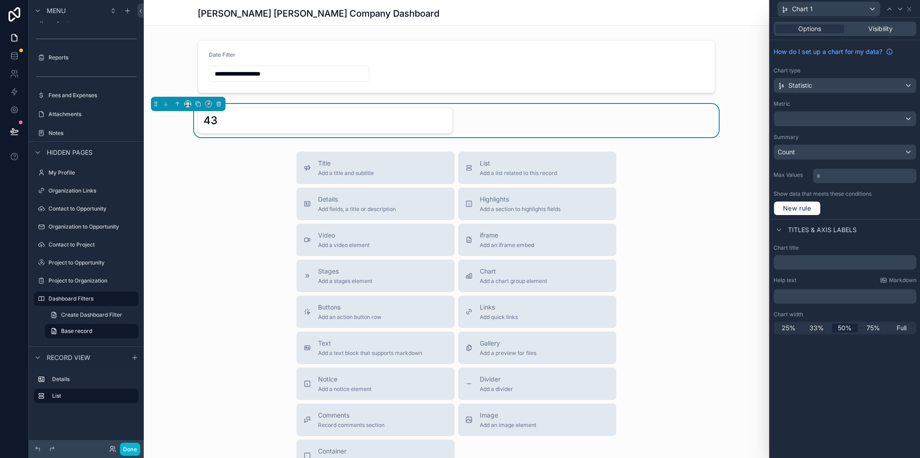
click at [809, 103] on div "Metric" at bounding box center [845, 103] width 143 height 7
click at [797, 117] on div at bounding box center [845, 118] width 142 height 14
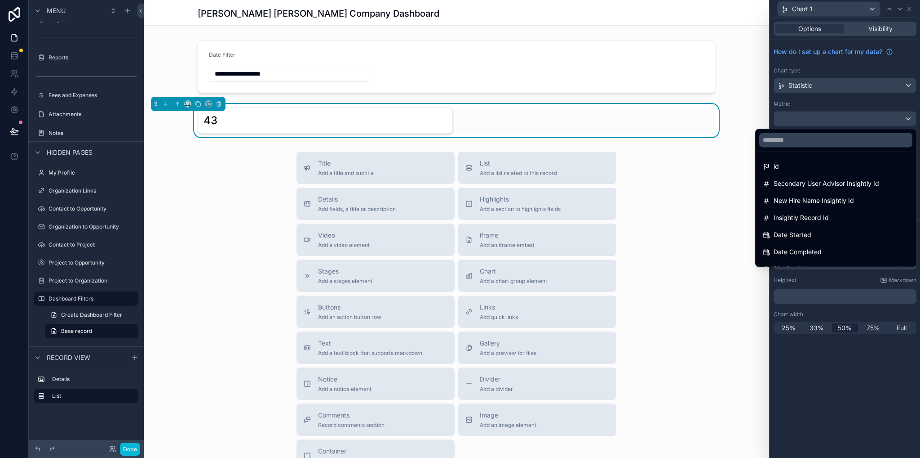
click at [818, 96] on div at bounding box center [845, 229] width 150 height 458
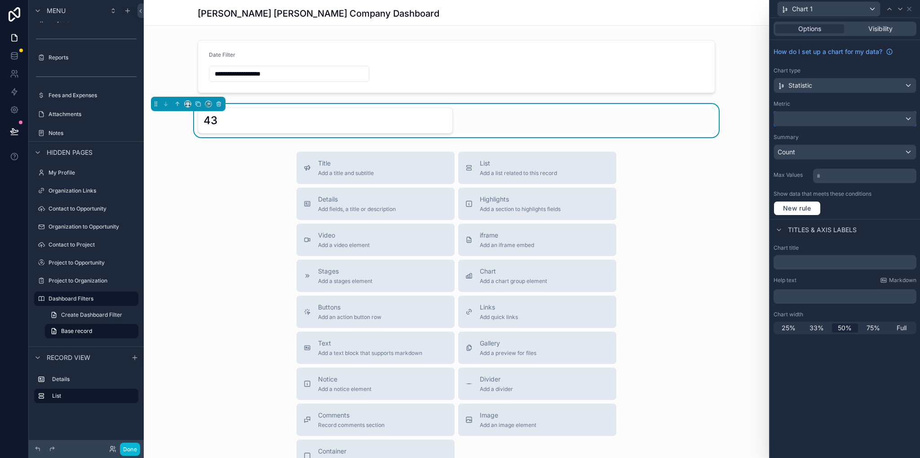
click at [818, 120] on div at bounding box center [845, 118] width 142 height 14
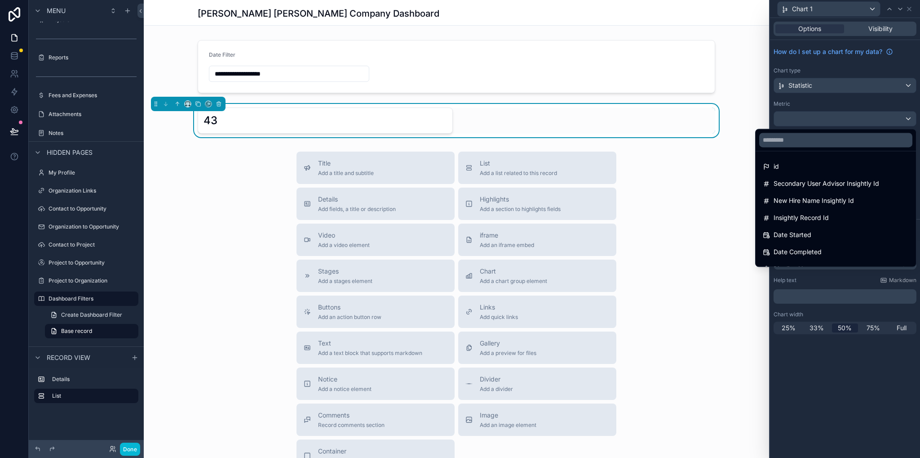
click at [852, 163] on div "id" at bounding box center [836, 166] width 146 height 11
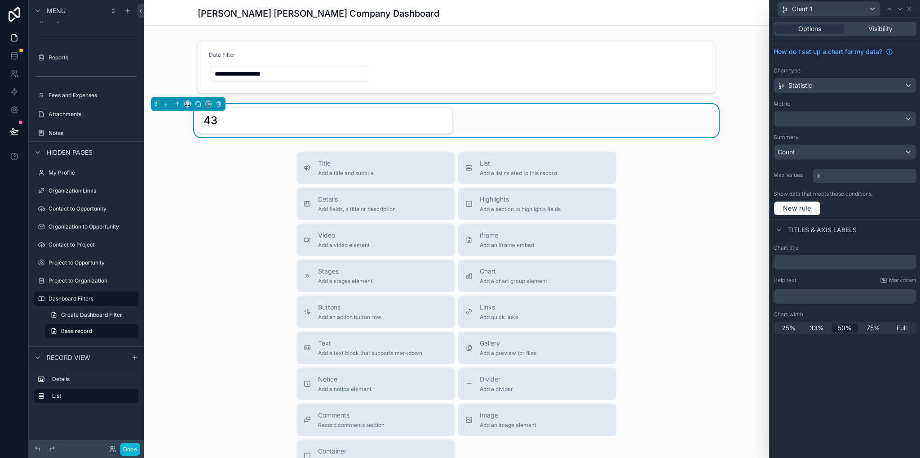
click at [880, 229] on div "Titles & Axis labels" at bounding box center [845, 230] width 150 height 22
click at [912, 10] on icon at bounding box center [909, 8] width 7 height 7
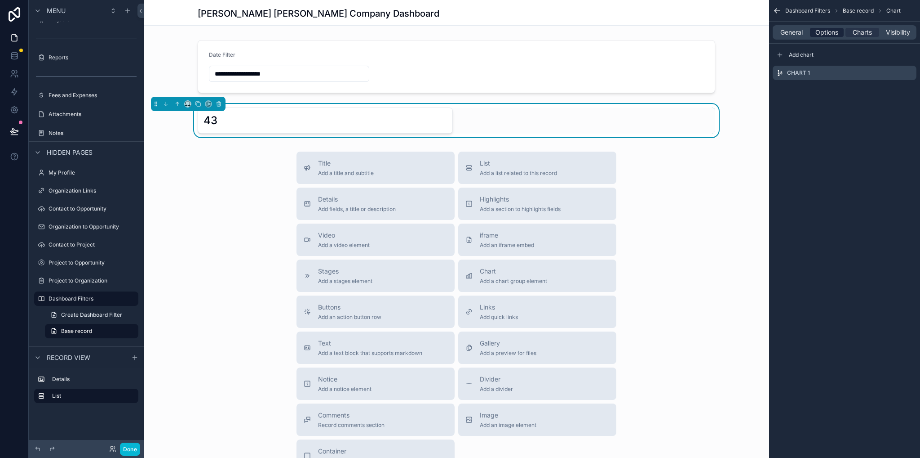
click at [819, 34] on span "Options" at bounding box center [827, 32] width 23 height 9
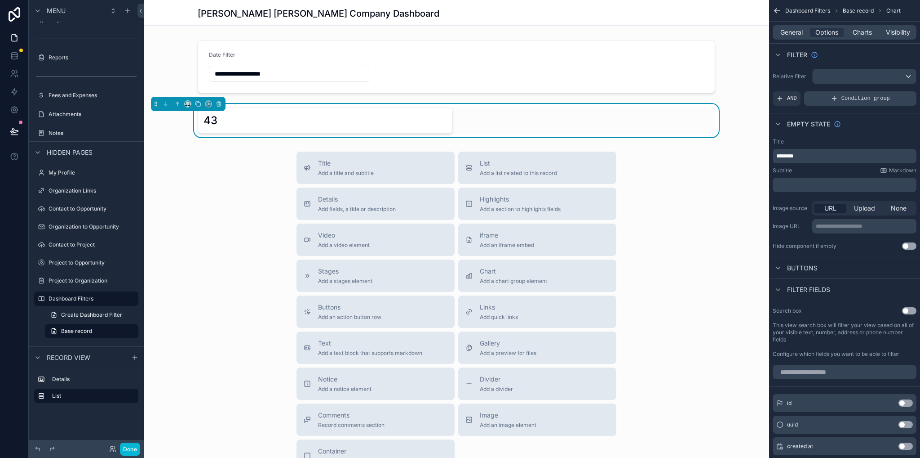
click at [841, 96] on div "Condition group" at bounding box center [860, 98] width 112 height 14
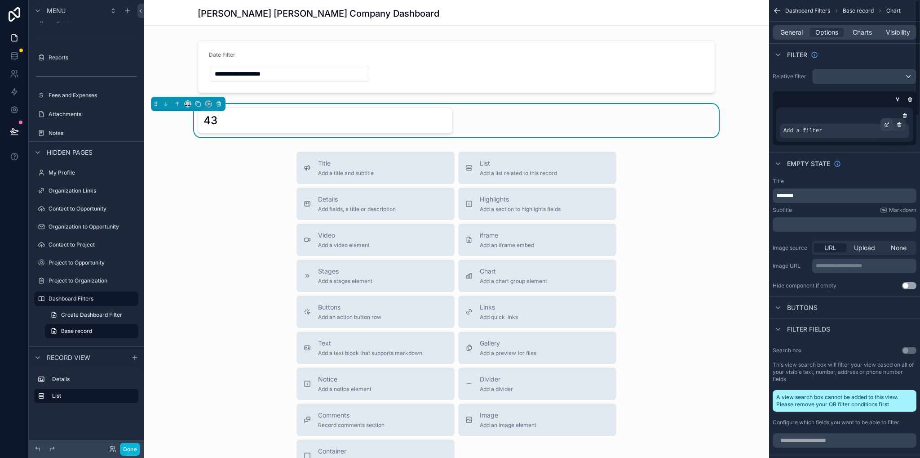
click at [884, 121] on div "scrollable content" at bounding box center [887, 124] width 13 height 13
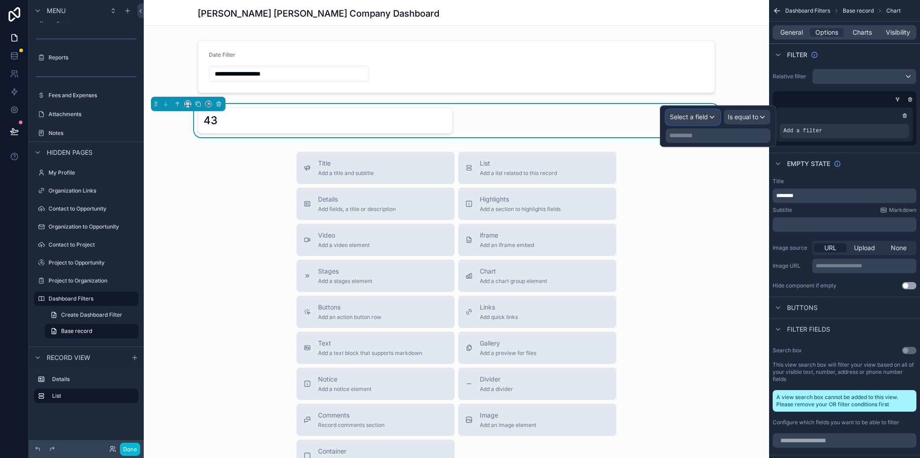
click at [697, 117] on span "Select a field" at bounding box center [689, 117] width 38 height 8
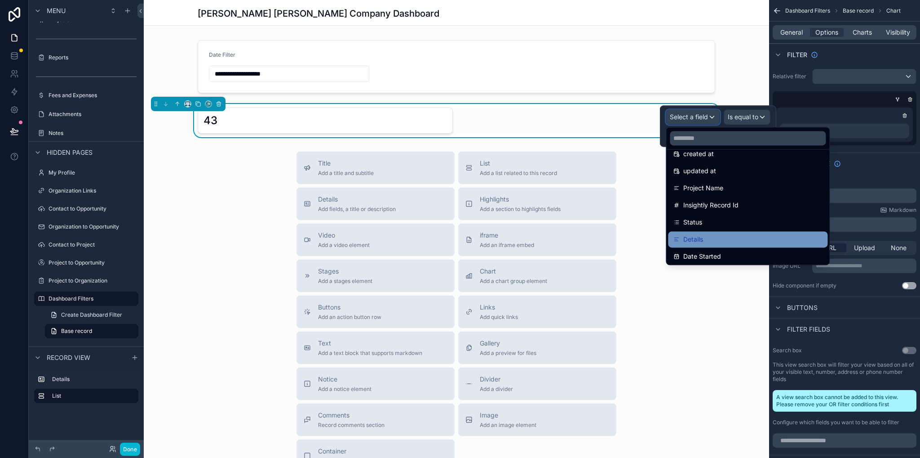
scroll to position [90, 0]
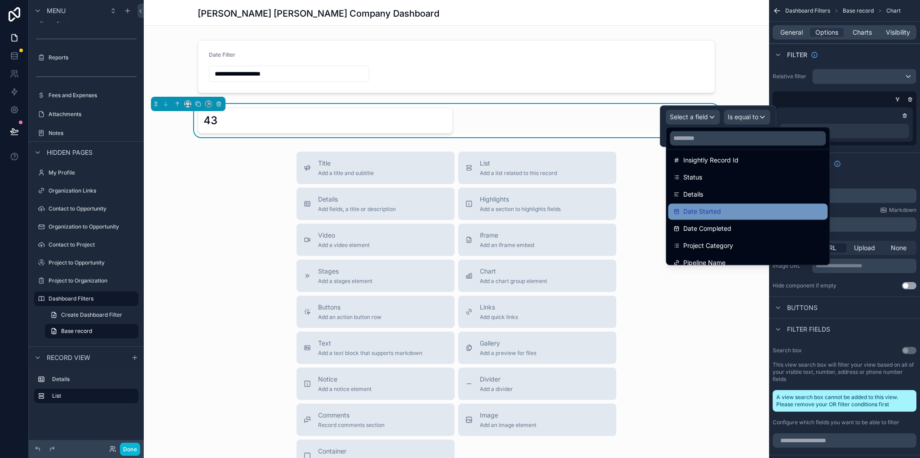
click at [729, 209] on div "Date Started" at bounding box center [748, 211] width 149 height 11
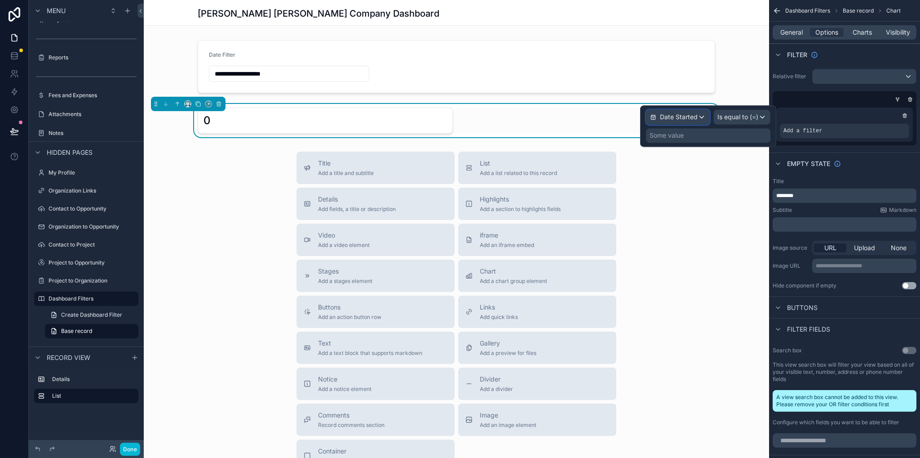
click at [680, 118] on span "Date Started" at bounding box center [679, 116] width 38 height 9
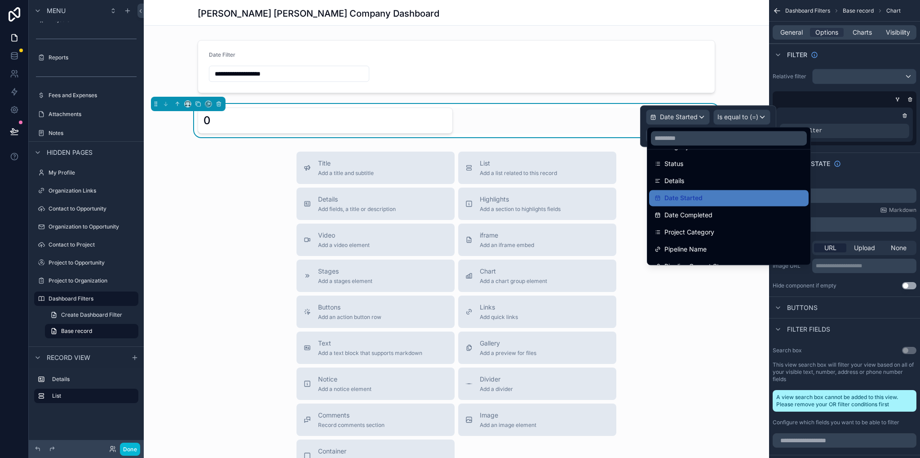
scroll to position [99, 0]
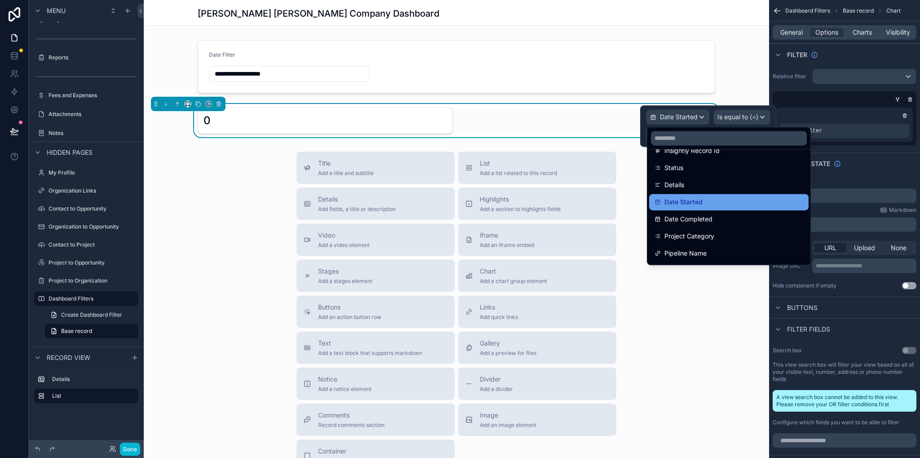
click at [668, 202] on span "Date Started" at bounding box center [684, 201] width 38 height 11
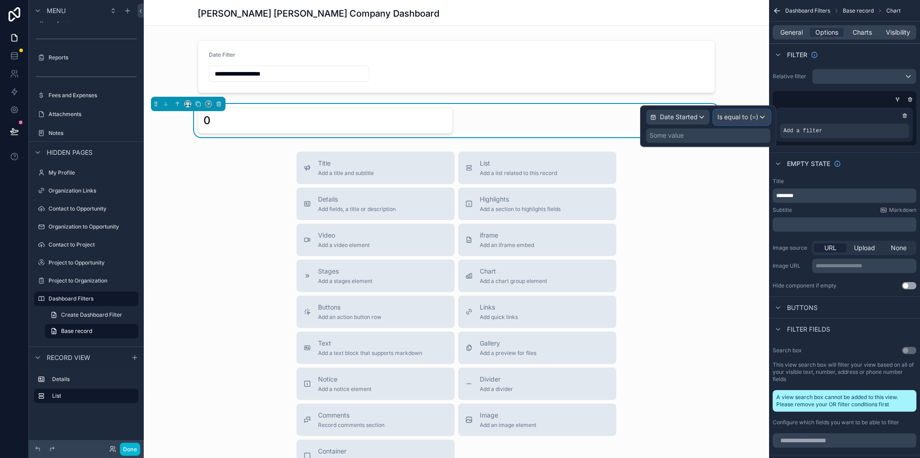
click at [735, 114] on span "Is equal to (=)" at bounding box center [738, 116] width 41 height 9
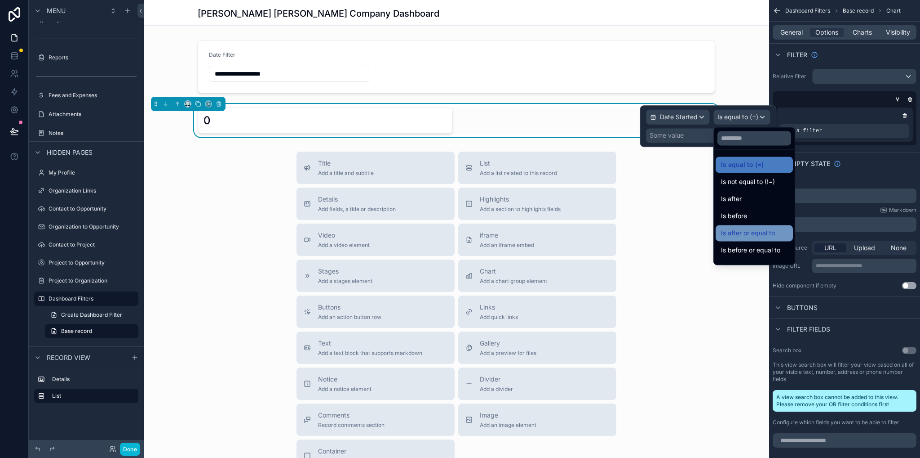
click at [750, 229] on span "Is after or equal to" at bounding box center [748, 232] width 54 height 11
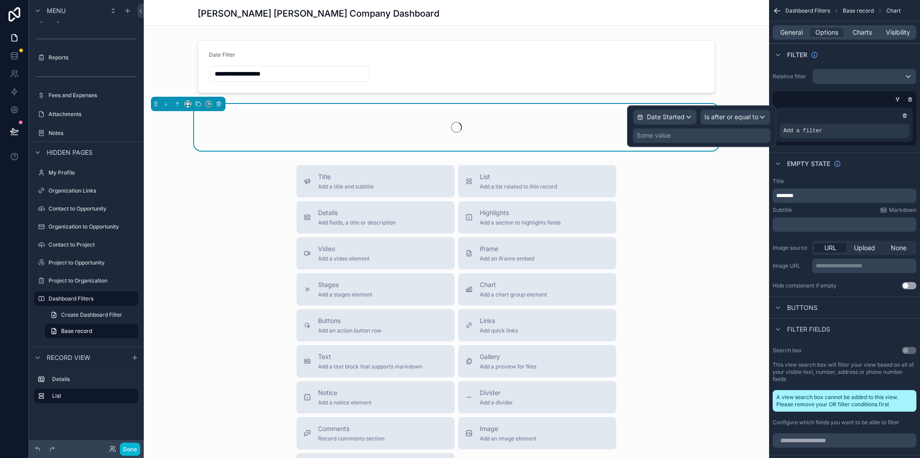
click at [694, 132] on div "Some value" at bounding box center [702, 135] width 138 height 14
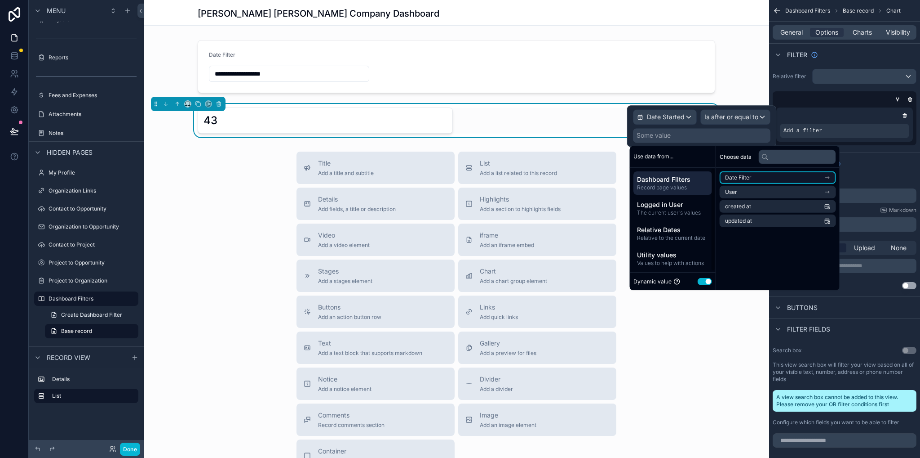
click at [748, 178] on span "Date Filter" at bounding box center [738, 177] width 27 height 7
click at [742, 191] on li "From" at bounding box center [778, 193] width 116 height 13
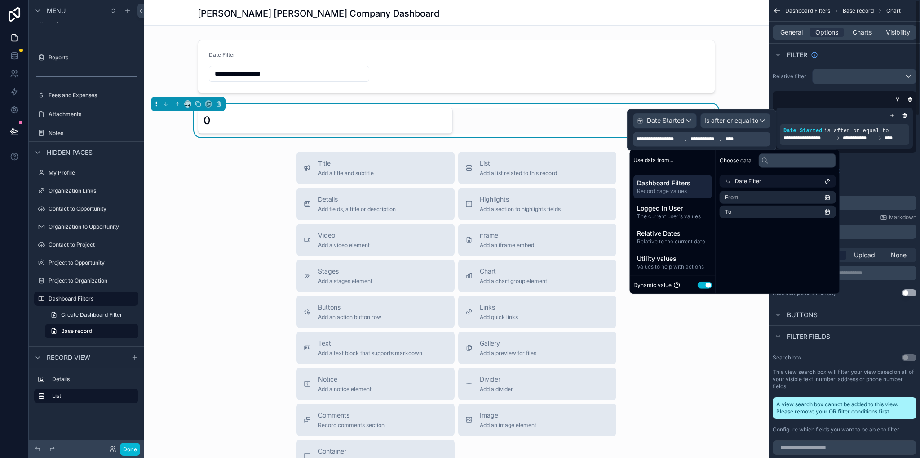
click at [894, 117] on icon "scrollable content" at bounding box center [892, 115] width 5 height 5
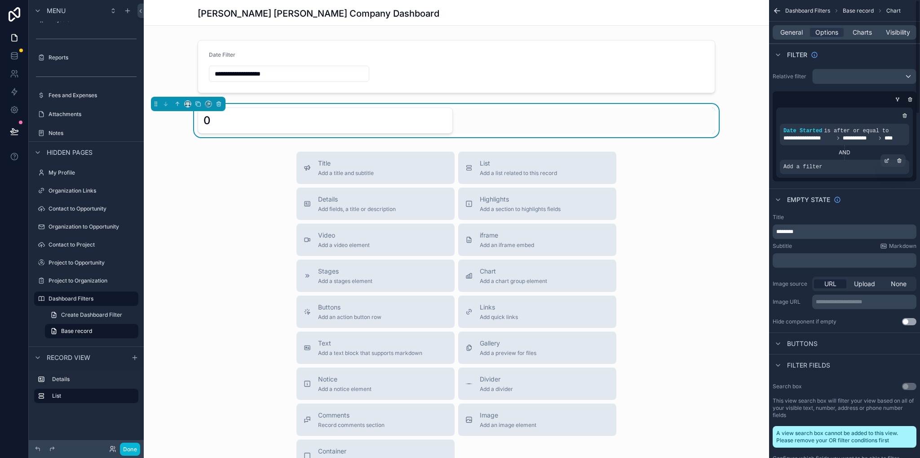
click at [831, 168] on div "Add a filter" at bounding box center [844, 167] width 129 height 14
click at [888, 160] on icon "scrollable content" at bounding box center [886, 160] width 5 height 5
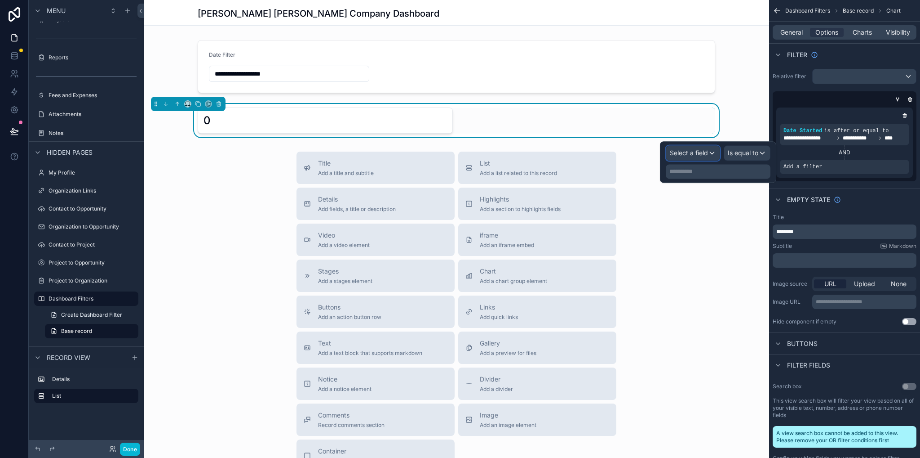
click at [711, 155] on div "Select a field" at bounding box center [692, 153] width 53 height 14
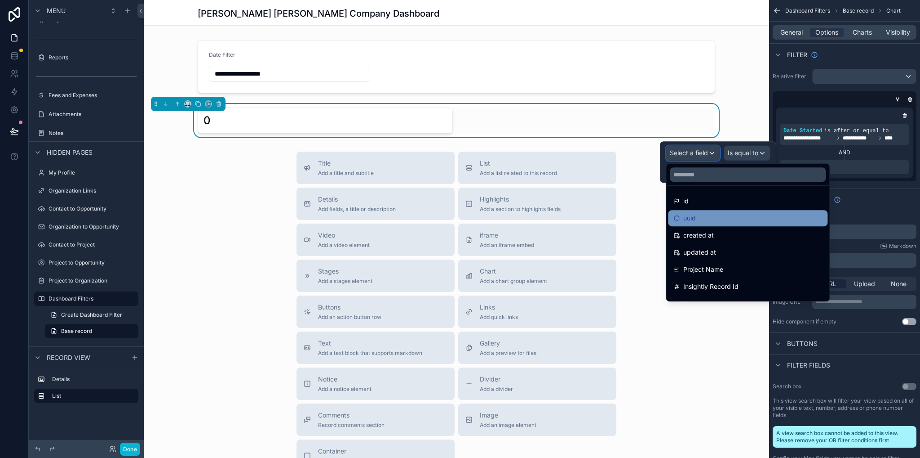
scroll to position [90, 0]
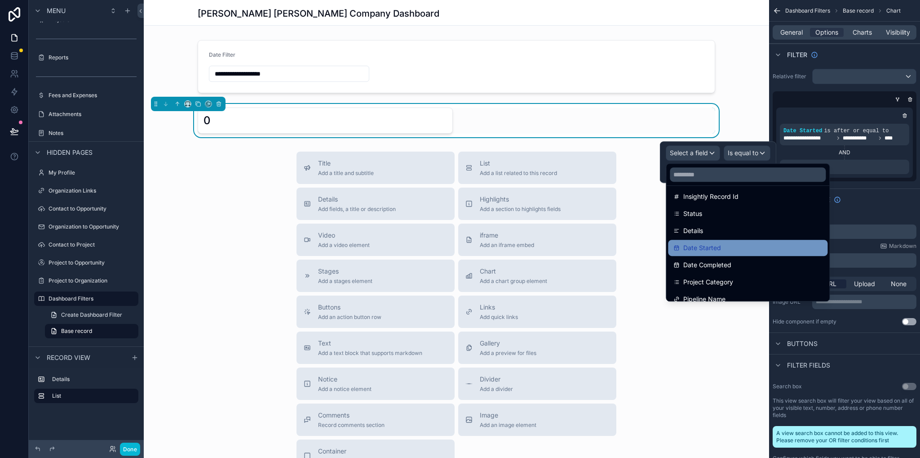
click at [710, 246] on span "Date Started" at bounding box center [703, 247] width 38 height 11
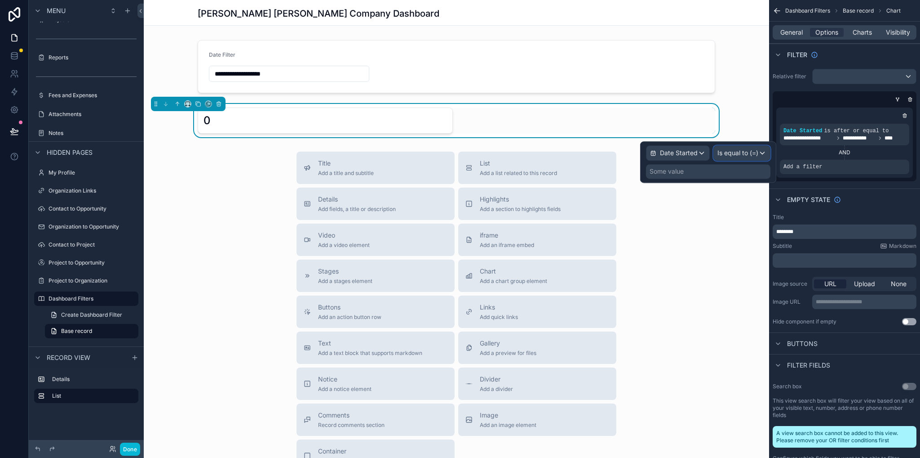
click at [744, 154] on span "Is equal to (=)" at bounding box center [738, 152] width 41 height 9
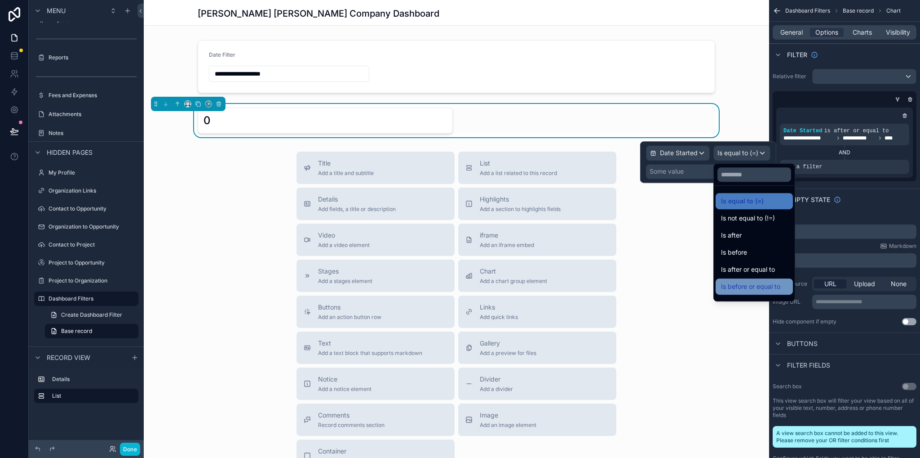
click at [749, 284] on span "Is before or equal to" at bounding box center [750, 286] width 59 height 11
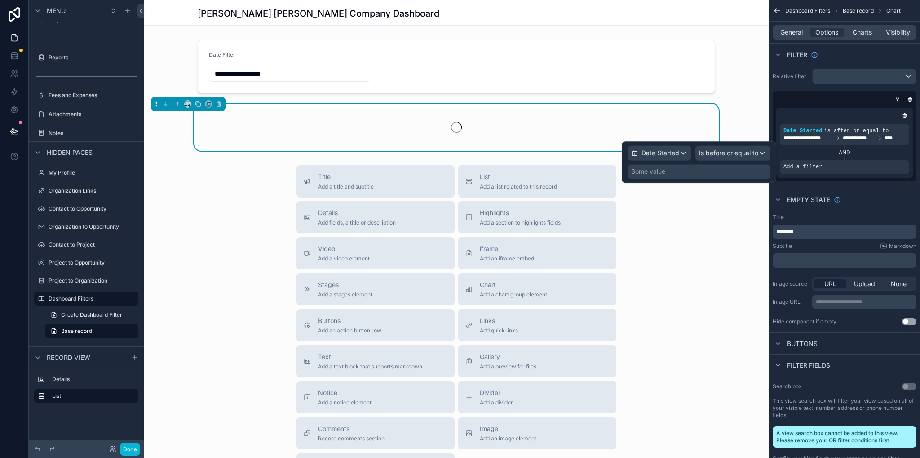
click at [707, 172] on div "Some value" at bounding box center [699, 171] width 143 height 14
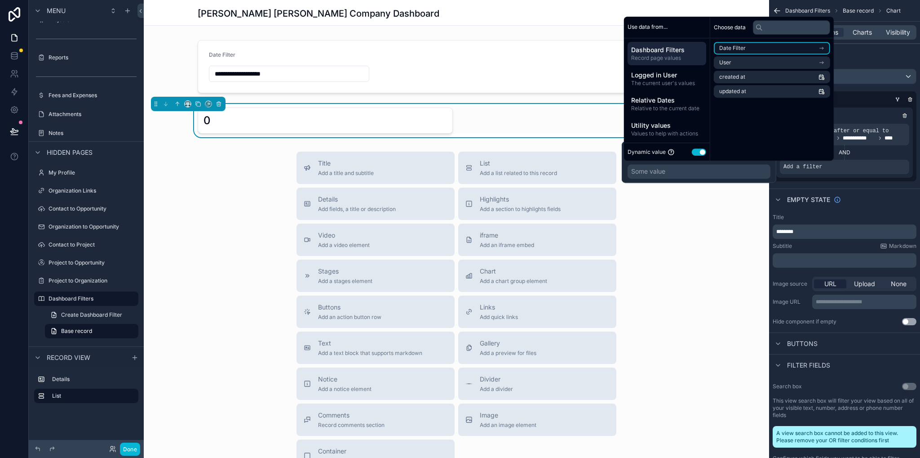
click at [745, 47] on span "Date Filter" at bounding box center [733, 47] width 27 height 7
click at [742, 76] on li "To" at bounding box center [772, 78] width 116 height 13
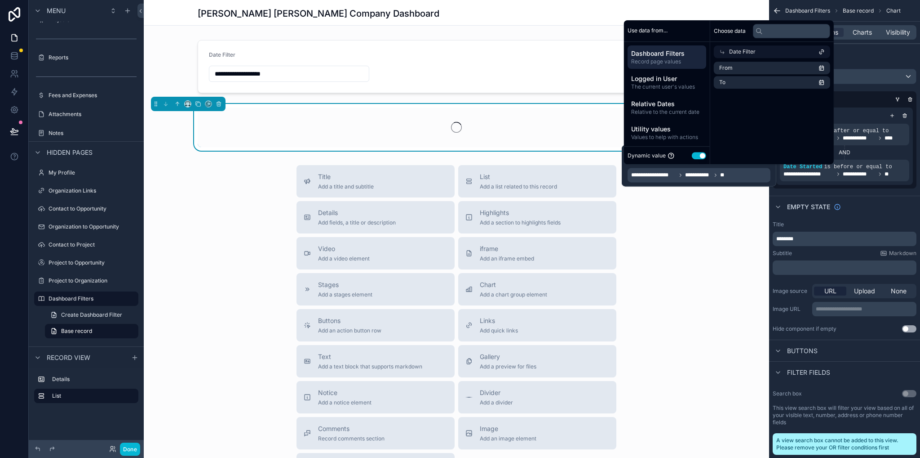
drag, startPoint x: 726, startPoint y: 225, endPoint x: 716, endPoint y: 221, distance: 11.1
click at [726, 225] on div "Title Add a title and subtitle List Add a list related to this record Details A…" at bounding box center [457, 325] width 626 height 320
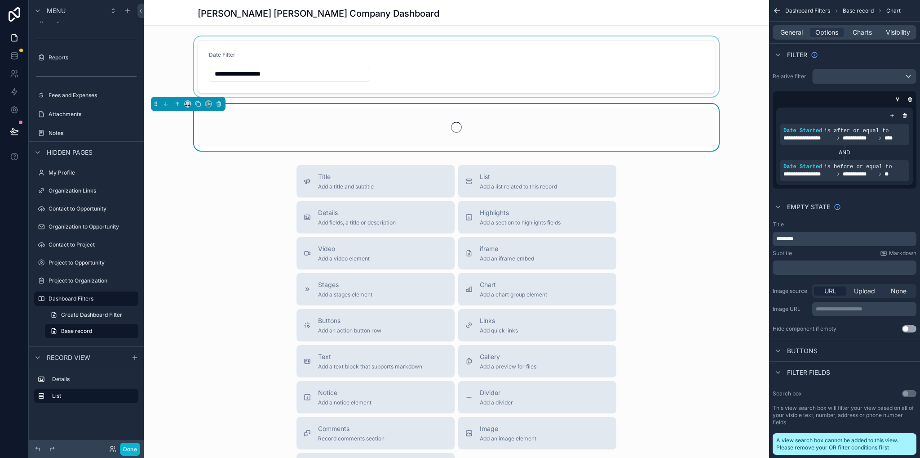
click at [329, 68] on div "scrollable content" at bounding box center [457, 66] width 626 height 60
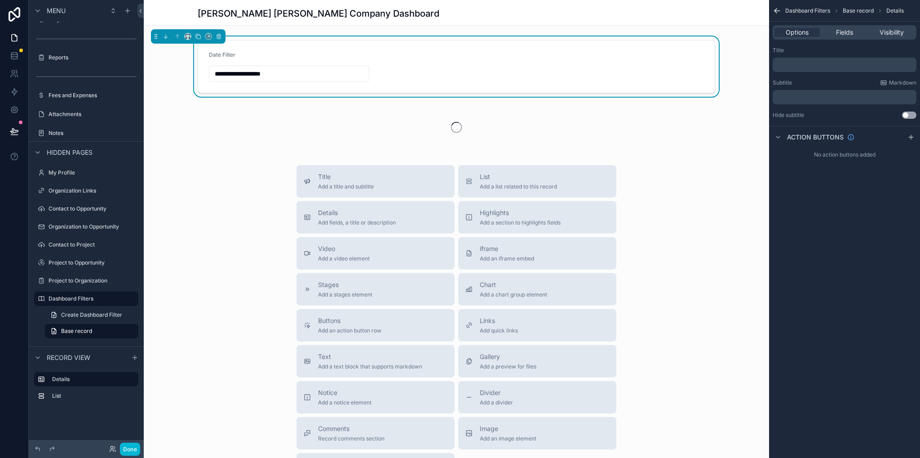
click at [317, 74] on input "**********" at bounding box center [289, 73] width 160 height 13
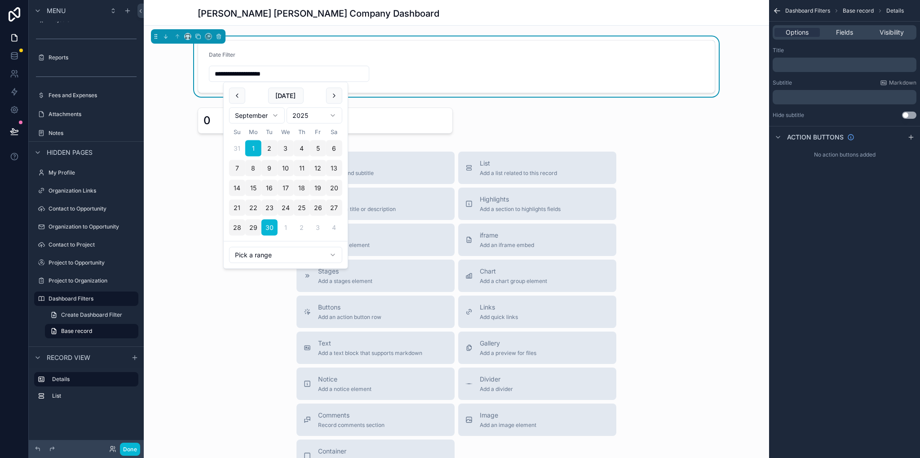
click at [270, 117] on html "**********" at bounding box center [460, 229] width 920 height 458
click at [284, 147] on button "1" at bounding box center [286, 148] width 16 height 16
click at [253, 258] on html "**********" at bounding box center [460, 229] width 920 height 458
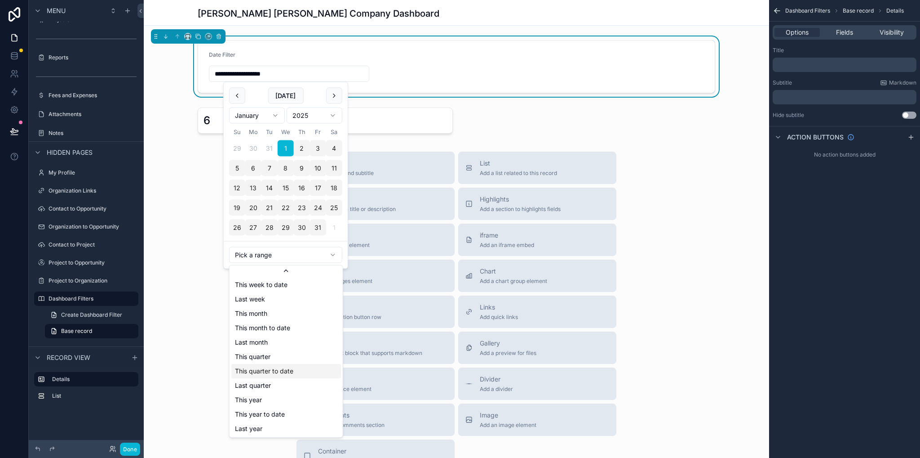
scroll to position [101, 0]
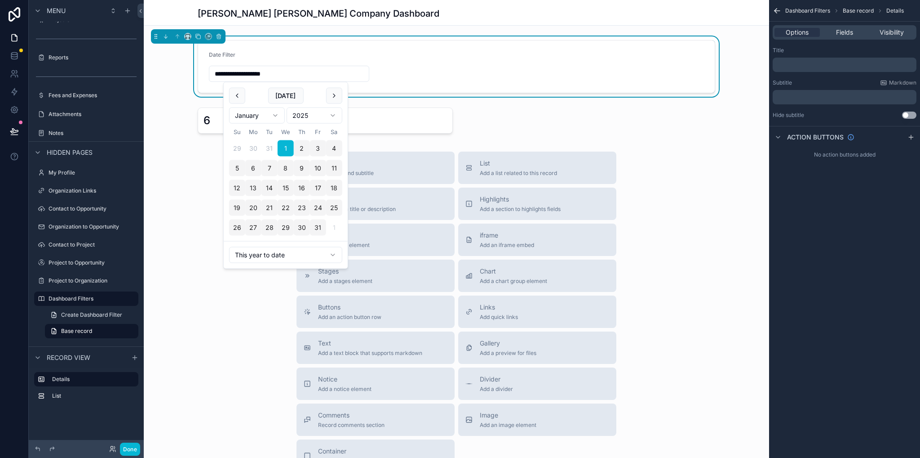
type input "**********"
click at [236, 303] on div "Title Add a title and subtitle List Add a list related to this record Details A…" at bounding box center [457, 311] width 626 height 320
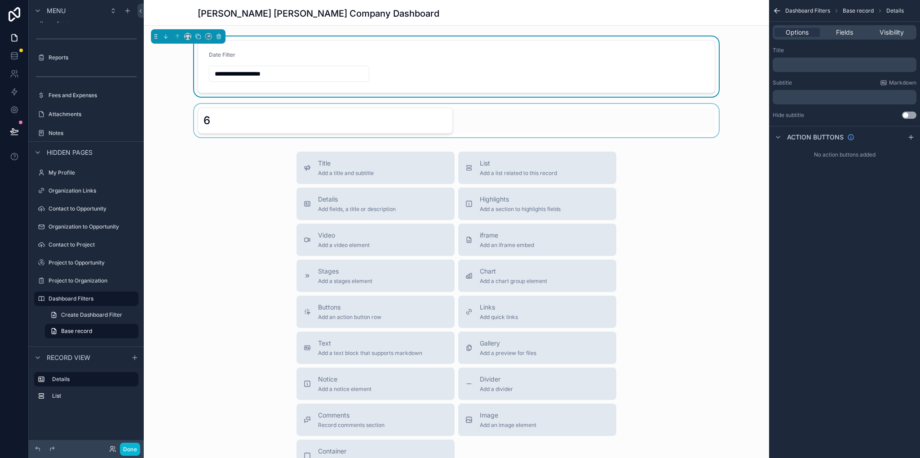
click at [290, 115] on div "scrollable content" at bounding box center [457, 120] width 626 height 33
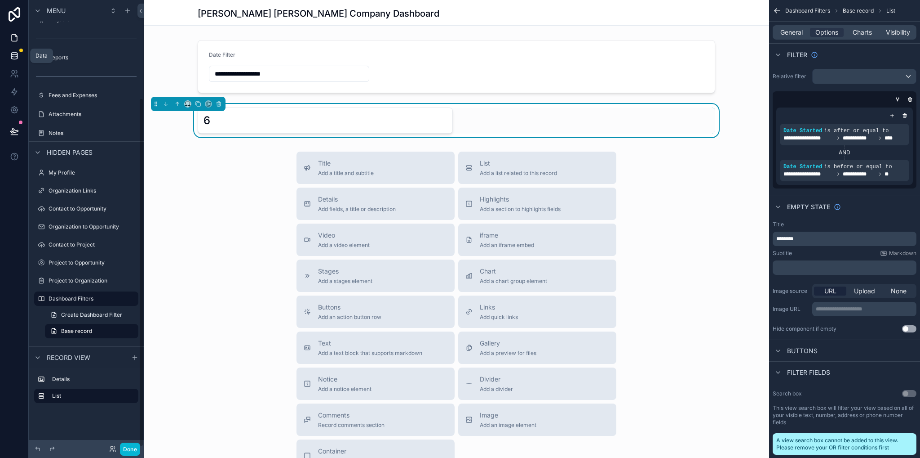
click at [13, 56] on icon at bounding box center [14, 55] width 9 height 9
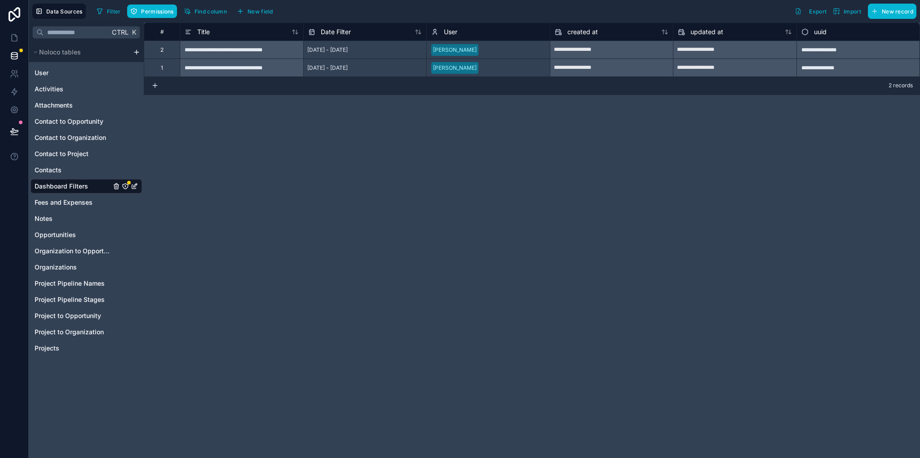
click at [128, 187] on icon "Dashboard Filters" at bounding box center [125, 185] width 5 height 5
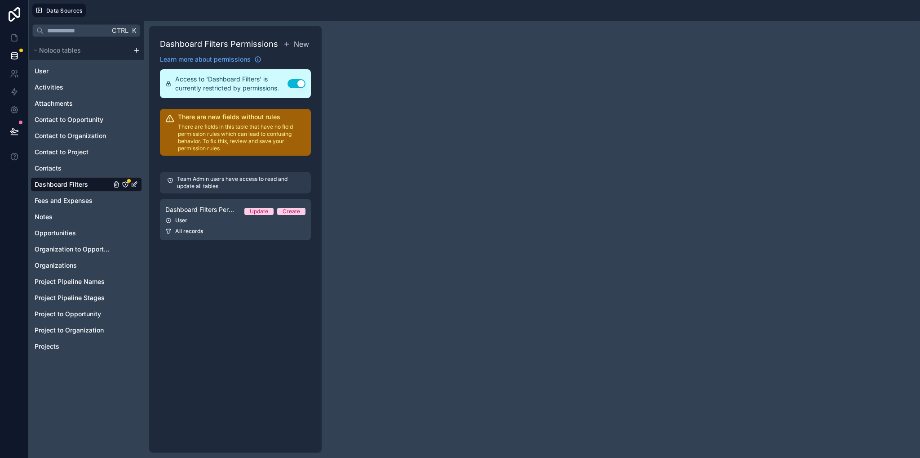
click at [291, 87] on button "Use setting" at bounding box center [297, 83] width 18 height 9
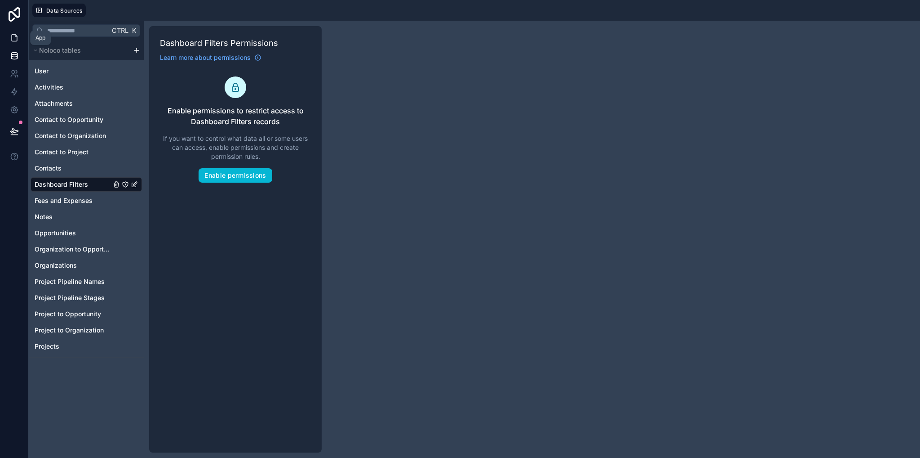
click at [14, 40] on icon at bounding box center [14, 37] width 9 height 9
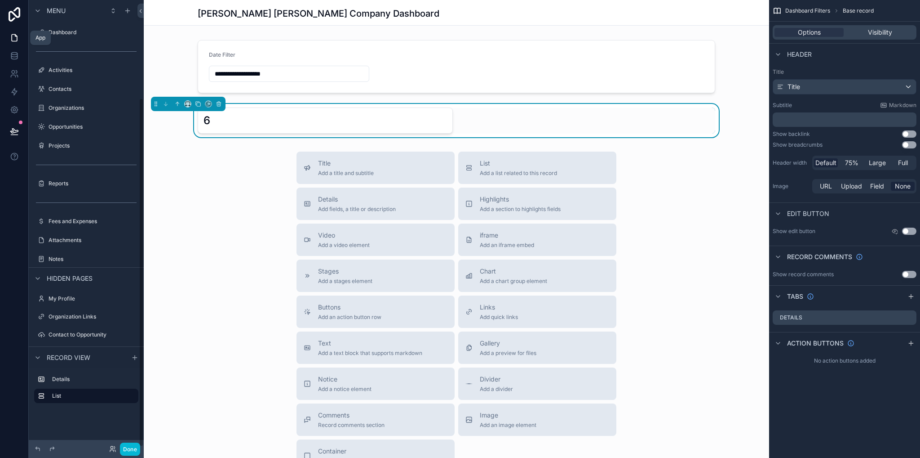
scroll to position [126, 0]
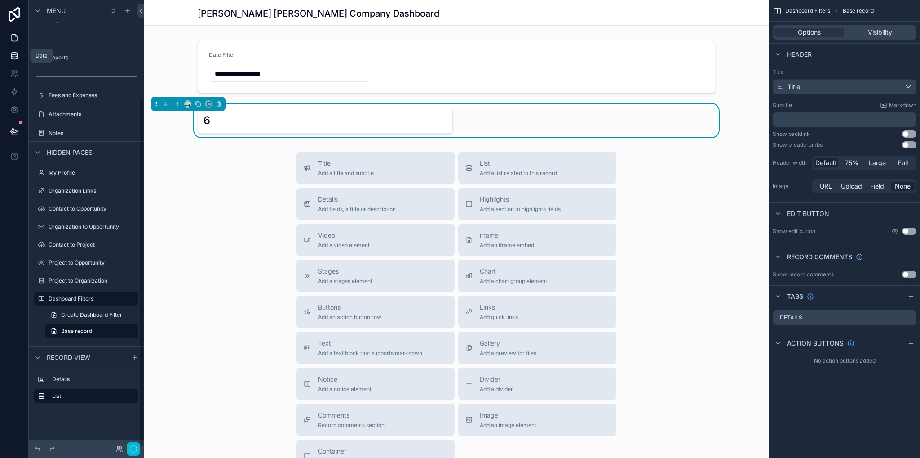
click at [15, 55] on icon at bounding box center [14, 55] width 9 height 9
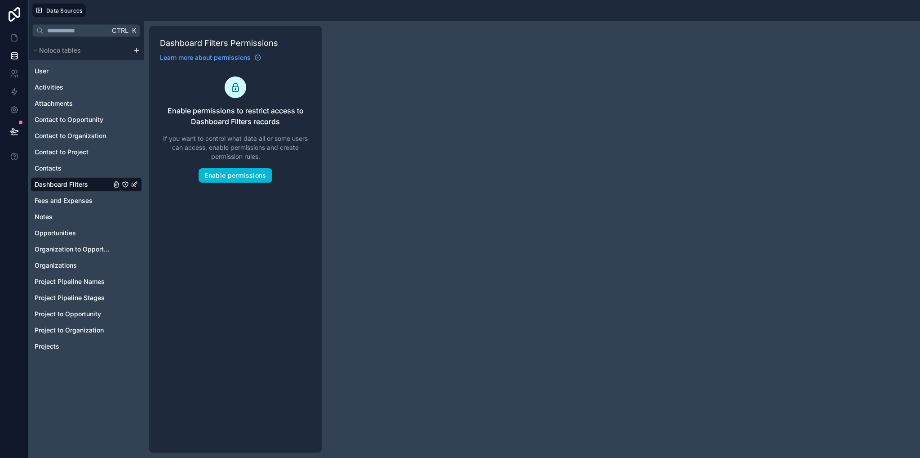
click at [124, 184] on icon "Dashboard Filters" at bounding box center [125, 184] width 7 height 7
click at [239, 180] on button "Enable permissions" at bounding box center [235, 175] width 73 height 14
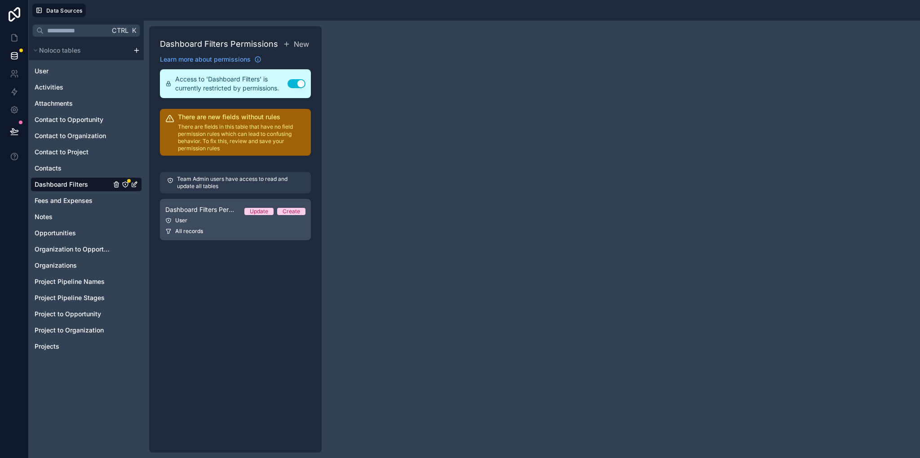
click at [216, 224] on link "Dashboard Filters Permission 1 Update Create User All records" at bounding box center [235, 219] width 151 height 41
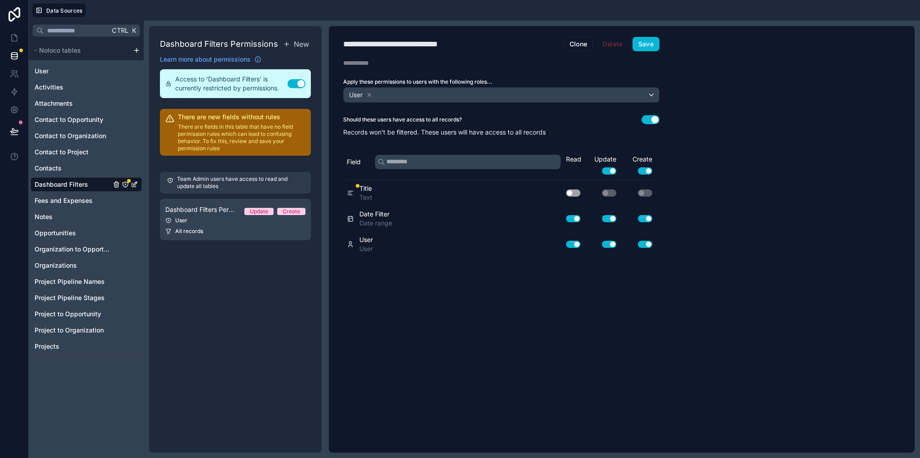
click at [653, 117] on button "Use setting" at bounding box center [651, 119] width 18 height 9
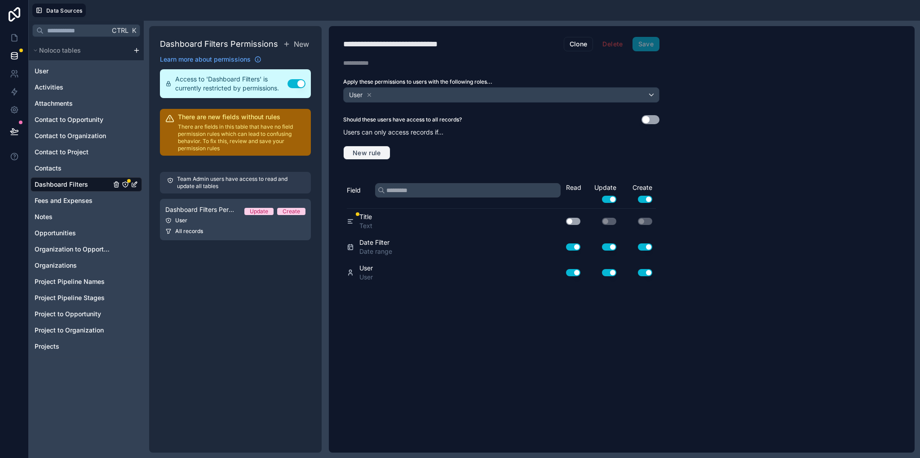
click at [365, 151] on span "New rule" at bounding box center [367, 153] width 36 height 8
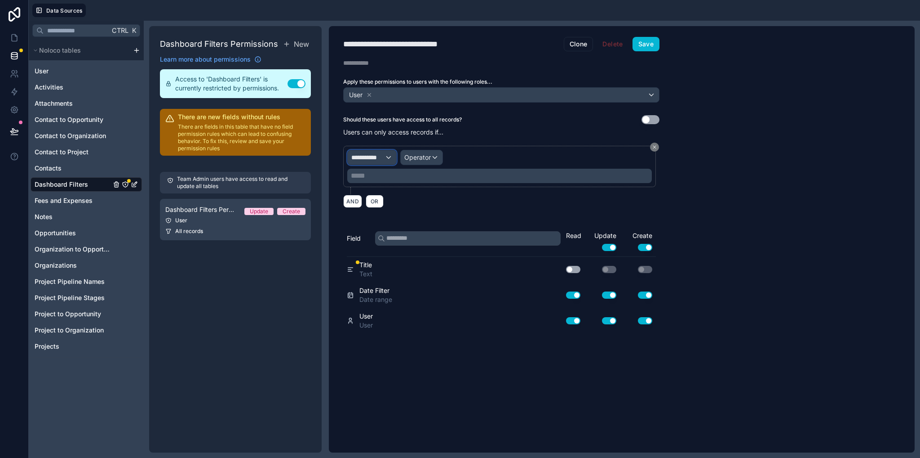
click at [376, 157] on span "**********" at bounding box center [367, 157] width 33 height 9
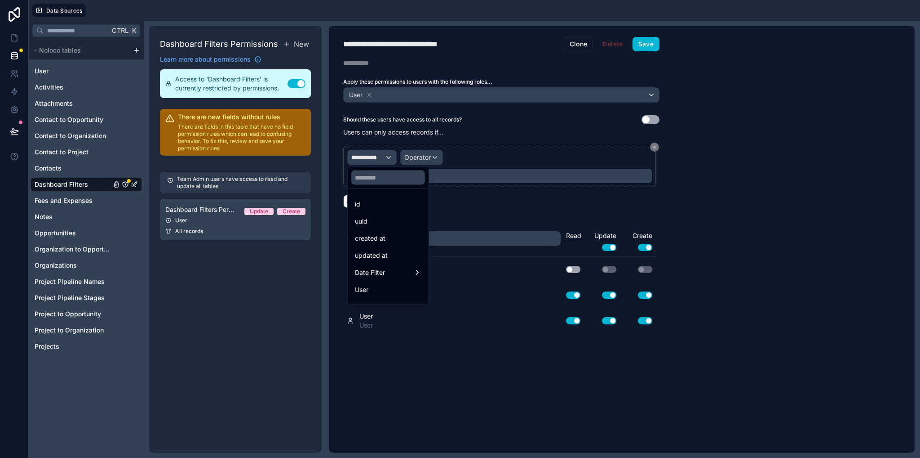
drag, startPoint x: 383, startPoint y: 293, endPoint x: 385, endPoint y: 274, distance: 19.0
click at [382, 293] on div "User" at bounding box center [388, 289] width 67 height 11
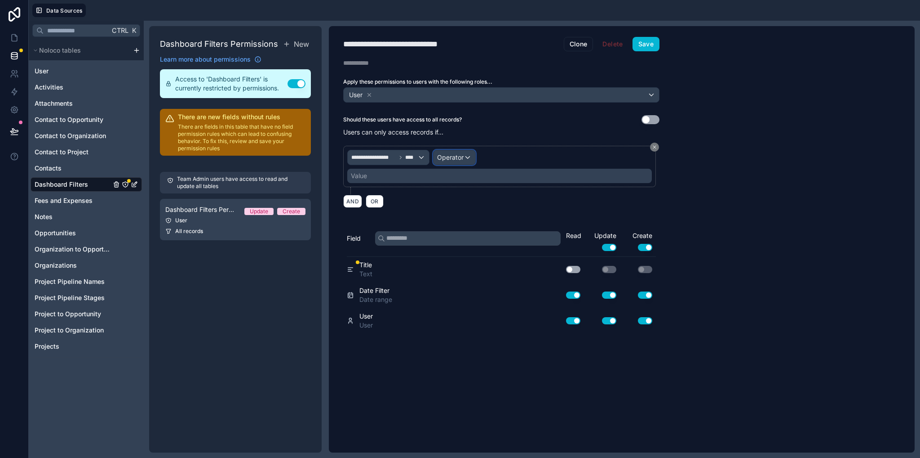
click at [443, 156] on span "Operator" at bounding box center [450, 157] width 27 height 8
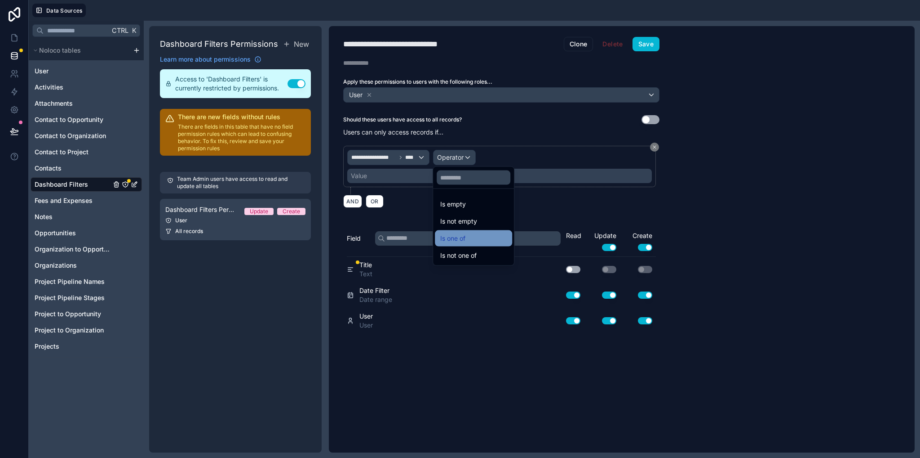
click at [462, 243] on span "Is one of" at bounding box center [452, 238] width 25 height 11
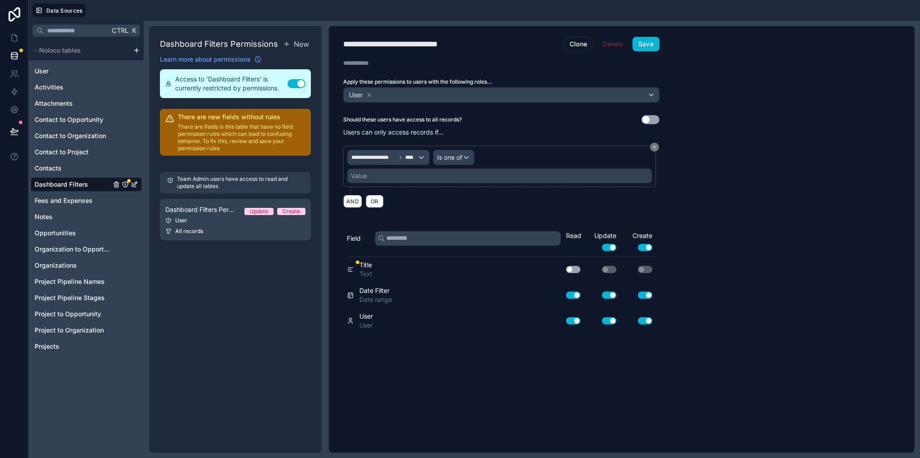
click at [435, 182] on div "**********" at bounding box center [499, 166] width 313 height 41
click at [431, 176] on div "Value" at bounding box center [499, 176] width 305 height 14
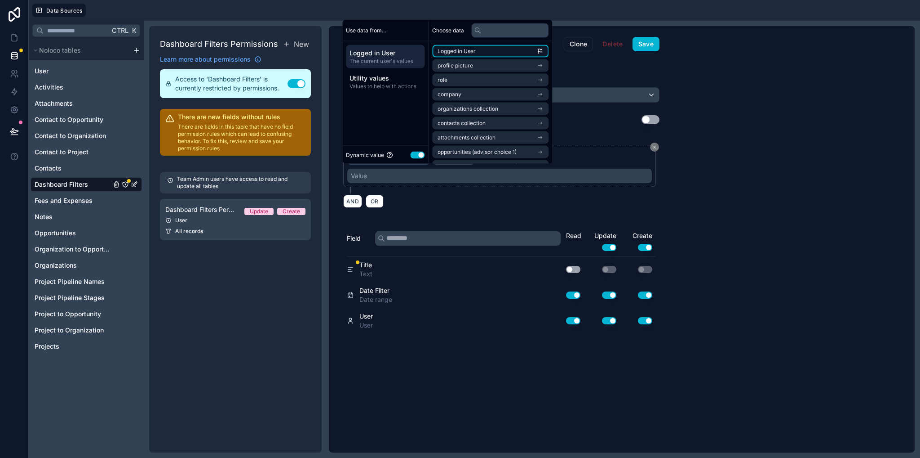
click at [467, 50] on span "Logged in User" at bounding box center [457, 51] width 38 height 7
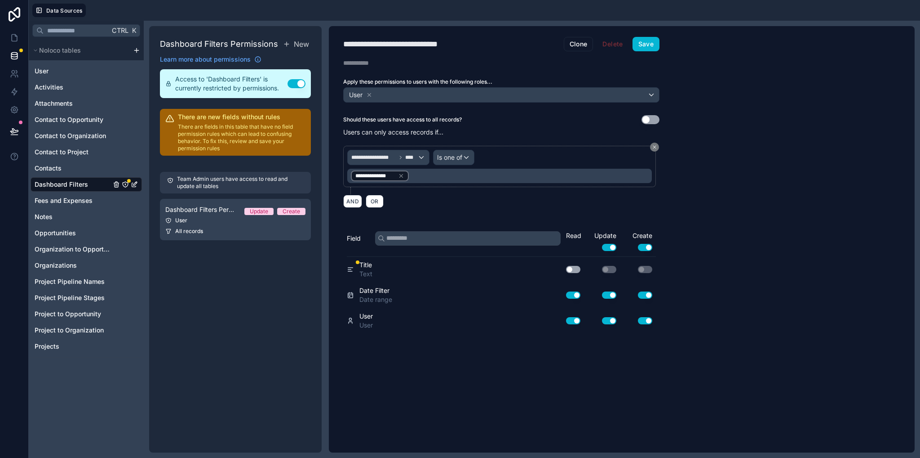
drag, startPoint x: 738, startPoint y: 116, endPoint x: 642, endPoint y: 49, distance: 117.8
click at [737, 116] on div "**********" at bounding box center [622, 239] width 586 height 426
click at [654, 46] on button "Save" at bounding box center [646, 44] width 27 height 14
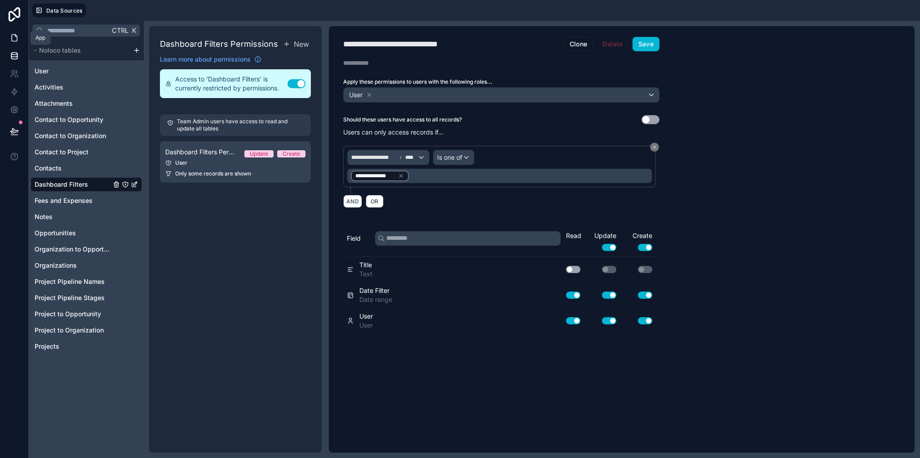
click at [14, 36] on icon at bounding box center [14, 37] width 9 height 9
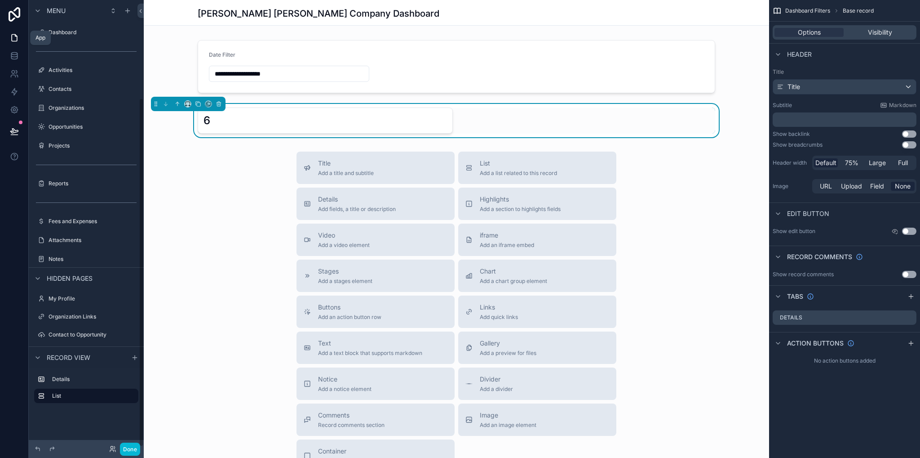
scroll to position [126, 0]
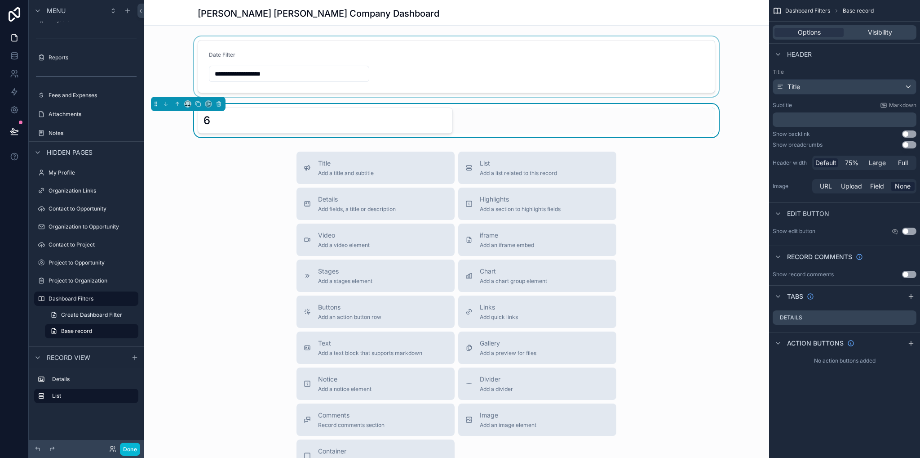
click at [289, 70] on div "scrollable content" at bounding box center [457, 66] width 626 height 60
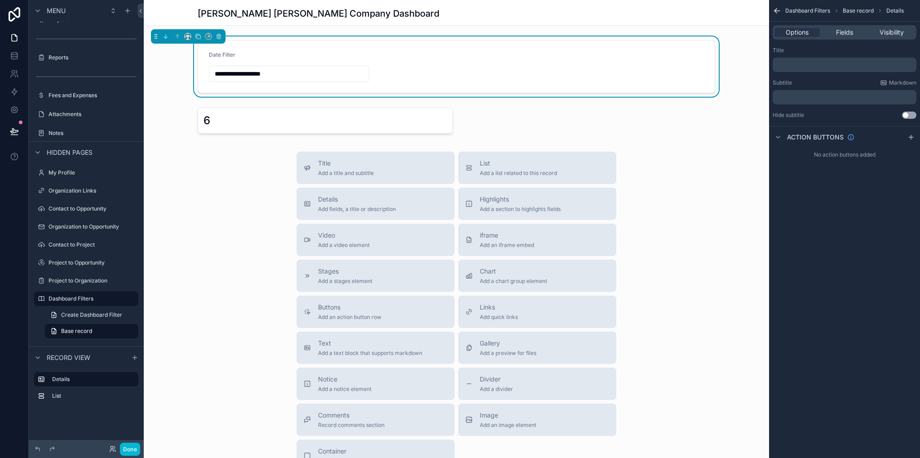
click at [298, 74] on input "**********" at bounding box center [289, 73] width 160 height 13
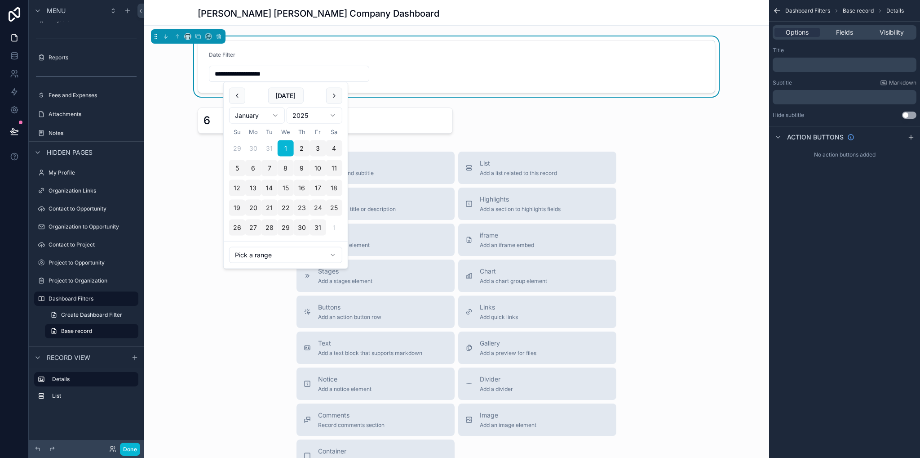
click at [285, 253] on html "**********" at bounding box center [460, 229] width 920 height 458
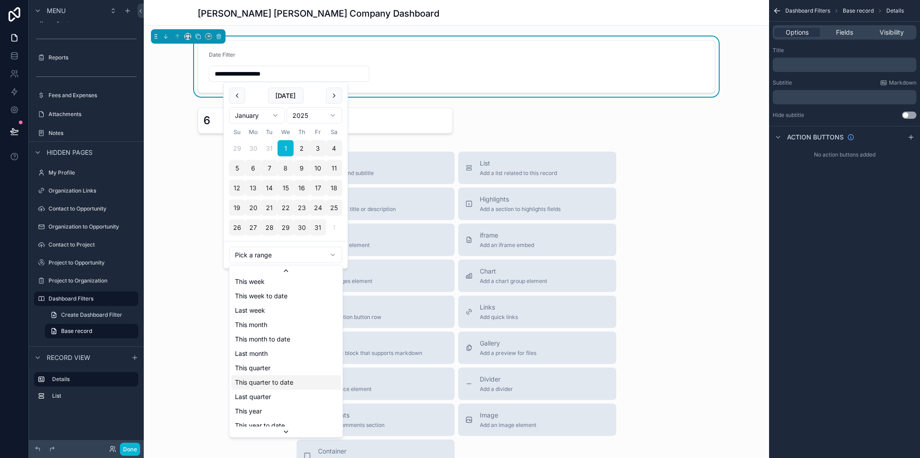
scroll to position [101, 0]
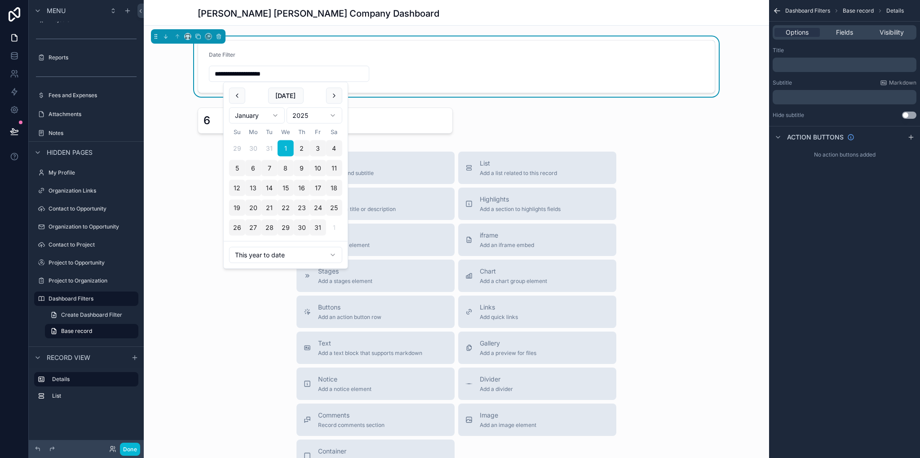
click at [224, 326] on div "Title Add a title and subtitle List Add a list related to this record Details A…" at bounding box center [457, 311] width 626 height 320
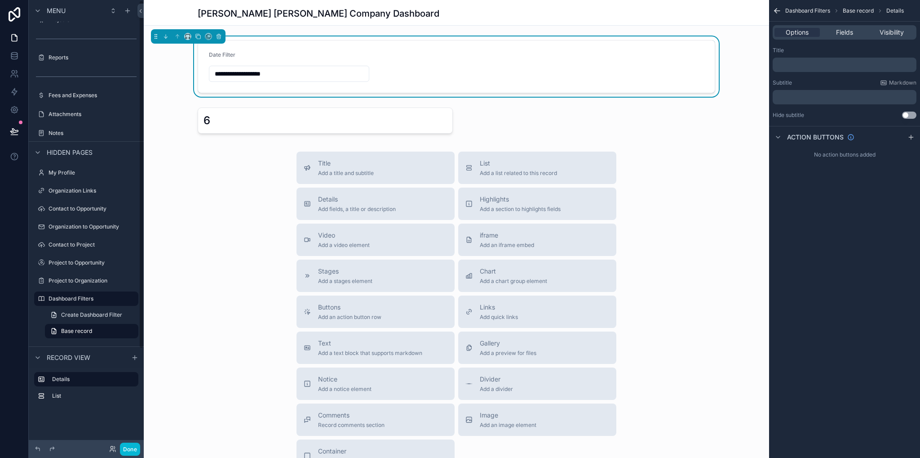
scroll to position [0, 0]
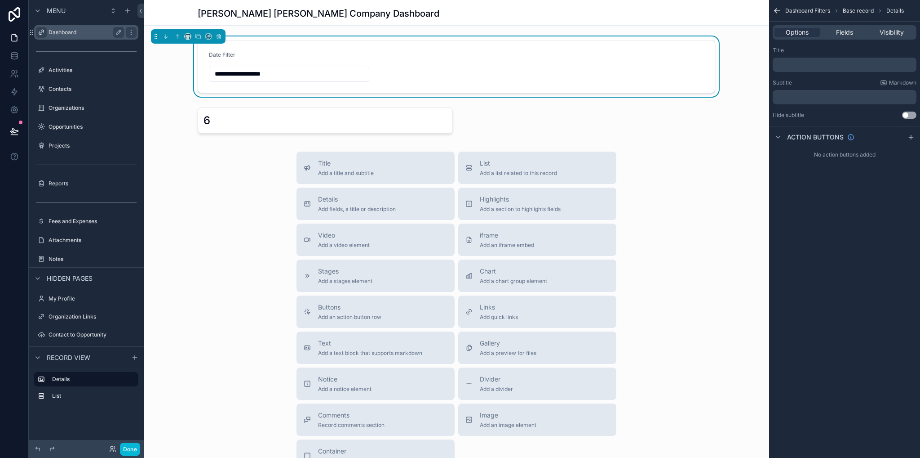
click at [40, 32] on icon "scrollable content" at bounding box center [41, 32] width 7 height 7
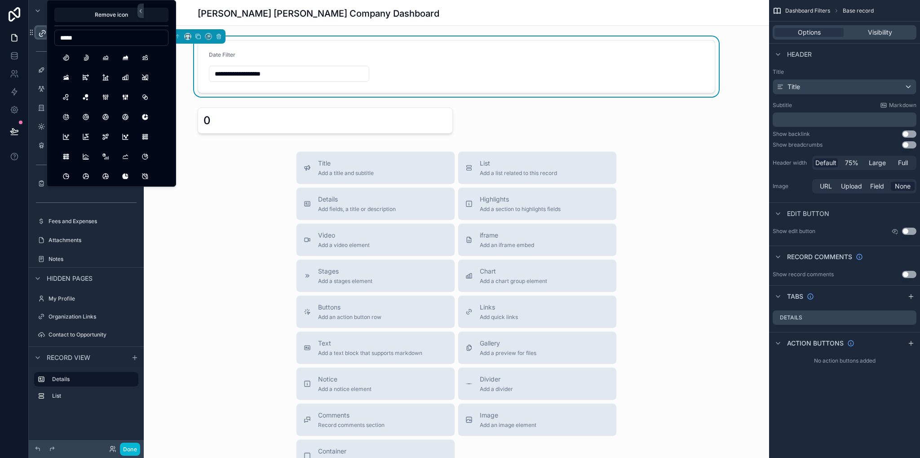
drag, startPoint x: 83, startPoint y: 38, endPoint x: 52, endPoint y: 38, distance: 30.6
click at [52, 38] on div "Remove icon *****" at bounding box center [111, 93] width 129 height 187
type input "*"
drag, startPoint x: 97, startPoint y: 36, endPoint x: 59, endPoint y: 35, distance: 37.8
click at [59, 35] on input "*********" at bounding box center [111, 37] width 113 height 13
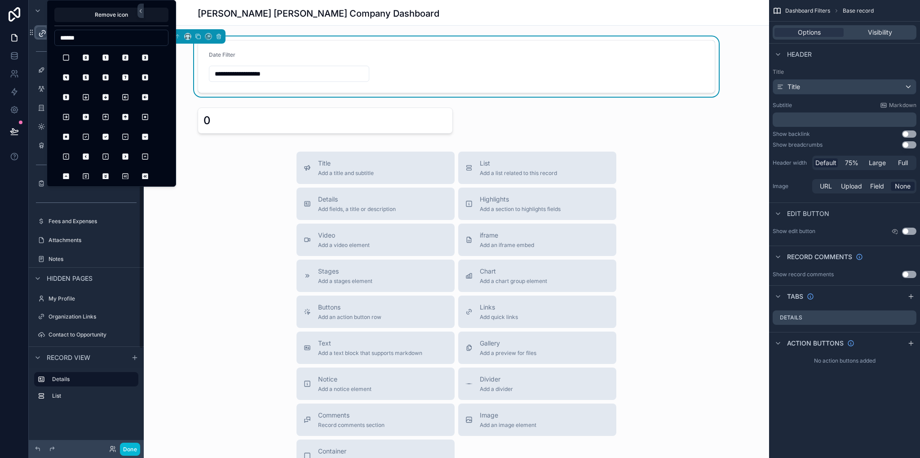
drag, startPoint x: 83, startPoint y: 35, endPoint x: 38, endPoint y: 39, distance: 45.1
click at [38, 39] on div "**********" at bounding box center [460, 229] width 920 height 458
drag, startPoint x: 85, startPoint y: 35, endPoint x: 60, endPoint y: 38, distance: 25.4
click at [60, 38] on input "******" at bounding box center [111, 37] width 113 height 13
type input "****"
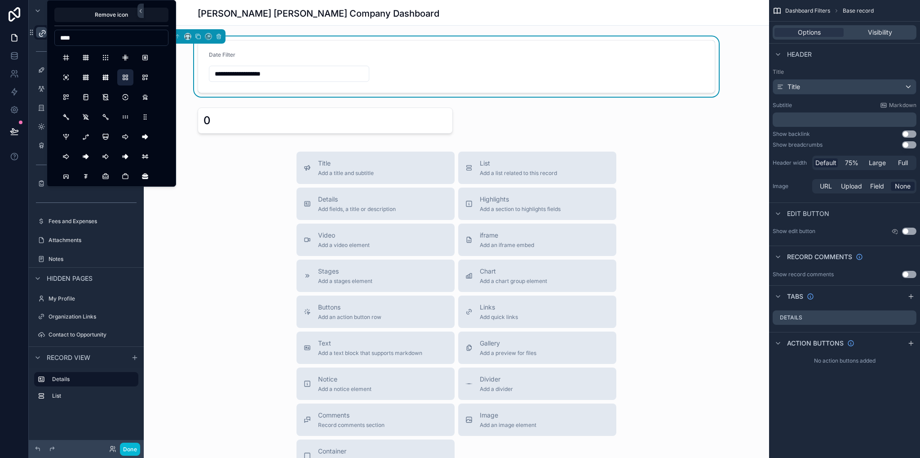
click at [126, 79] on button "LayoutGrid" at bounding box center [125, 77] width 16 height 16
click at [156, 18] on button "Remove icon" at bounding box center [111, 15] width 114 height 14
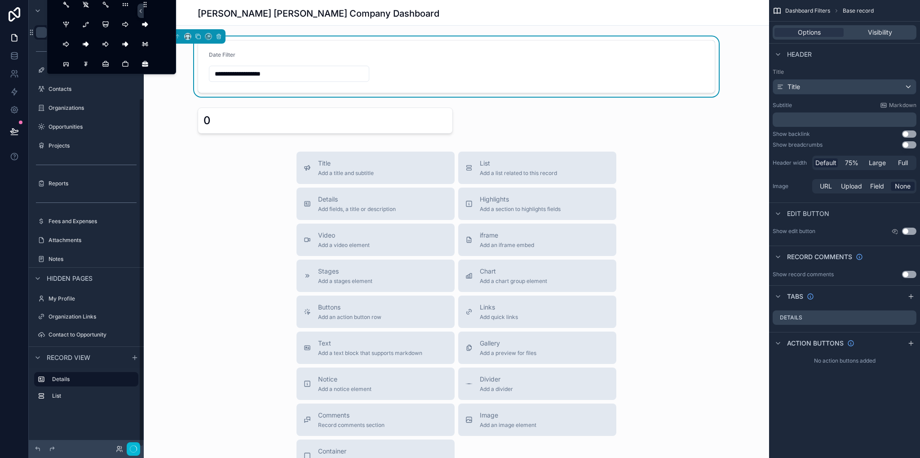
scroll to position [126, 0]
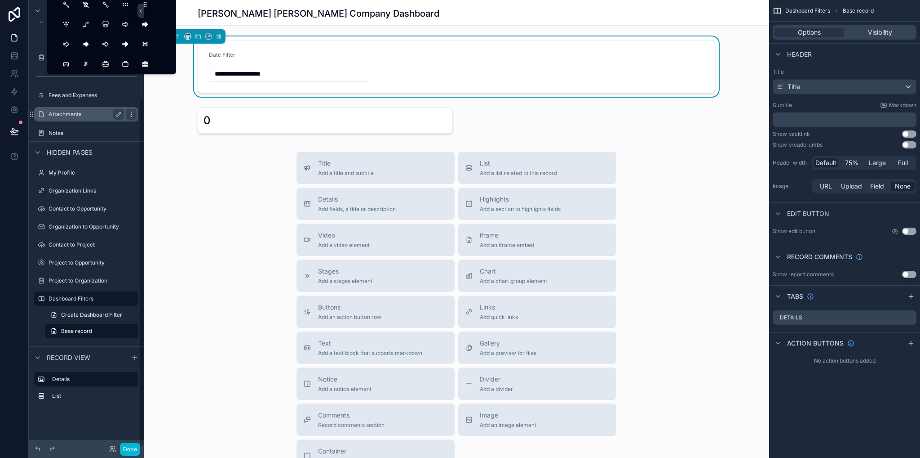
click at [131, 117] on div "scrollable content" at bounding box center [131, 114] width 11 height 11
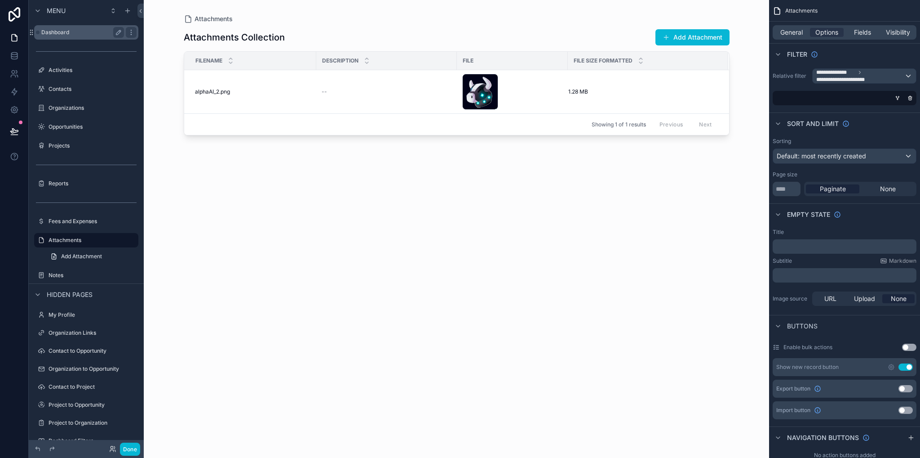
click at [53, 35] on label "Dashboard" at bounding box center [80, 32] width 79 height 7
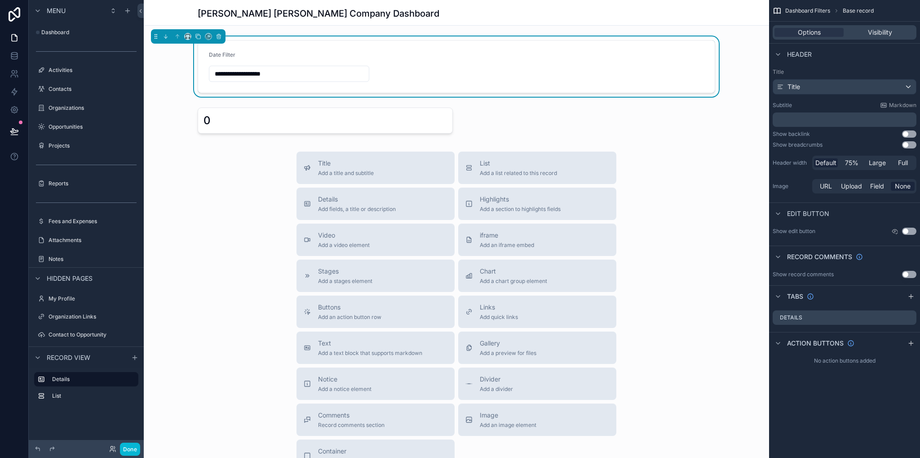
click at [38, 31] on div "scrollable content" at bounding box center [38, 33] width 4 height 4
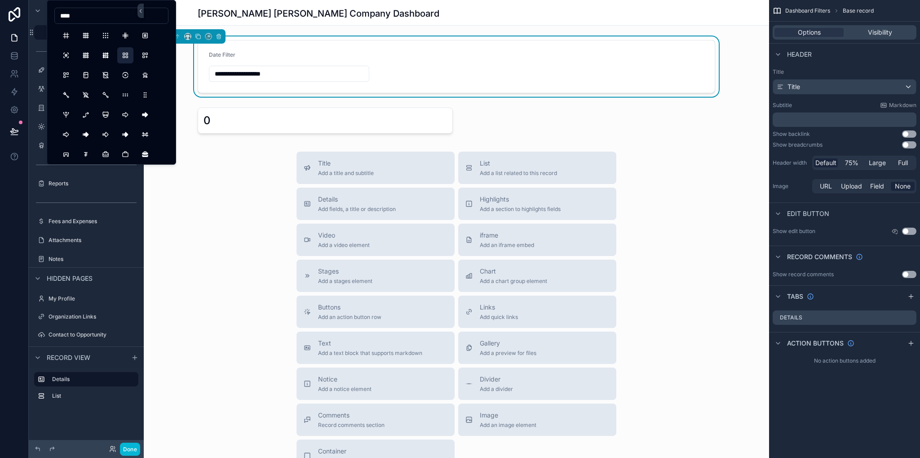
type input "****"
click at [124, 57] on button "LayoutGrid" at bounding box center [125, 55] width 16 height 16
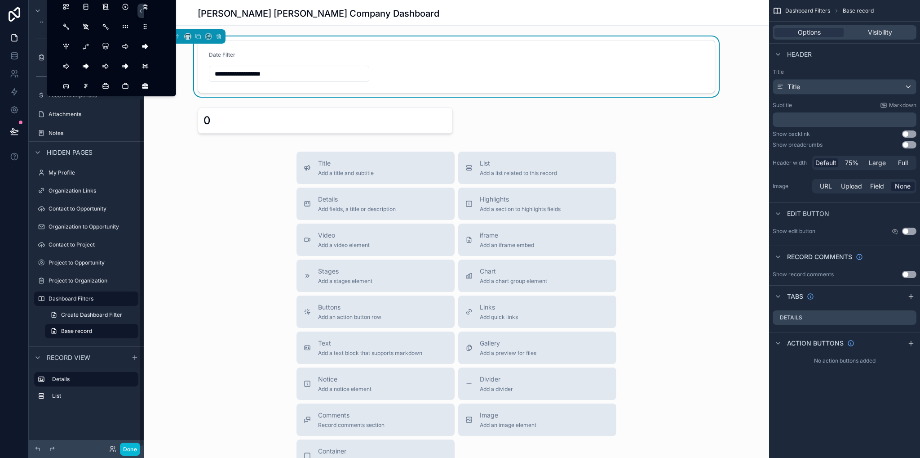
click at [175, 151] on div "Title Add a title and subtitle List Add a list related to this record Details A…" at bounding box center [457, 311] width 626 height 320
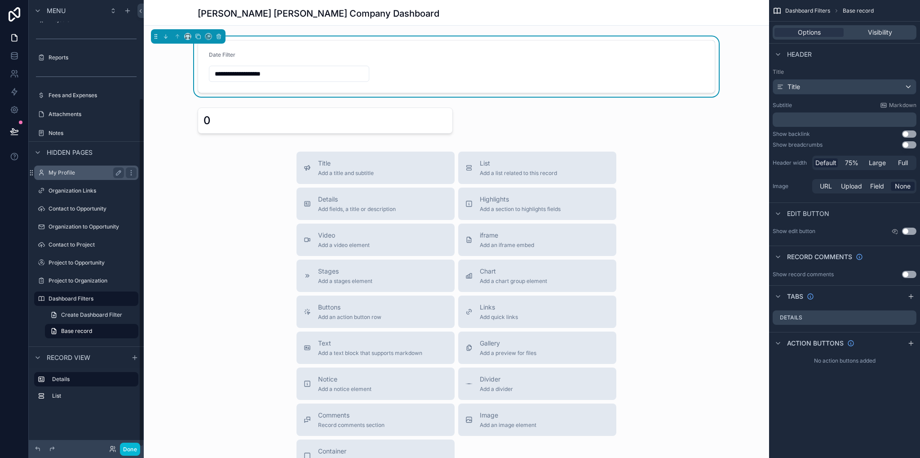
scroll to position [0, 0]
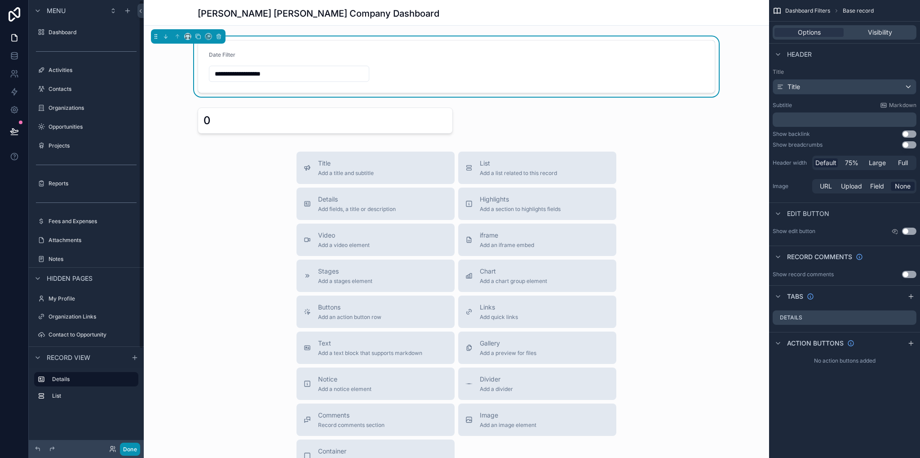
click at [131, 449] on button "Done" at bounding box center [130, 448] width 20 height 13
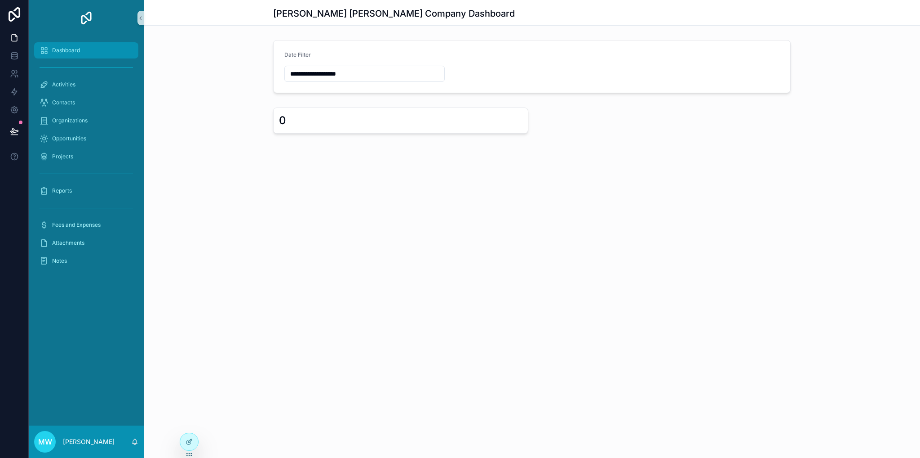
click at [67, 47] on span "Dashboard" at bounding box center [66, 50] width 28 height 7
click at [376, 71] on input "**********" at bounding box center [365, 73] width 160 height 13
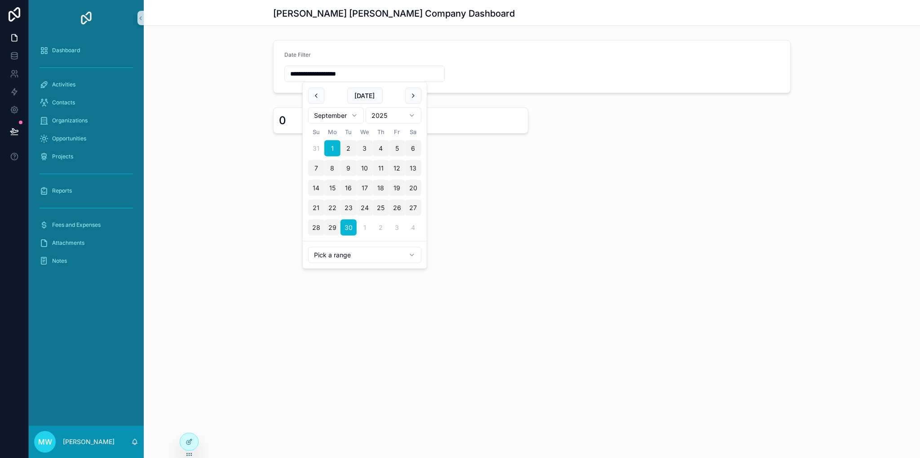
click at [565, 208] on div "**********" at bounding box center [532, 229] width 777 height 458
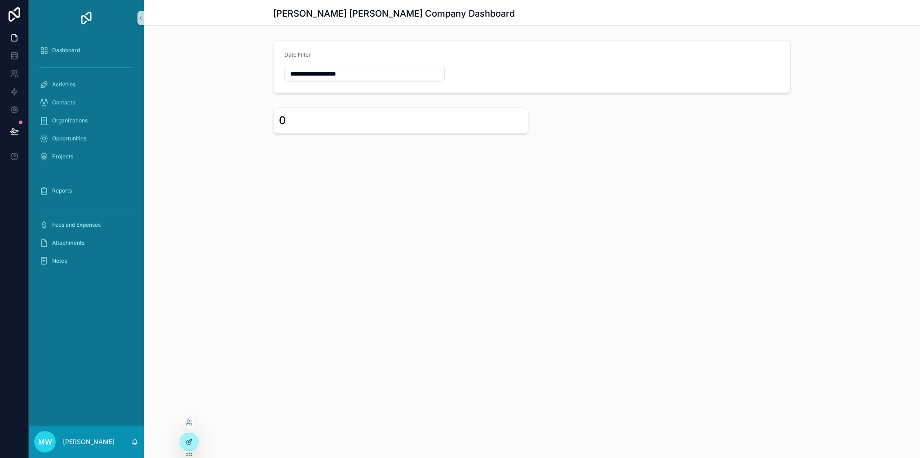
click at [186, 443] on icon at bounding box center [189, 441] width 7 height 7
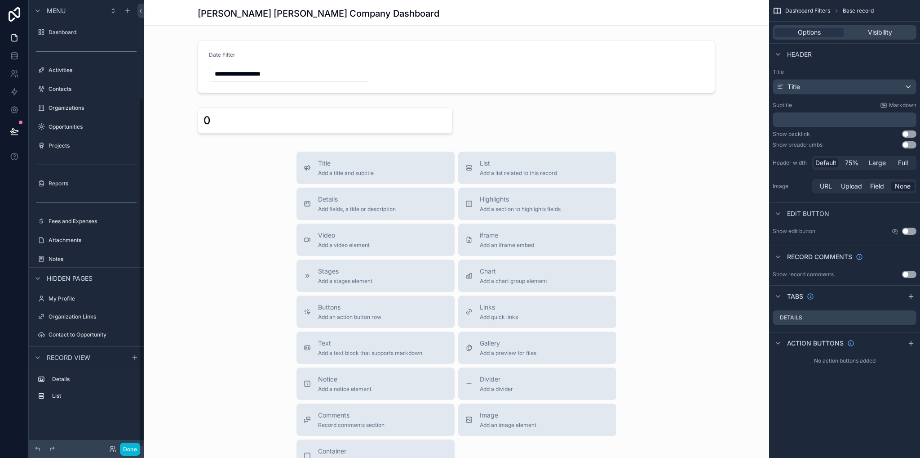
scroll to position [126, 0]
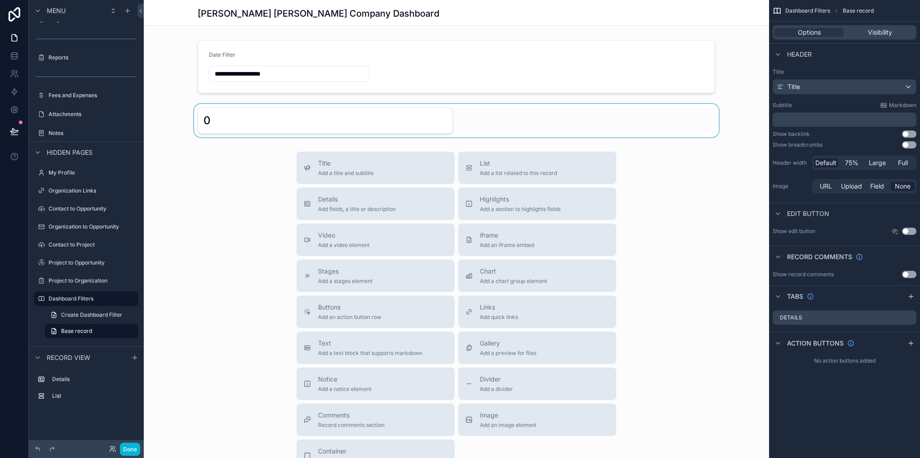
click at [291, 119] on div "scrollable content" at bounding box center [457, 120] width 626 height 33
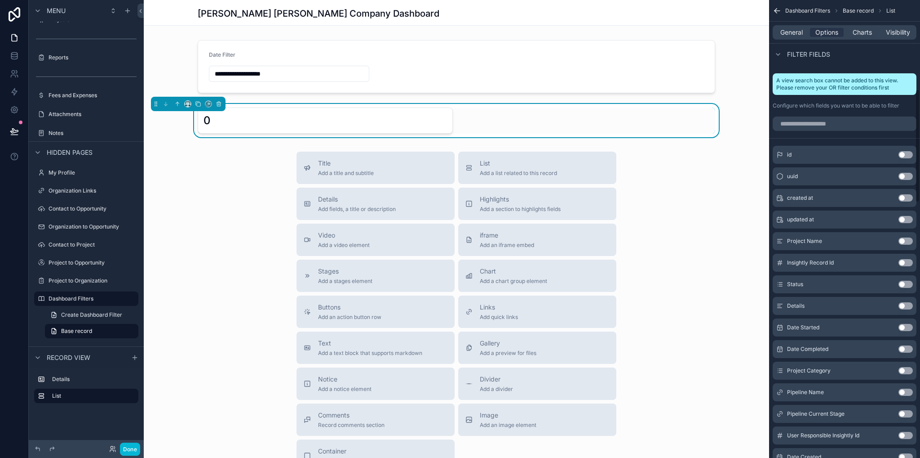
scroll to position [90, 0]
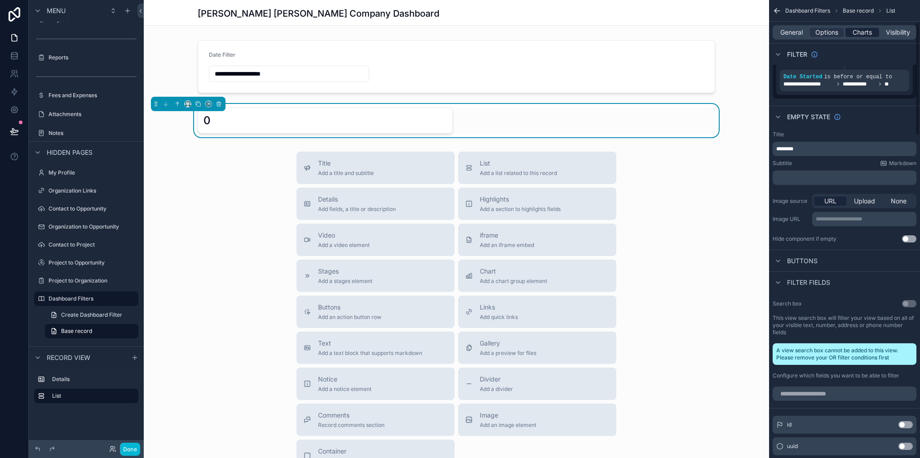
click at [864, 35] on span "Charts" at bounding box center [862, 32] width 19 height 9
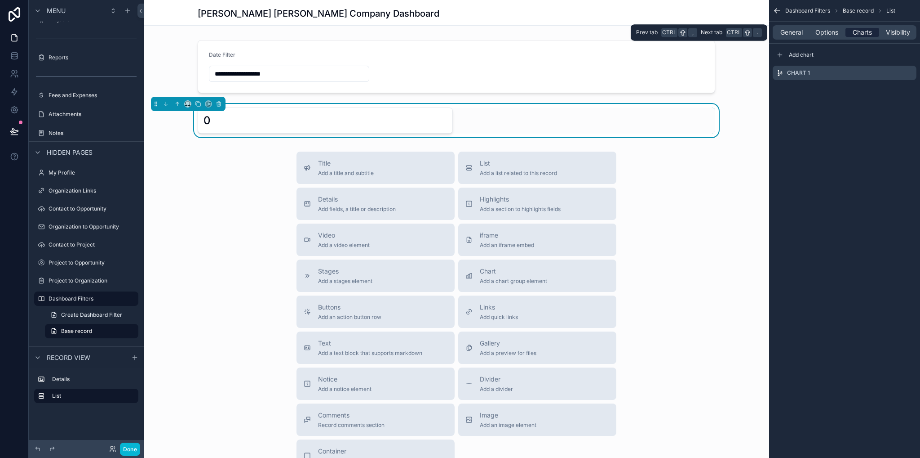
scroll to position [0, 0]
click at [909, 72] on icon "scrollable content" at bounding box center [911, 72] width 4 height 4
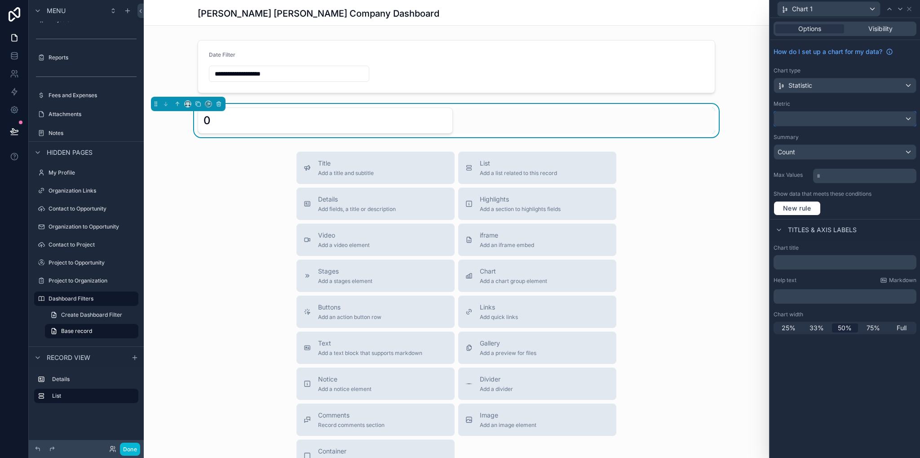
click at [824, 116] on div at bounding box center [845, 118] width 142 height 14
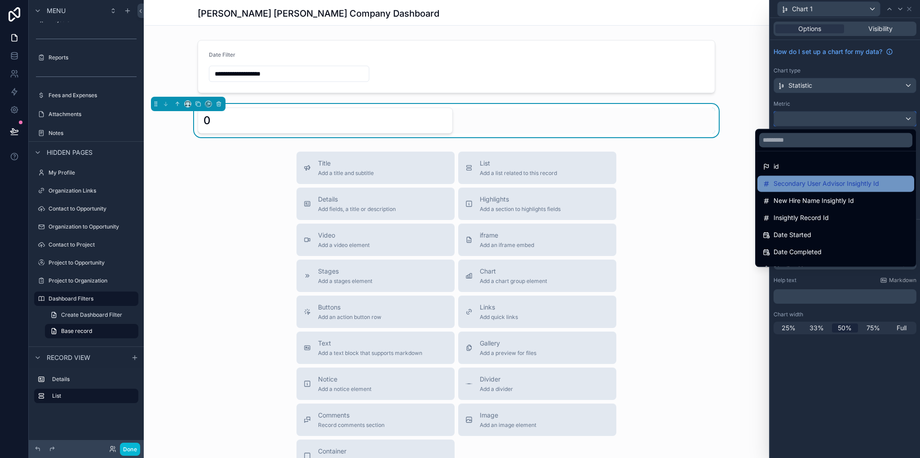
scroll to position [45, 0]
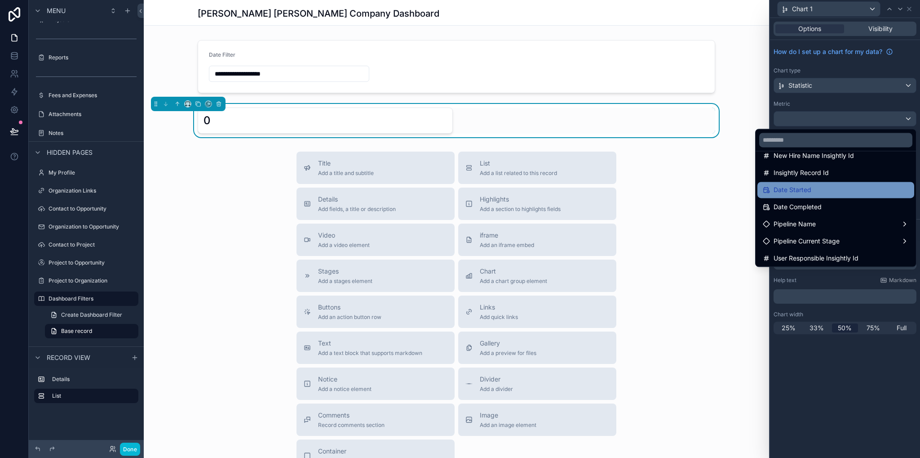
click at [826, 185] on div "Date Started" at bounding box center [836, 189] width 146 height 11
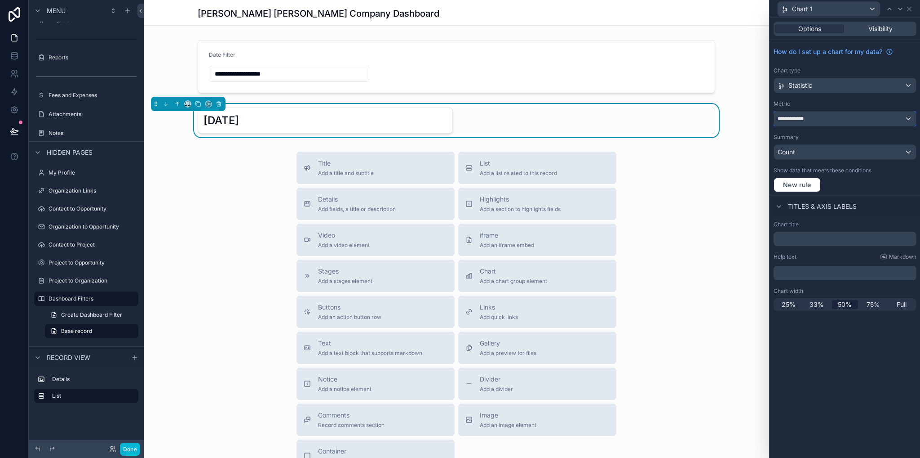
click at [820, 116] on div "**********" at bounding box center [845, 118] width 142 height 14
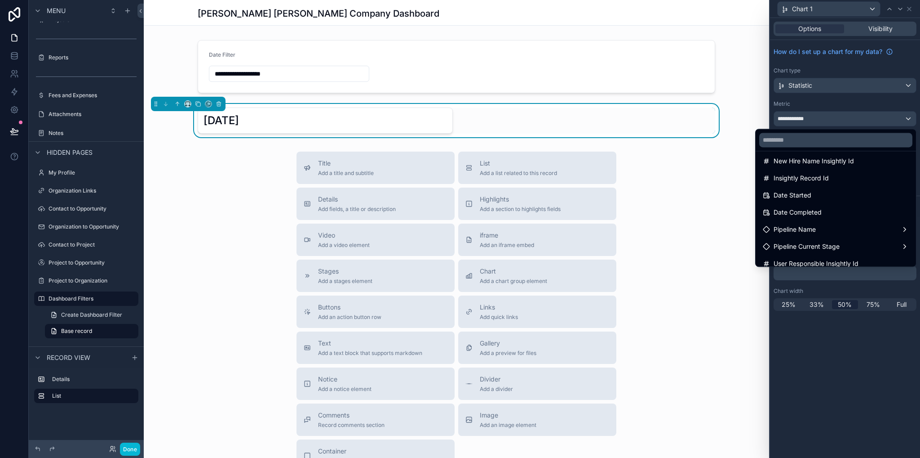
scroll to position [0, 0]
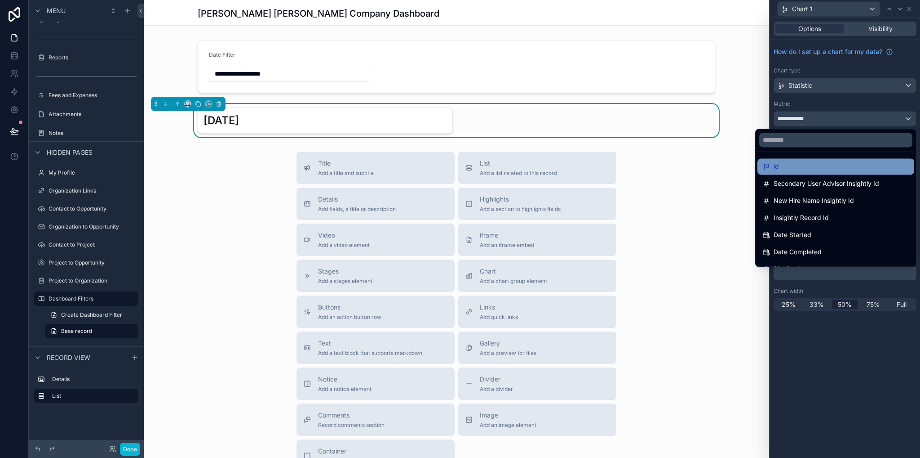
click at [791, 166] on div "id" at bounding box center [836, 166] width 146 height 11
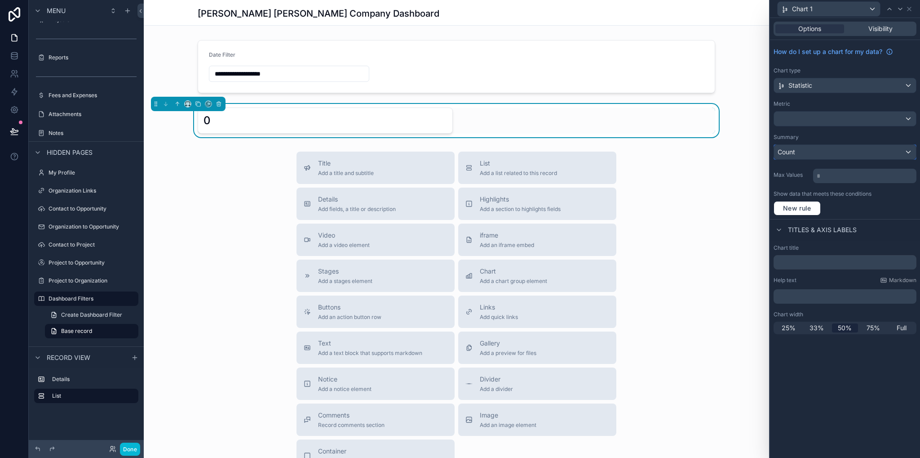
click at [822, 151] on div "Count" at bounding box center [845, 152] width 142 height 14
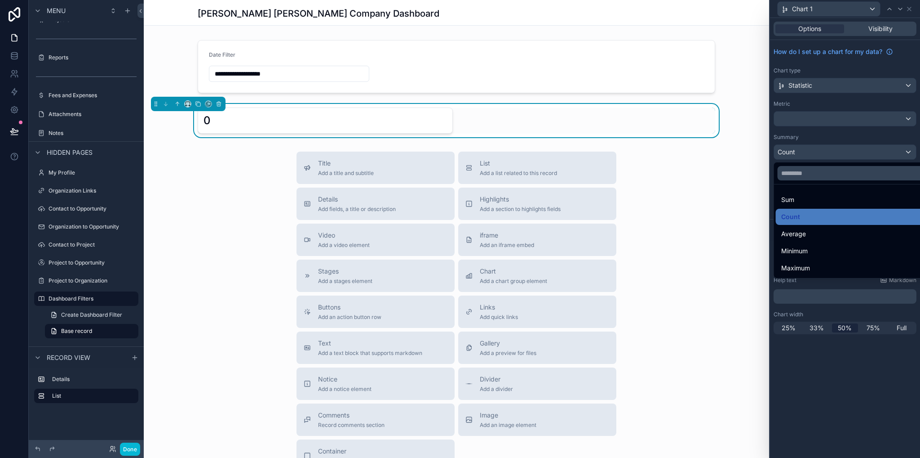
click at [807, 117] on div at bounding box center [845, 229] width 150 height 458
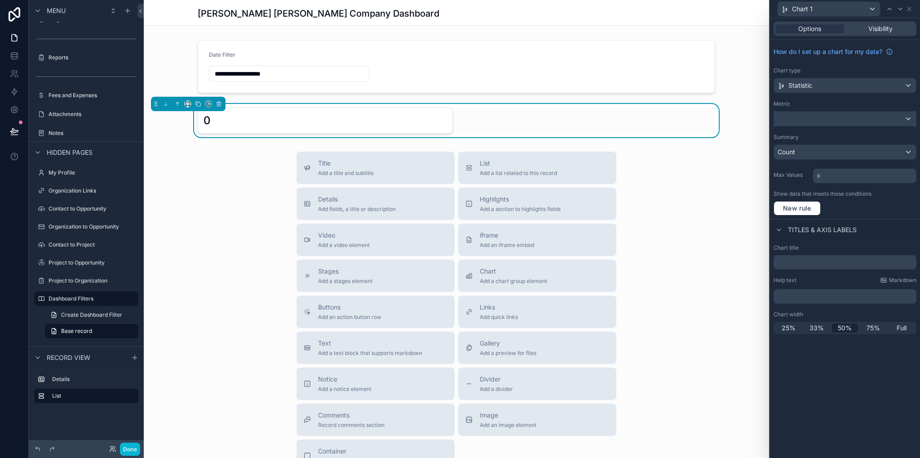
click at [807, 117] on div at bounding box center [845, 118] width 142 height 14
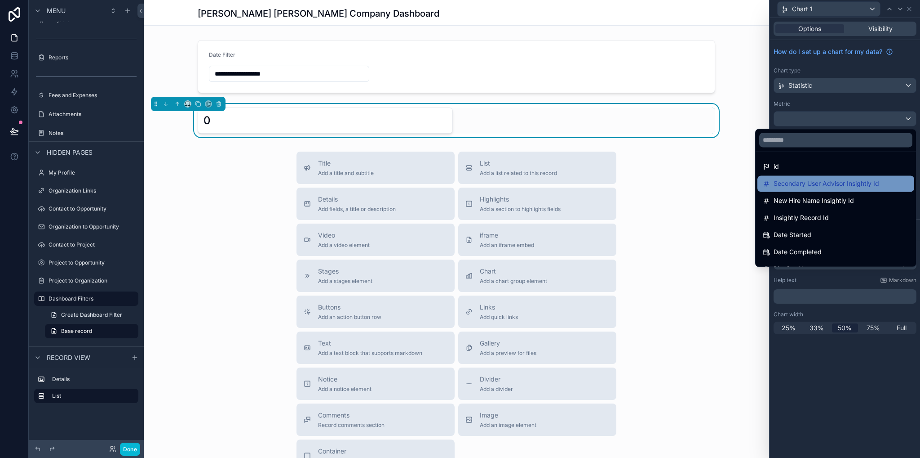
click at [805, 184] on span "Secondary User Advisor Insightly Id" at bounding box center [827, 183] width 106 height 11
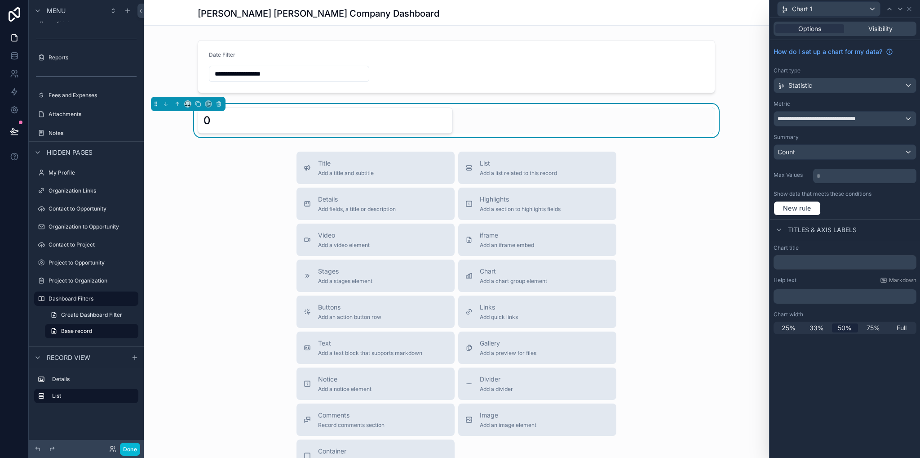
click at [689, 179] on div "Title Add a title and subtitle List Add a list related to this record Details A…" at bounding box center [457, 311] width 626 height 320
click at [838, 151] on div "Count" at bounding box center [845, 152] width 142 height 14
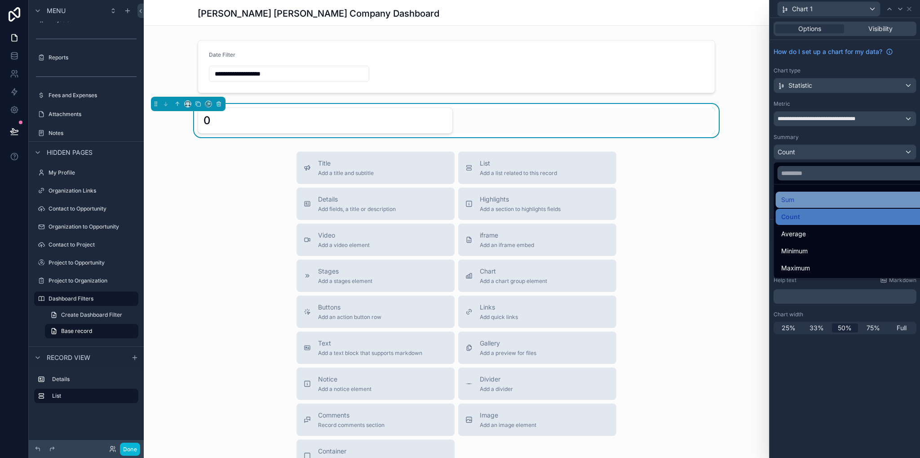
click at [792, 203] on span "Sum" at bounding box center [788, 199] width 13 height 11
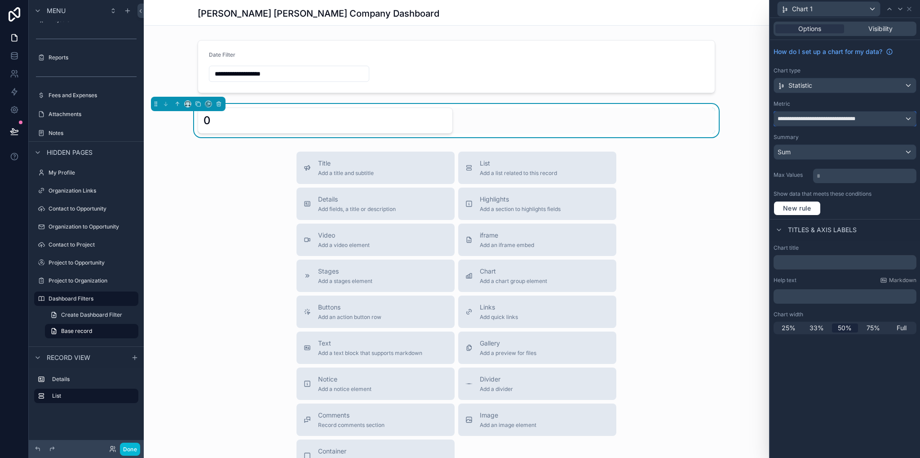
click at [829, 121] on span "**********" at bounding box center [823, 118] width 91 height 7
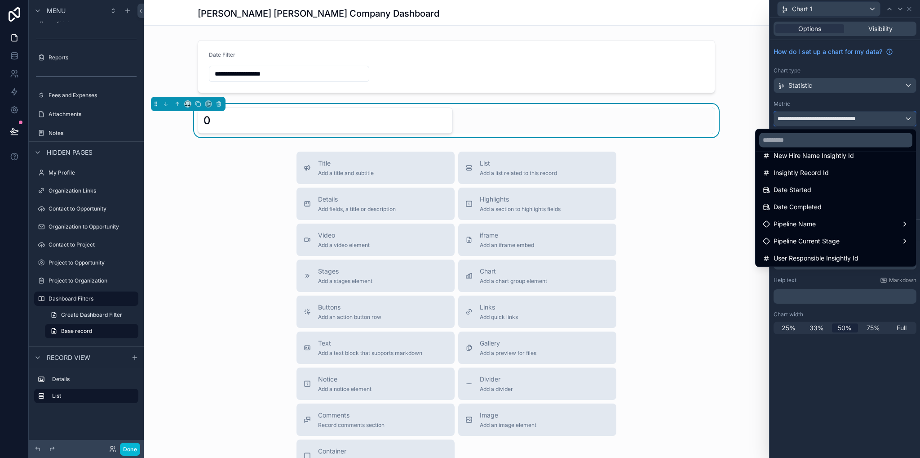
scroll to position [135, 0]
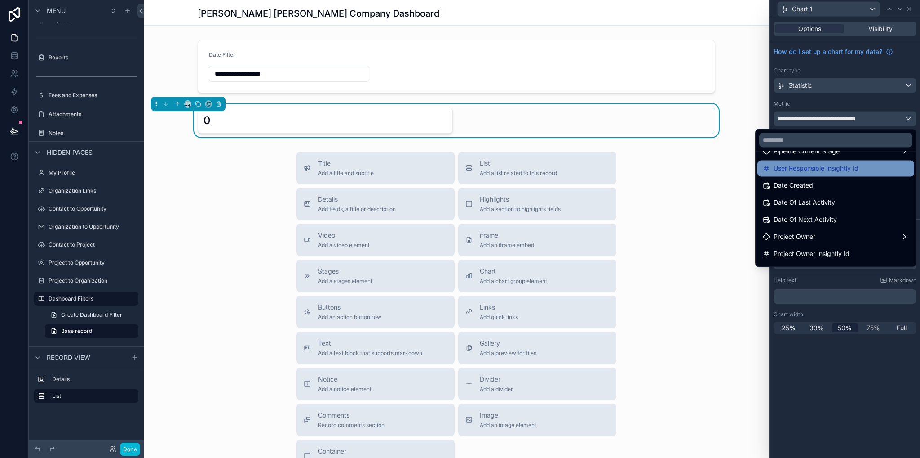
click at [818, 168] on span "User Responsible Insightly Id" at bounding box center [816, 168] width 85 height 11
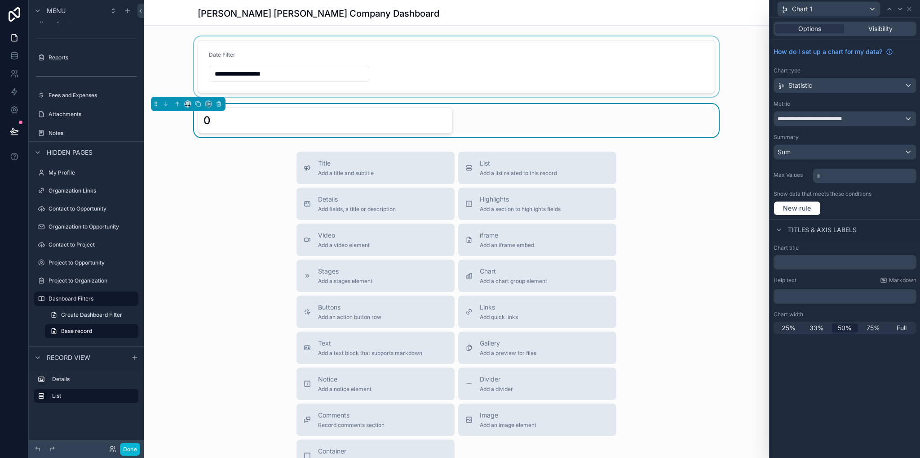
click at [307, 74] on div "scrollable content" at bounding box center [457, 66] width 626 height 60
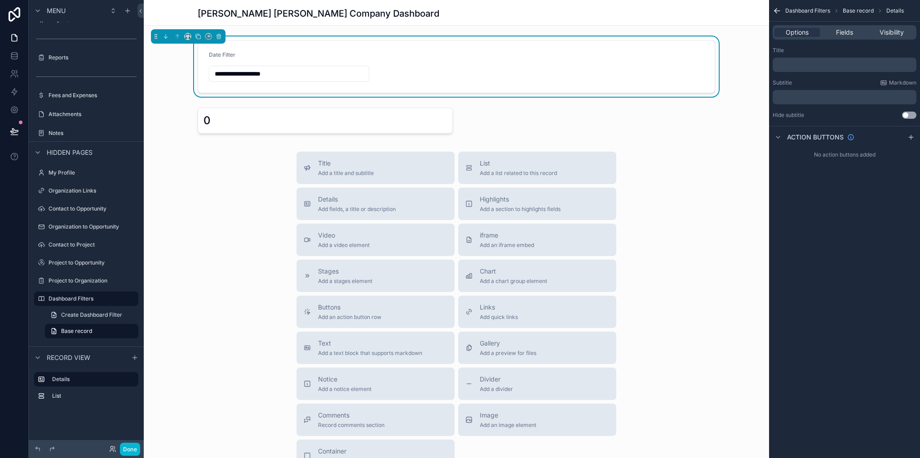
click at [300, 75] on input "**********" at bounding box center [289, 73] width 160 height 13
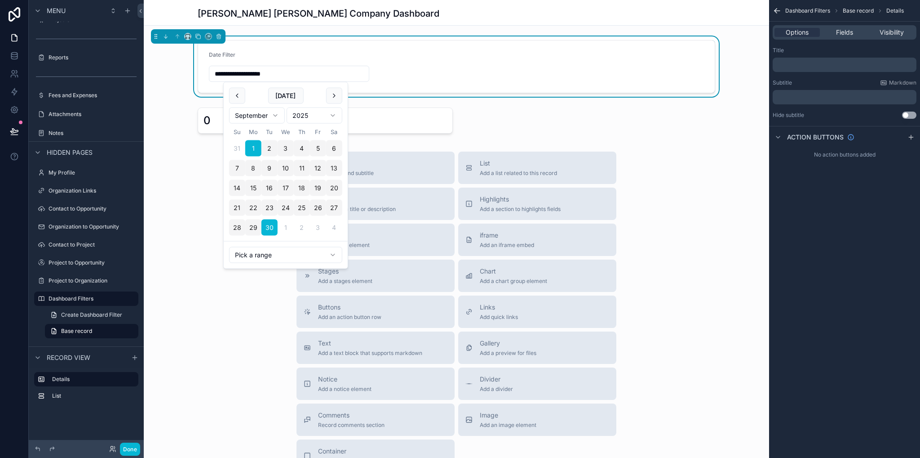
click at [266, 251] on html "**********" at bounding box center [460, 229] width 920 height 458
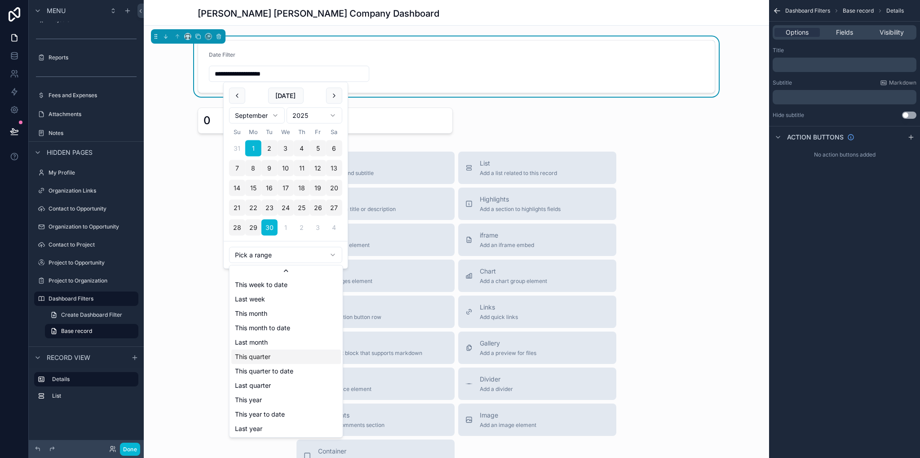
scroll to position [101, 0]
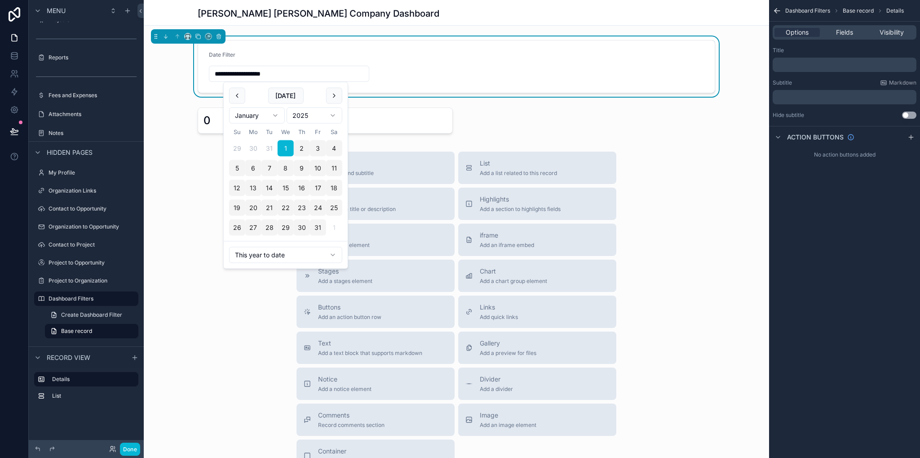
type input "**********"
click at [228, 295] on div "Title Add a title and subtitle List Add a list related to this record Details A…" at bounding box center [457, 311] width 626 height 320
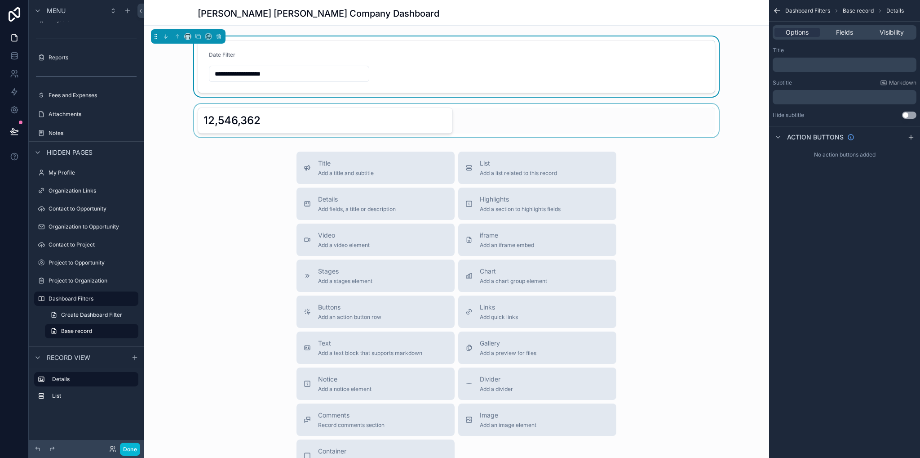
click at [388, 116] on div "scrollable content" at bounding box center [457, 120] width 626 height 33
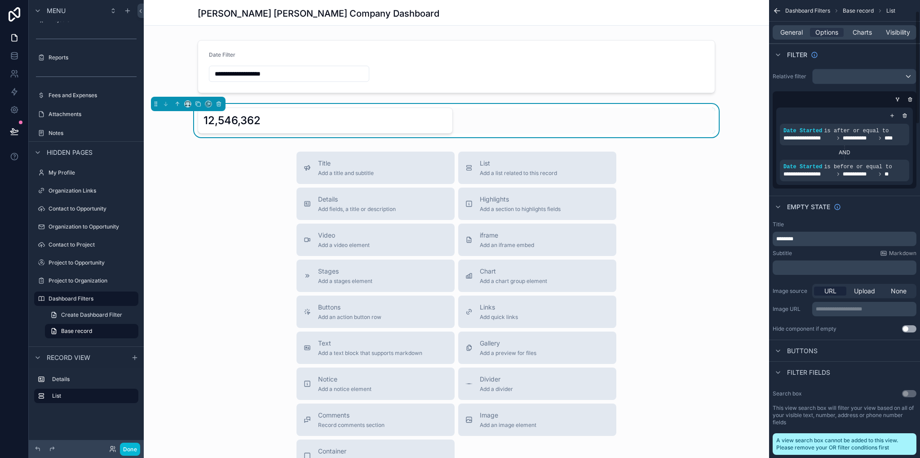
scroll to position [135, 0]
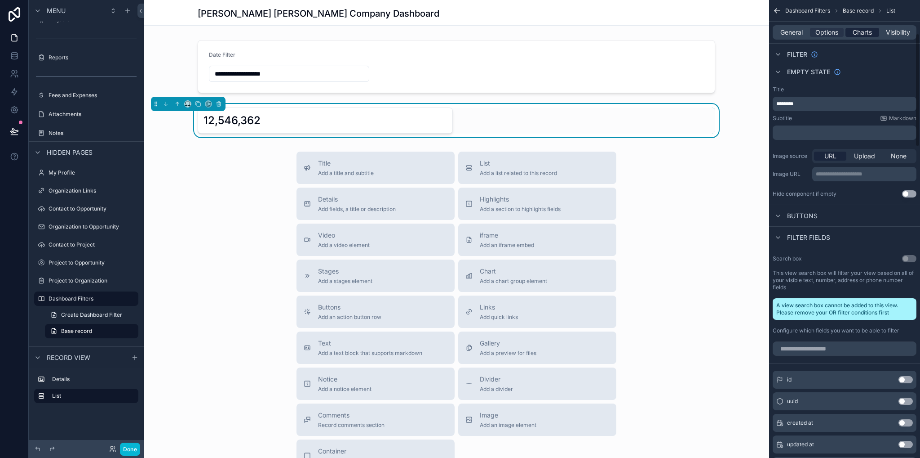
click at [866, 36] on span "Charts" at bounding box center [862, 32] width 19 height 9
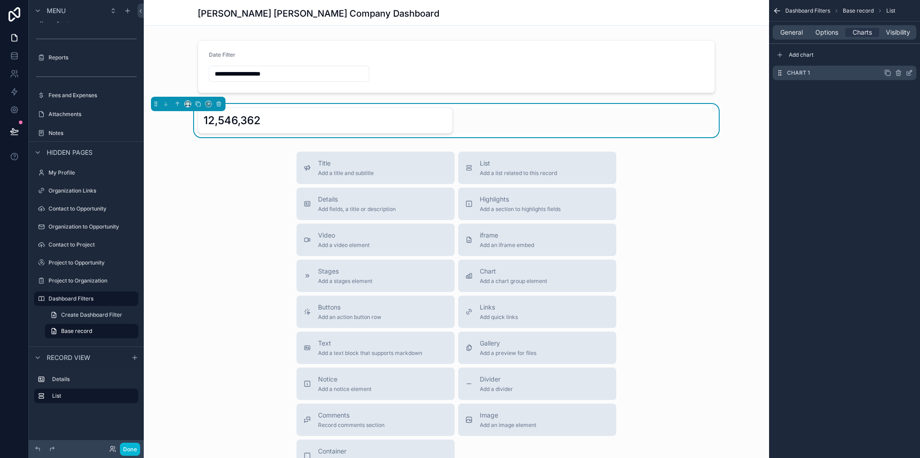
click at [870, 76] on div "Chart 1" at bounding box center [845, 73] width 144 height 14
click at [910, 74] on icon "scrollable content" at bounding box center [909, 72] width 7 height 7
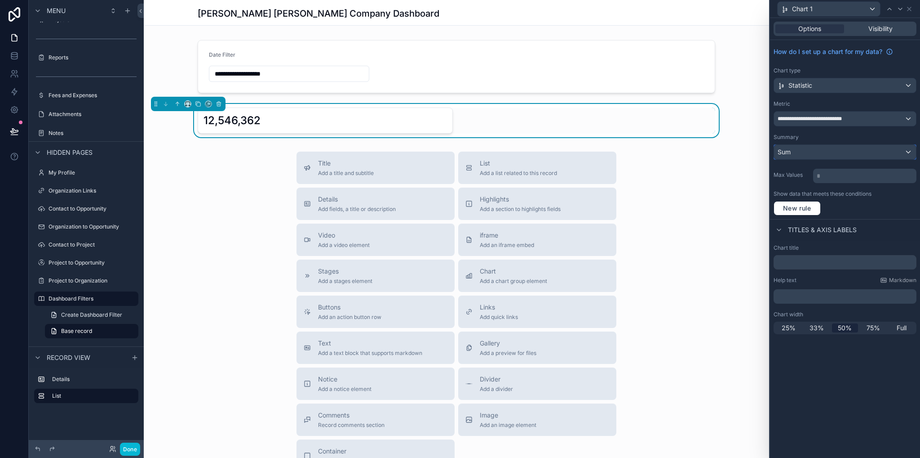
click at [848, 151] on div "Sum" at bounding box center [845, 152] width 142 height 14
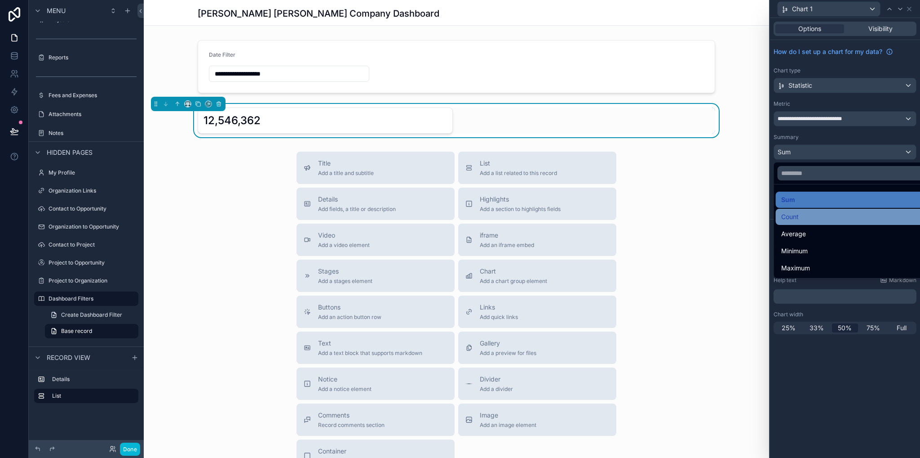
click at [793, 216] on span "Count" at bounding box center [791, 216] width 18 height 11
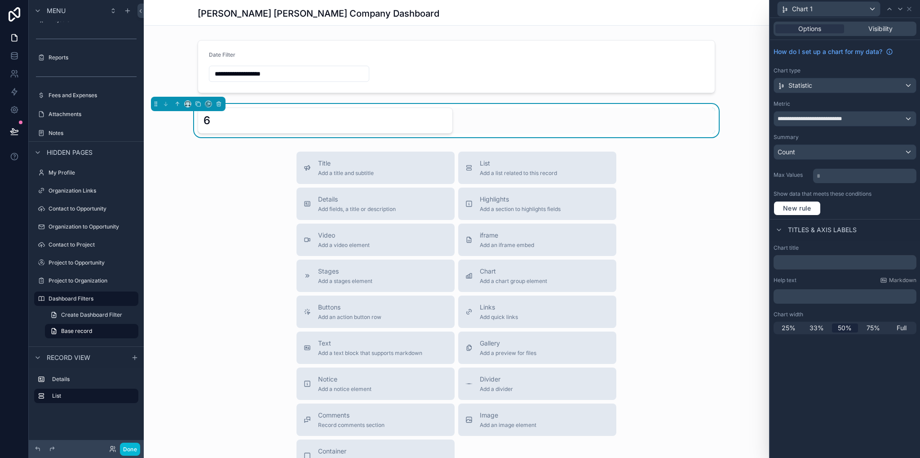
click at [680, 159] on div "Title Add a title and subtitle List Add a list related to this record Details A…" at bounding box center [457, 311] width 626 height 320
click at [909, 7] on icon at bounding box center [909, 8] width 7 height 7
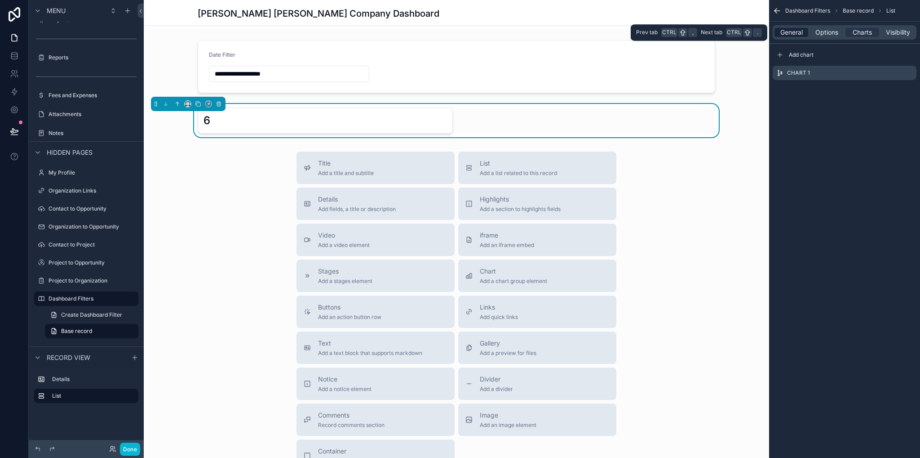
click at [800, 29] on span "General" at bounding box center [792, 32] width 22 height 9
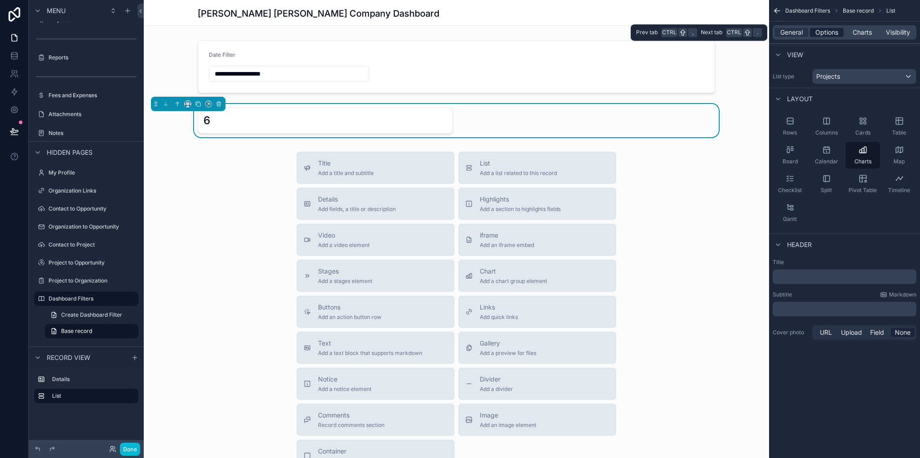
click at [828, 32] on span "Options" at bounding box center [827, 32] width 23 height 9
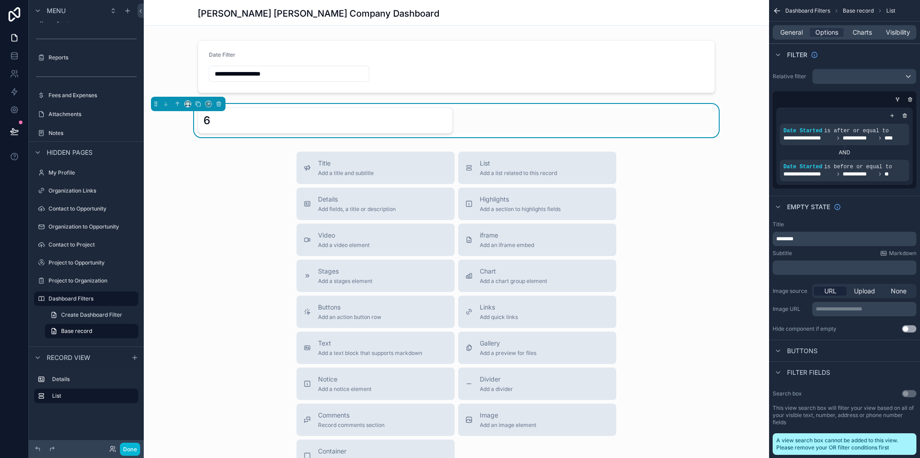
click at [805, 239] on p "********" at bounding box center [846, 238] width 138 height 7
drag, startPoint x: 799, startPoint y: 239, endPoint x: 774, endPoint y: 240, distance: 24.7
click at [774, 239] on div "********" at bounding box center [845, 238] width 144 height 14
click at [695, 223] on div "Title Add a title and subtitle List Add a list related to this record Details A…" at bounding box center [457, 311] width 626 height 320
click at [785, 264] on p "﻿" at bounding box center [846, 267] width 138 height 7
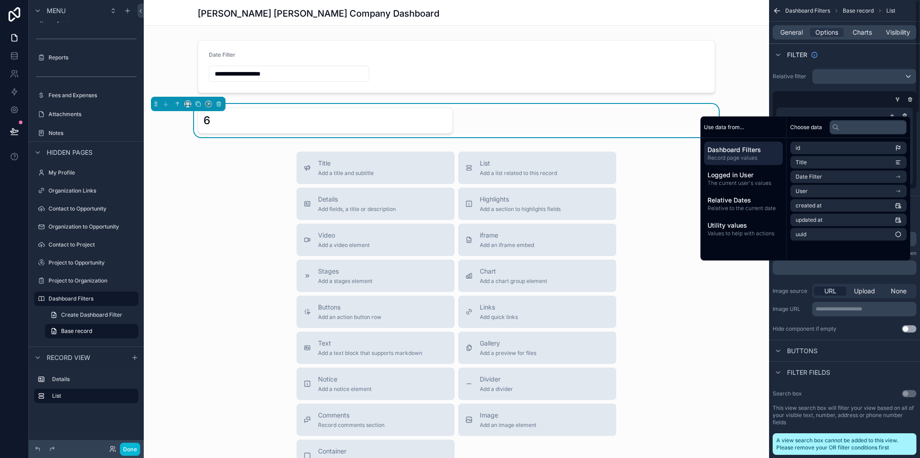
click at [749, 281] on div "Title Add a title and subtitle List Add a list related to this record Details A…" at bounding box center [457, 311] width 626 height 320
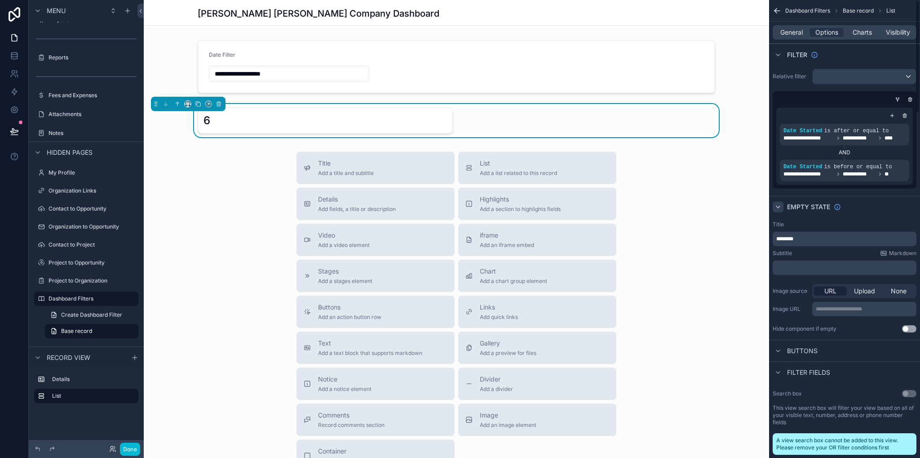
click at [776, 204] on icon "scrollable content" at bounding box center [778, 206] width 7 height 7
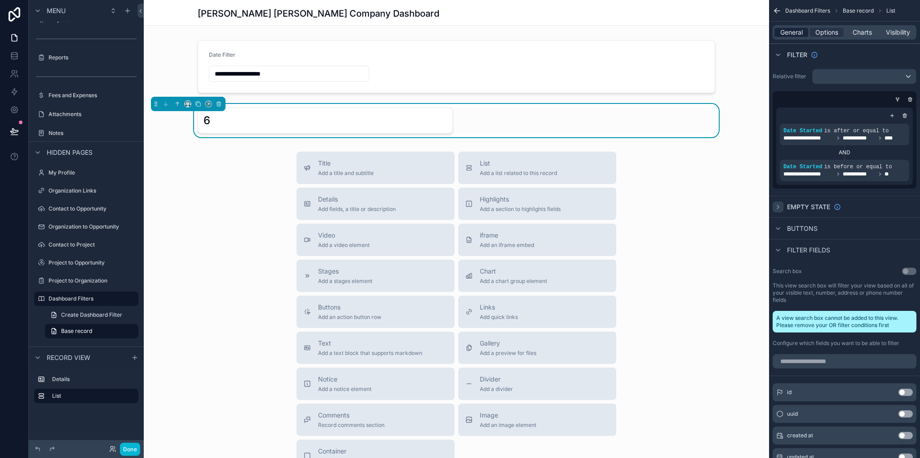
click at [796, 29] on span "General" at bounding box center [792, 32] width 22 height 9
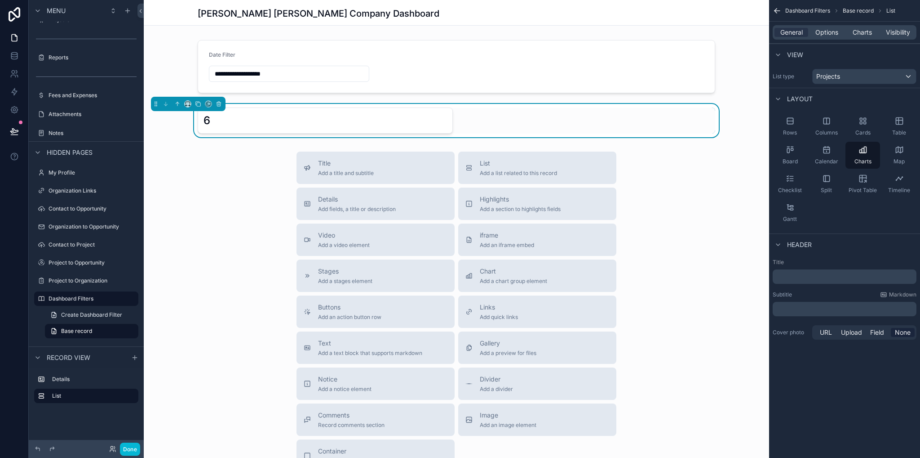
click at [786, 281] on div "﻿" at bounding box center [845, 276] width 144 height 14
click at [792, 272] on p "﻿" at bounding box center [846, 276] width 138 height 9
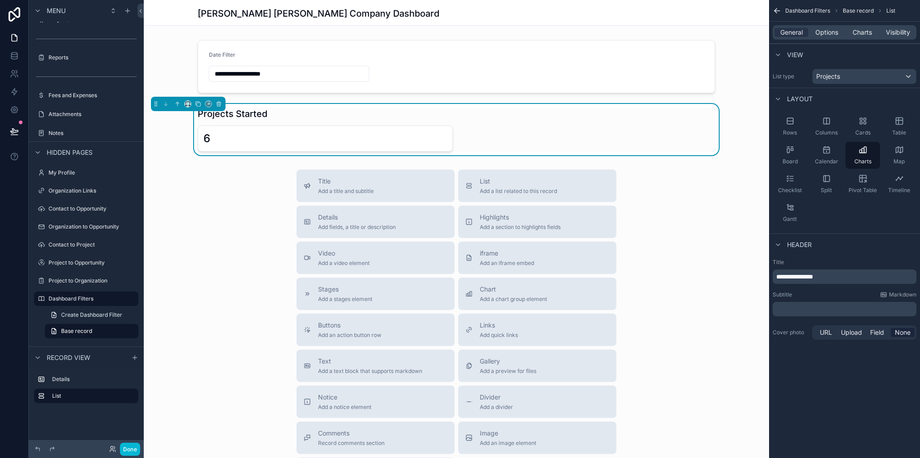
click at [218, 238] on div "Title Add a title and subtitle List Add a list related to this record Details A…" at bounding box center [457, 329] width 626 height 320
click at [221, 182] on div "Title Add a title and subtitle List Add a list related to this record Details A…" at bounding box center [457, 329] width 626 height 320
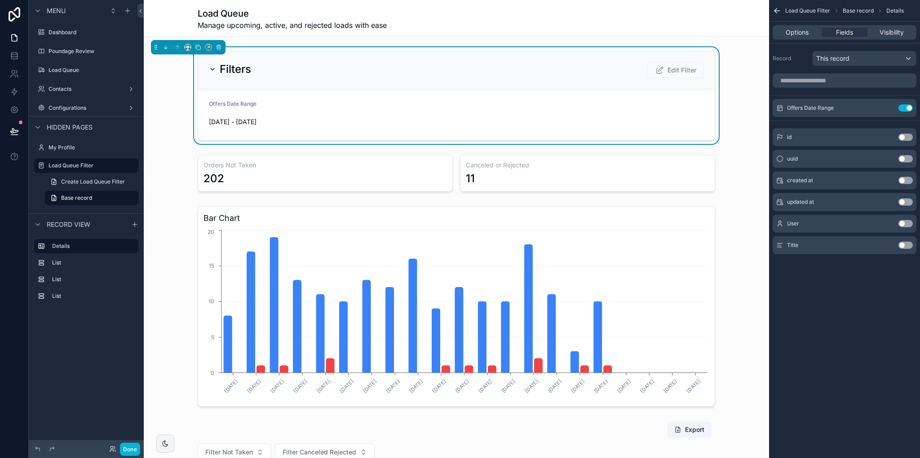
click at [305, 111] on div "Offers Date Range 1/1/2025 - 9/30/2025" at bounding box center [289, 114] width 160 height 29
click at [307, 156] on div "scrollable content" at bounding box center [457, 173] width 626 height 44
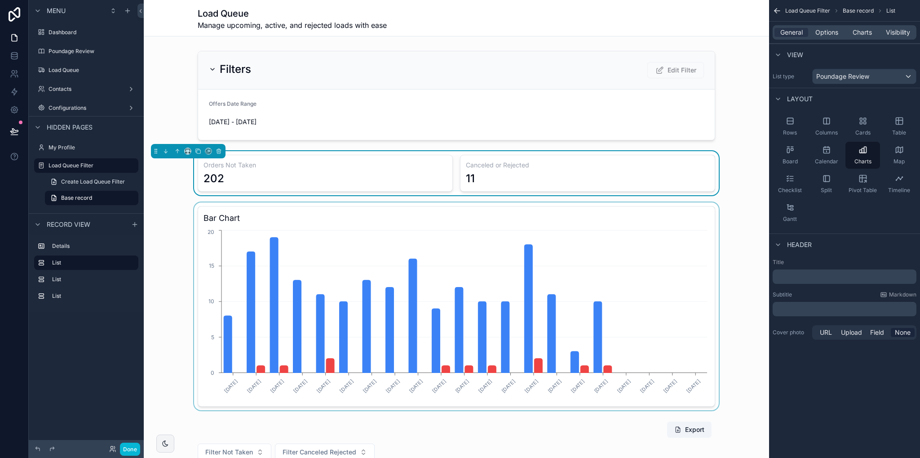
click at [546, 223] on div "scrollable content" at bounding box center [457, 306] width 626 height 208
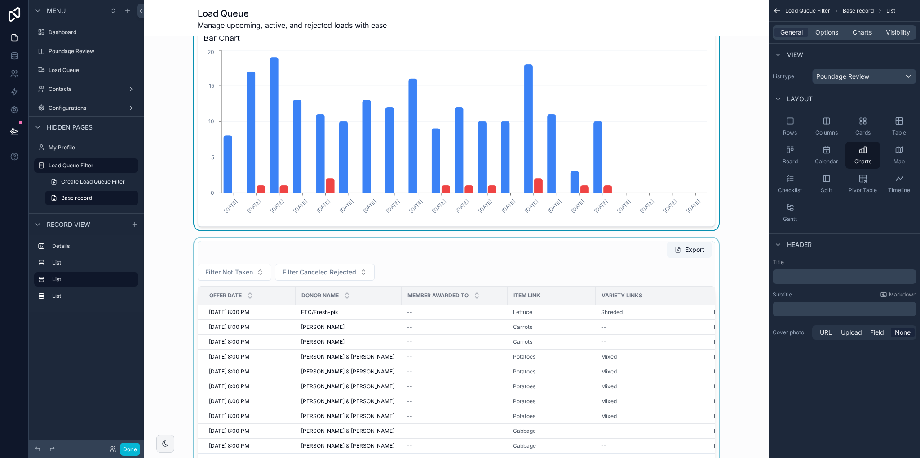
scroll to position [225, 0]
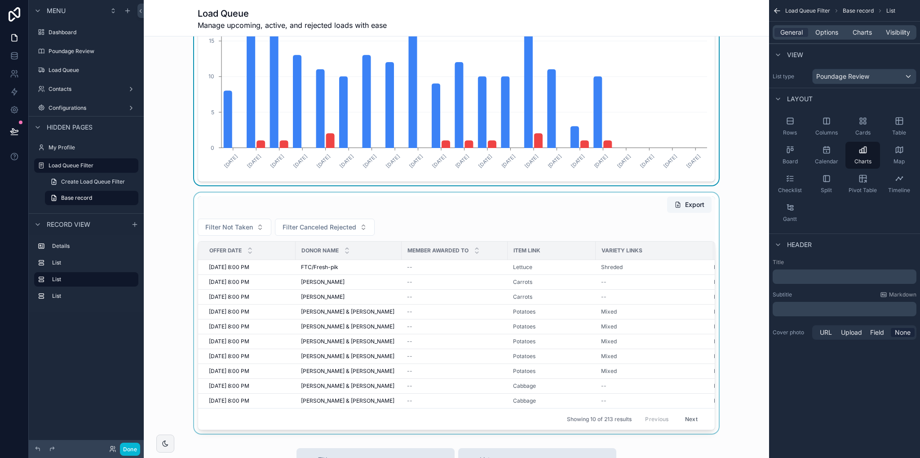
click at [679, 219] on div "scrollable content" at bounding box center [457, 312] width 626 height 241
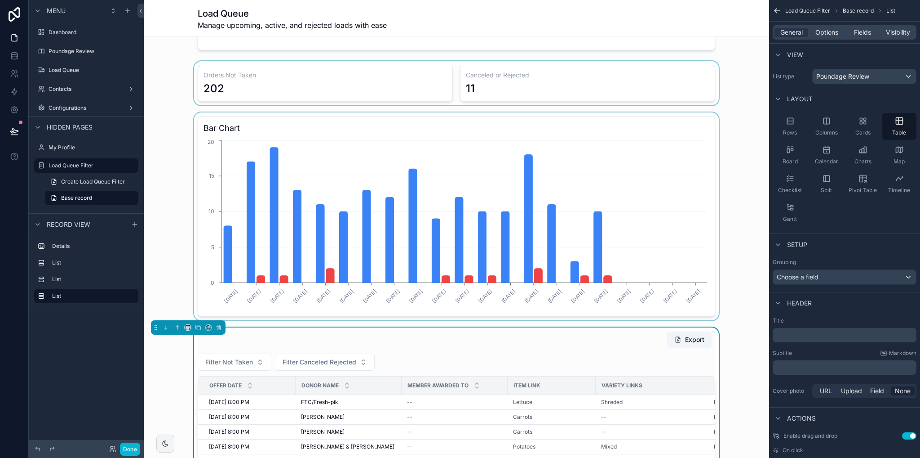
scroll to position [0, 0]
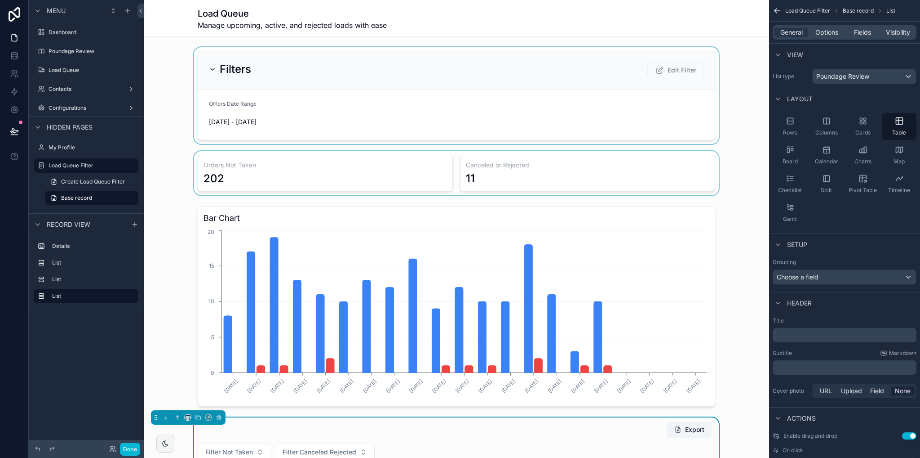
click at [210, 71] on div "scrollable content" at bounding box center [457, 95] width 626 height 97
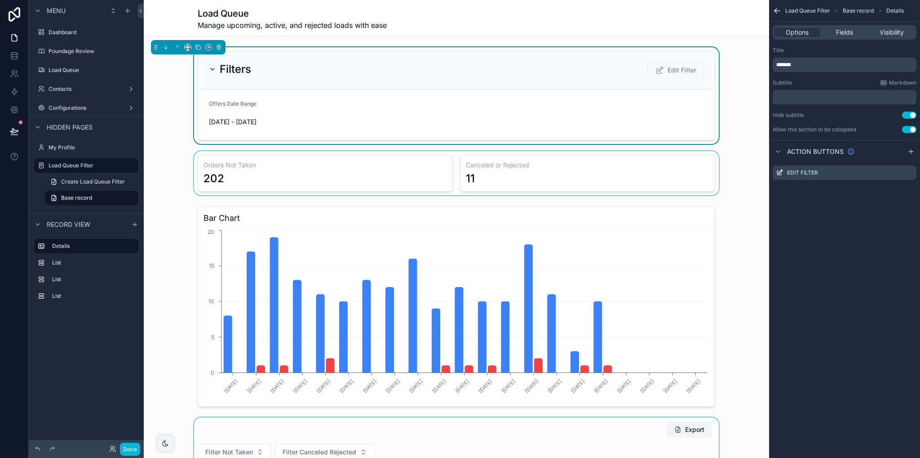
click at [211, 69] on icon "scrollable content" at bounding box center [213, 69] width 4 height 2
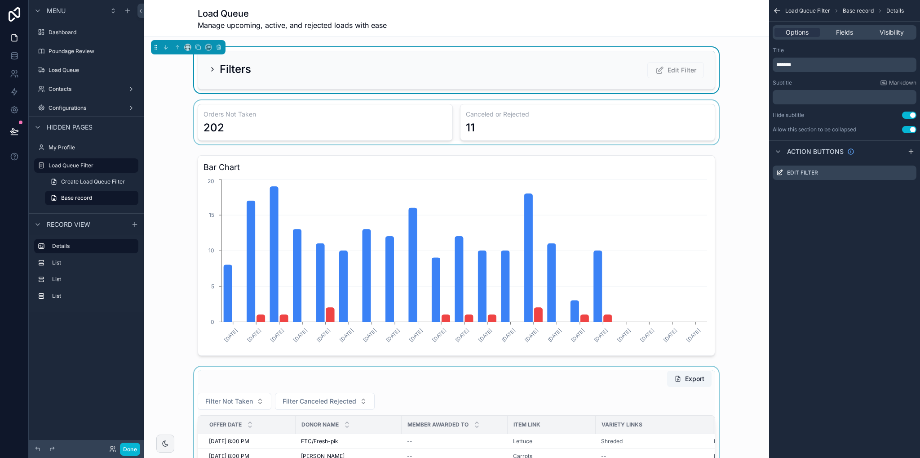
click at [210, 67] on icon "scrollable content" at bounding box center [212, 69] width 7 height 7
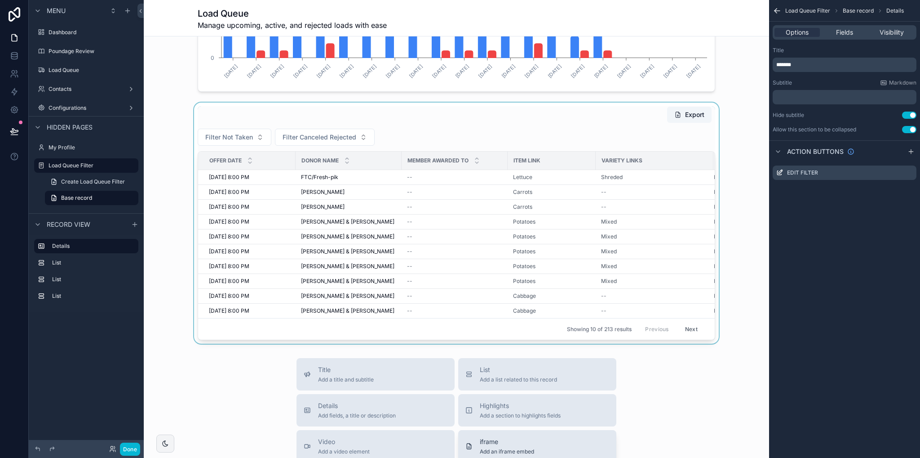
scroll to position [584, 0]
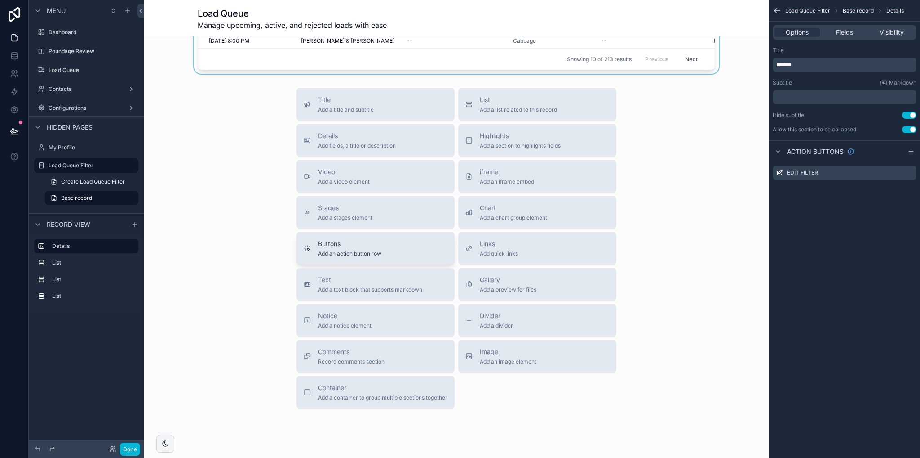
click at [361, 248] on span "Buttons" at bounding box center [349, 243] width 63 height 9
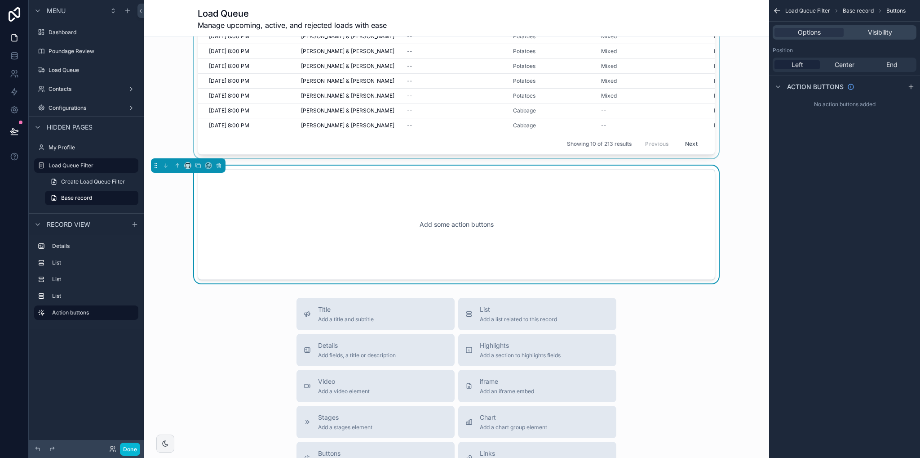
scroll to position [365, 0]
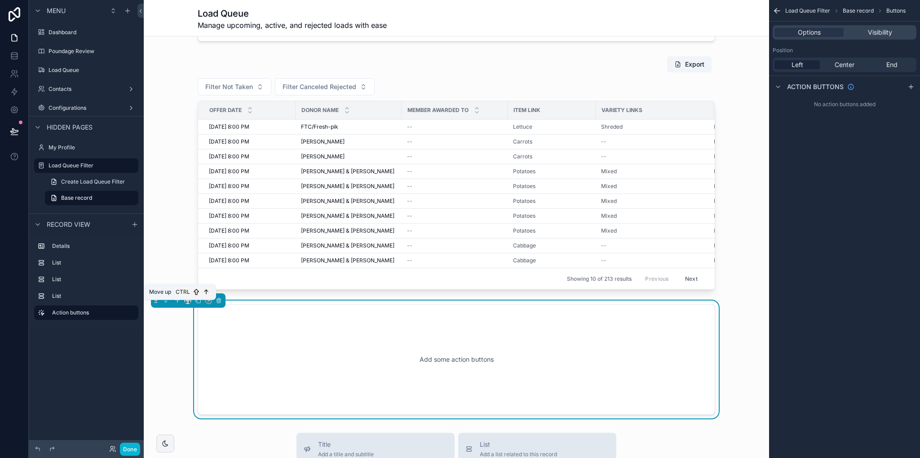
click at [175, 303] on icon "scrollable content" at bounding box center [177, 300] width 6 height 6
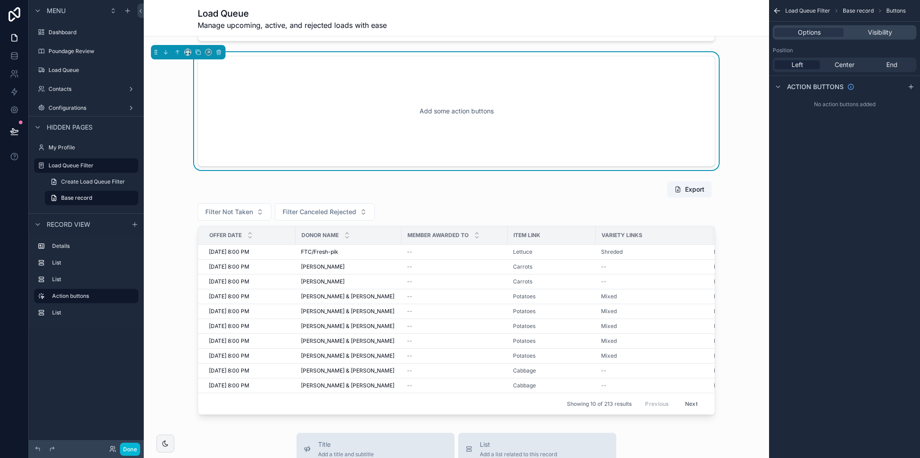
scroll to position [140, 0]
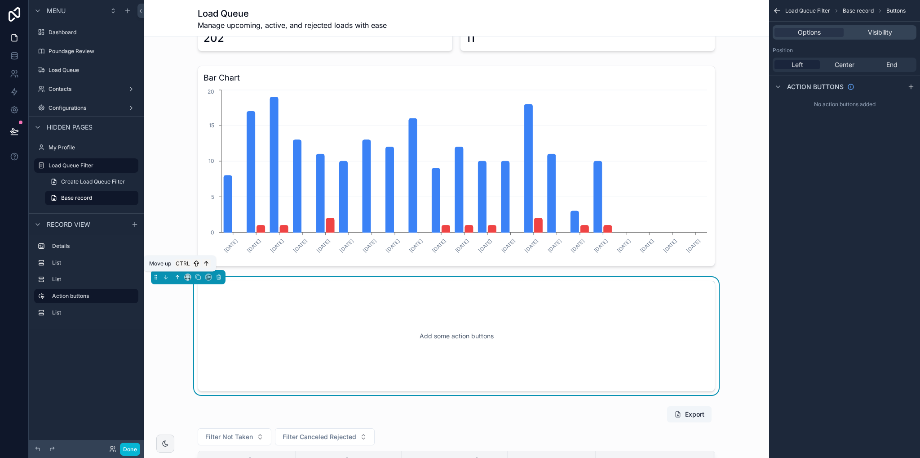
click at [177, 275] on icon "scrollable content" at bounding box center [177, 277] width 6 height 6
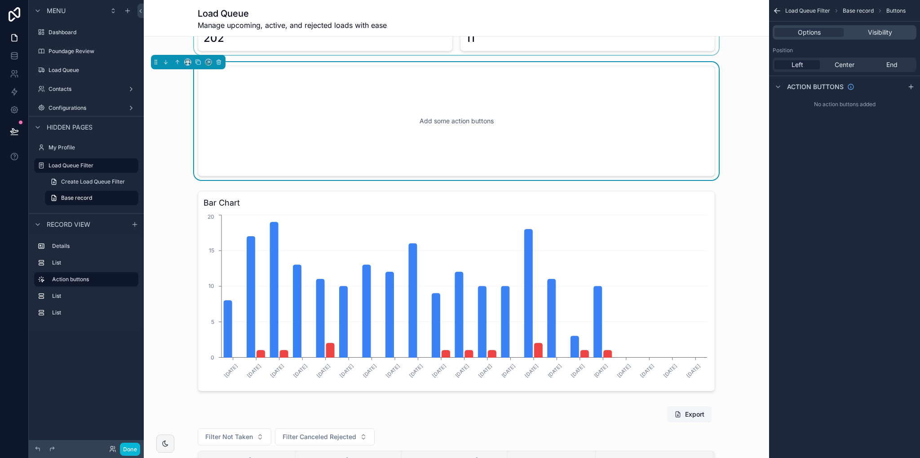
scroll to position [0, 0]
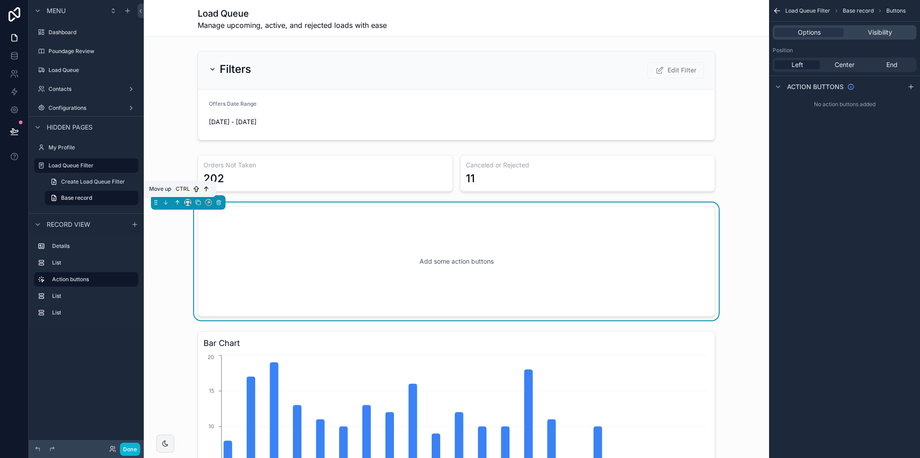
click at [179, 203] on icon "scrollable content" at bounding box center [177, 202] width 6 height 6
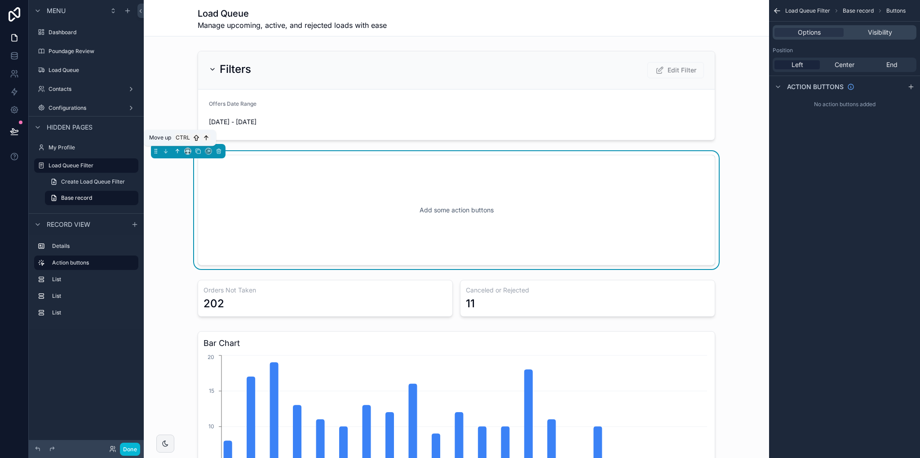
click at [178, 151] on icon "scrollable content" at bounding box center [177, 151] width 6 height 6
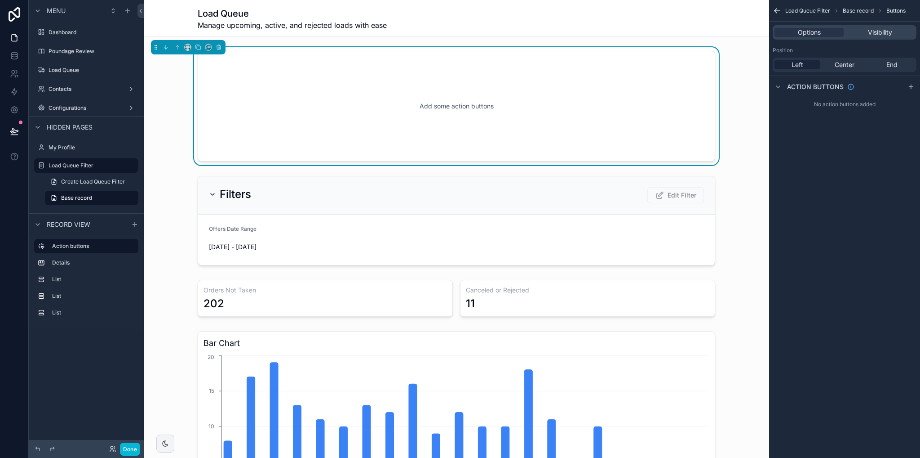
drag, startPoint x: 547, startPoint y: 122, endPoint x: 747, endPoint y: 56, distance: 211.0
click at [547, 121] on div "Add some action buttons" at bounding box center [457, 106] width 488 height 81
click at [911, 87] on icon "scrollable content" at bounding box center [911, 86] width 7 height 7
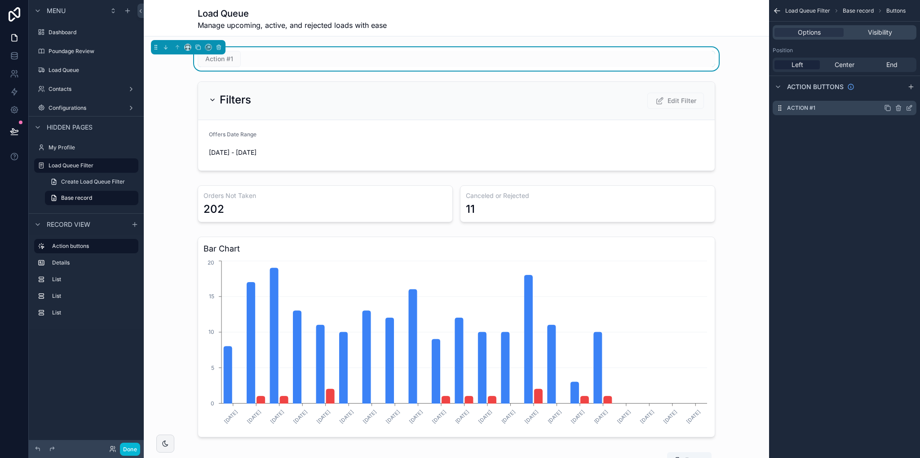
click at [909, 109] on icon "scrollable content" at bounding box center [911, 107] width 4 height 4
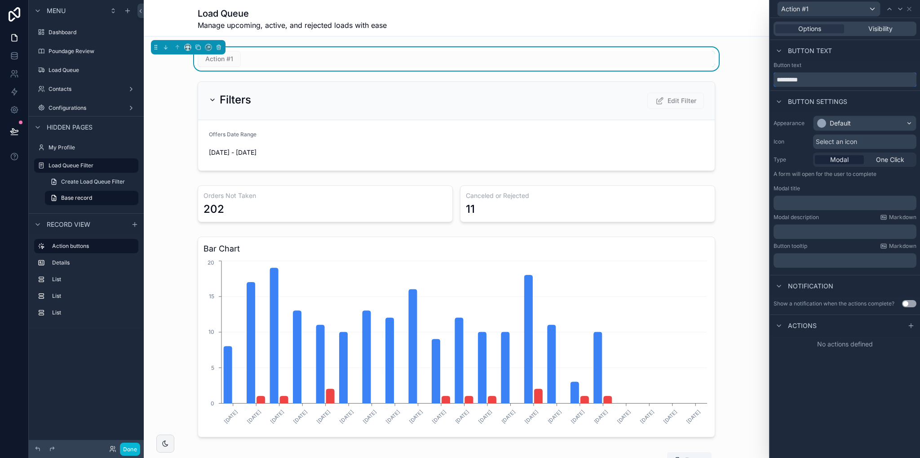
drag, startPoint x: 824, startPoint y: 78, endPoint x: 771, endPoint y: 83, distance: 52.8
click at [771, 83] on div "Button text *********" at bounding box center [845, 74] width 150 height 25
type input "*********"
click at [914, 322] on icon at bounding box center [911, 325] width 7 height 7
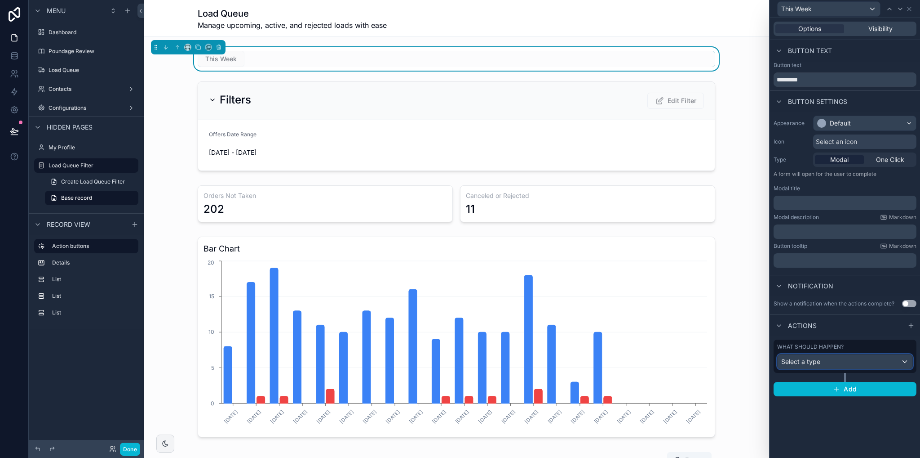
click at [826, 364] on div "Select a type" at bounding box center [845, 361] width 135 height 14
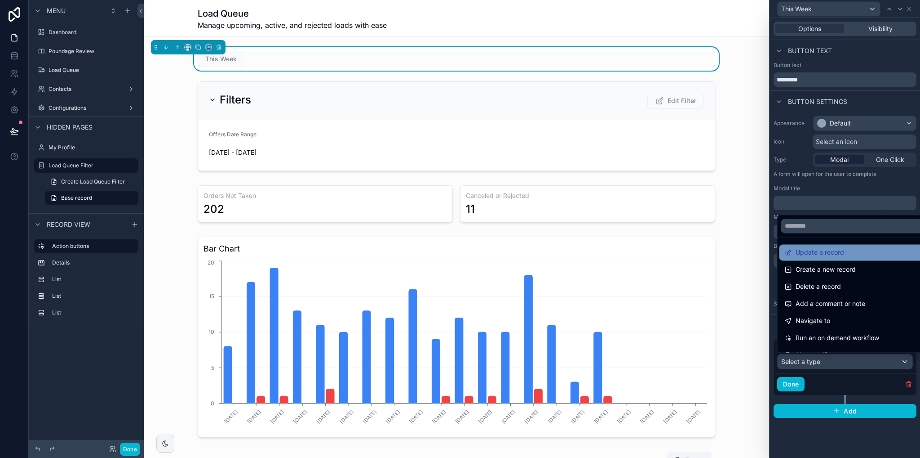
click at [814, 254] on span "Update a record" at bounding box center [820, 252] width 49 height 11
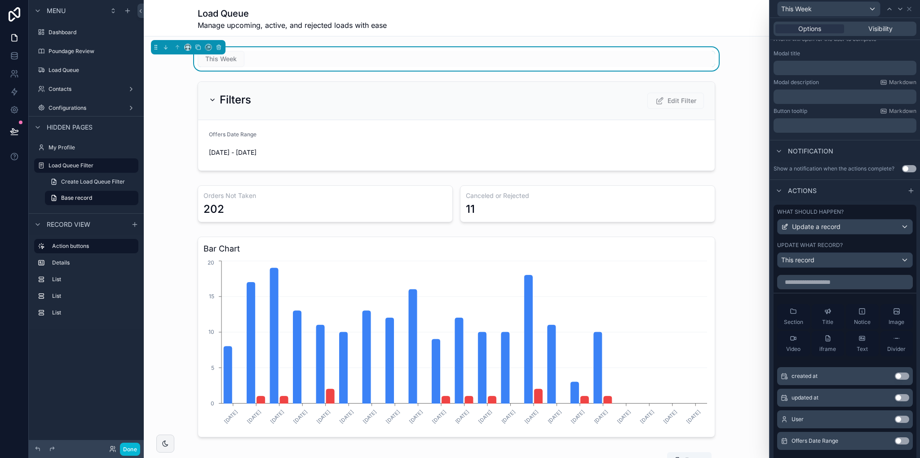
scroll to position [180, 0]
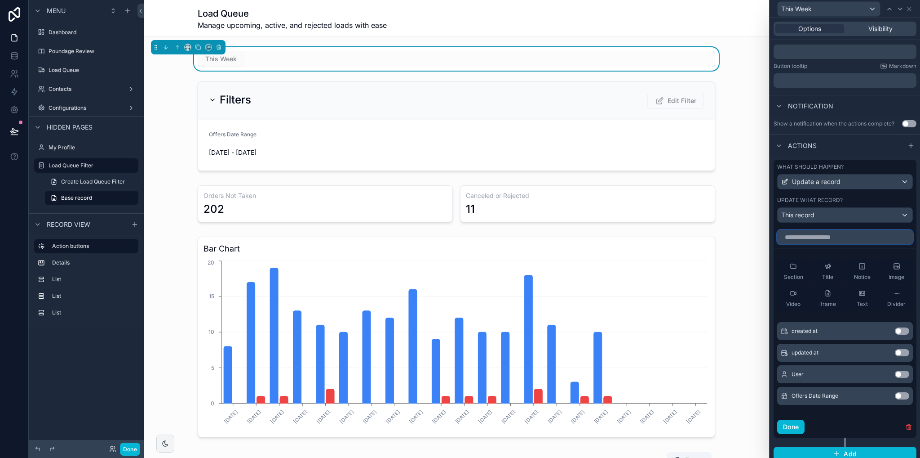
click at [802, 237] on input "text" at bounding box center [846, 237] width 136 height 14
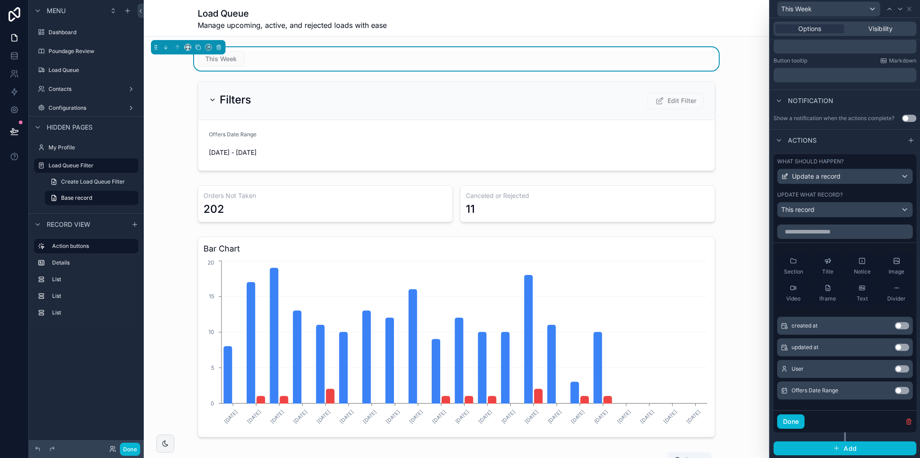
click at [895, 389] on button "Use setting" at bounding box center [902, 390] width 14 height 7
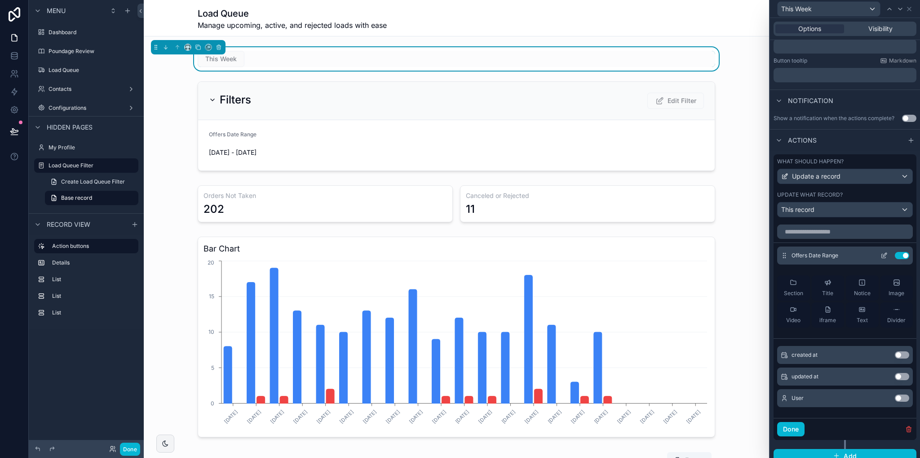
click at [881, 254] on icon at bounding box center [884, 255] width 7 height 7
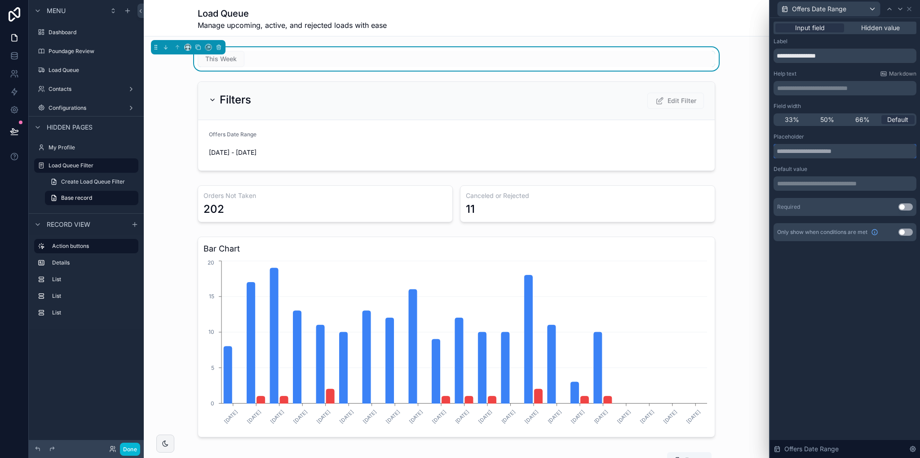
click at [810, 151] on input "text" at bounding box center [845, 151] width 143 height 14
click at [798, 182] on p "**********" at bounding box center [847, 183] width 138 height 9
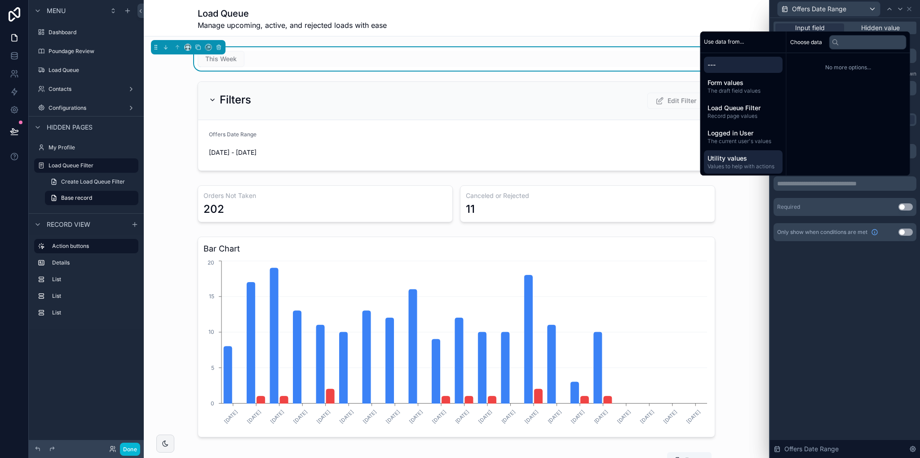
click at [735, 163] on span "Values to help with actions" at bounding box center [743, 166] width 71 height 7
click at [719, 90] on span "The draft field values" at bounding box center [743, 90] width 71 height 7
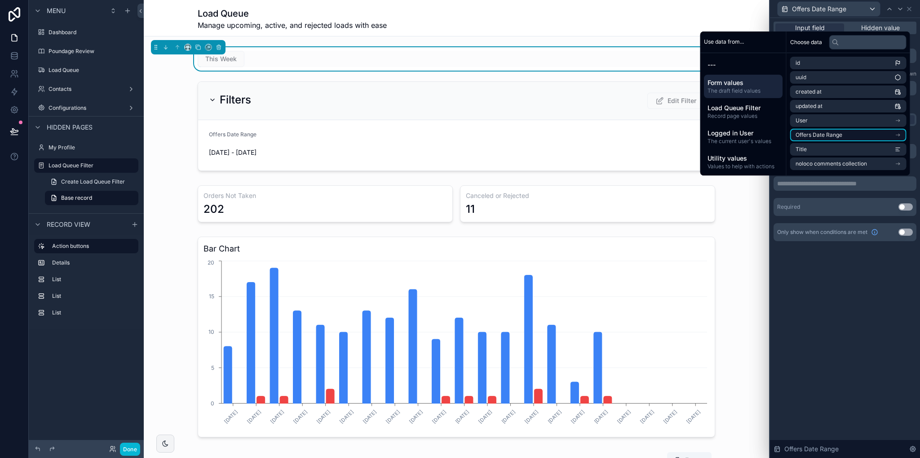
click at [823, 137] on span "Offers Date Range" at bounding box center [819, 134] width 47 height 7
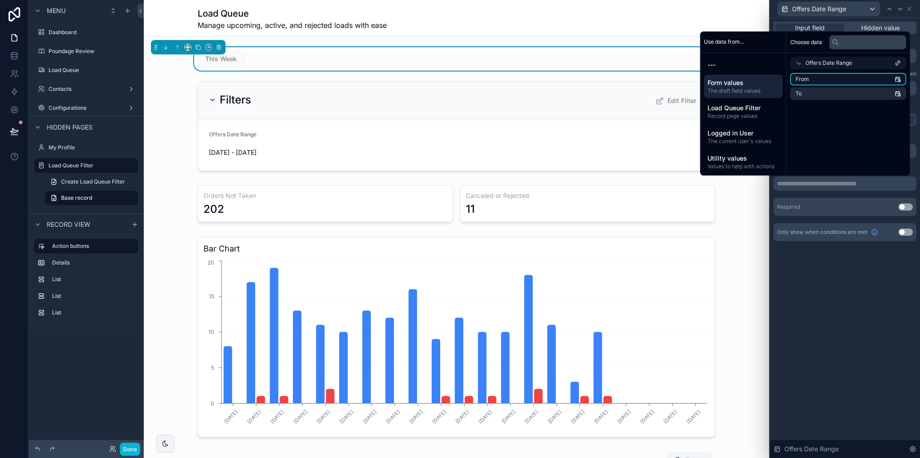
click at [812, 75] on li "From" at bounding box center [849, 79] width 116 height 13
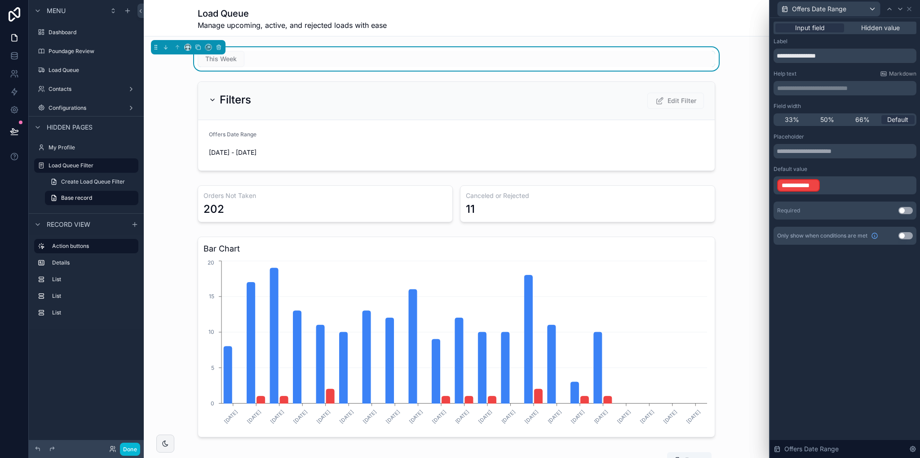
drag, startPoint x: 853, startPoint y: 313, endPoint x: 825, endPoint y: 229, distance: 88.5
click at [853, 313] on div "**********" at bounding box center [845, 238] width 150 height 440
click at [825, 188] on p "**********" at bounding box center [847, 185] width 138 height 14
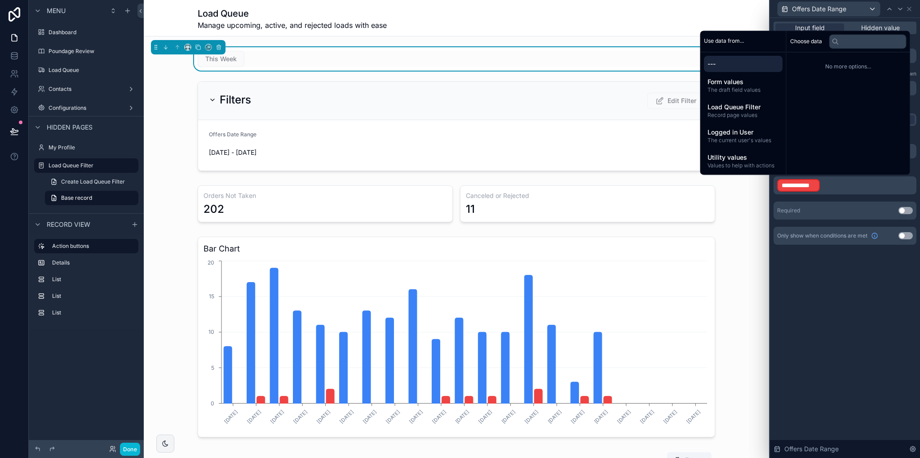
click at [834, 279] on div "**********" at bounding box center [845, 238] width 150 height 440
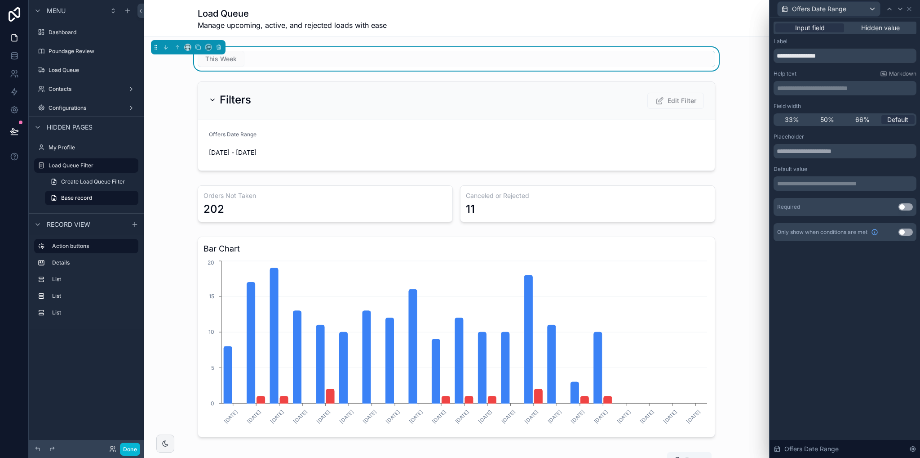
click at [797, 180] on p "**********" at bounding box center [847, 183] width 138 height 9
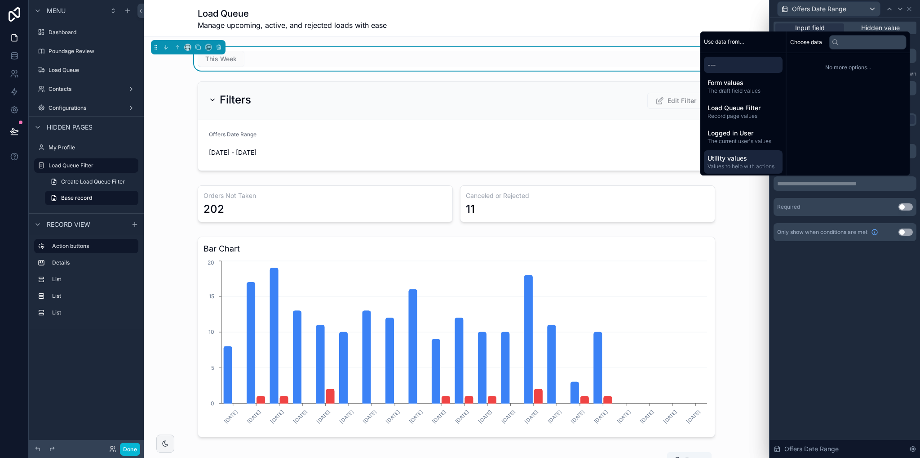
click at [735, 164] on span "Values to help with actions" at bounding box center [743, 166] width 71 height 7
click at [720, 61] on span "---" at bounding box center [743, 64] width 71 height 9
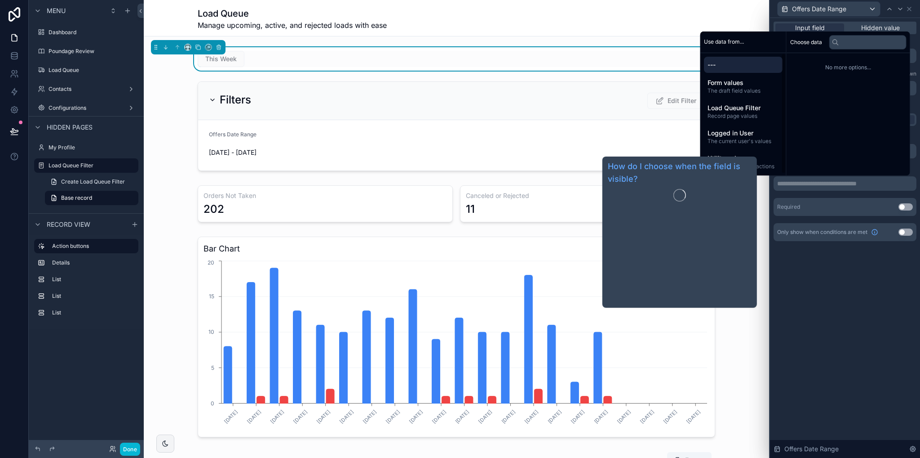
click at [867, 276] on div "**********" at bounding box center [845, 238] width 150 height 440
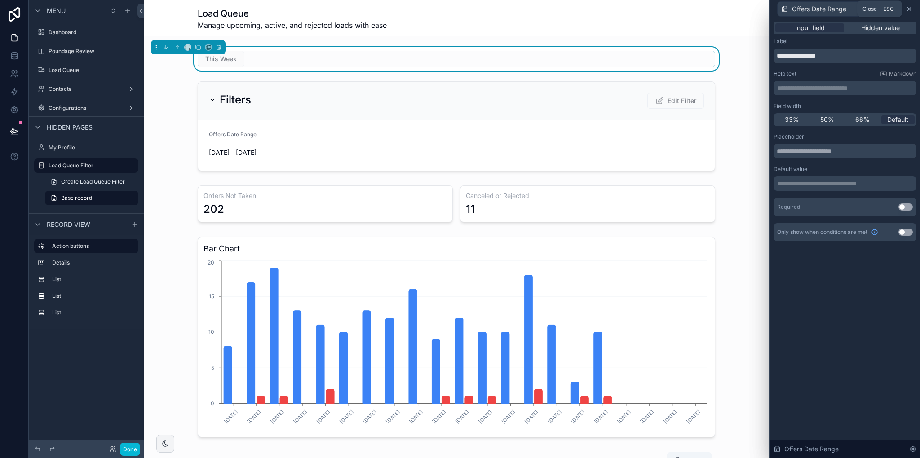
click at [908, 9] on icon at bounding box center [909, 8] width 7 height 7
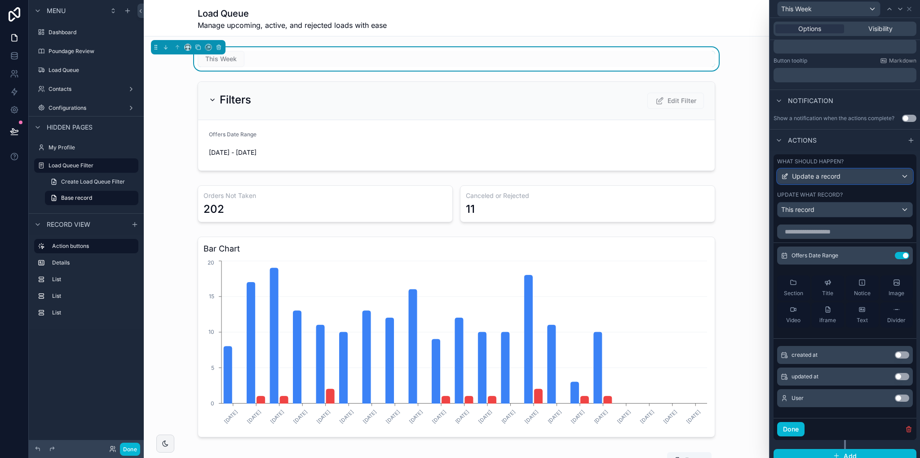
click at [832, 179] on span "Update a record" at bounding box center [816, 176] width 49 height 9
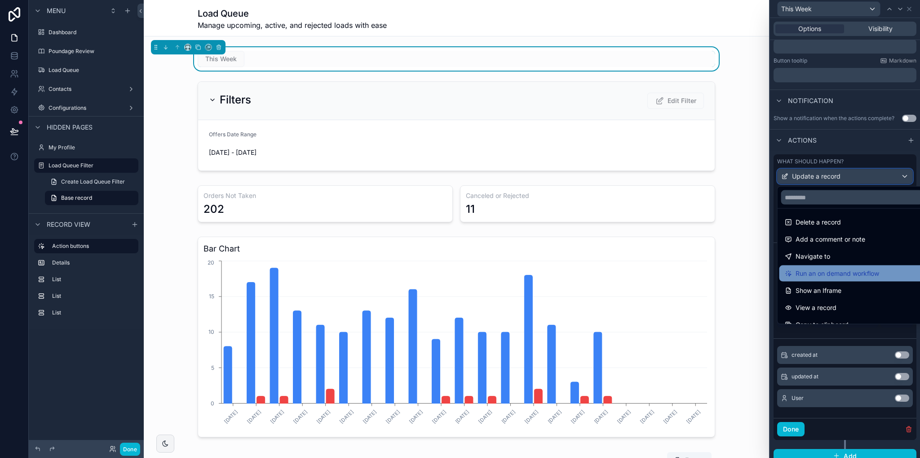
scroll to position [0, 0]
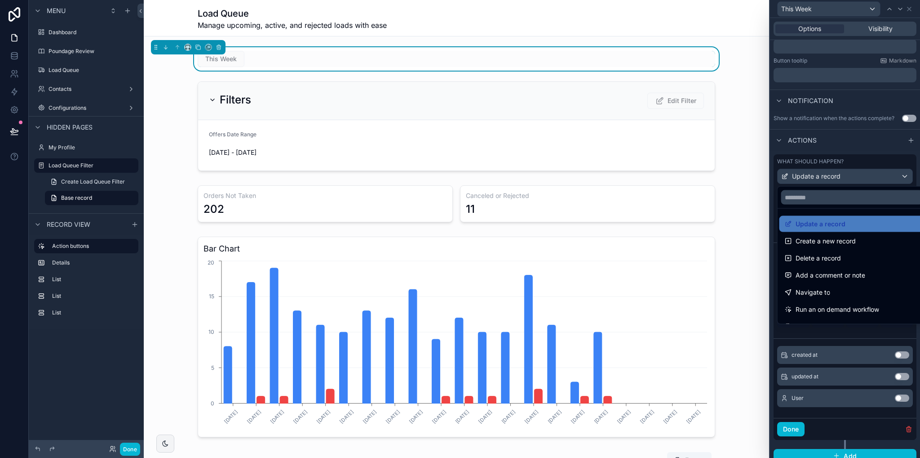
click at [860, 420] on div at bounding box center [845, 229] width 150 height 458
